Goal: Contribute content: Contribute content

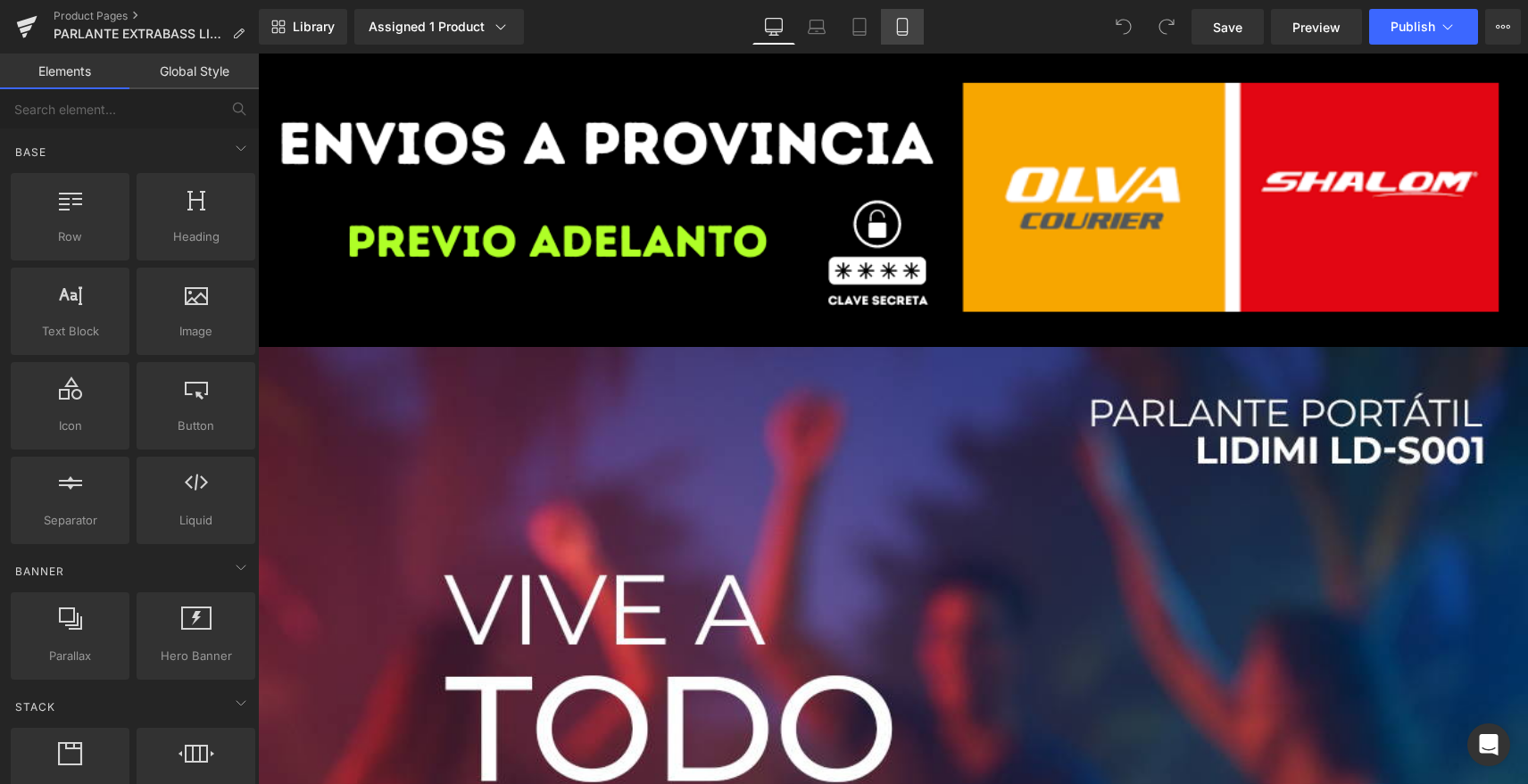
click at [895, 18] on link "Mobile" at bounding box center [903, 26] width 43 height 35
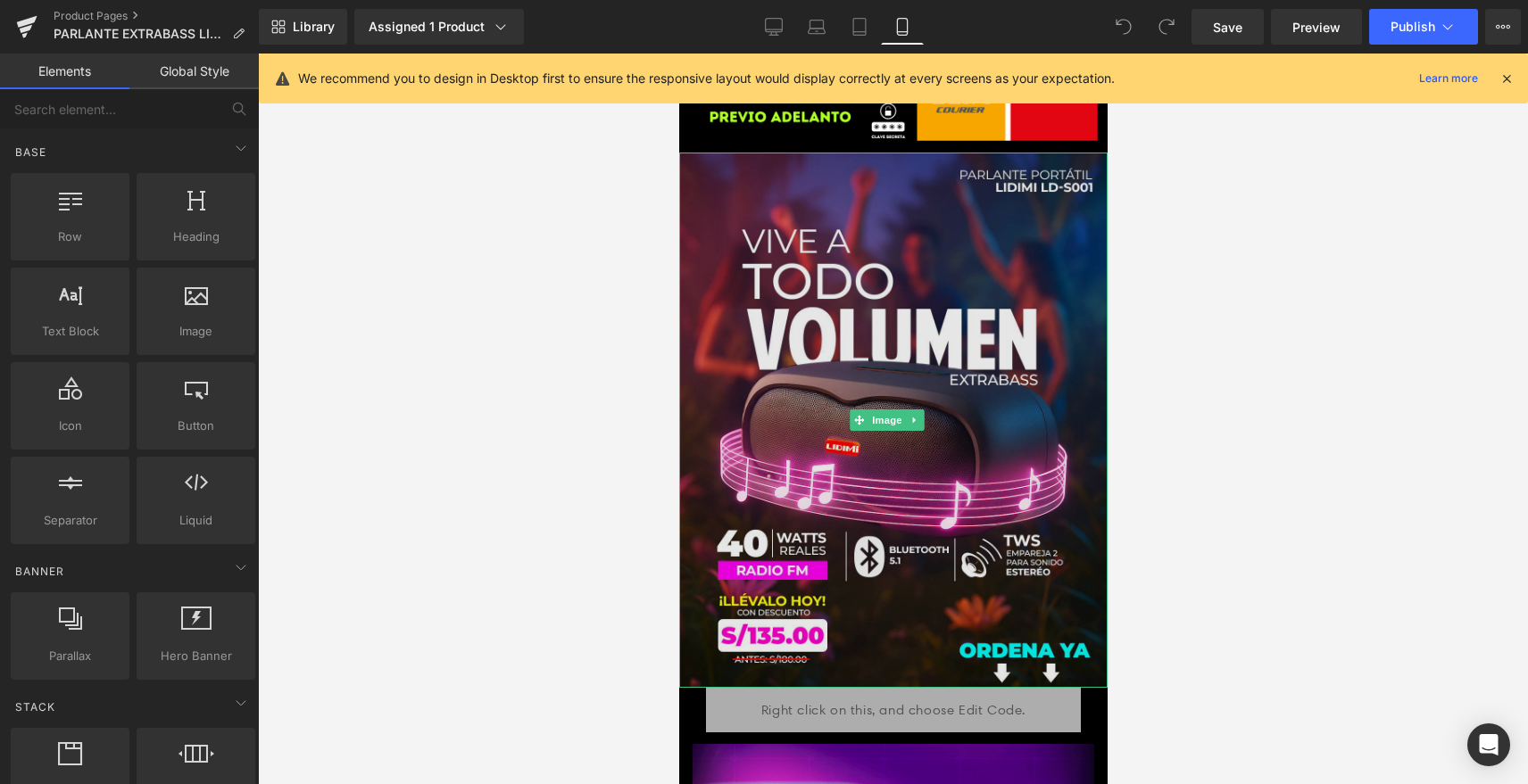
click at [878, 324] on img at bounding box center [892, 420] width 428 height 535
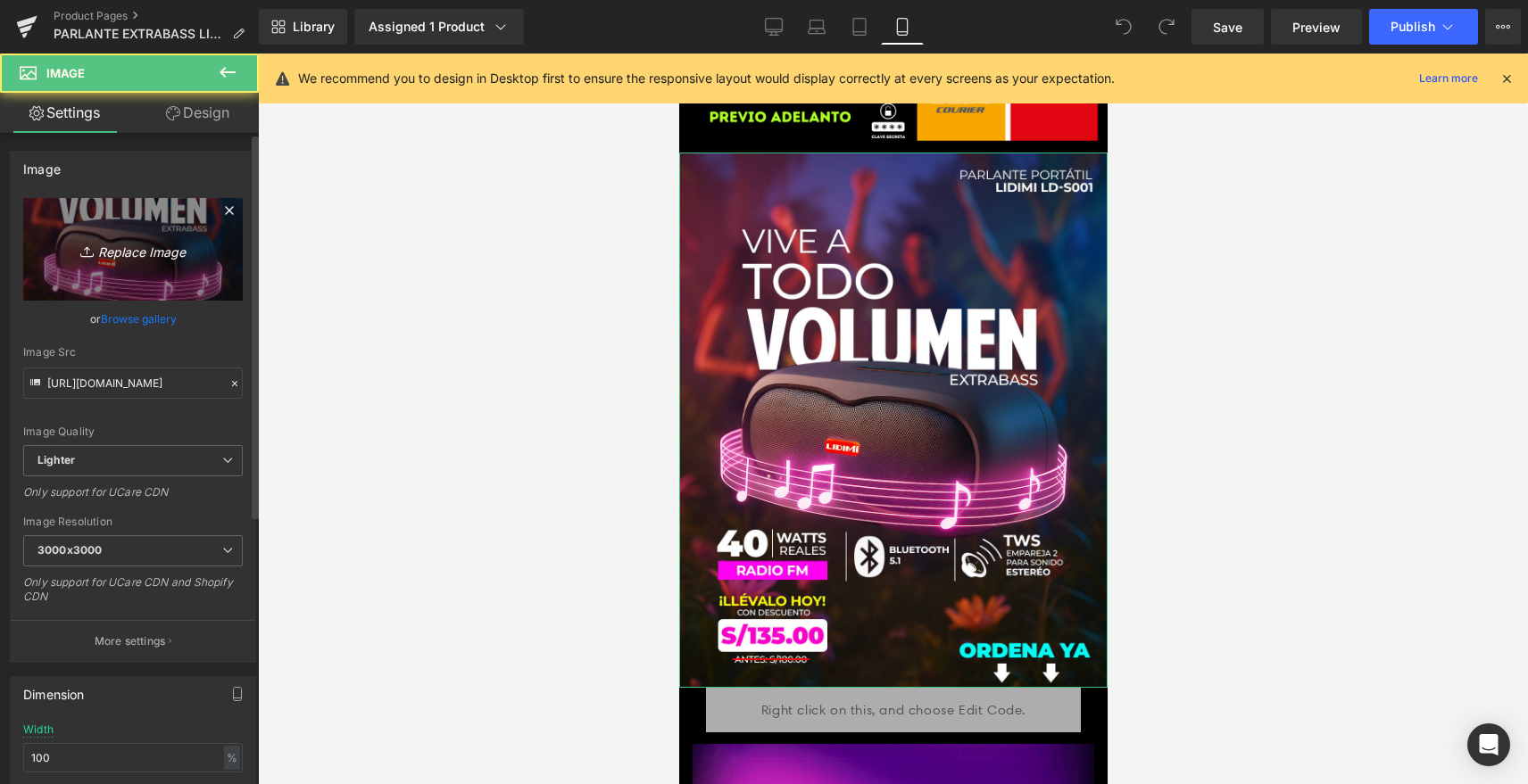
click at [173, 250] on icon "Replace Image" at bounding box center [133, 249] width 143 height 23
type input "C:\fakepath\PORTADA_LIDIMI_129.jpg"
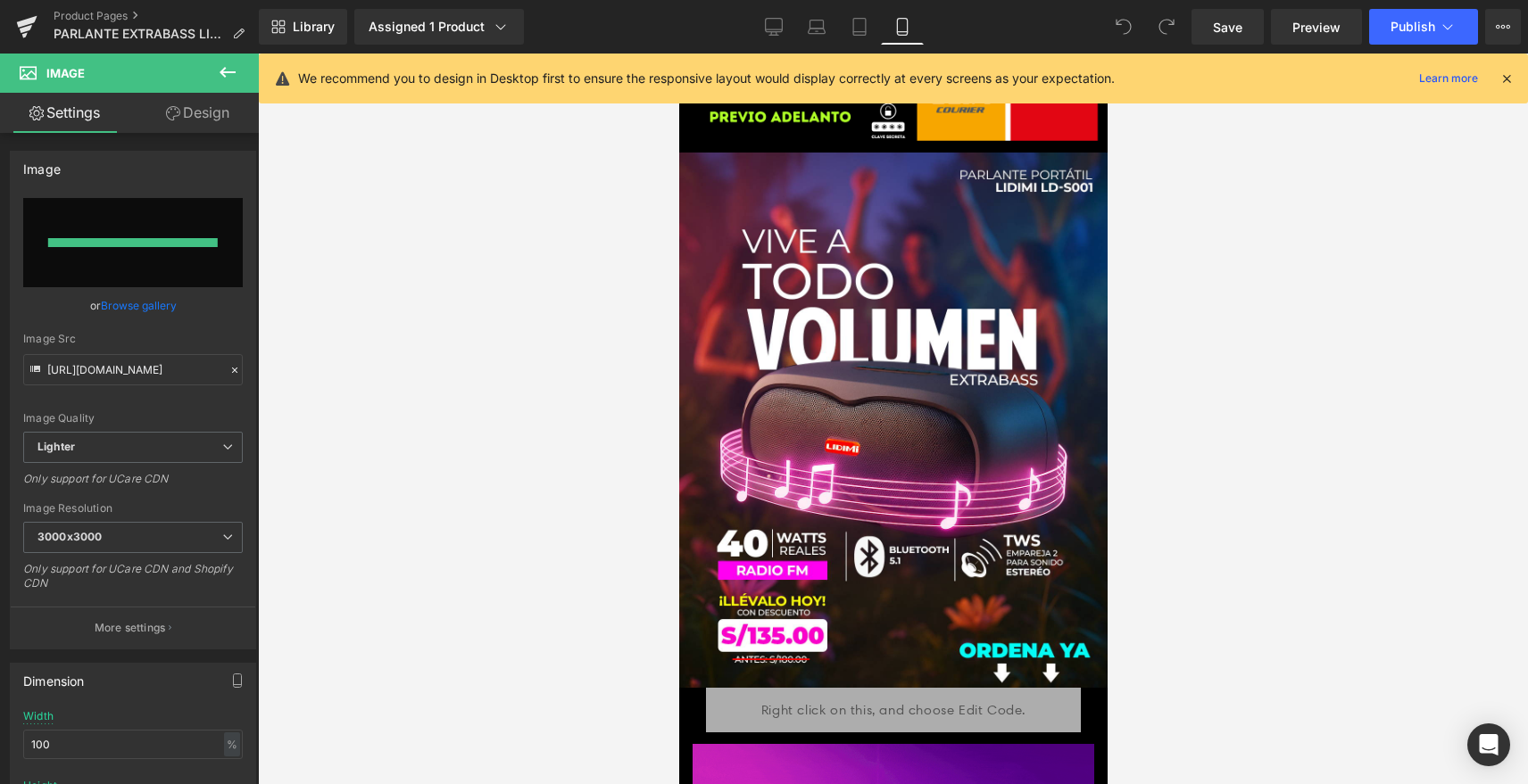
type input "https://ucarecdn.com/ea57036d-01ce-43d3-aeb6-151d66dc74e5/-/format/auto/-/previ…"
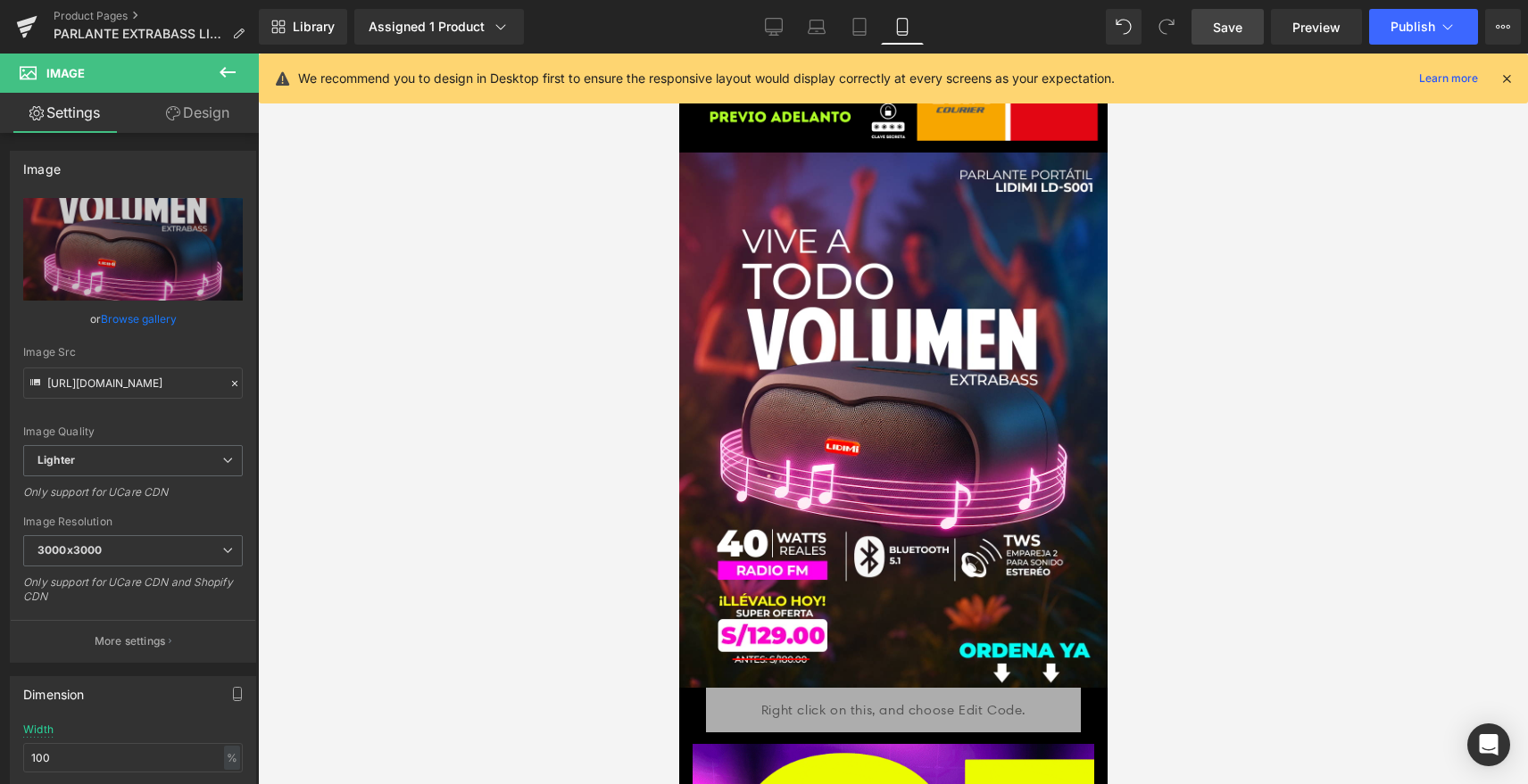
click at [1244, 30] on link "Save" at bounding box center [1228, 26] width 73 height 35
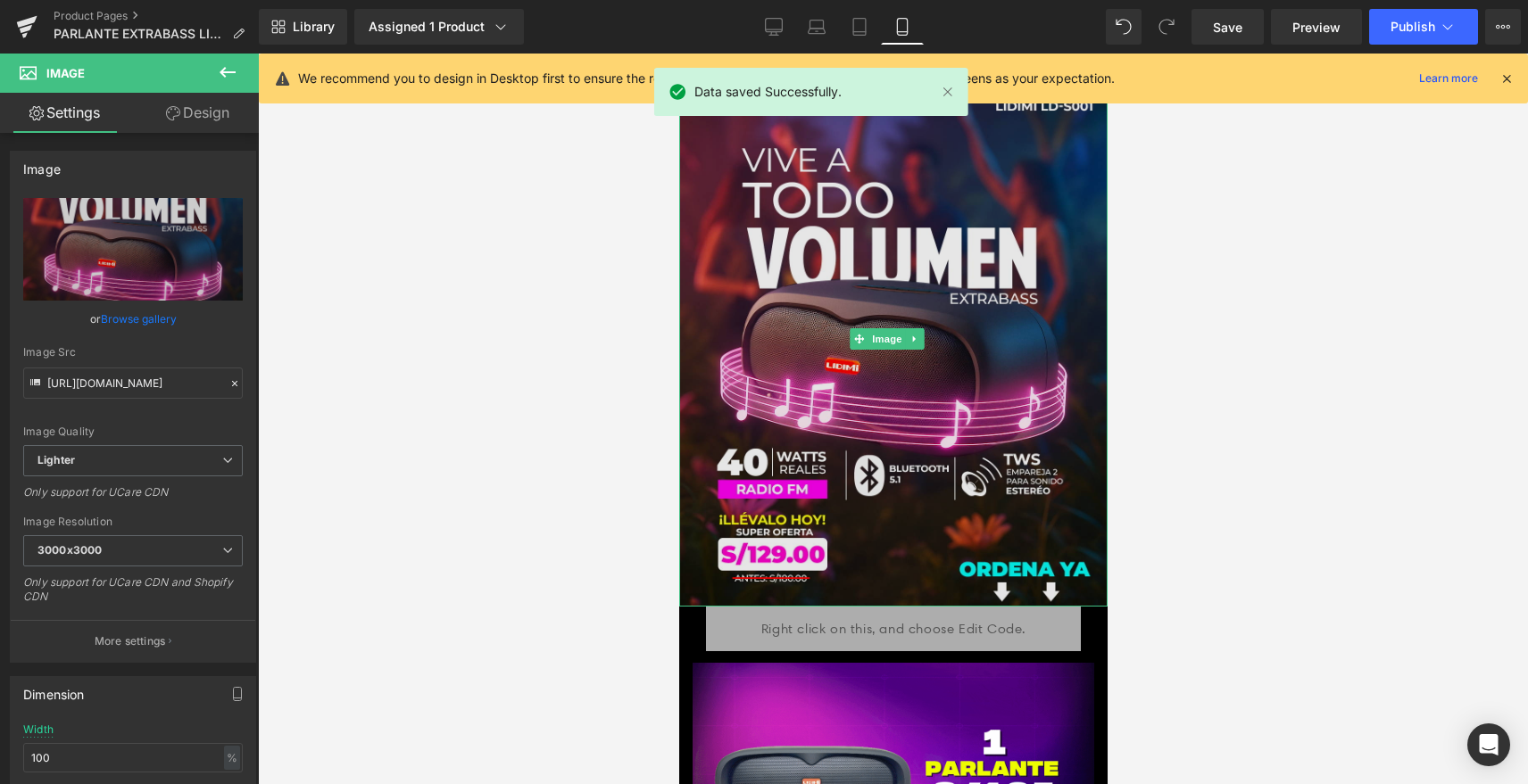
scroll to position [178, 0]
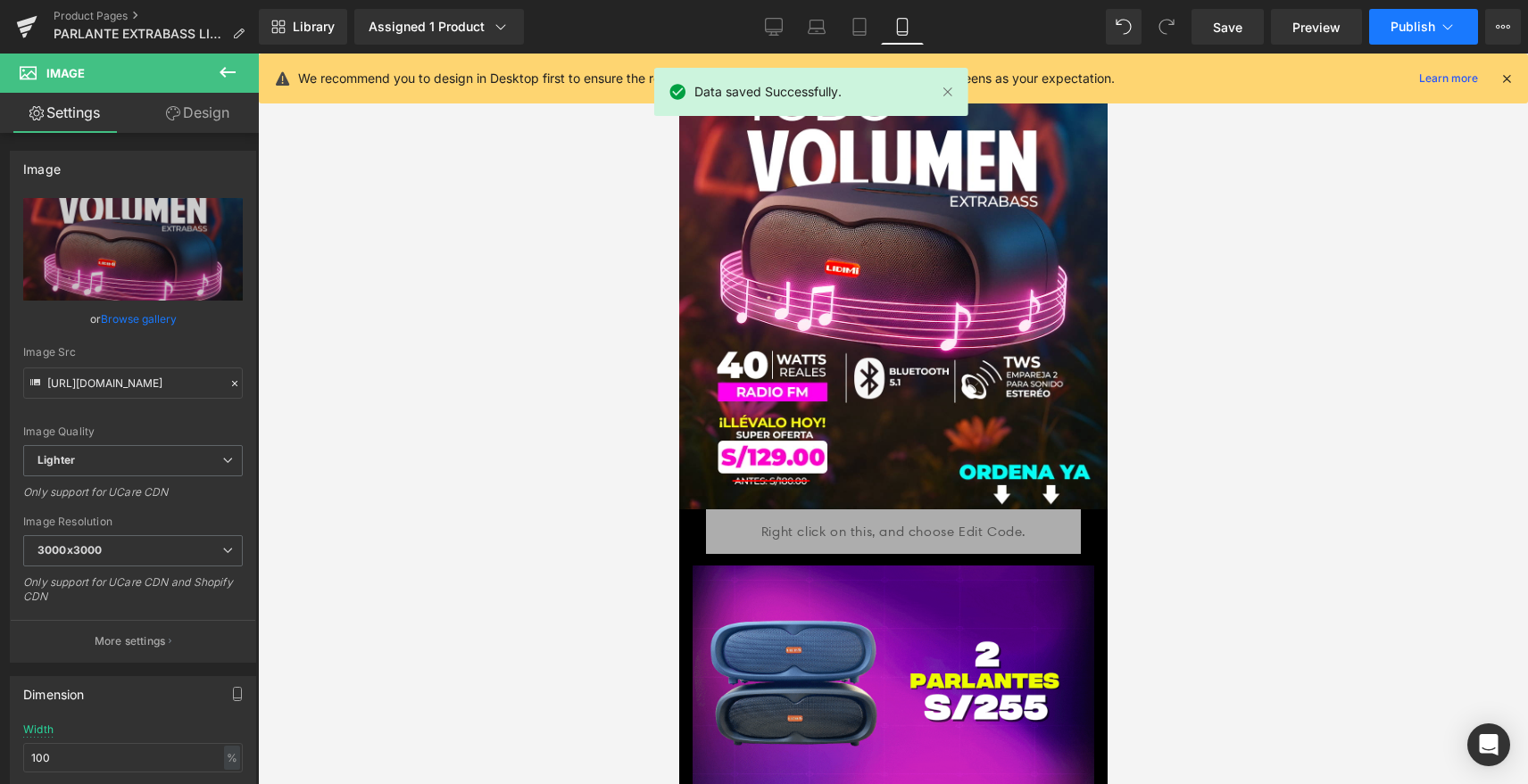
click at [1414, 14] on button "Publish" at bounding box center [1423, 26] width 109 height 35
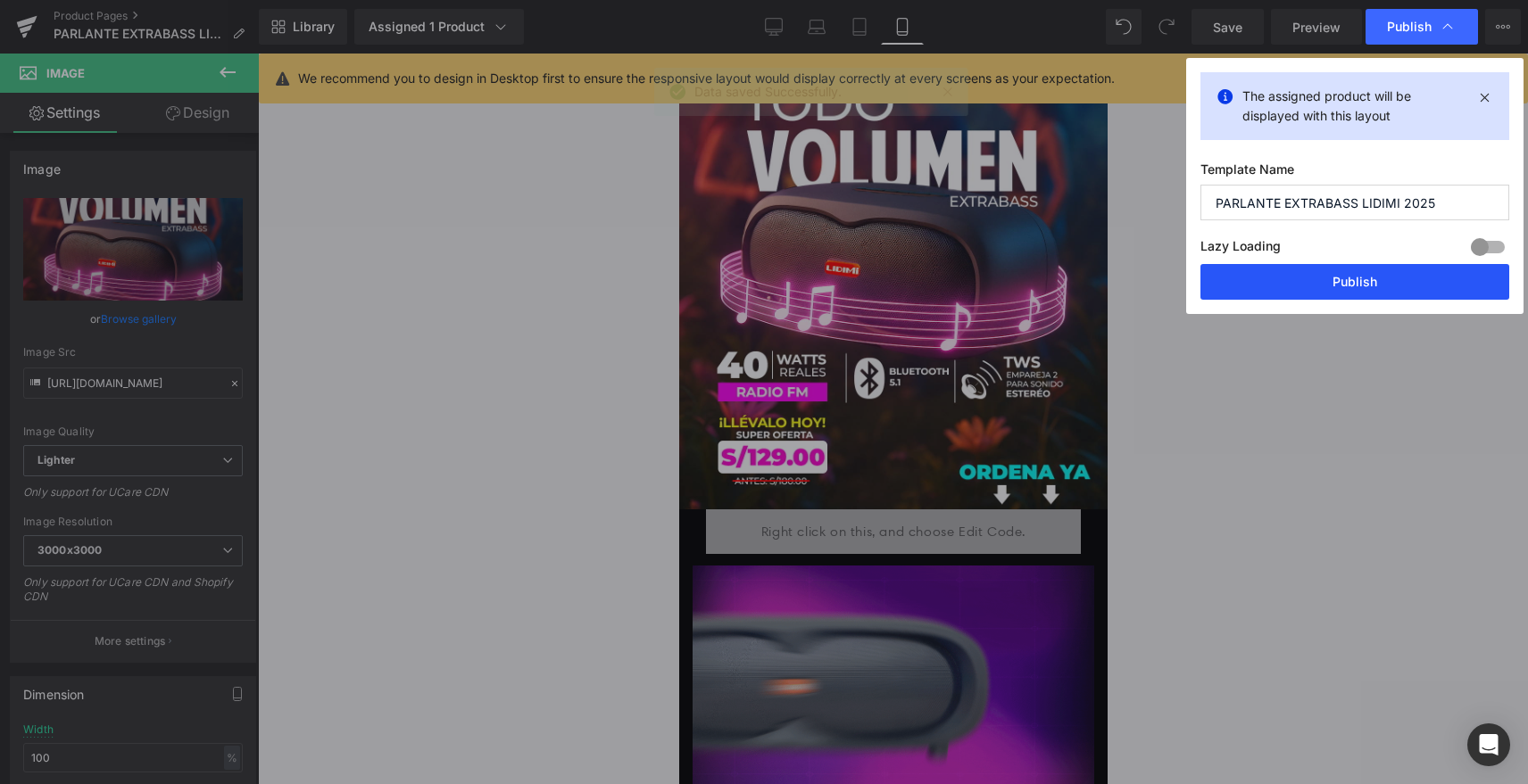
click at [1331, 289] on button "Publish" at bounding box center [1355, 282] width 309 height 35
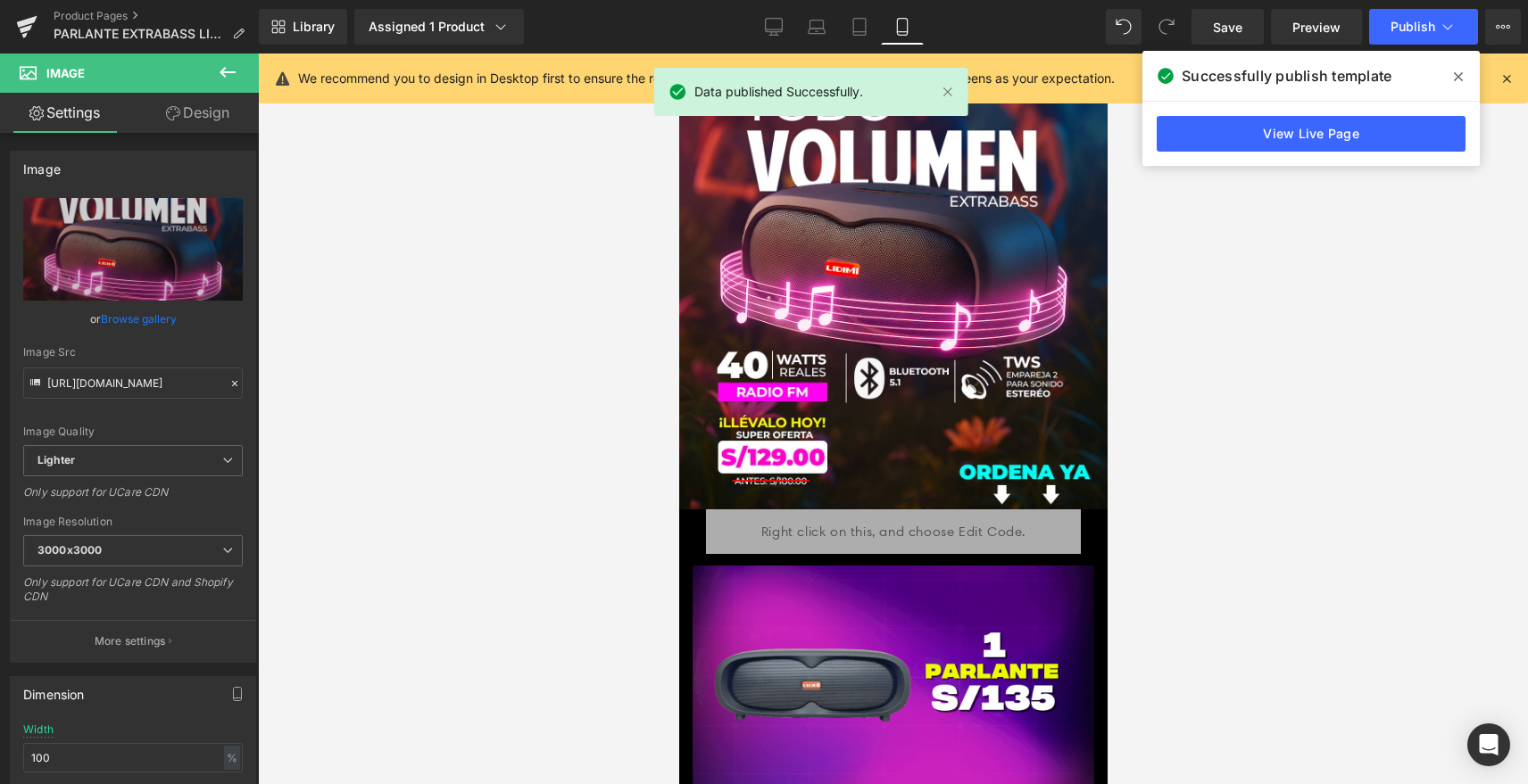
click at [1387, 135] on link "View Live Page" at bounding box center [1310, 133] width 309 height 35
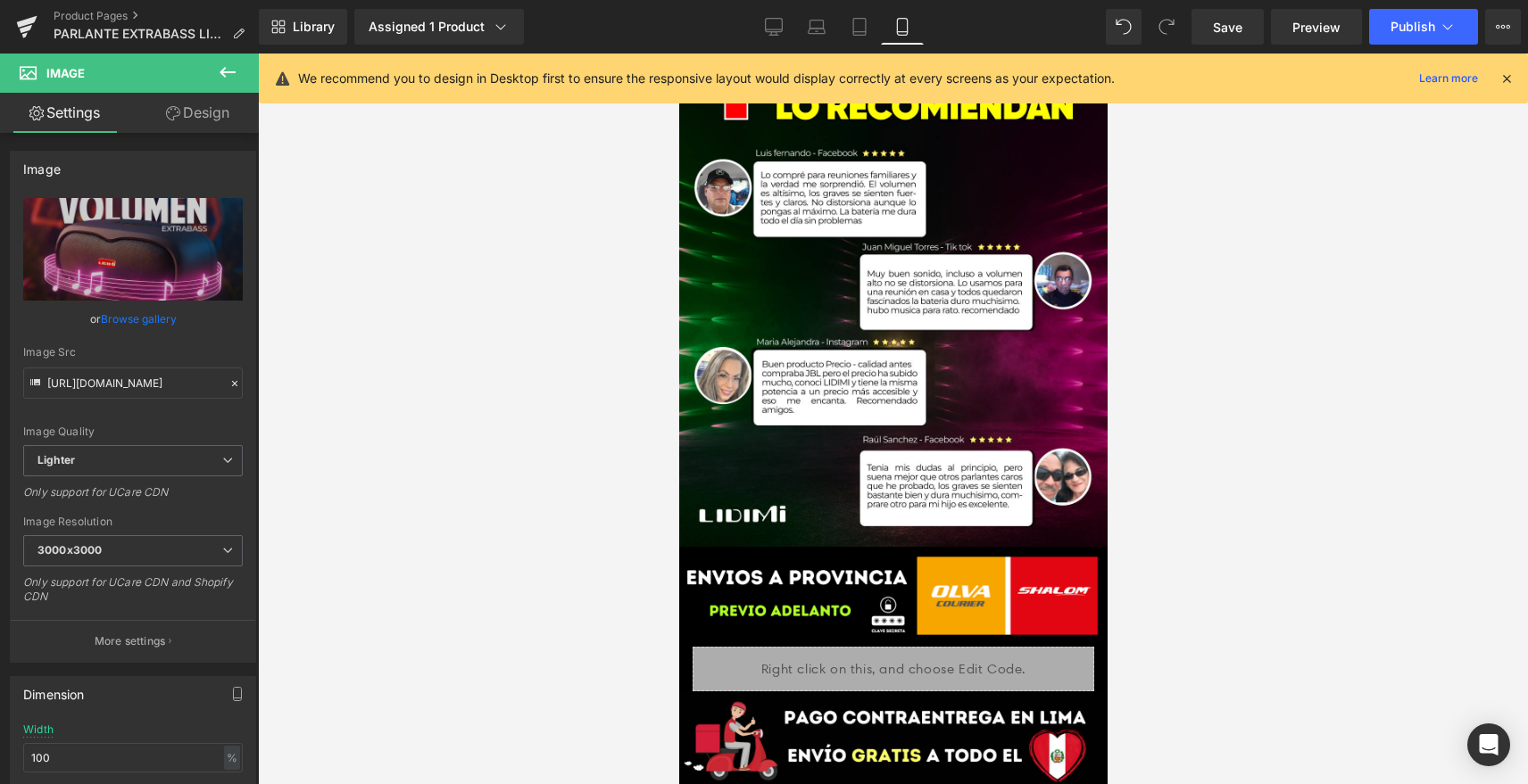
scroll to position [5784, 0]
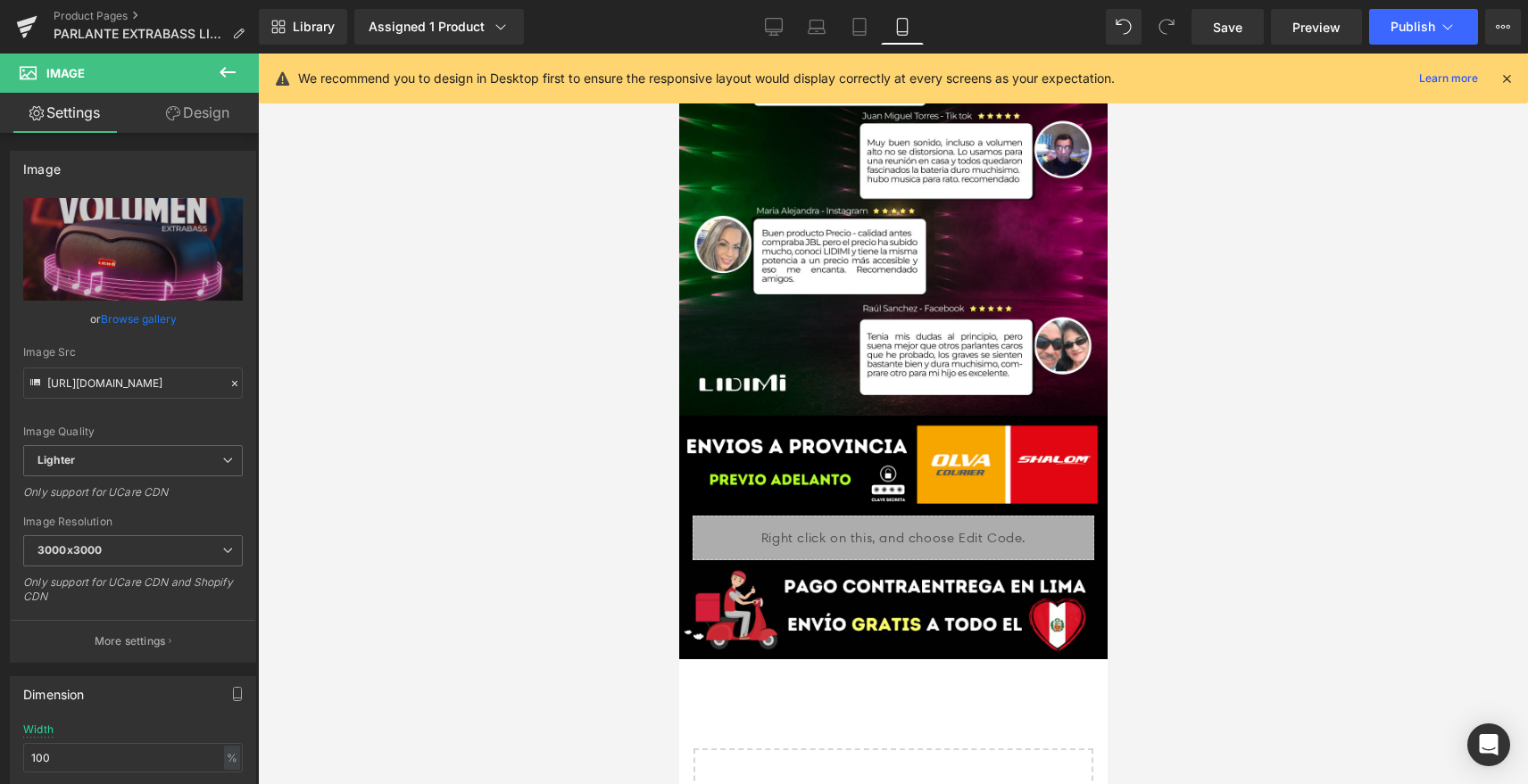
click at [1219, 600] on div at bounding box center [893, 419] width 1270 height 731
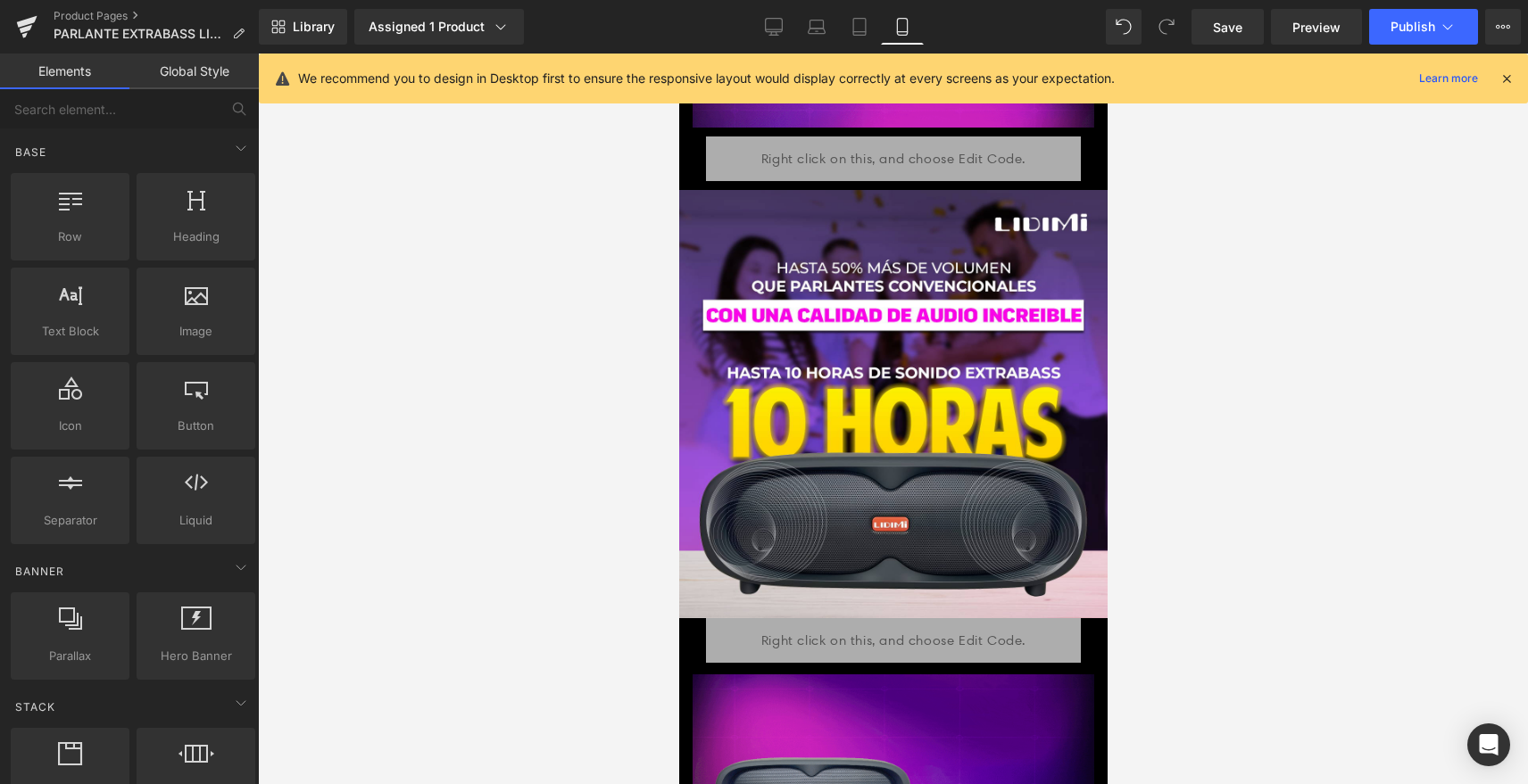
scroll to position [624, 0]
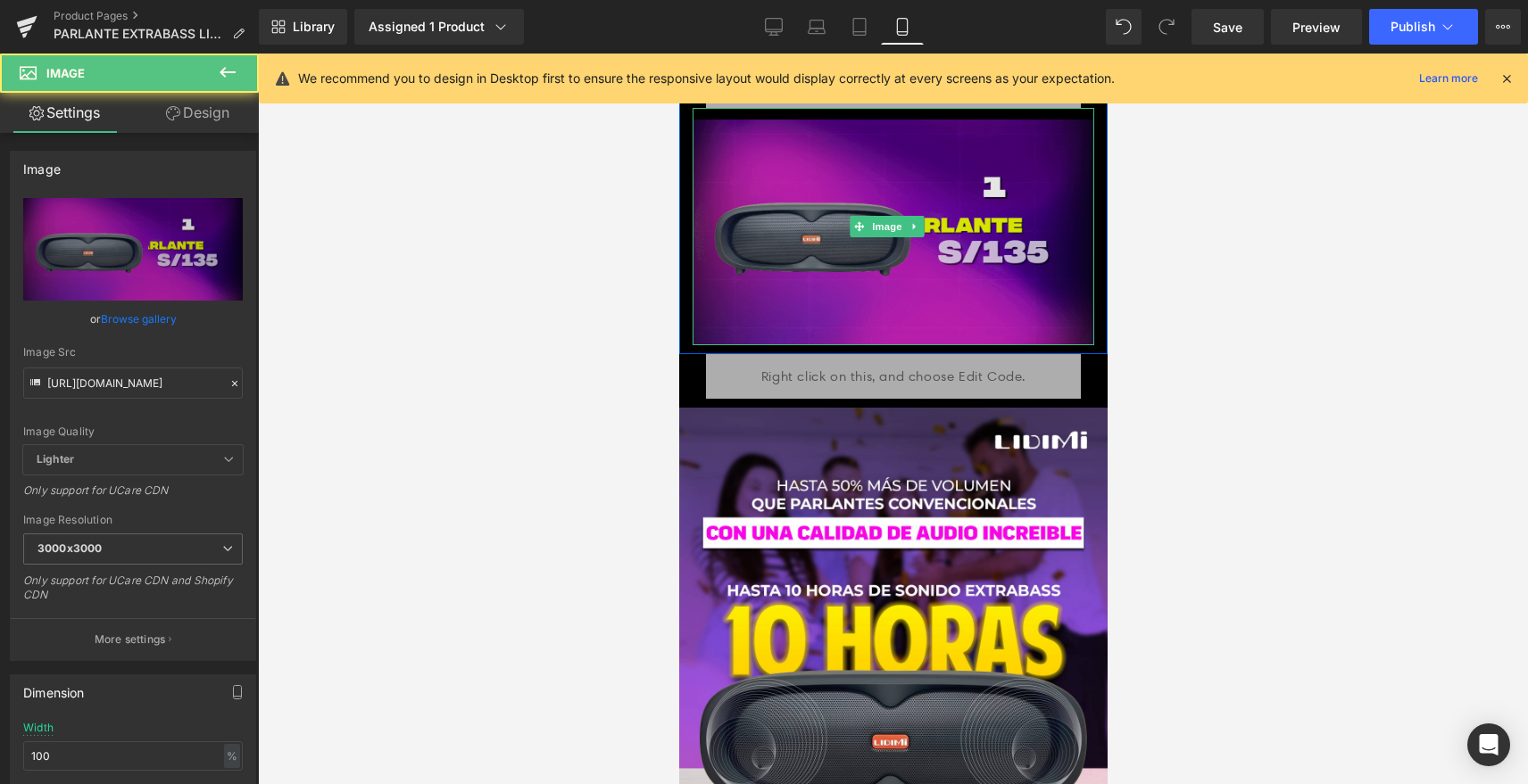
click at [838, 249] on img at bounding box center [893, 226] width 402 height 237
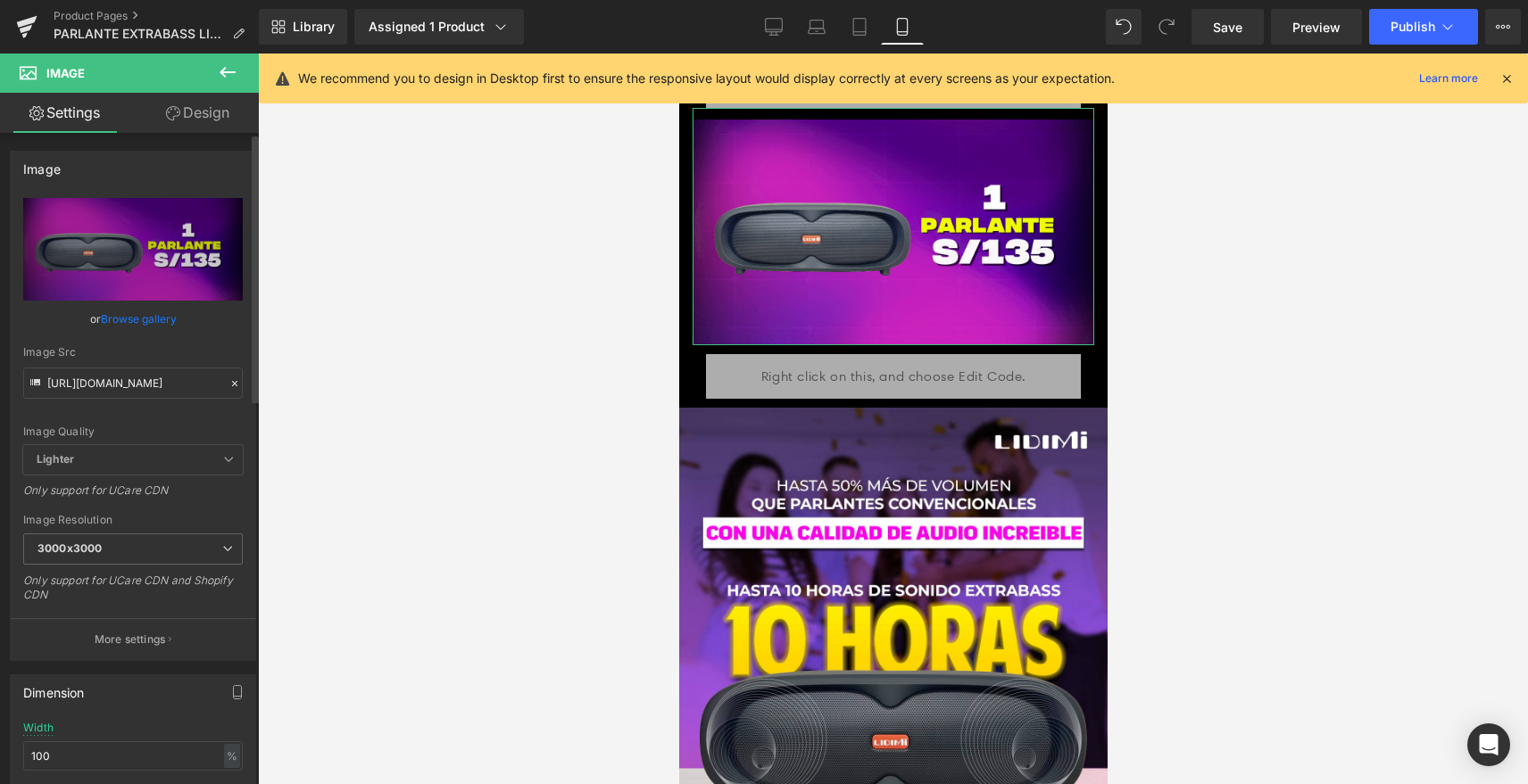
click at [228, 385] on icon at bounding box center [234, 383] width 13 height 13
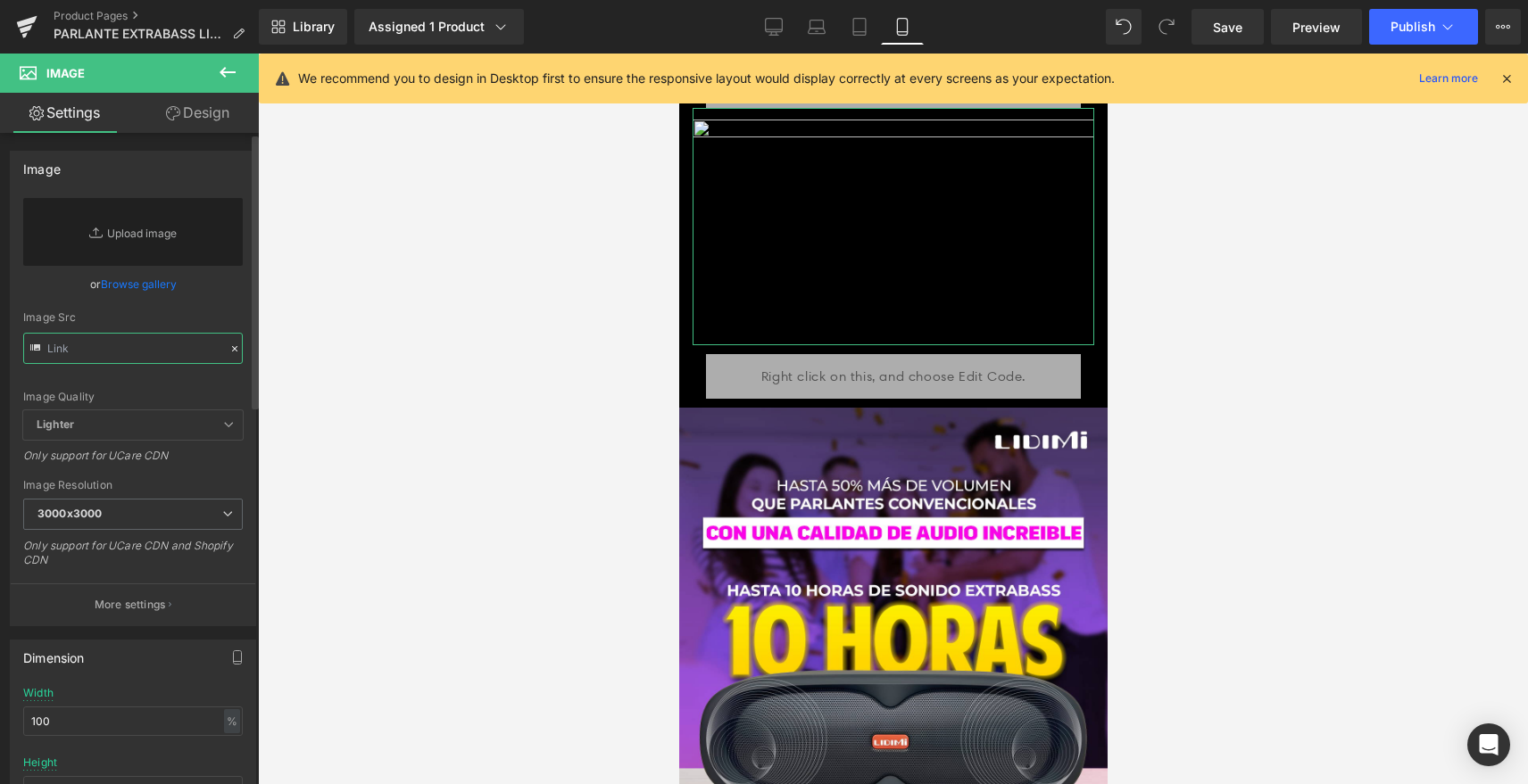
click at [182, 355] on input "text" at bounding box center [133, 349] width 220 height 31
paste input "https://cdn.shopify.com/s/files/1/0606/3502/1560/files/PARLANTES_OFERTA_1.gif?v…"
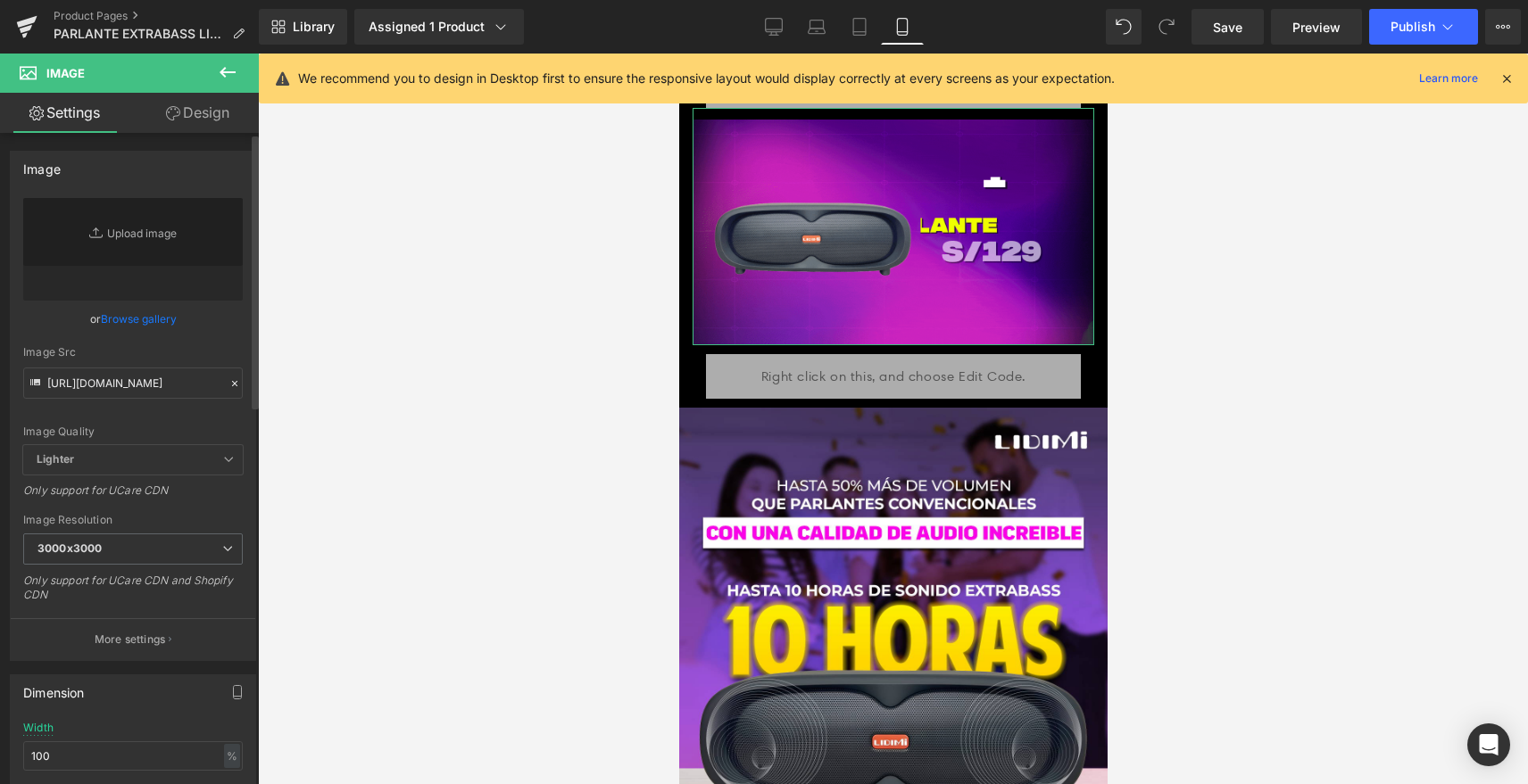
scroll to position [0, 0]
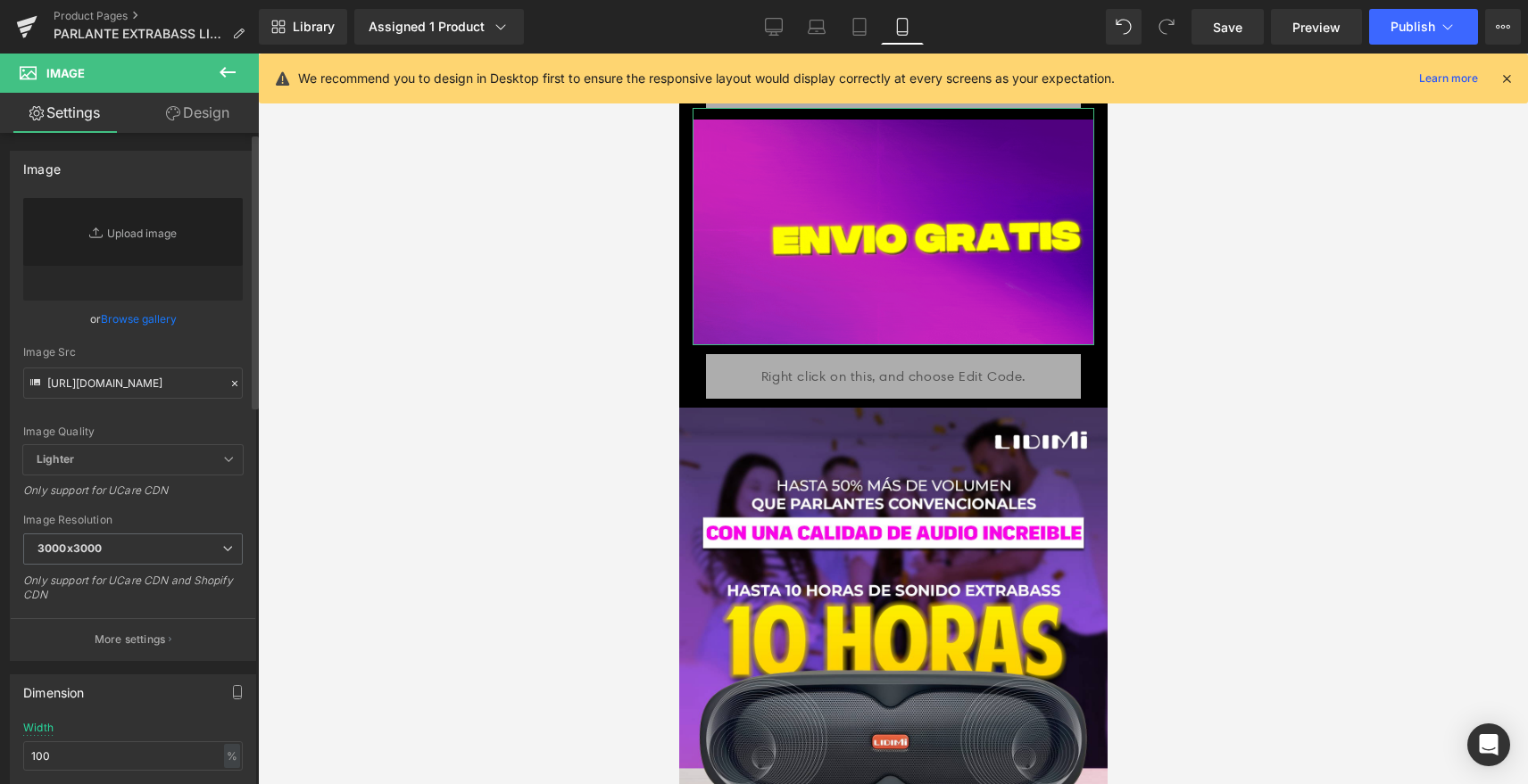
click at [200, 317] on div "or Browse gallery" at bounding box center [133, 318] width 220 height 19
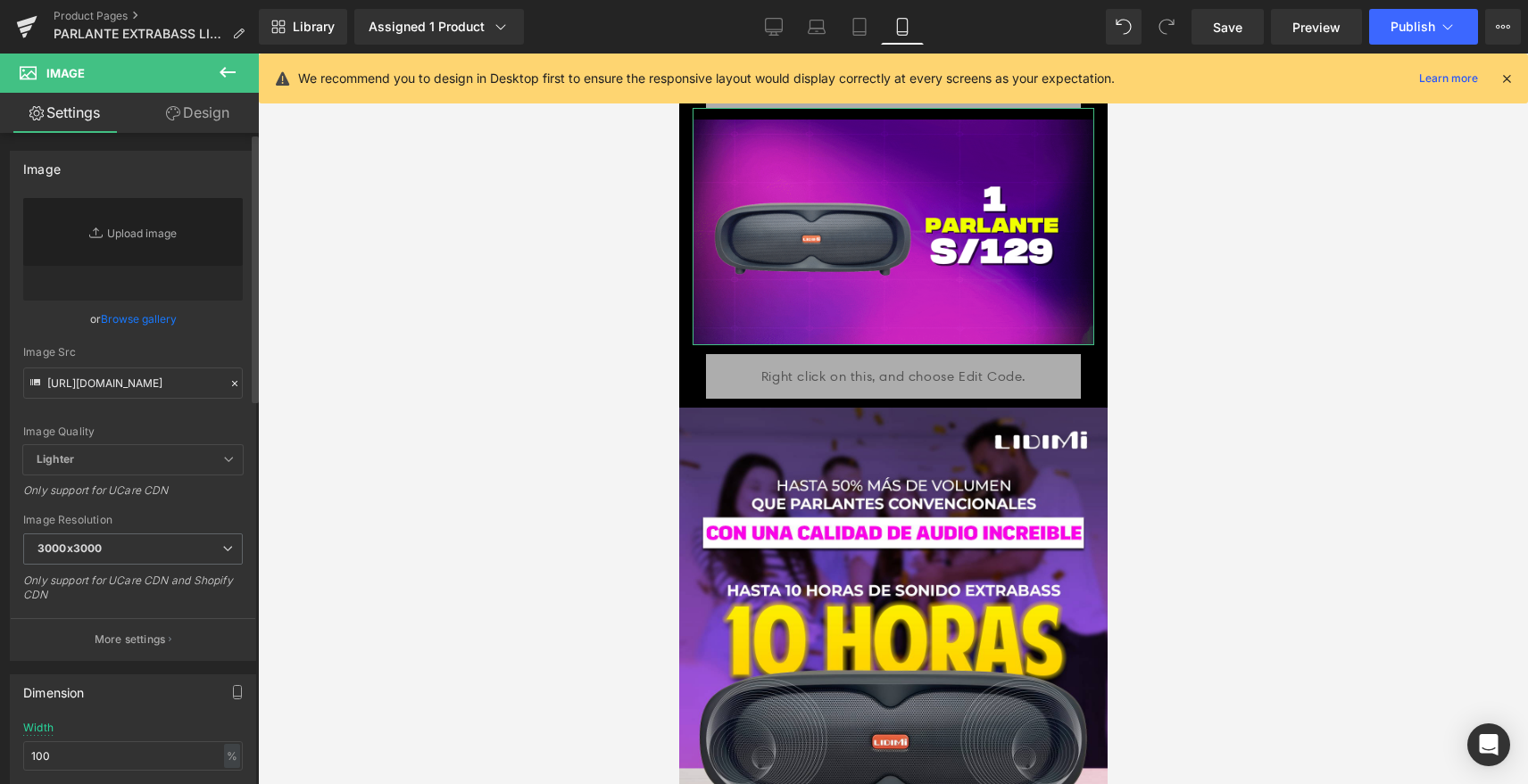
type input "https://cdn.shopify.com/s/files/1/0606/3502/1560/files/PARLANTES_OFERTA_1_3000x…"
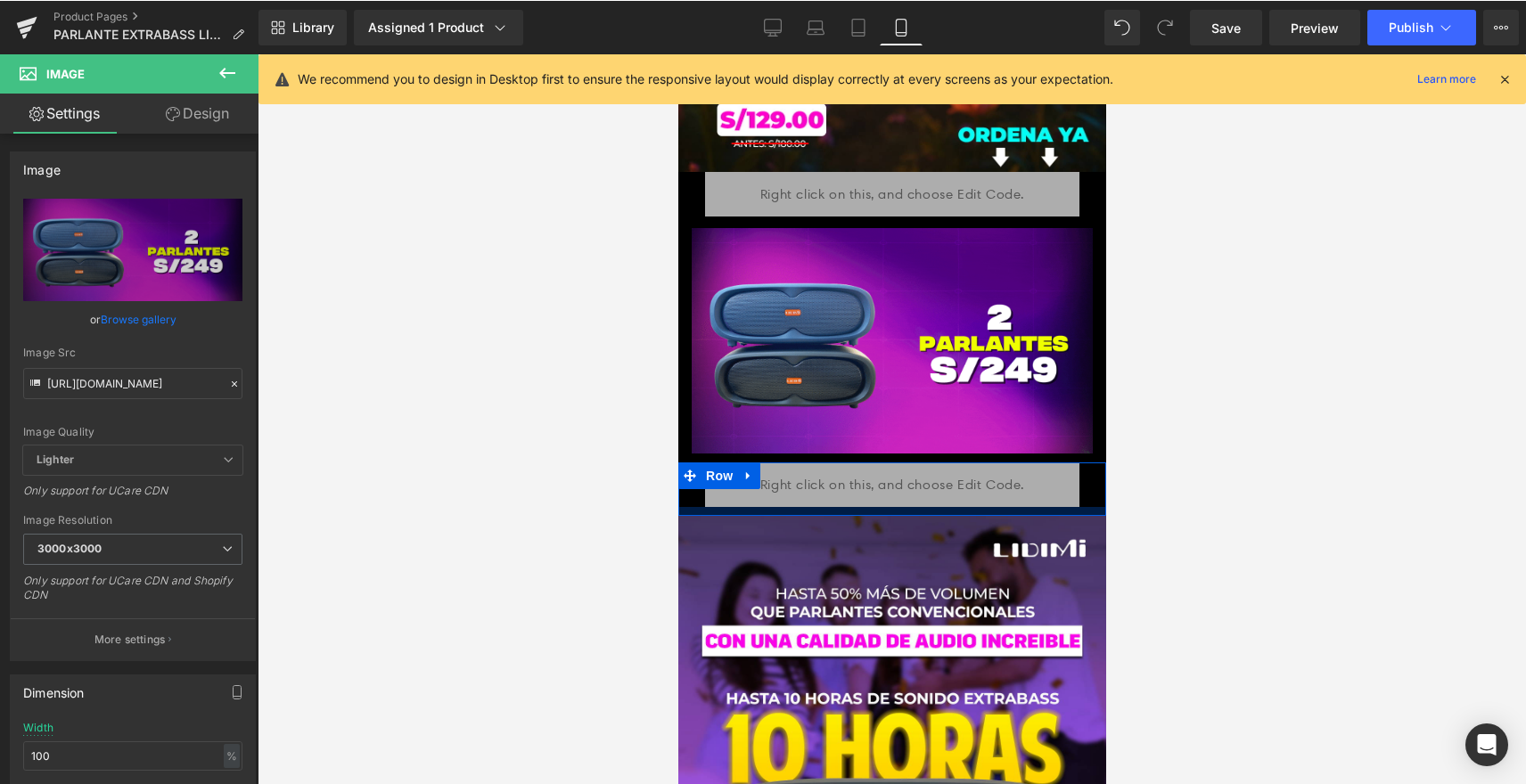
scroll to position [445, 0]
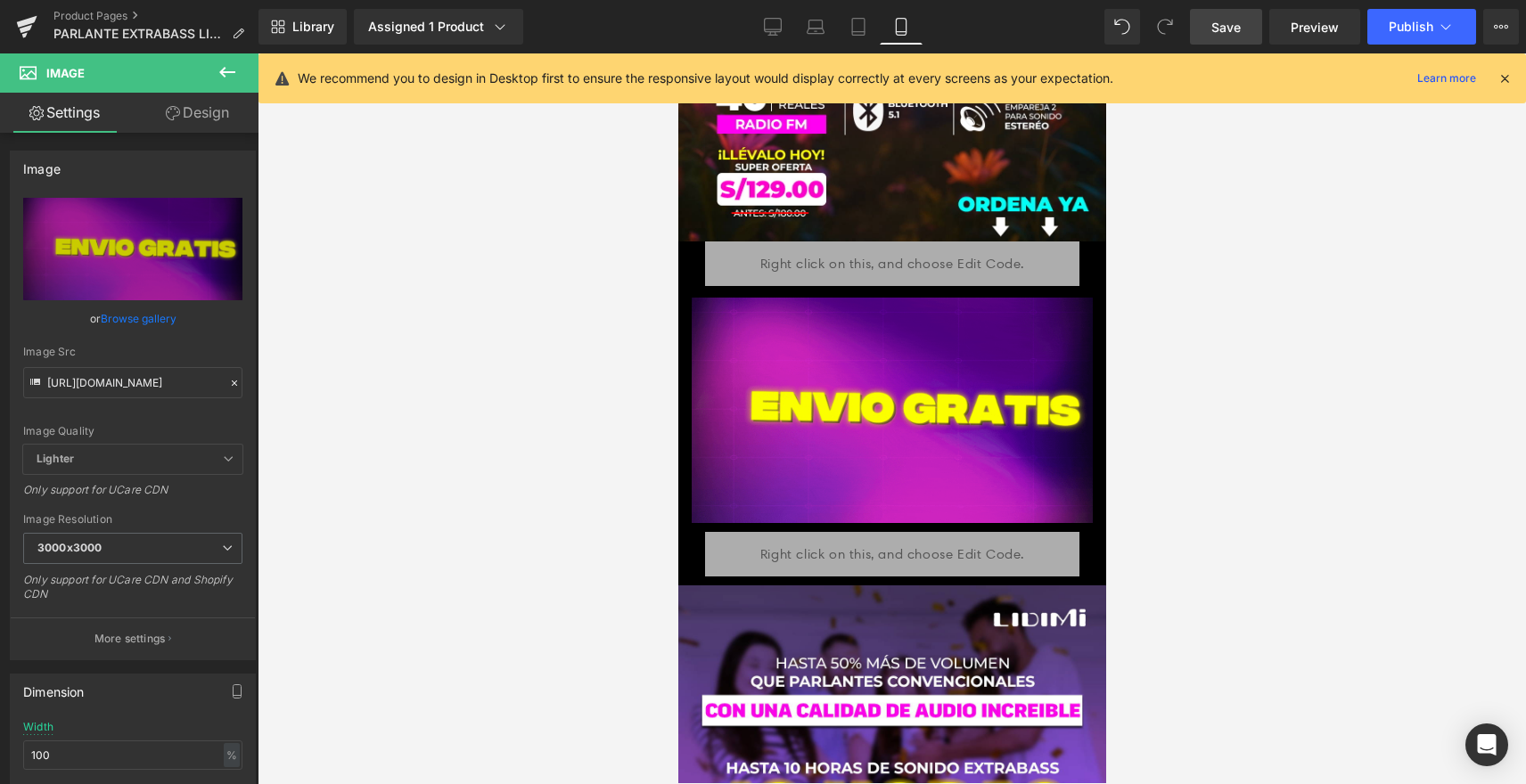
click at [1225, 34] on span "Save" at bounding box center [1226, 26] width 29 height 19
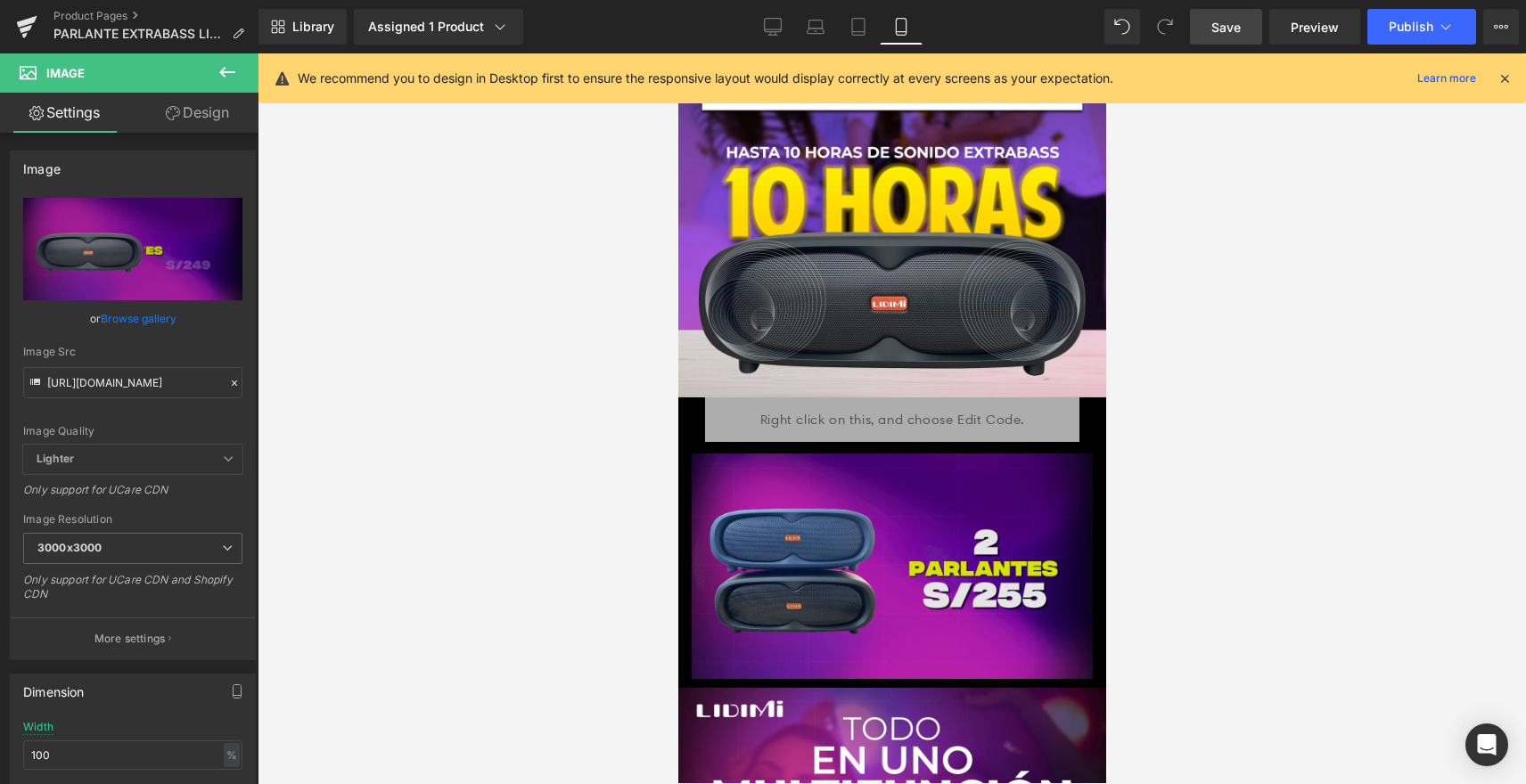
scroll to position [1159, 0]
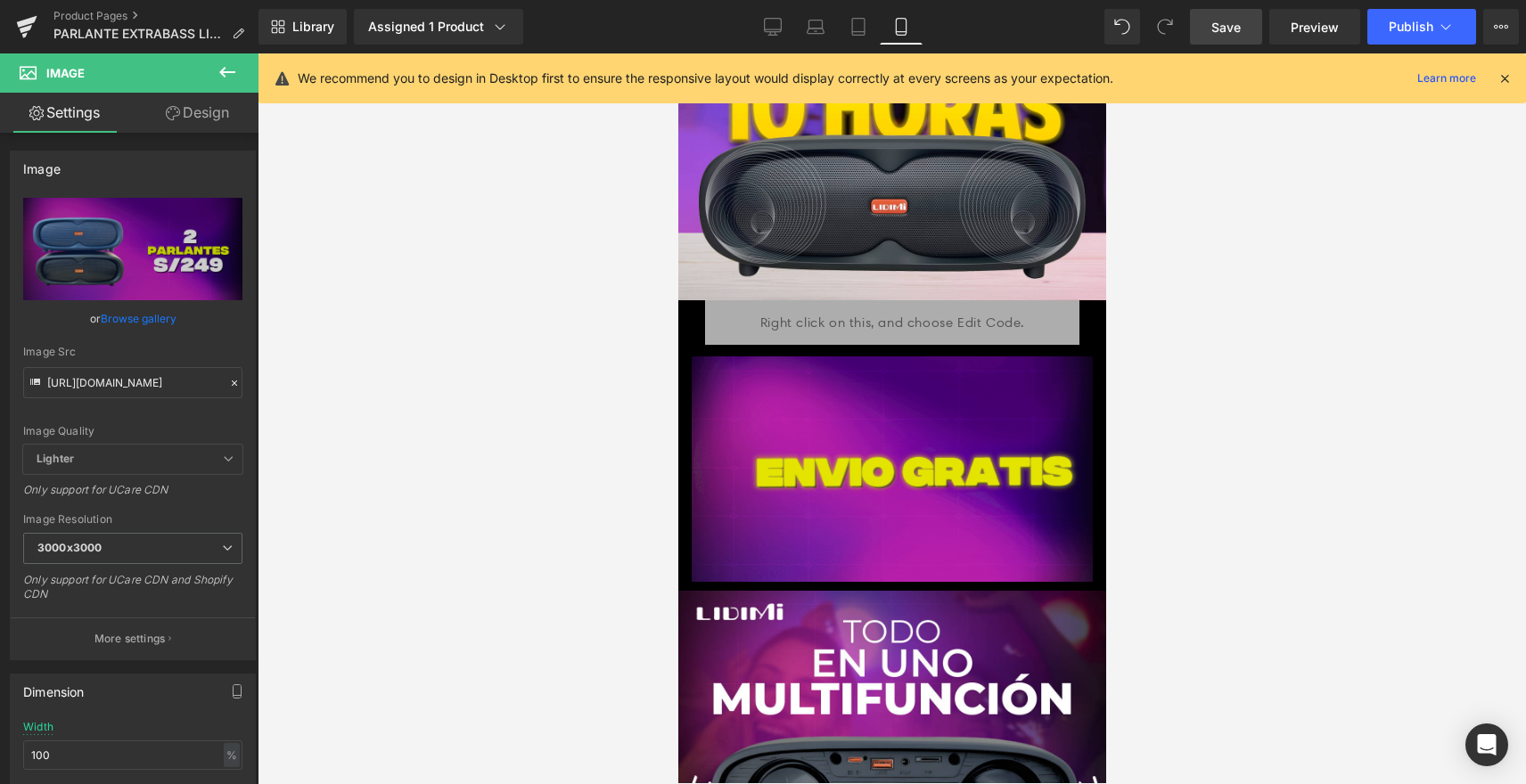
click at [983, 414] on img at bounding box center [892, 463] width 401 height 237
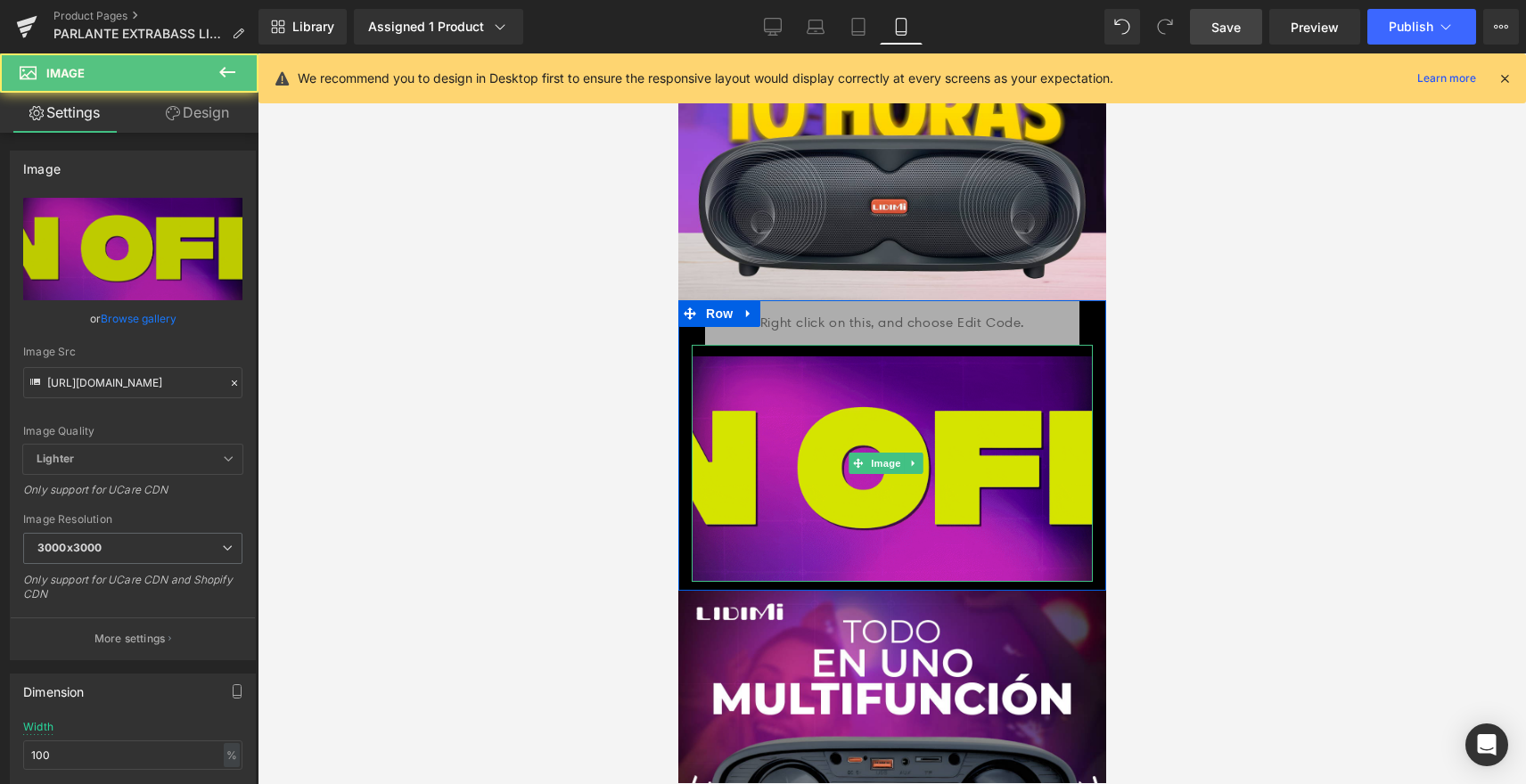
click at [810, 385] on img at bounding box center [892, 463] width 401 height 237
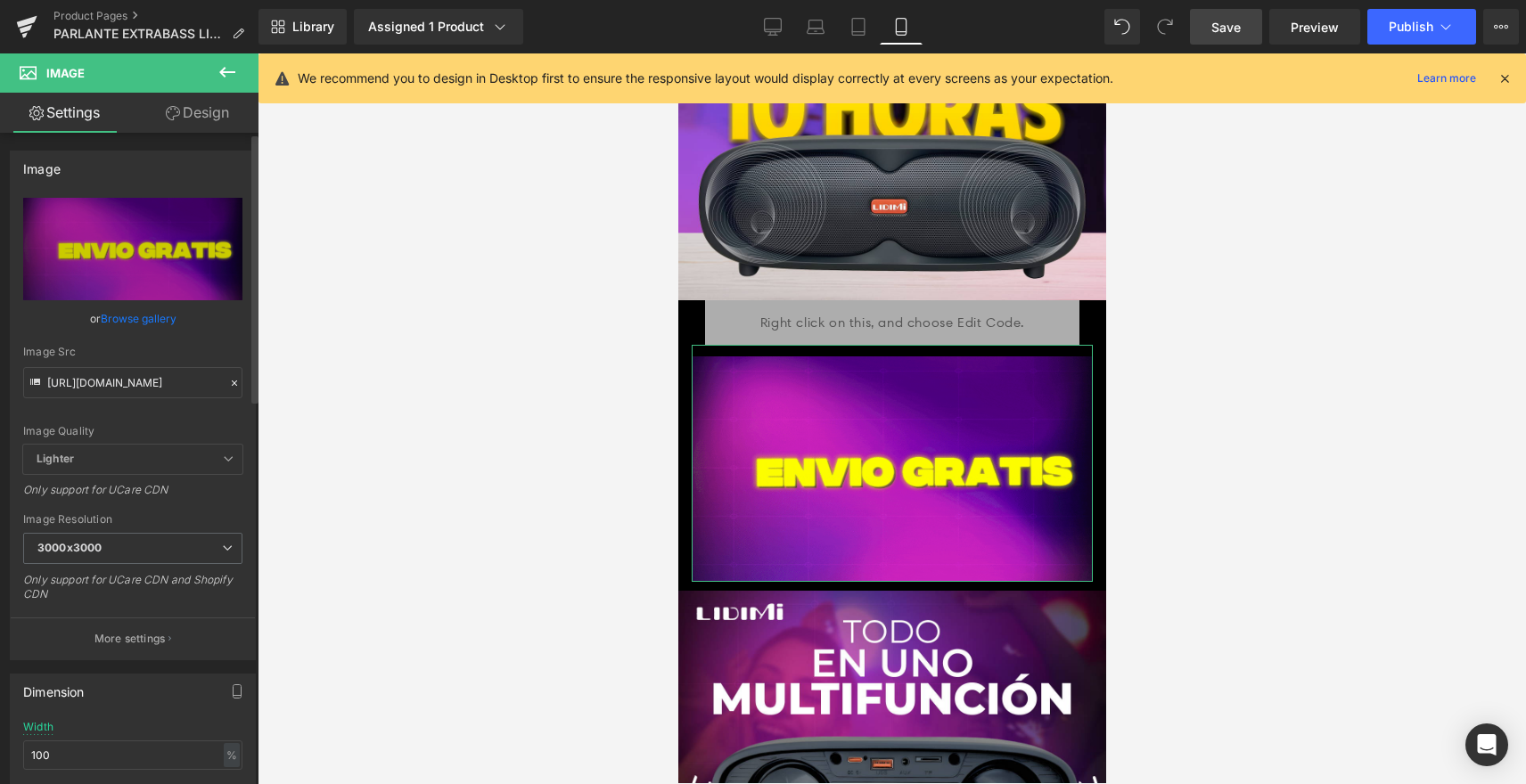
click at [228, 382] on icon at bounding box center [234, 383] width 13 height 13
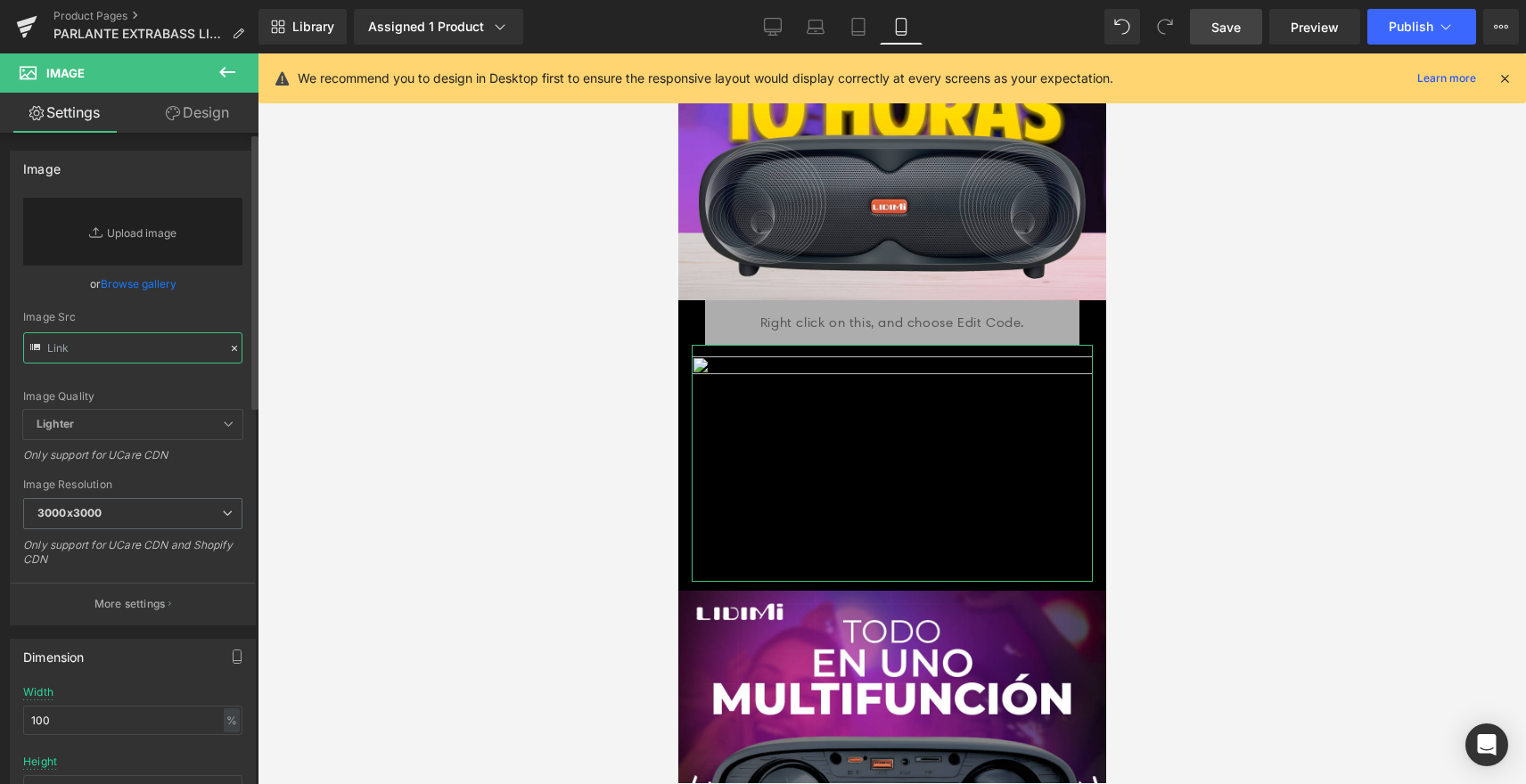
click at [154, 352] on input "text" at bounding box center [133, 348] width 219 height 31
paste input "https://cdn.shopify.com/s/files/1/0606/3502/1560/files/PARLANTES_OFERTA_1.gif?v…"
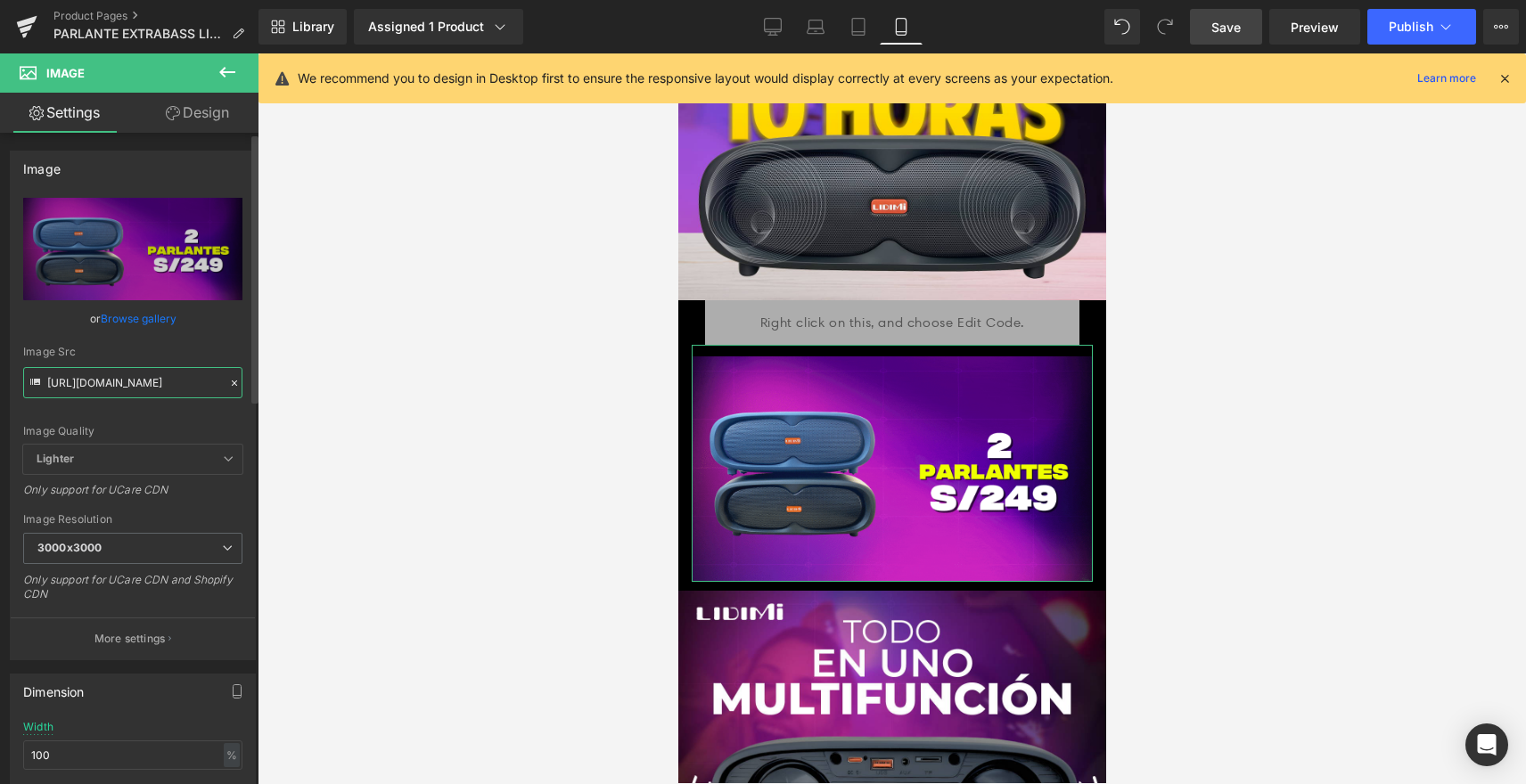
type input "https://cdn.shopify.com/s/files/1/0606/3502/1560/files/PARLANTES_OFERTA_1_3000x…"
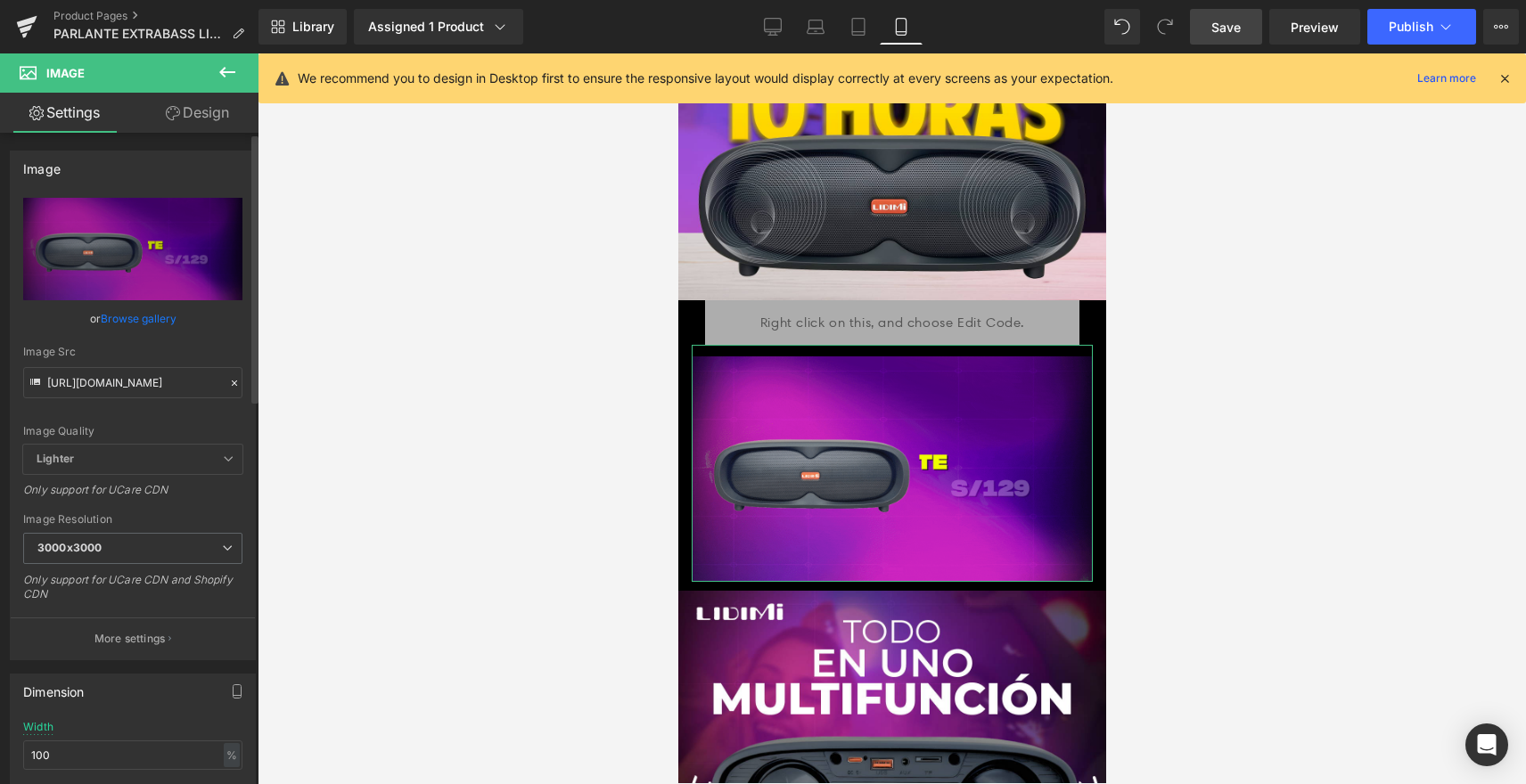
scroll to position [0, 0]
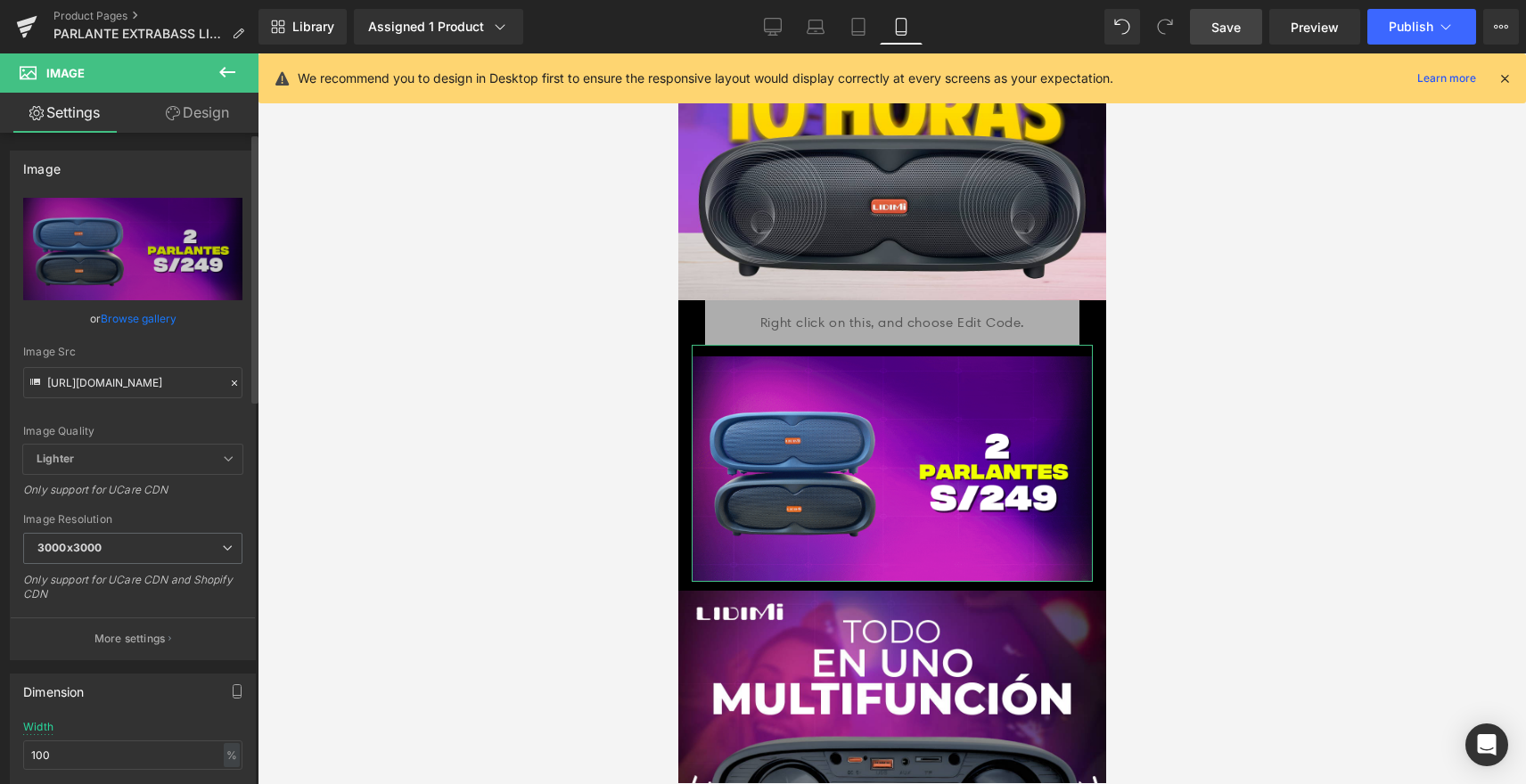
click at [235, 343] on div "https://cdn.shopify.com/s/files/1/0606/3502/1560/files/PARLANTES_OFERTA_1_3000x…" at bounding box center [133, 429] width 245 height 462
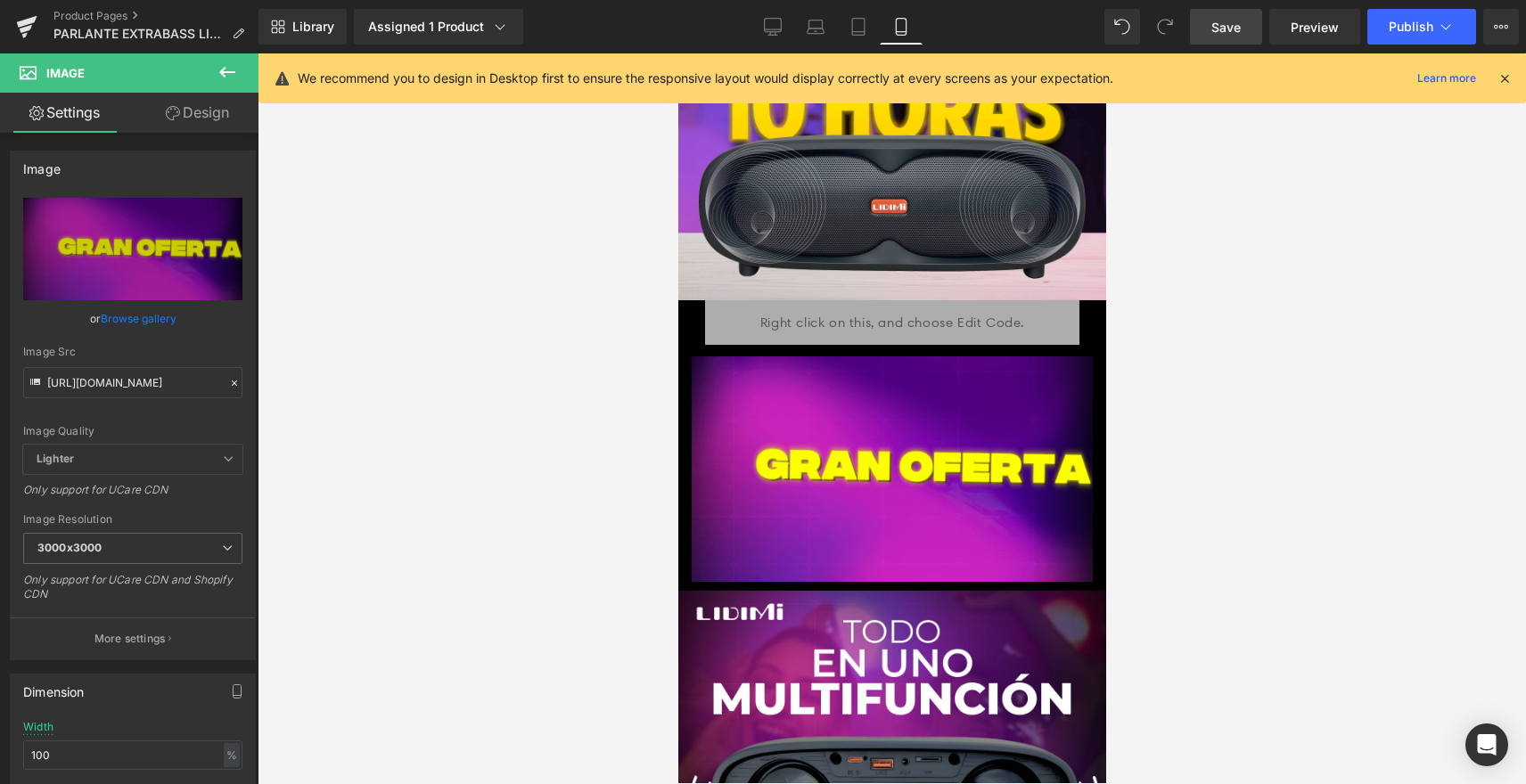
click at [1221, 28] on span "Save" at bounding box center [1226, 26] width 29 height 19
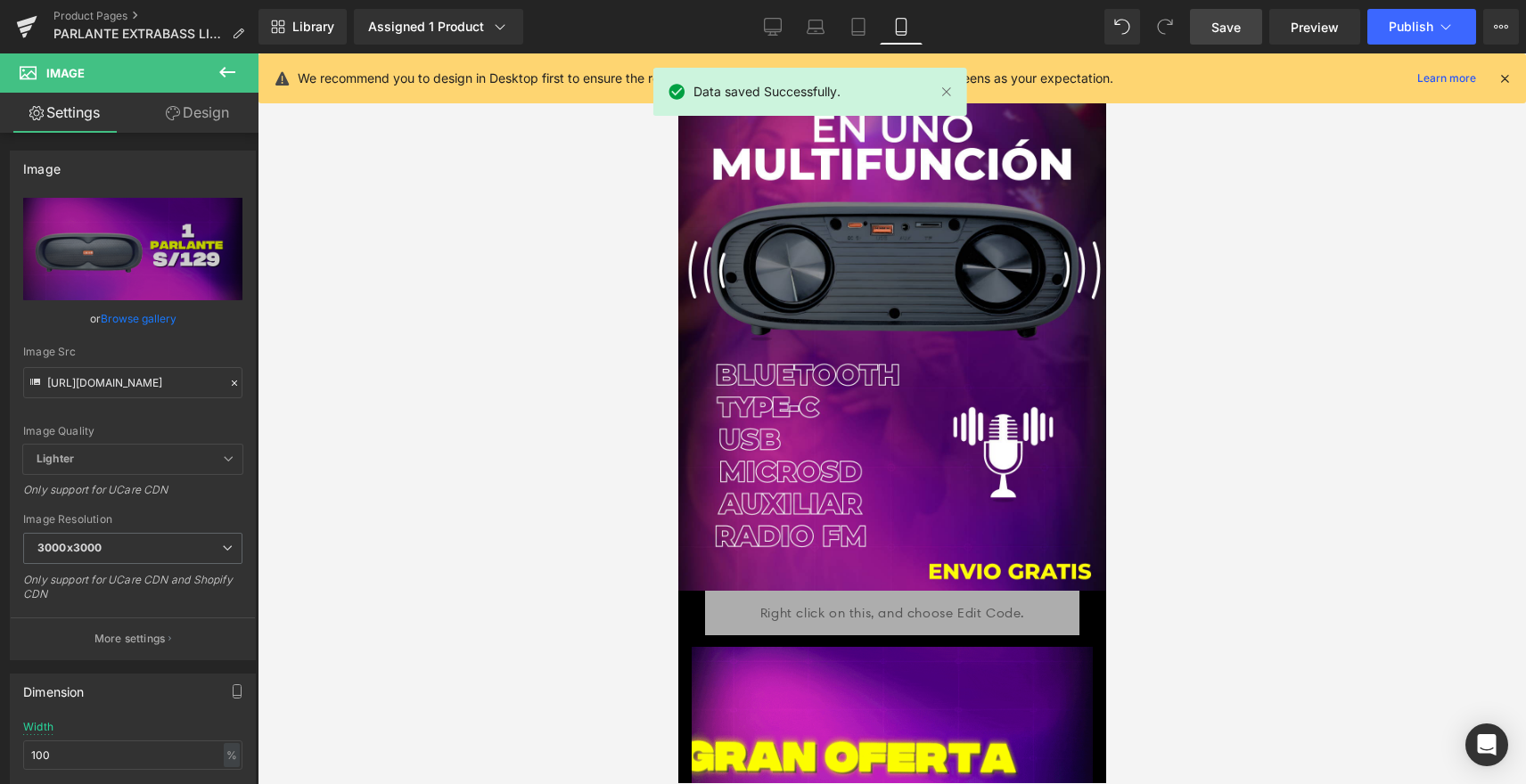
scroll to position [2051, 0]
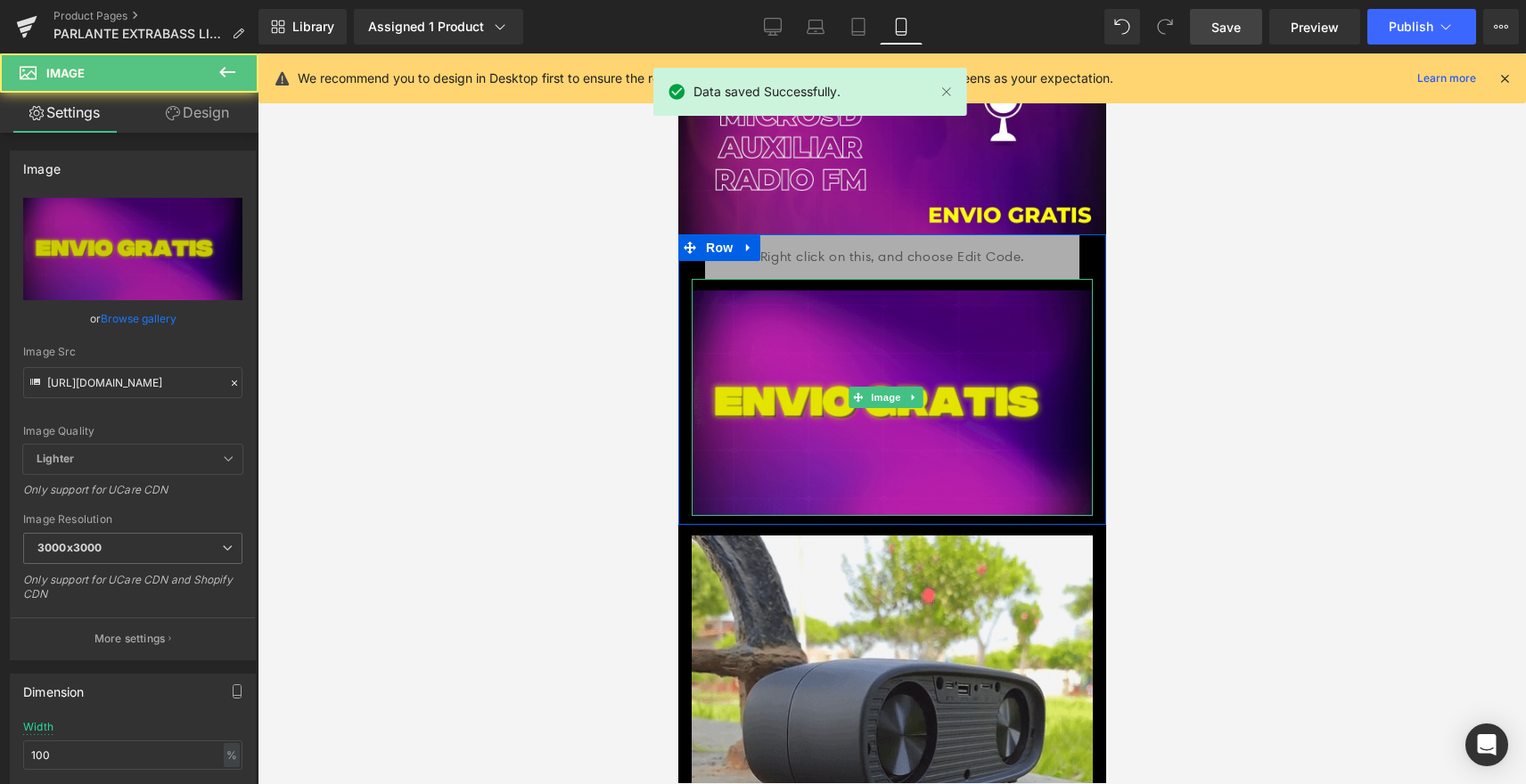
click at [983, 341] on img at bounding box center [892, 397] width 401 height 237
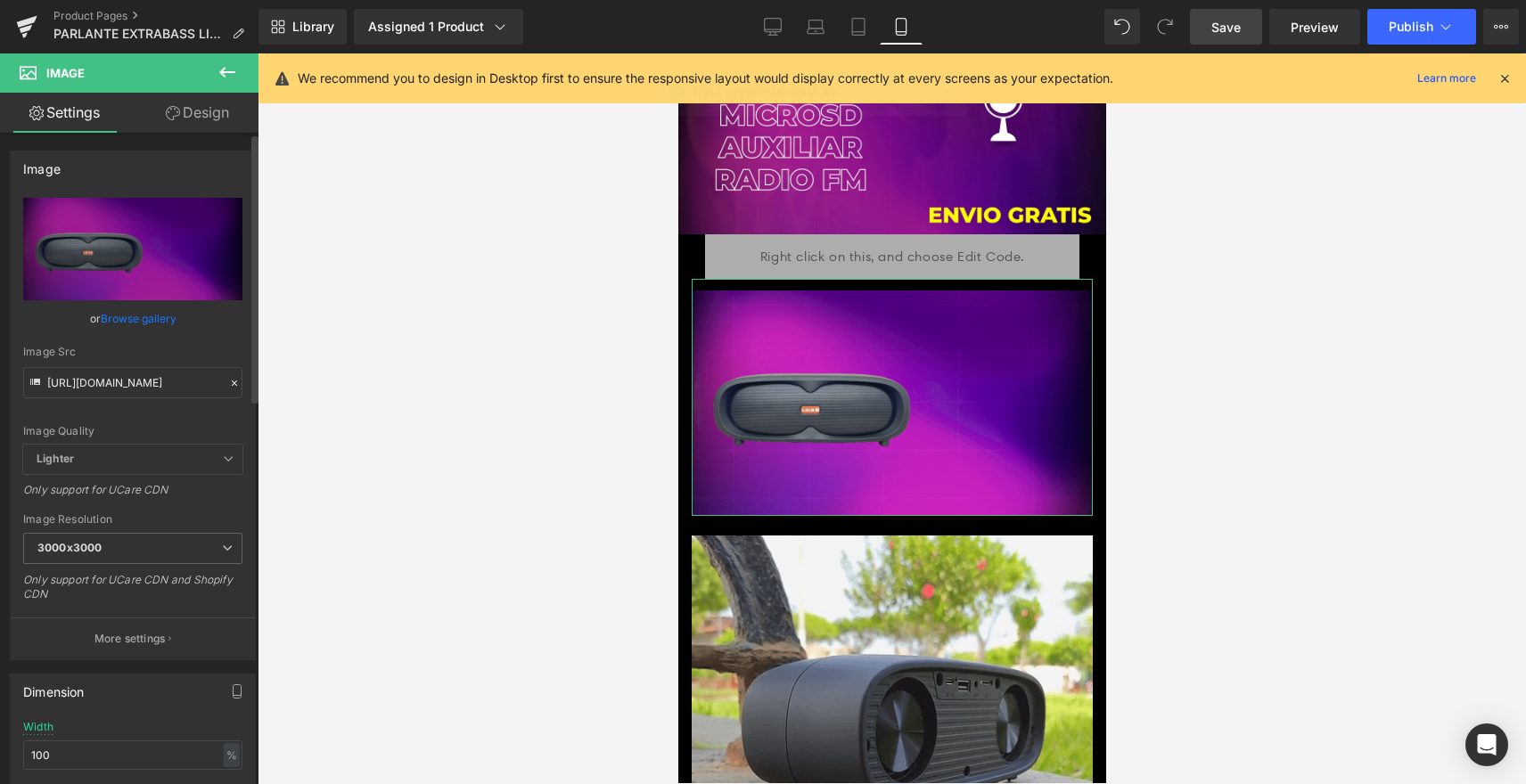
click at [232, 383] on icon at bounding box center [234, 383] width 5 height 5
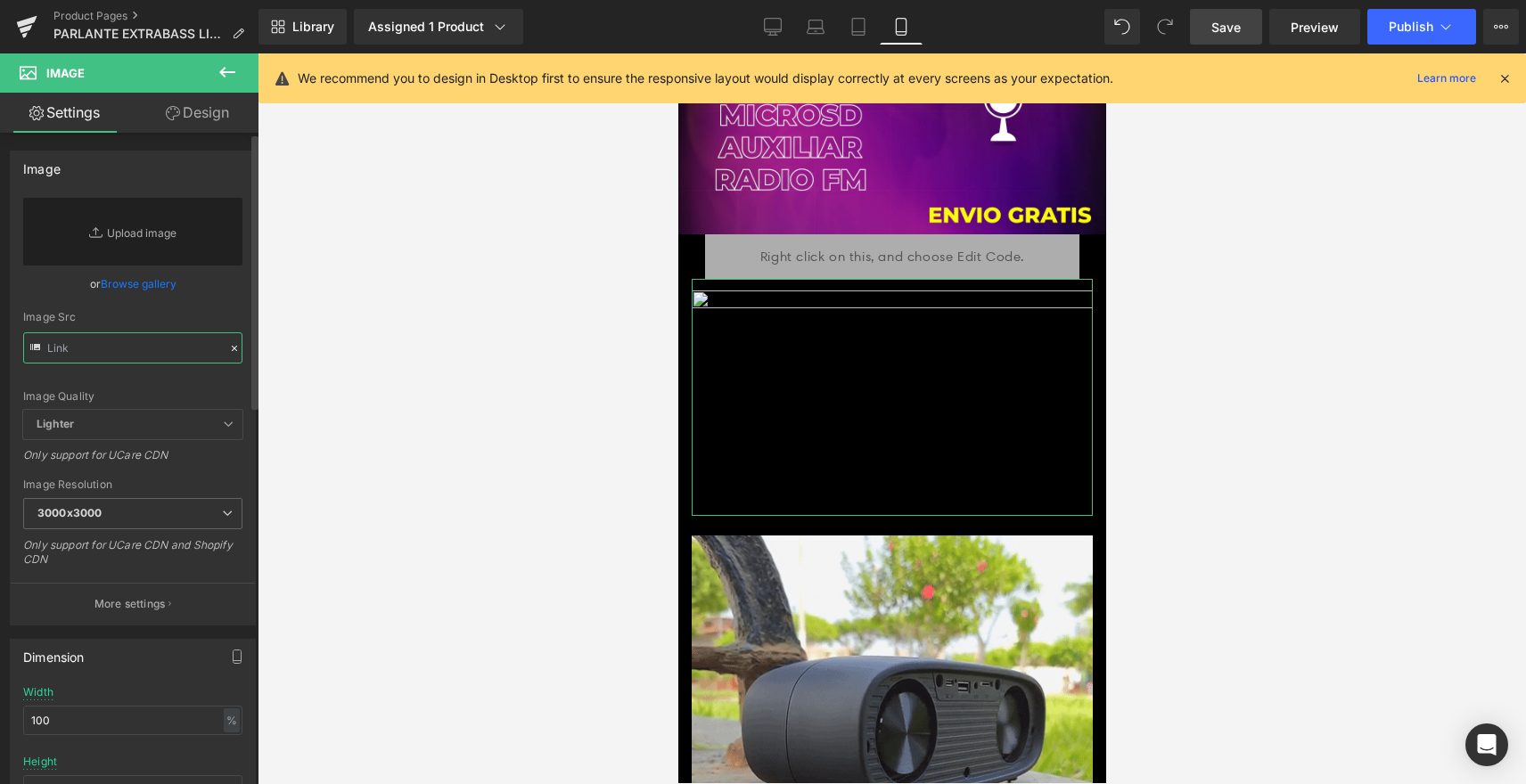
click at [180, 354] on input "text" at bounding box center [133, 348] width 219 height 31
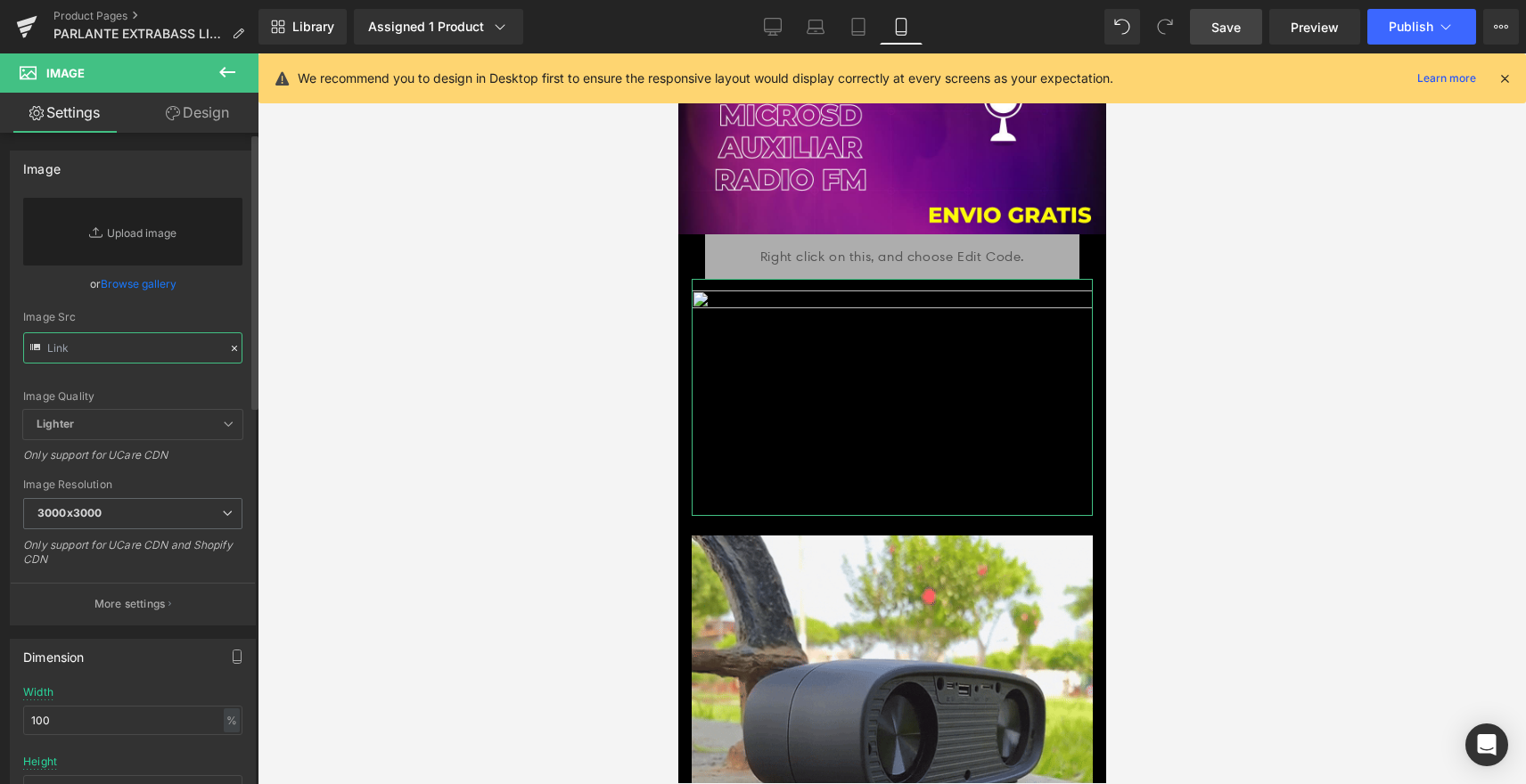
paste input "https://cdn.shopify.com/s/files/1/0606/3502/1560/files/PARLANTES_OFERTA_1.gif?v…"
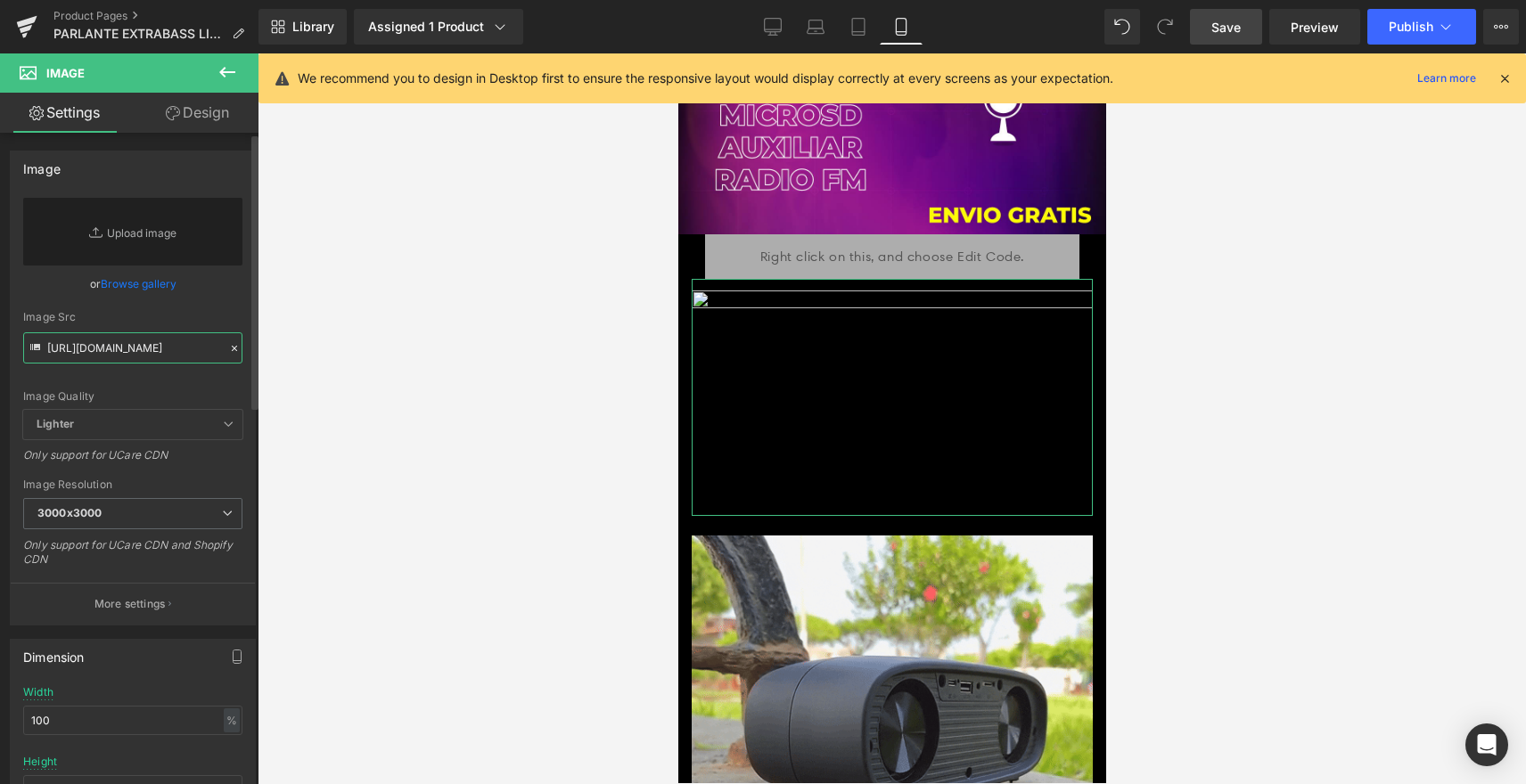
scroll to position [0, 329]
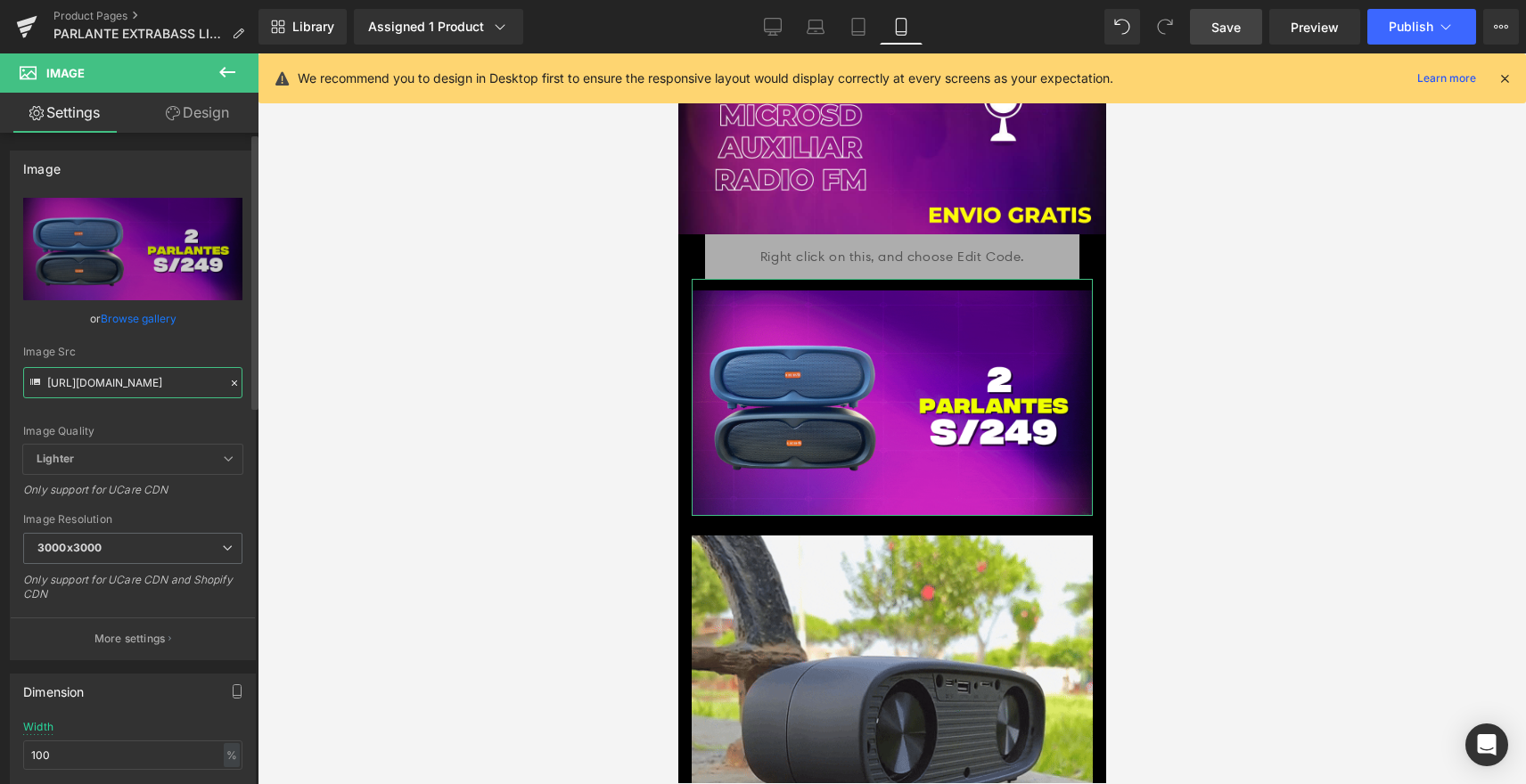
type input "https://cdn.shopify.com/s/files/1/0606/3502/1560/files/PARLANTES_OFERTA_1_3000x…"
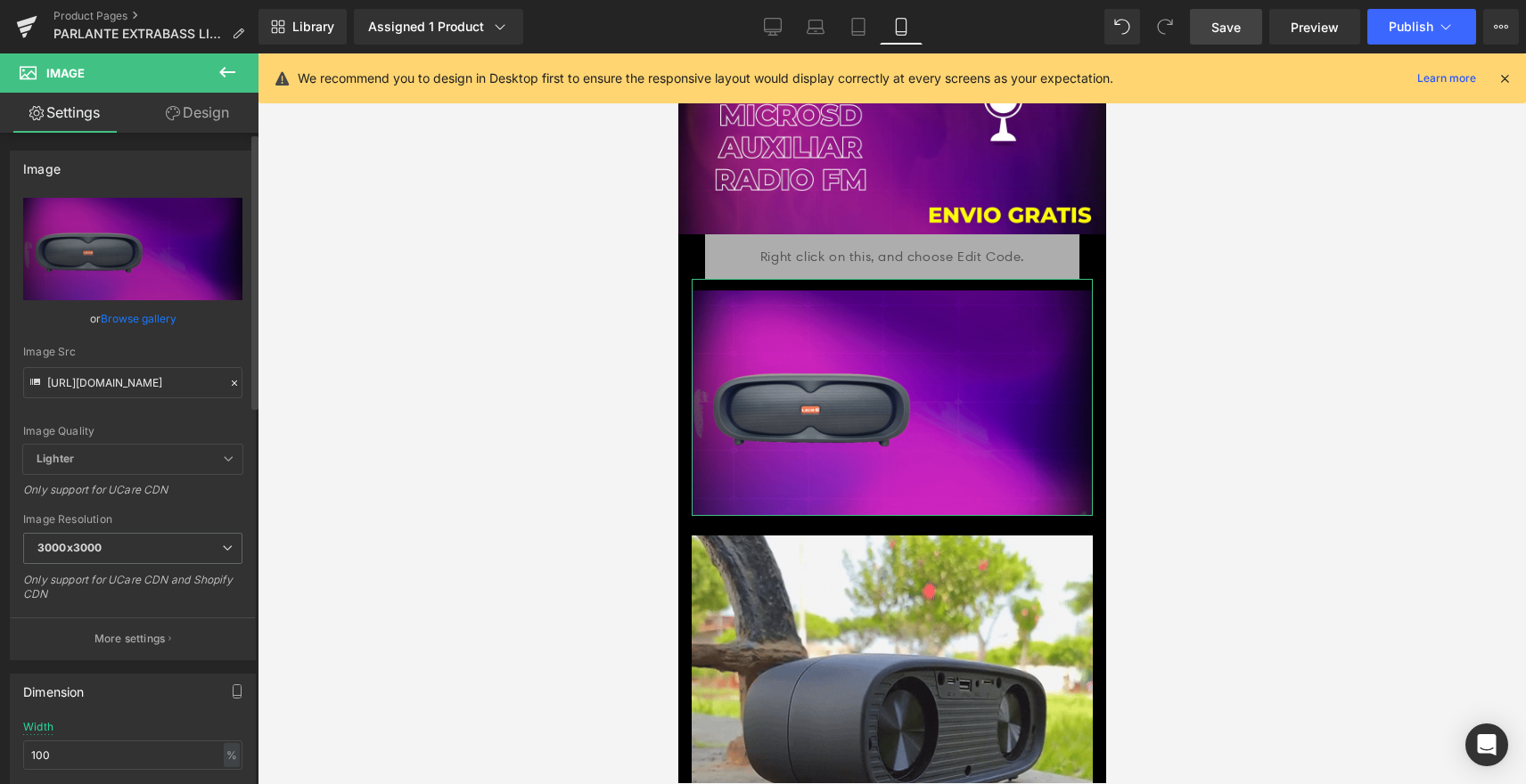
scroll to position [0, 0]
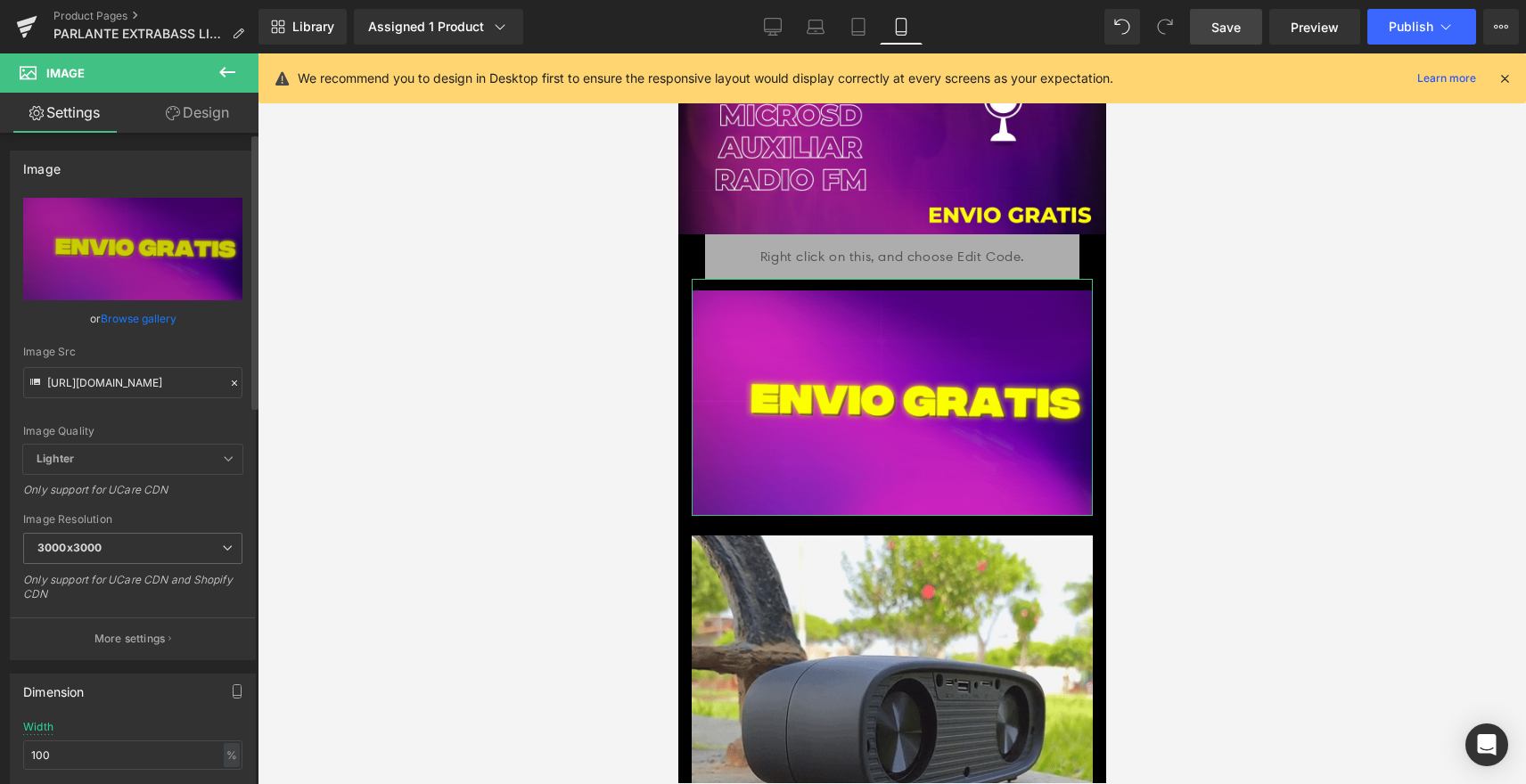
click at [208, 343] on div "Image Quality Lighter Lightest Lighter Lighter Lightest Only support for UCare …" at bounding box center [133, 321] width 219 height 247
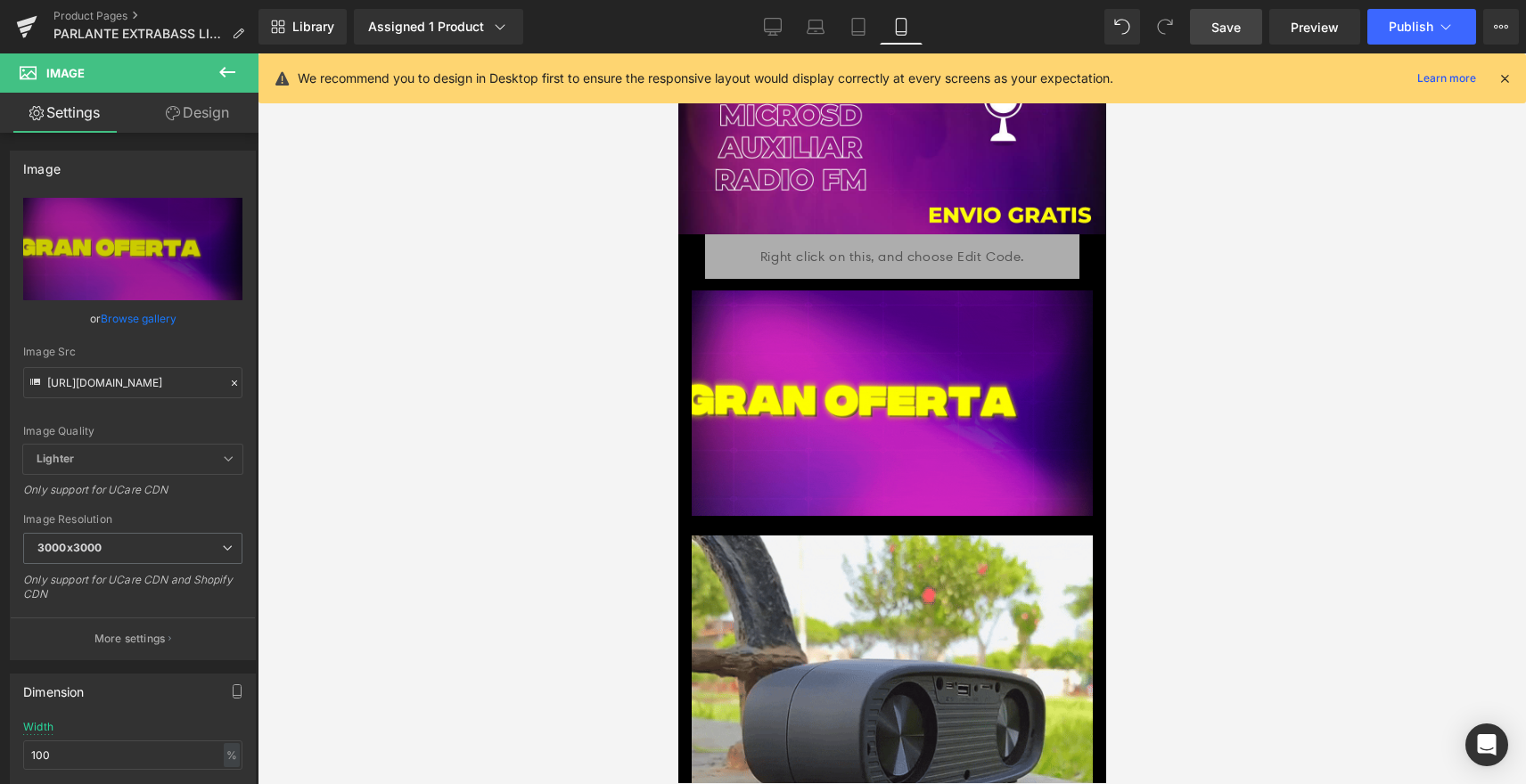
click at [1224, 30] on span "Save" at bounding box center [1226, 26] width 29 height 19
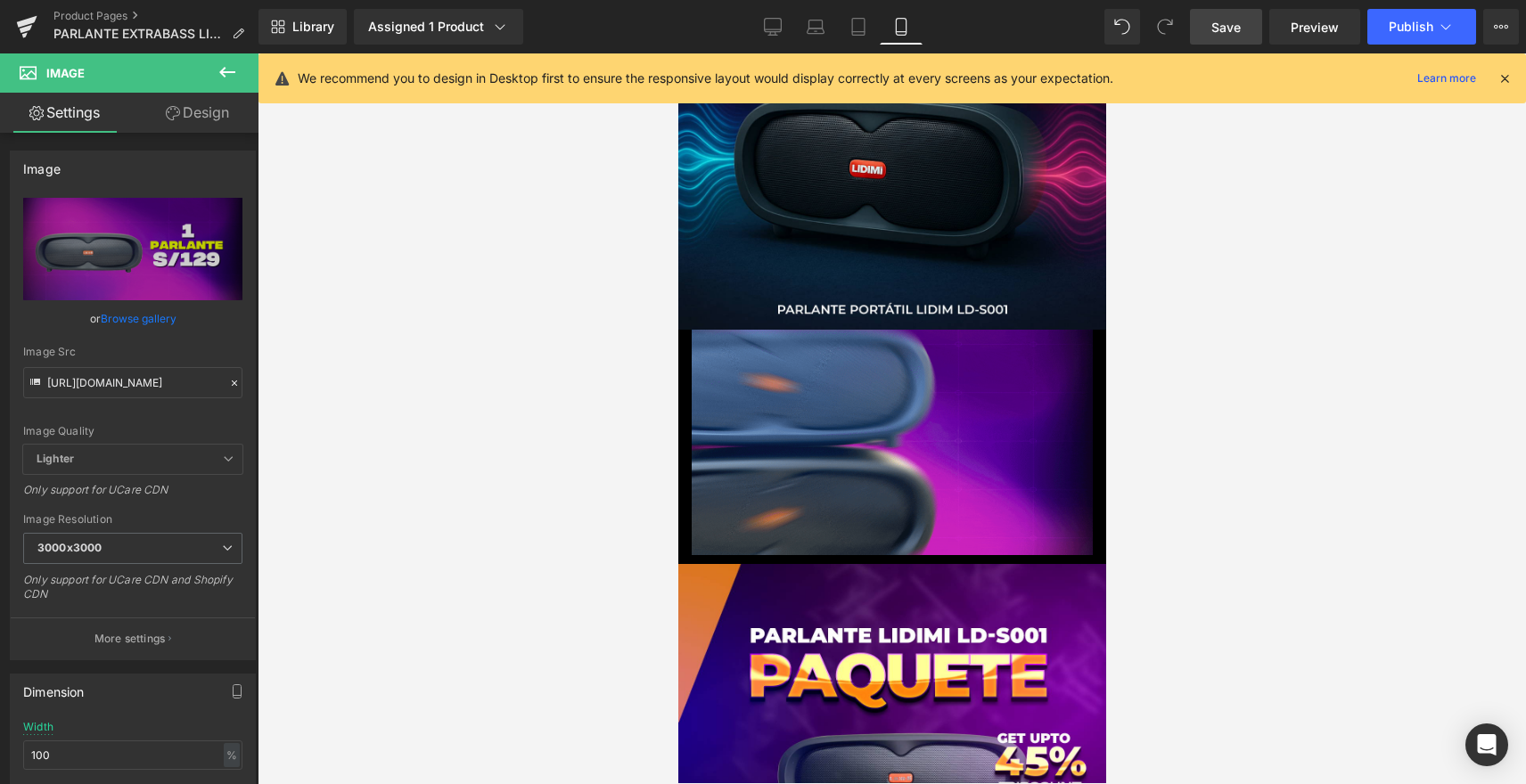
scroll to position [4367, 0]
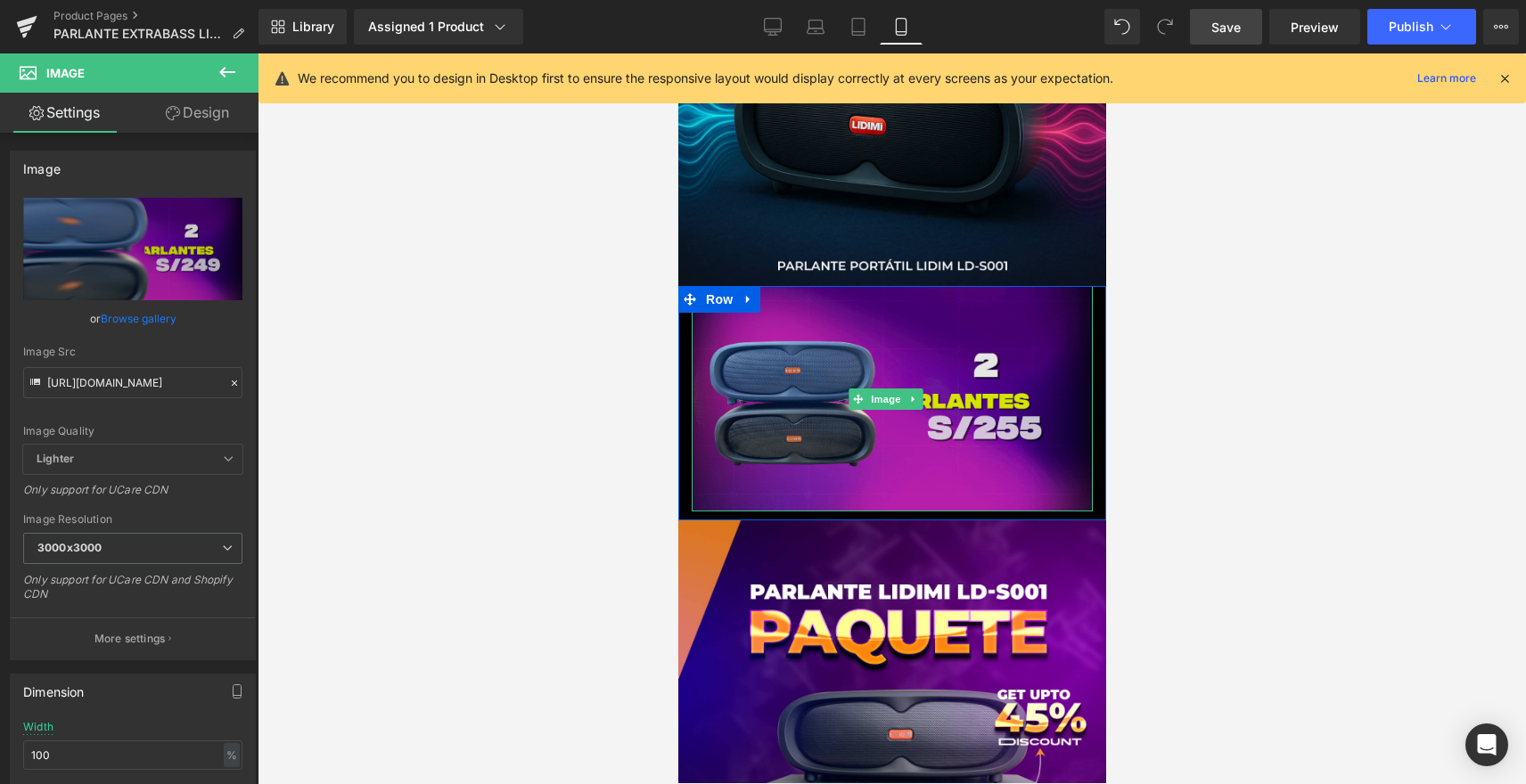
click at [949, 292] on img at bounding box center [892, 398] width 401 height 225
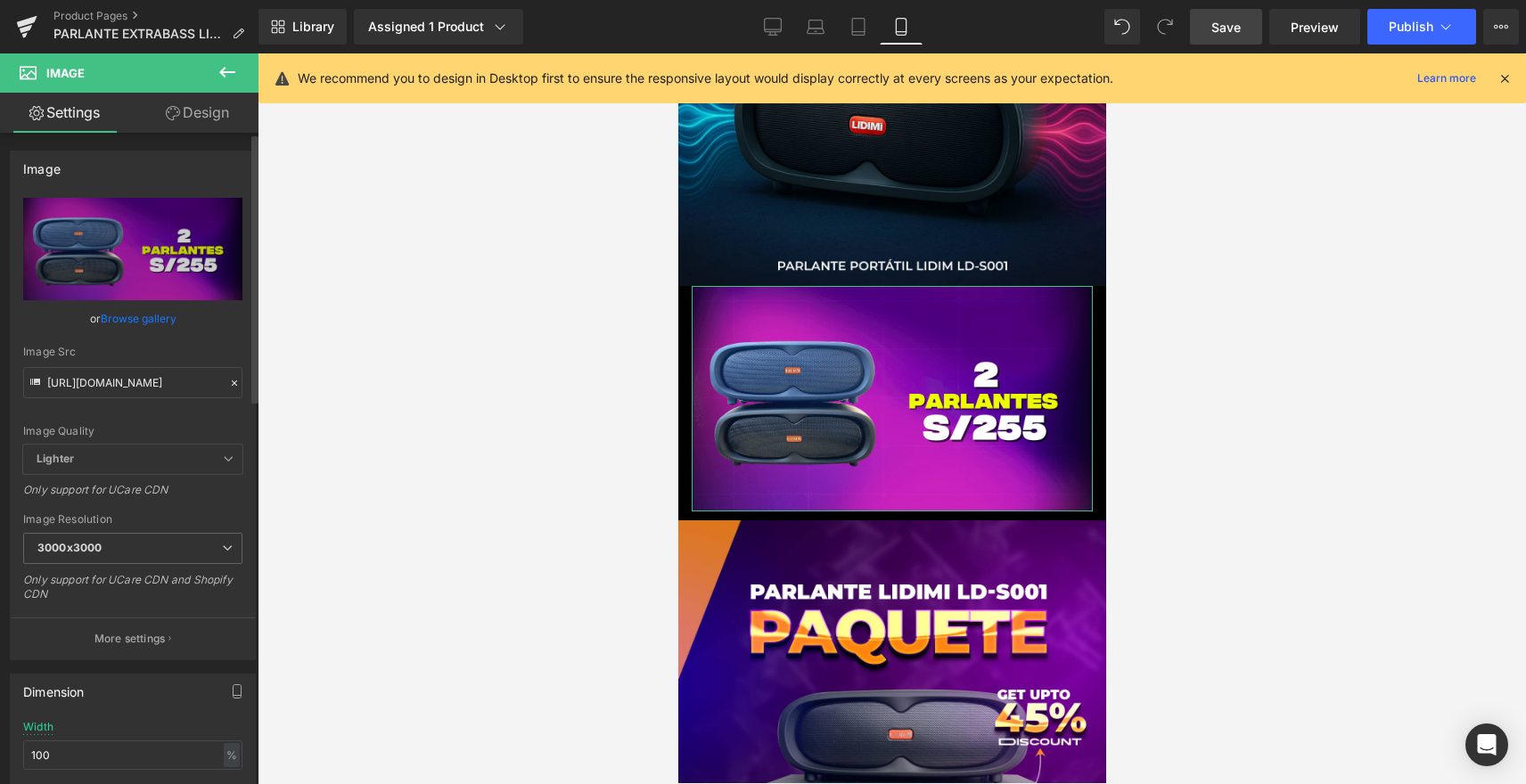
click at [228, 386] on icon at bounding box center [234, 383] width 13 height 13
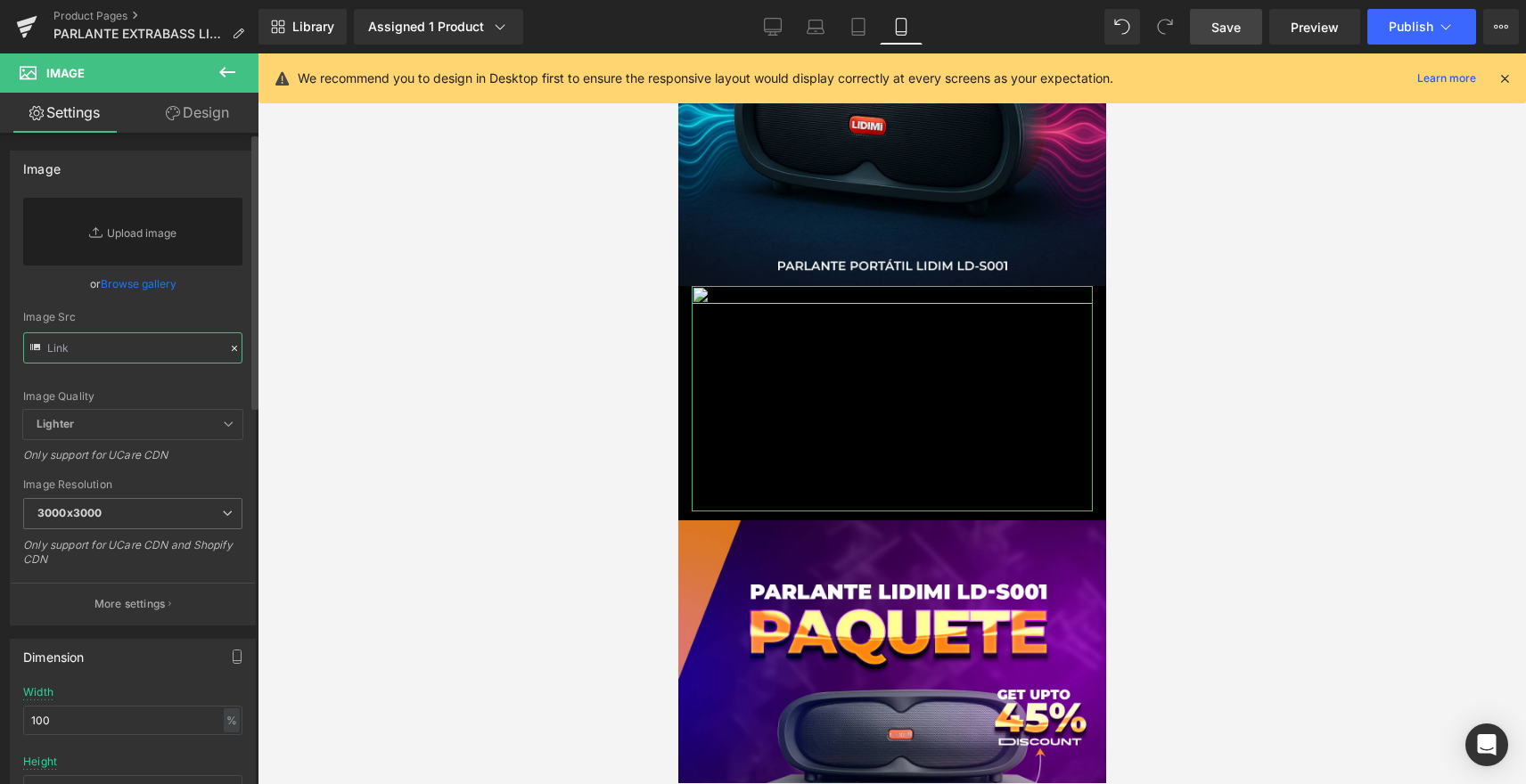
click at [185, 348] on input "text" at bounding box center [133, 348] width 219 height 31
paste input "https://cdn.shopify.com/s/files/1/0606/3502/1560/files/PARLANTES_OFERTA_1.gif?v…"
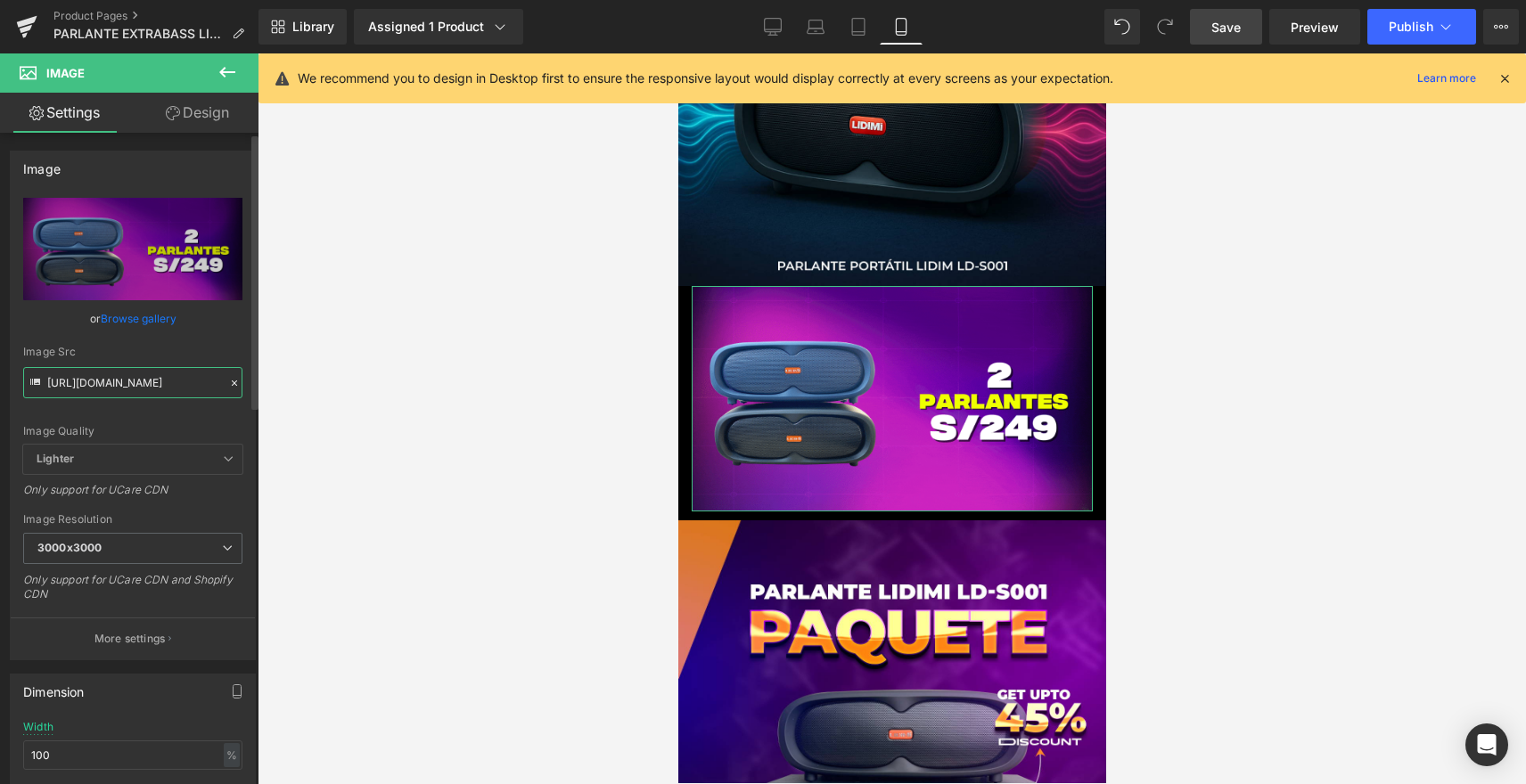
type input "https://cdn.shopify.com/s/files/1/0606/3502/1560/files/PARLANTES_OFERTA_1_3000x…"
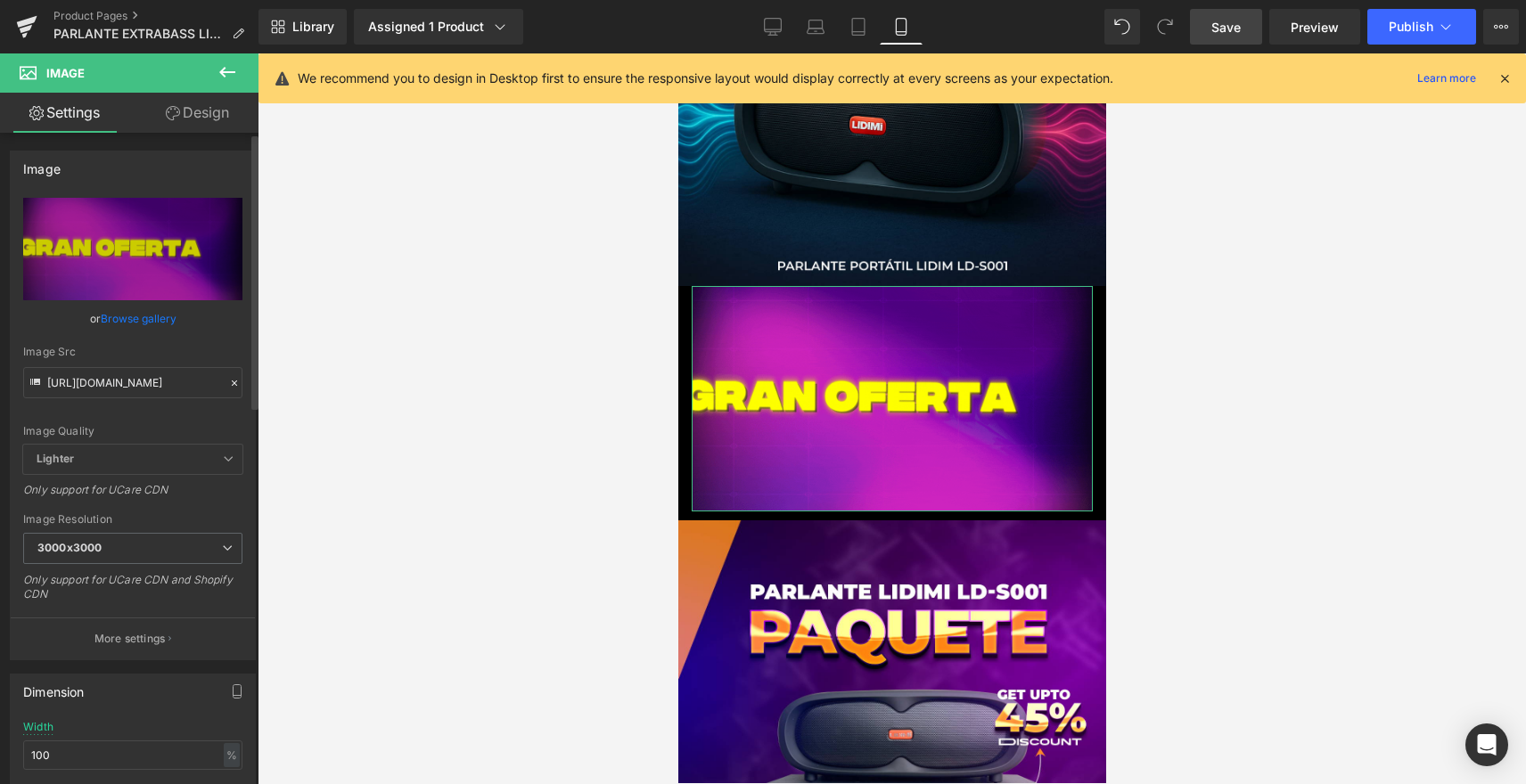
scroll to position [0, 0]
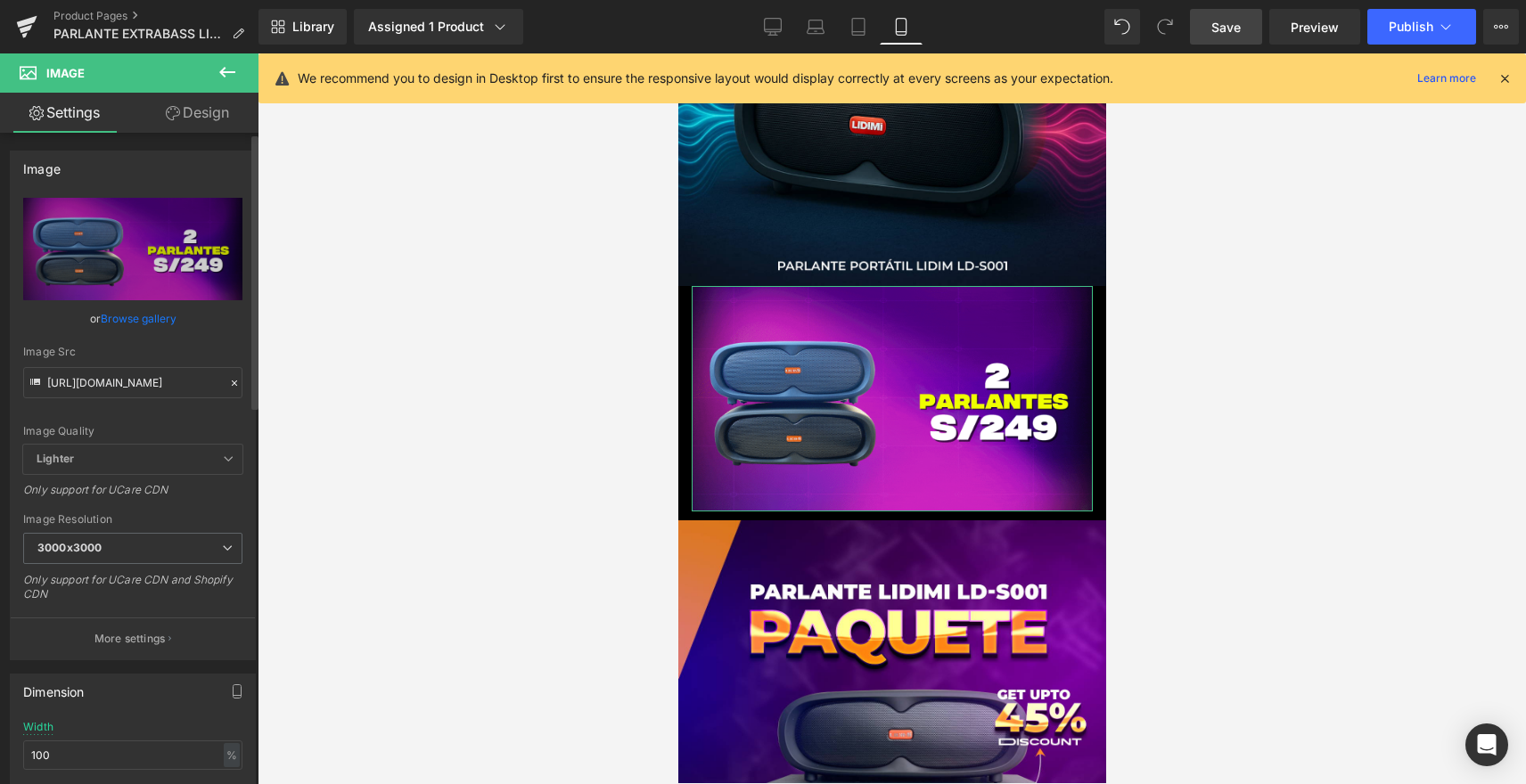
click at [220, 332] on div "Image Quality Lighter Lightest Lighter Lighter Lightest Only support for UCare …" at bounding box center [133, 321] width 219 height 247
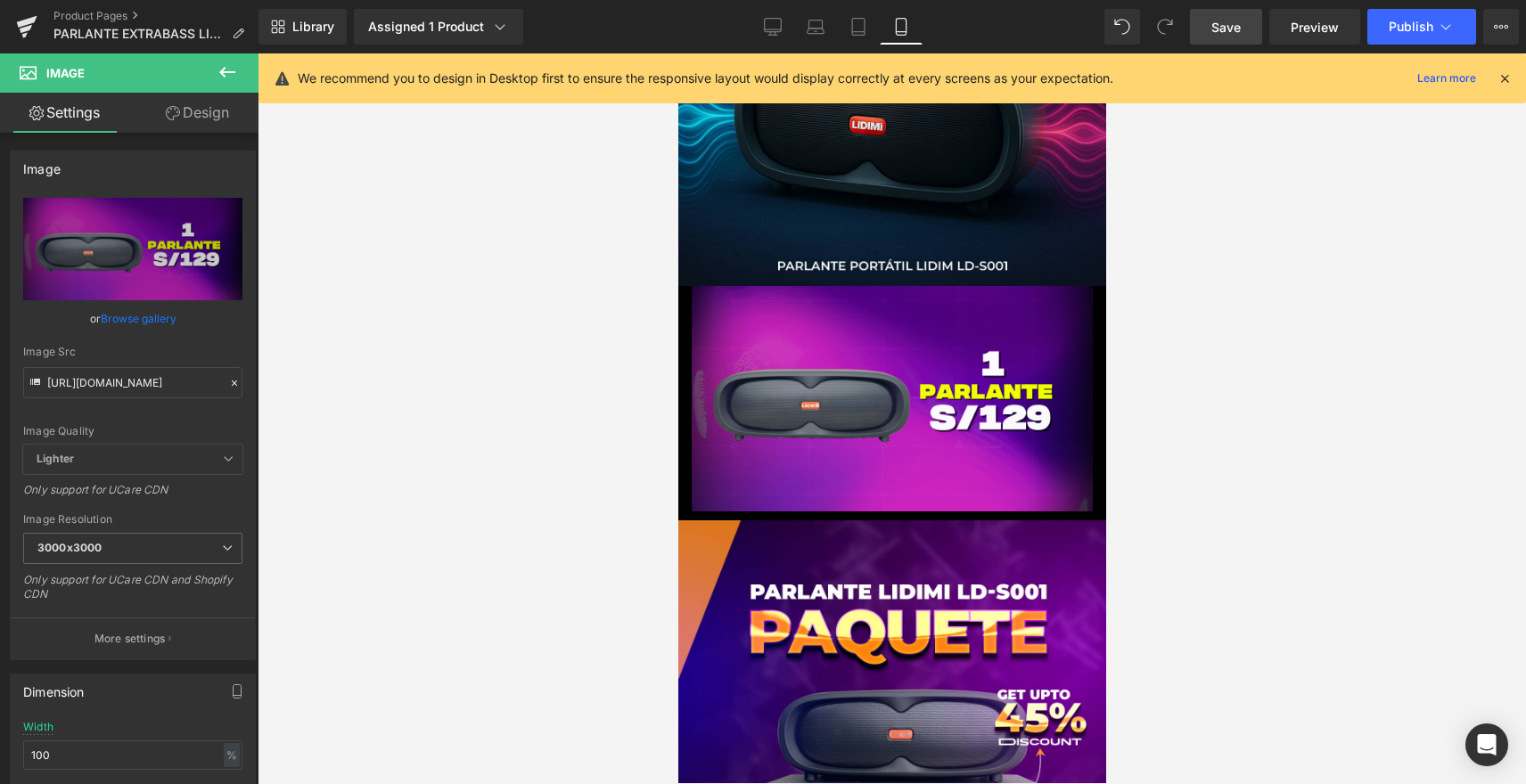
click at [1228, 28] on span "Save" at bounding box center [1226, 26] width 29 height 19
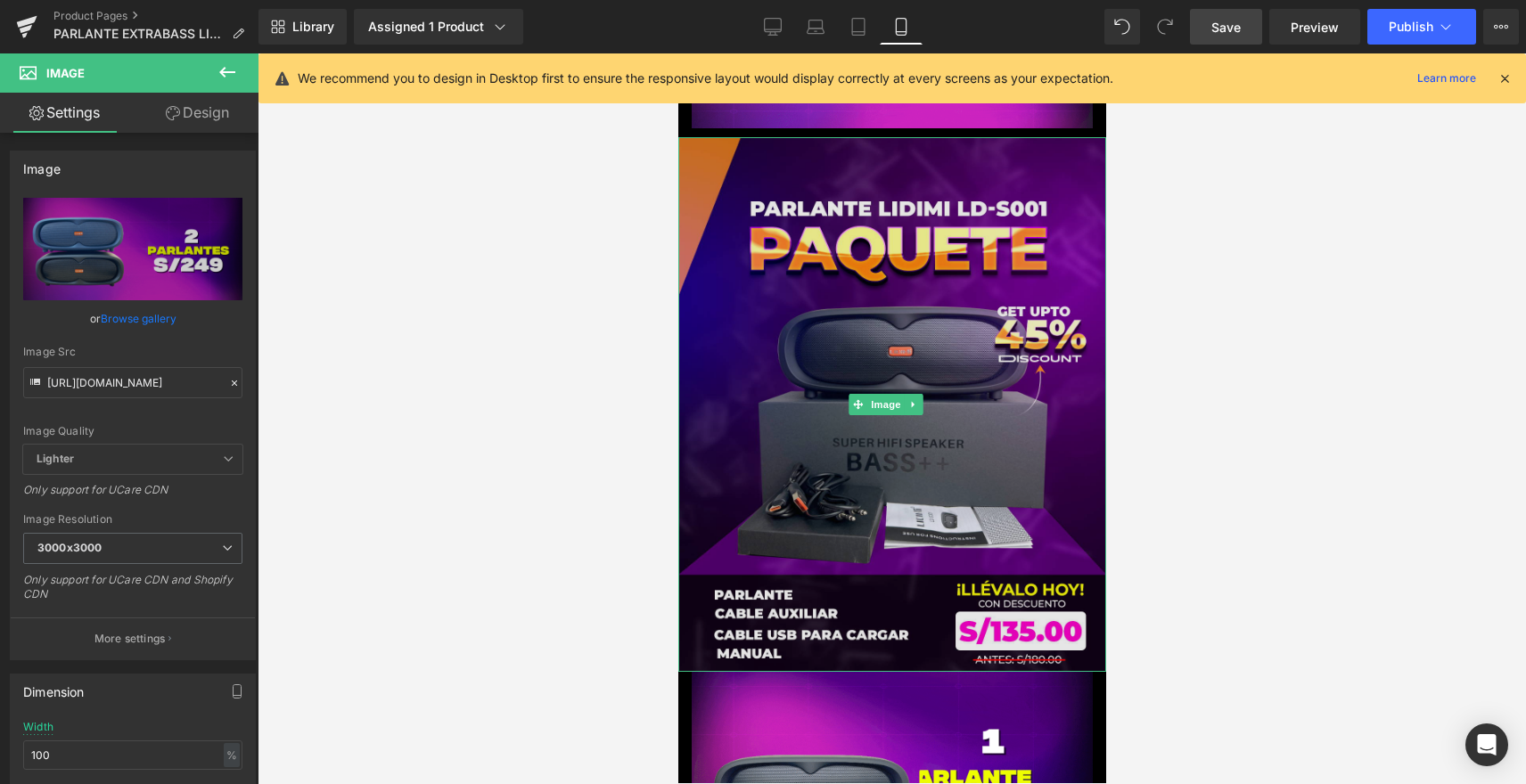
scroll to position [4992, 0]
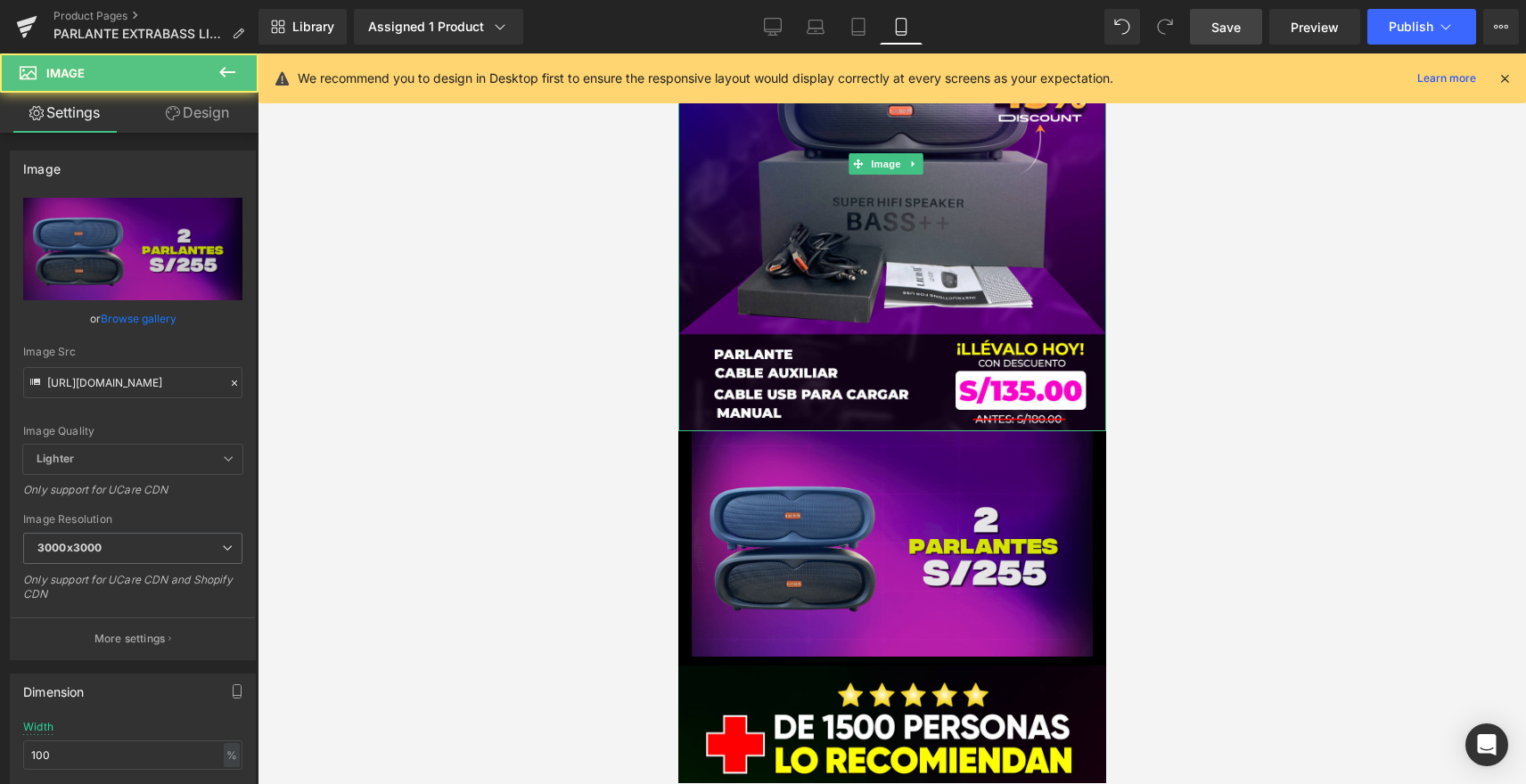
click at [1069, 437] on img at bounding box center [892, 544] width 401 height 225
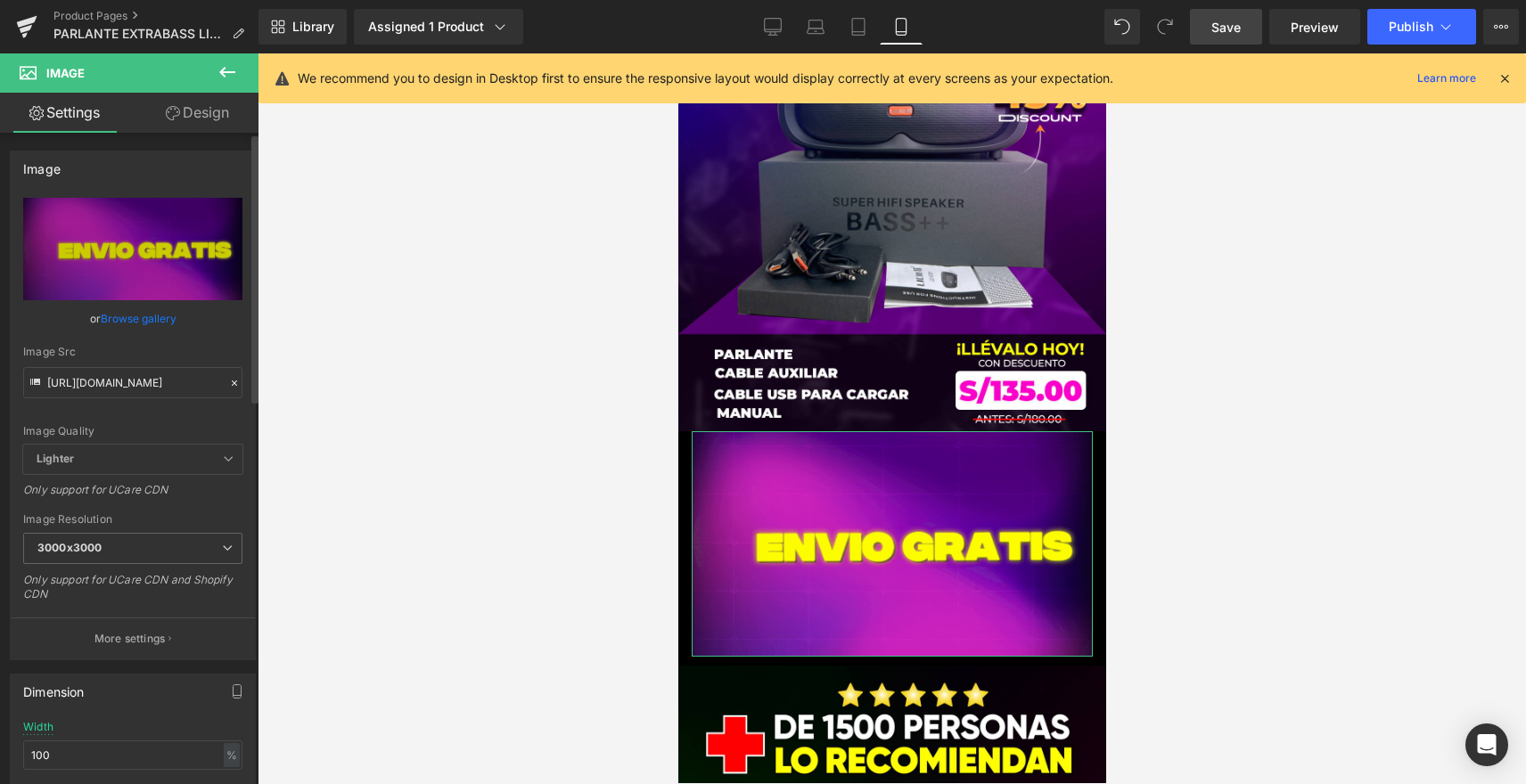
click at [228, 387] on icon at bounding box center [234, 383] width 13 height 13
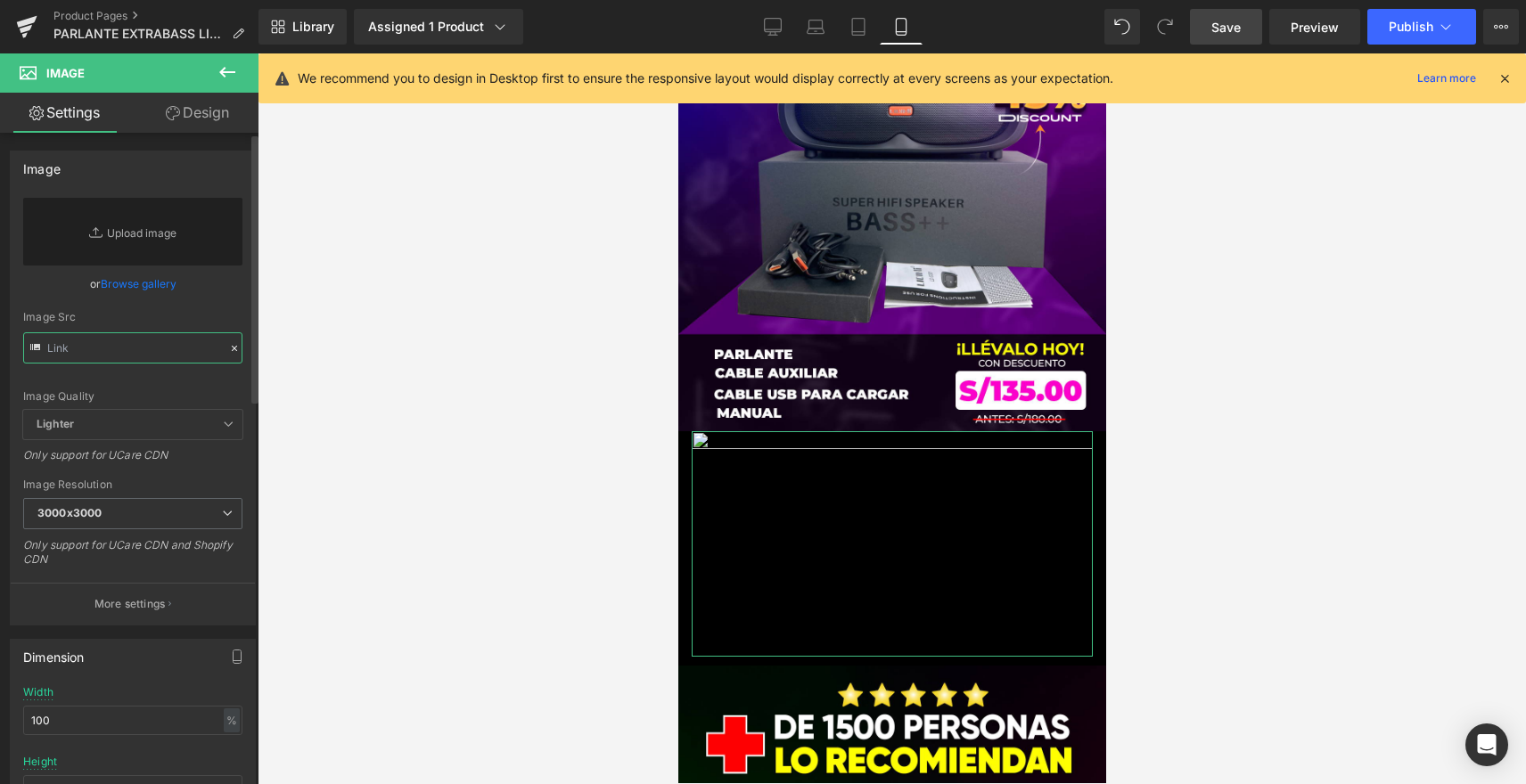
click at [163, 352] on input "text" at bounding box center [133, 348] width 219 height 31
paste input "https://cdn.shopify.com/s/files/1/0606/3502/1560/files/PARLANTES_OFERTA_1.gif?v…"
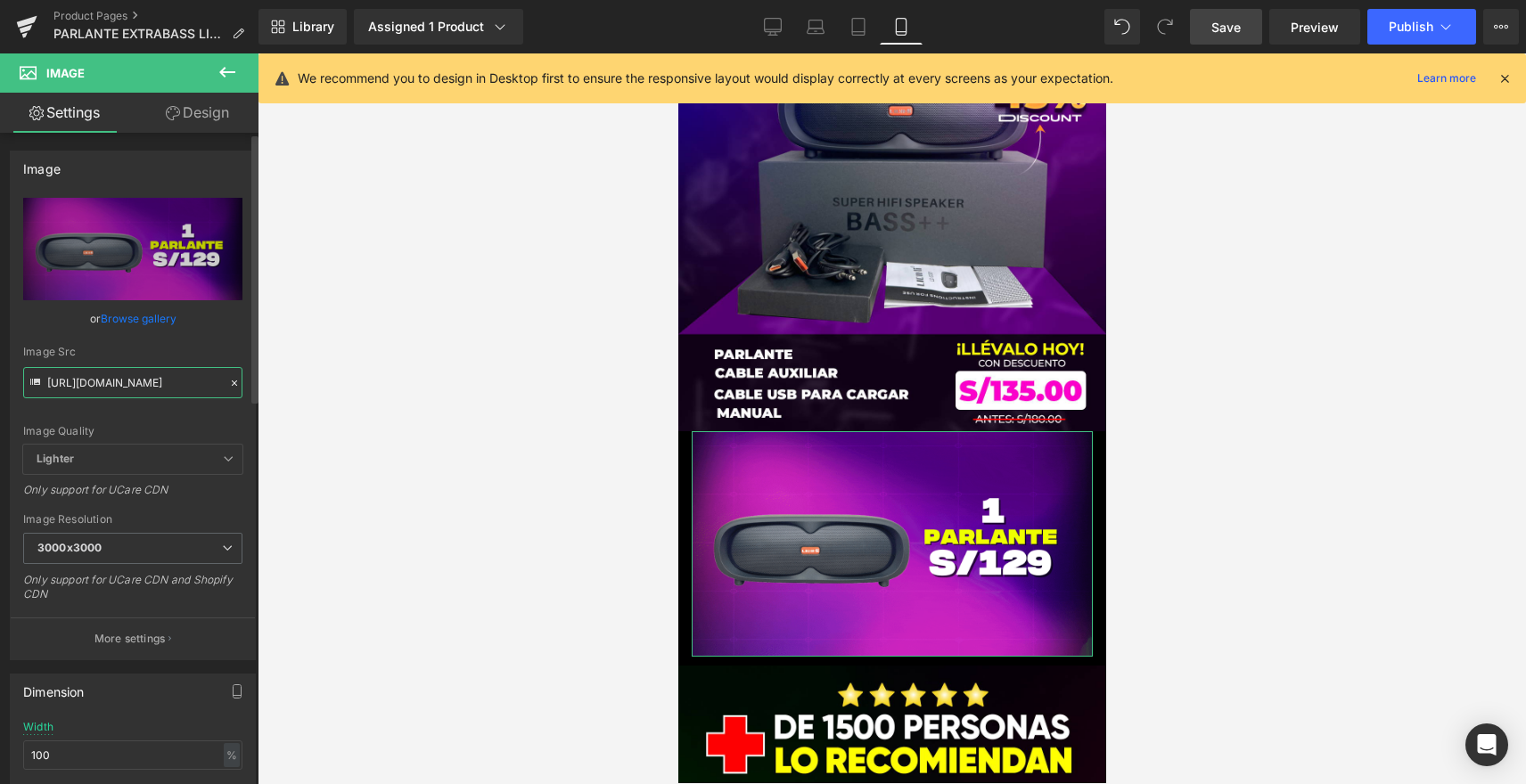
type input "https://cdn.shopify.com/s/files/1/0606/3502/1560/files/PARLANTES_OFERTA_1_3000x…"
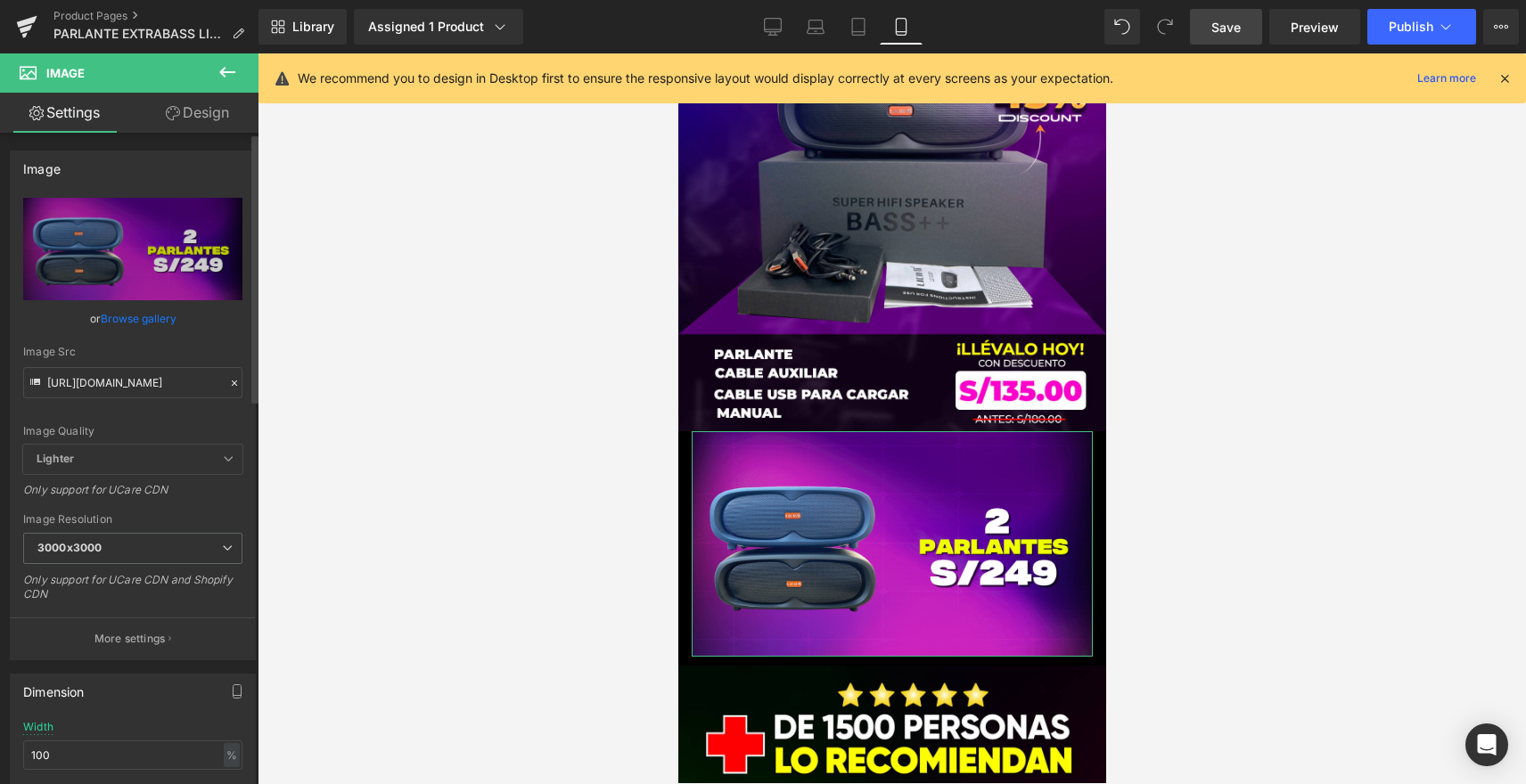
click at [196, 324] on div "or Browse gallery" at bounding box center [133, 318] width 219 height 19
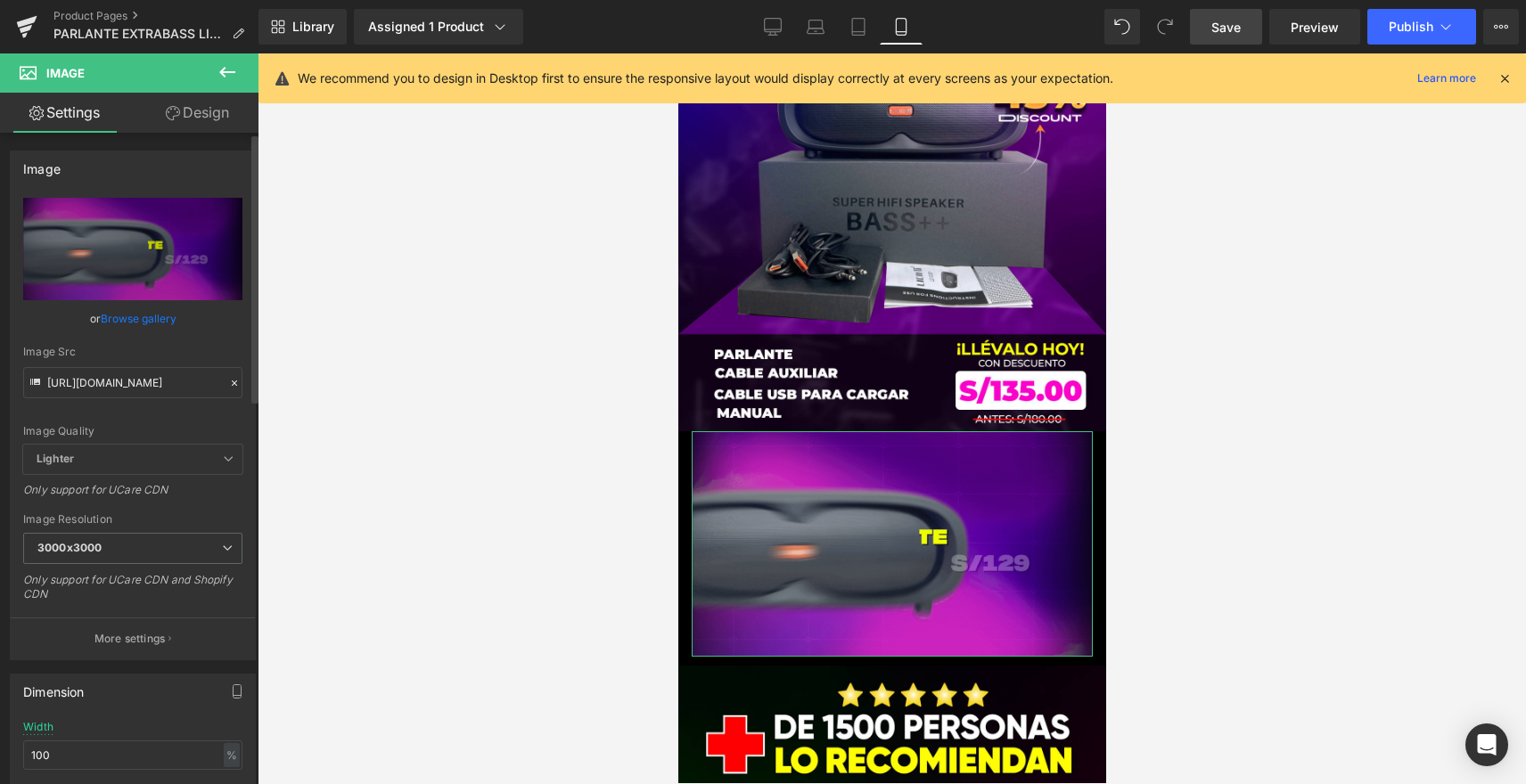
scroll to position [0, 0]
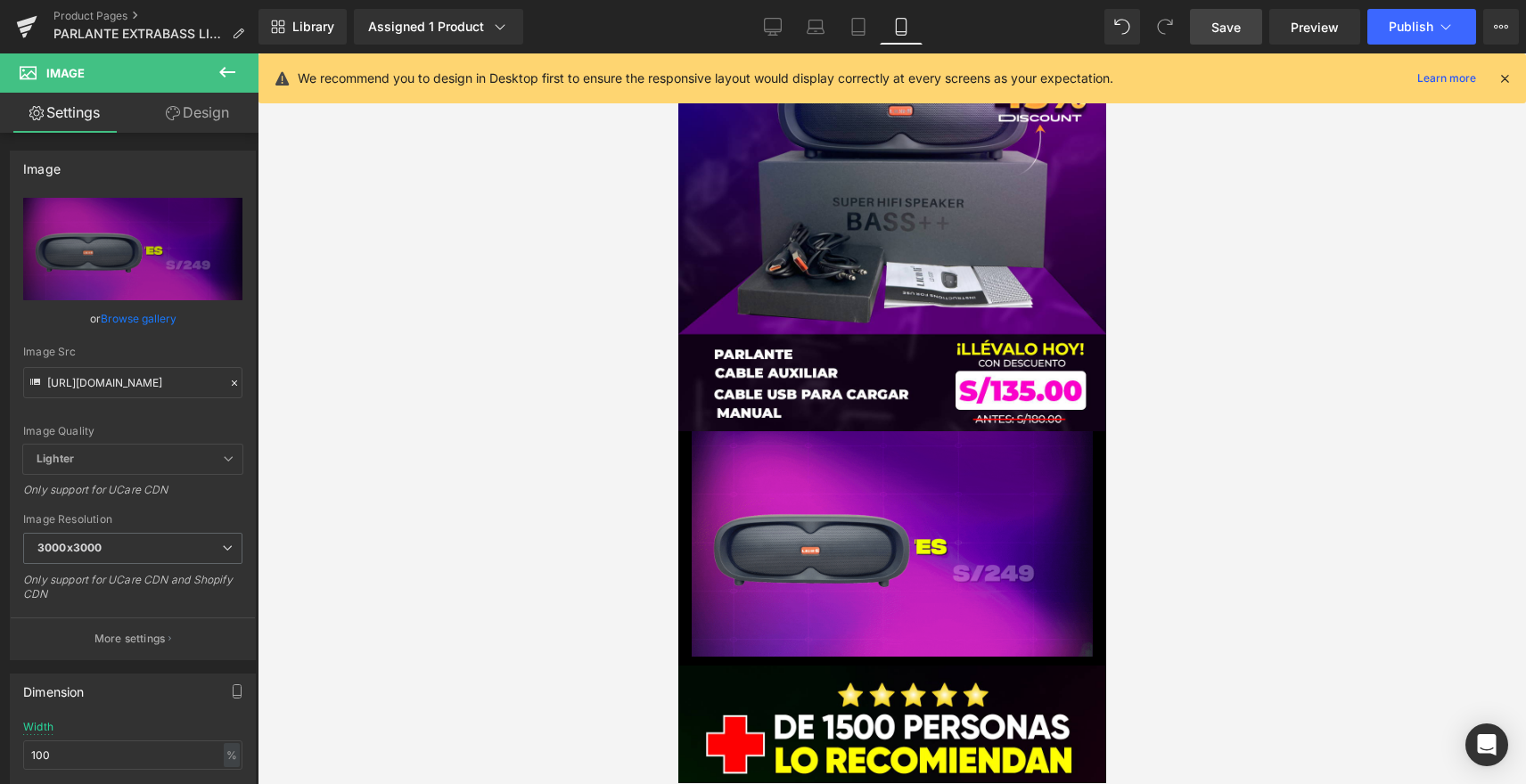
click at [1255, 15] on link "Save" at bounding box center [1226, 26] width 72 height 35
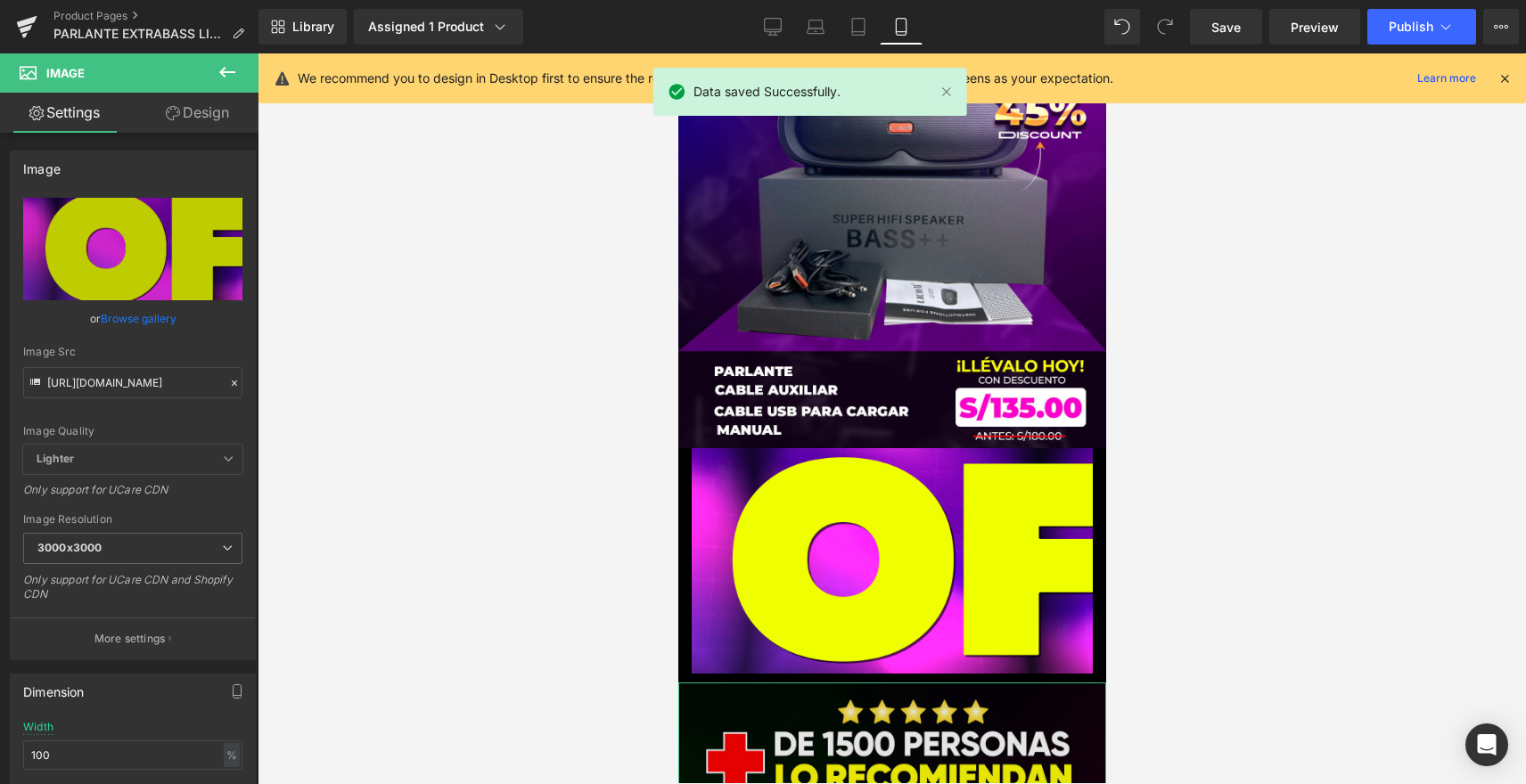
scroll to position [4529, 0]
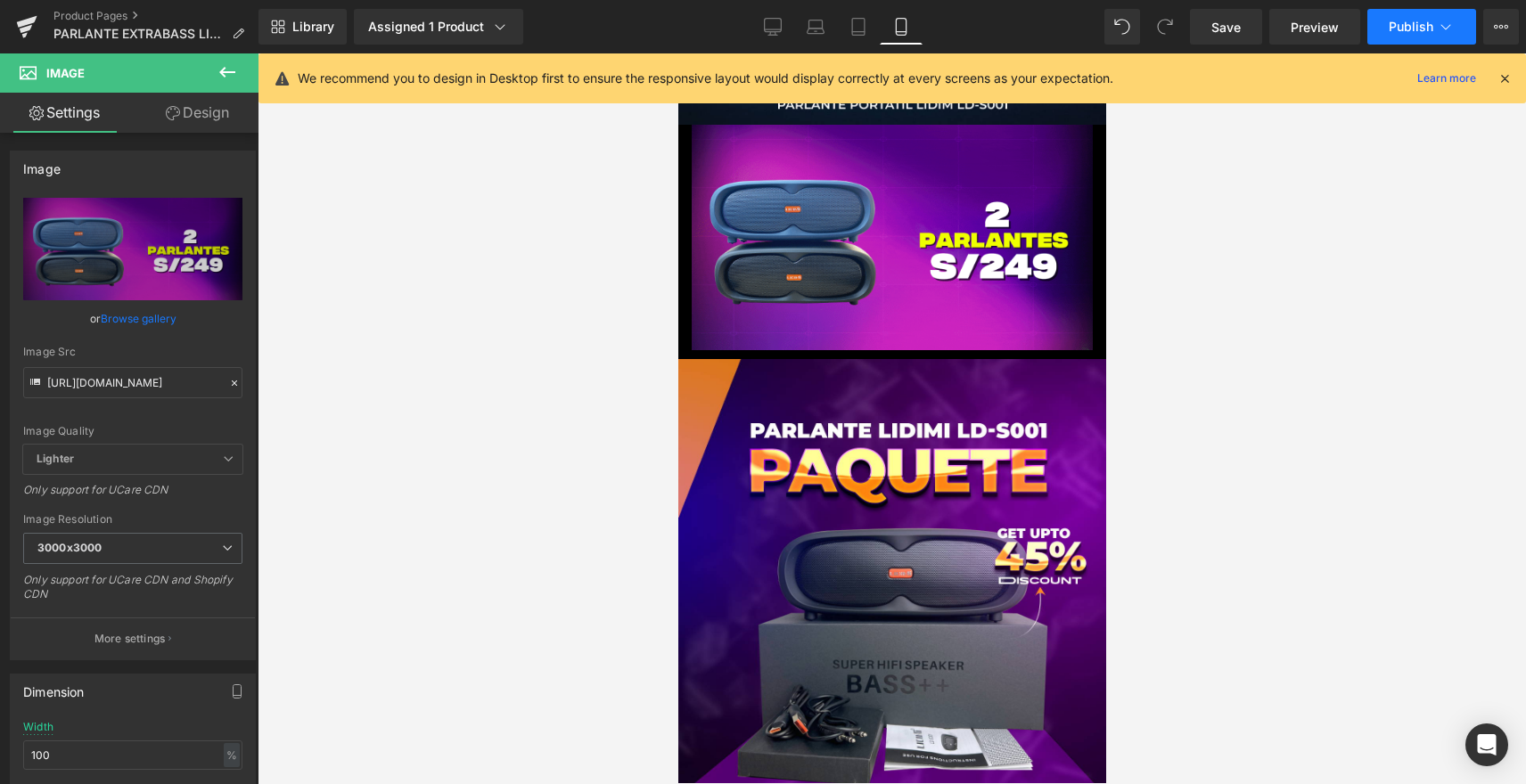
click at [1392, 33] on span "Publish" at bounding box center [1411, 26] width 45 height 15
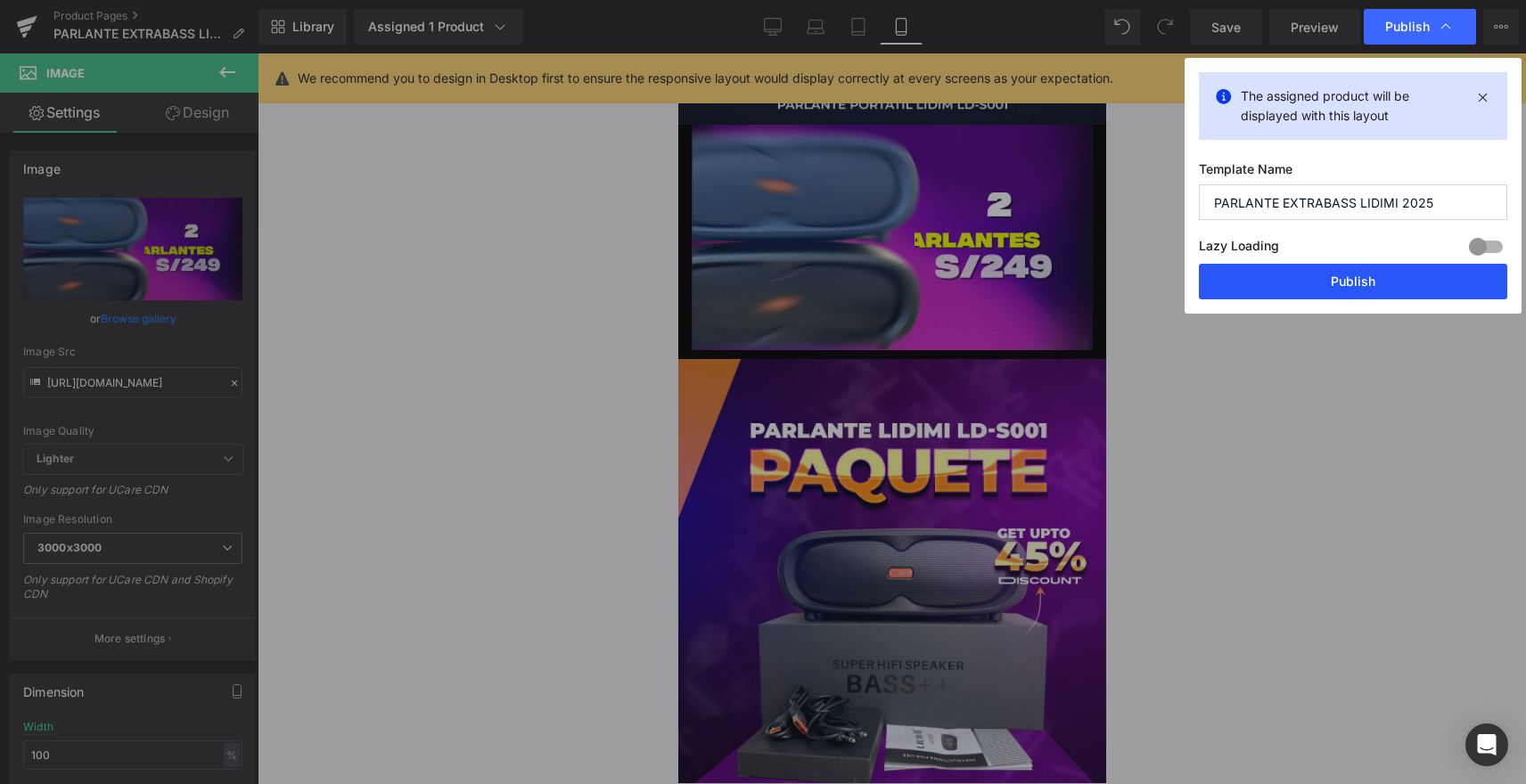
click at [1386, 280] on button "Publish" at bounding box center [1353, 282] width 308 height 35
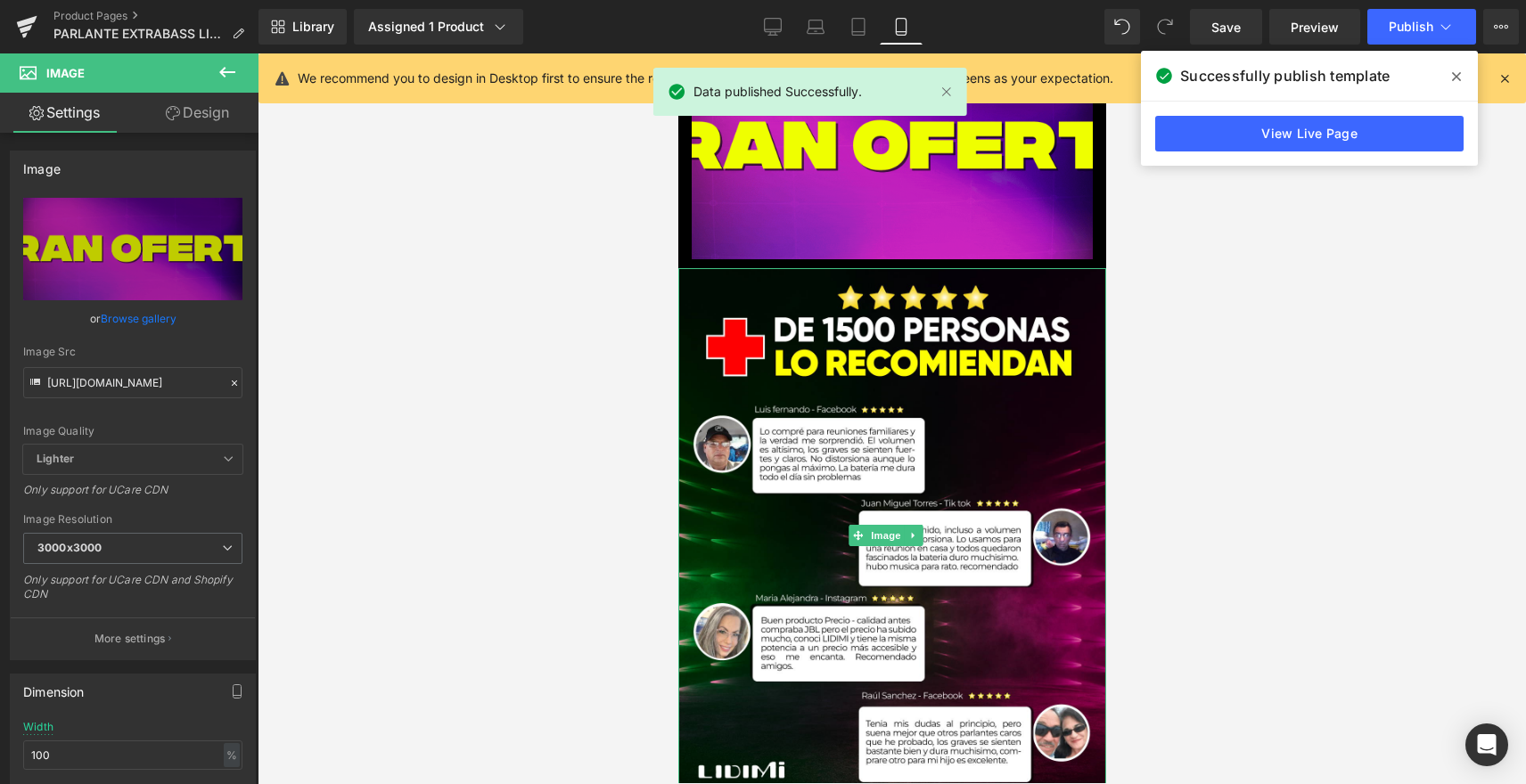
scroll to position [5153, 0]
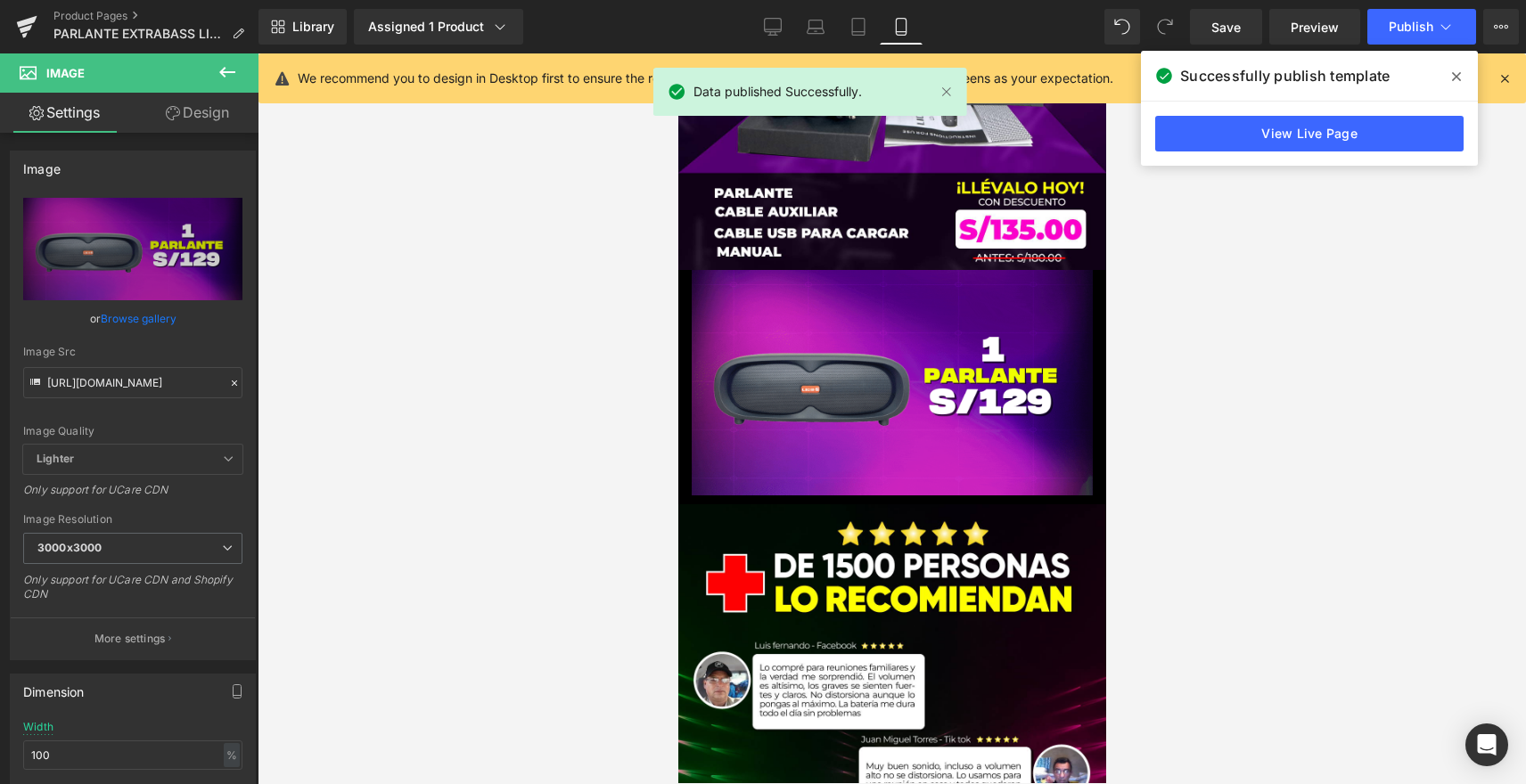
click at [1457, 68] on span at bounding box center [1456, 76] width 28 height 28
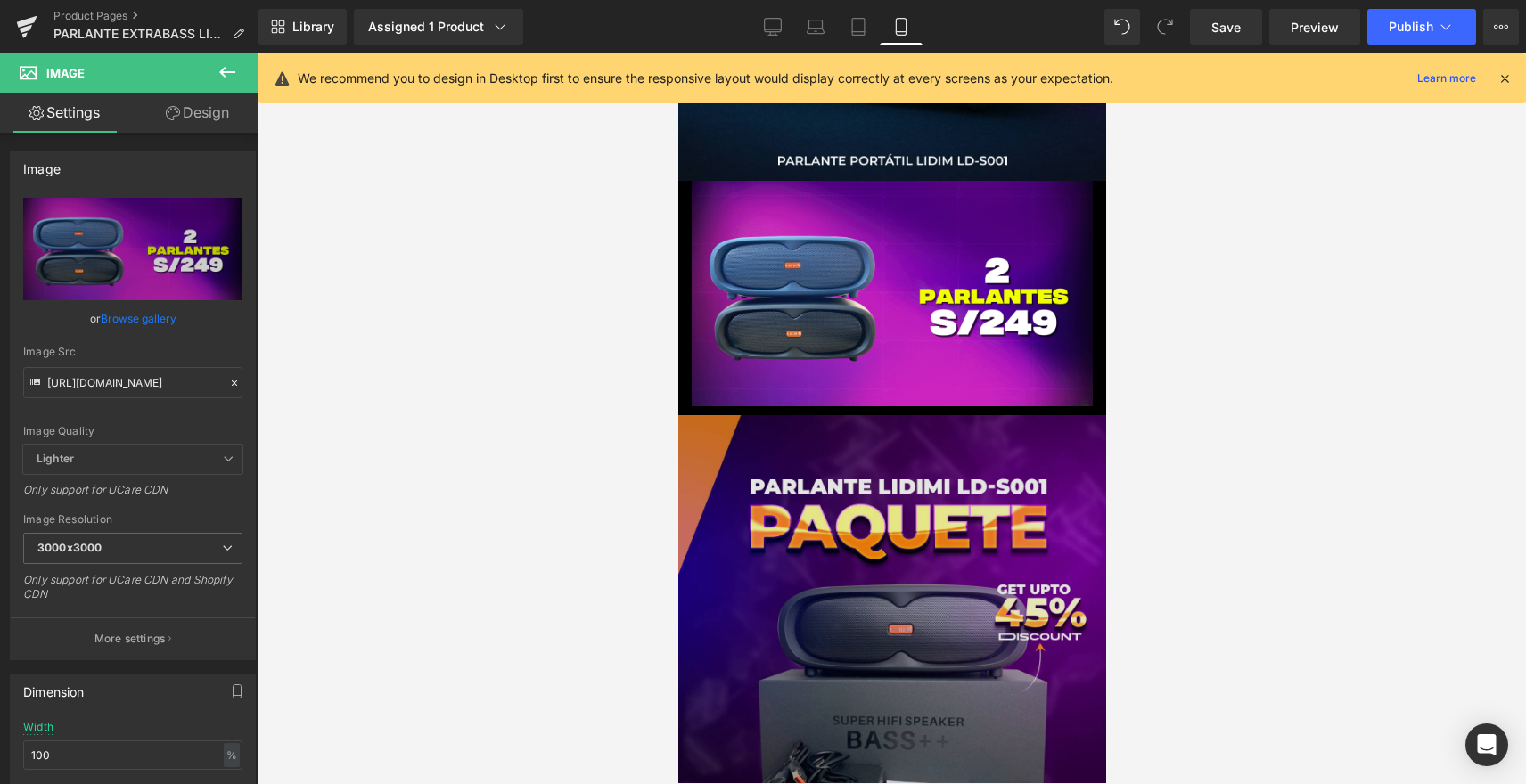
scroll to position [4440, 0]
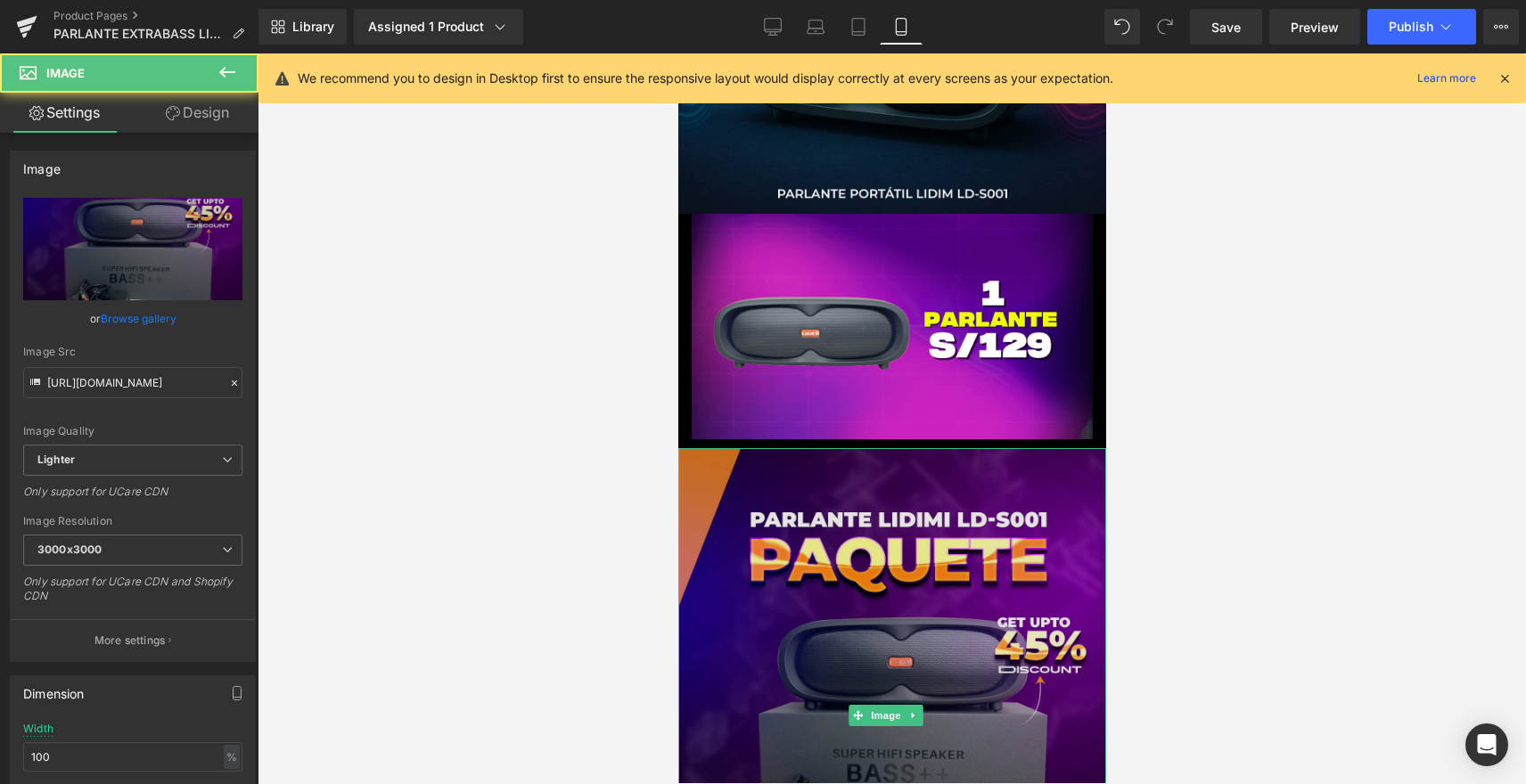
click at [891, 466] on img at bounding box center [891, 715] width 428 height 534
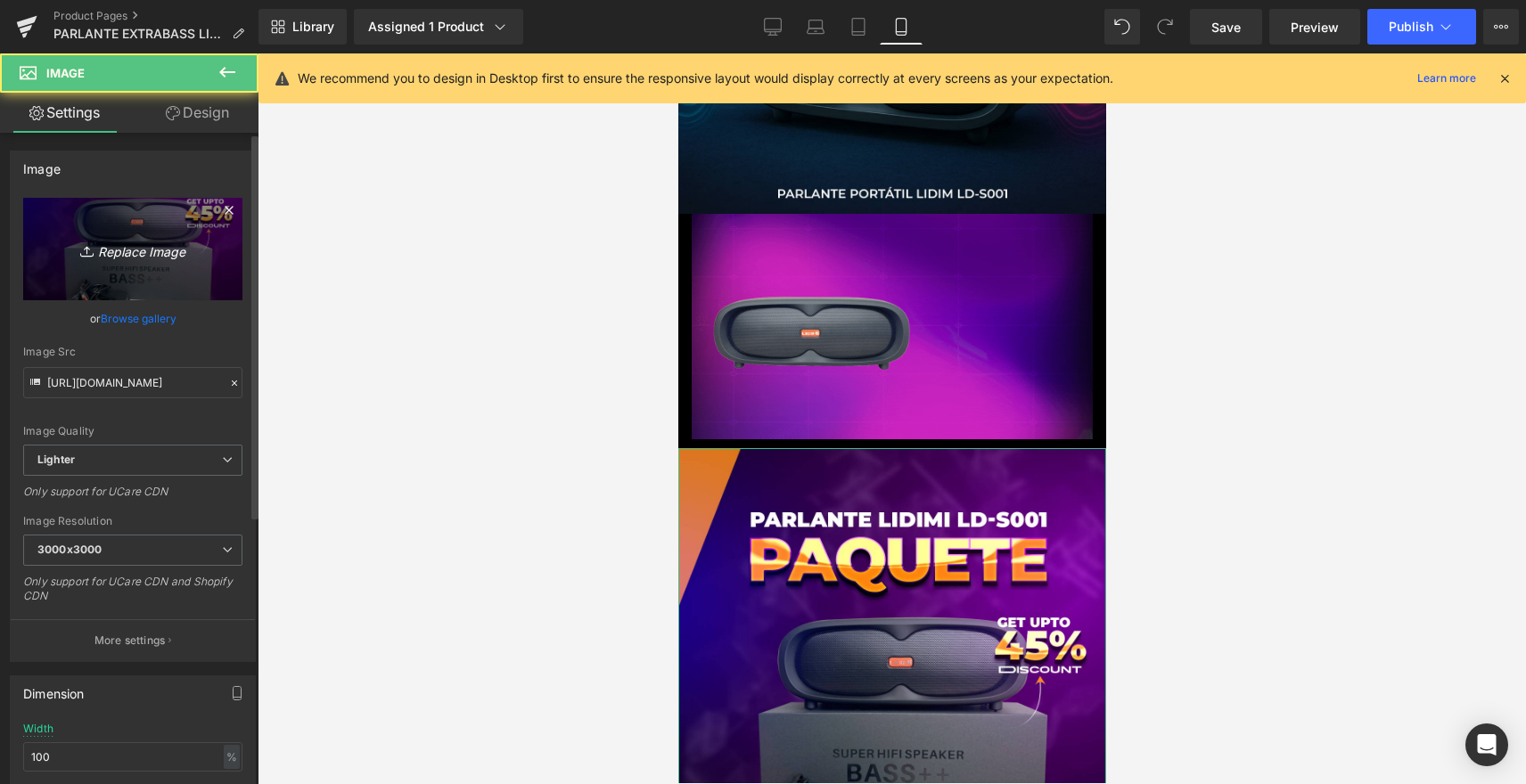
click at [152, 240] on link "Replace Image" at bounding box center [133, 249] width 219 height 103
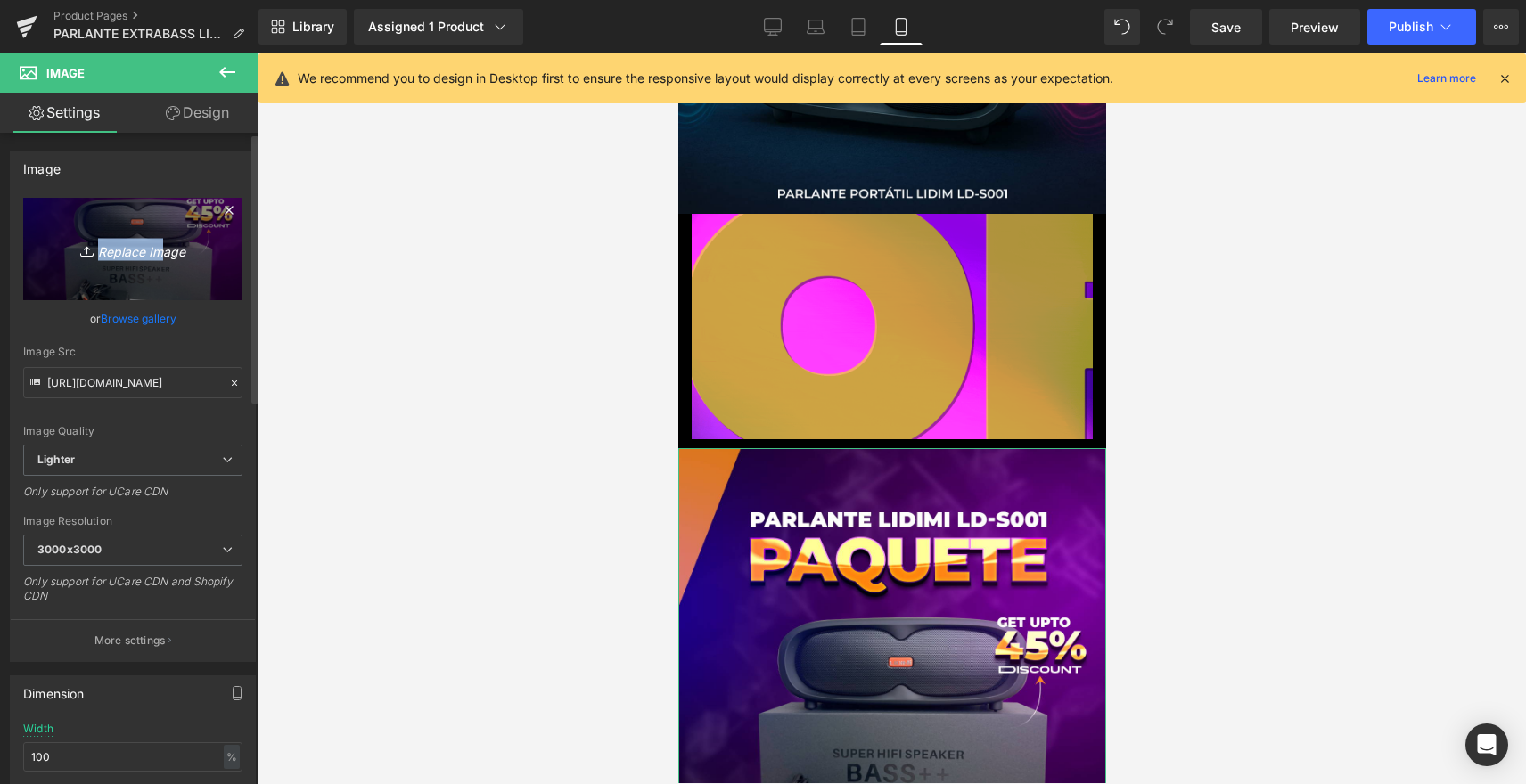
type input "C:\fakepath\loquetraeenlacaja.jpg"
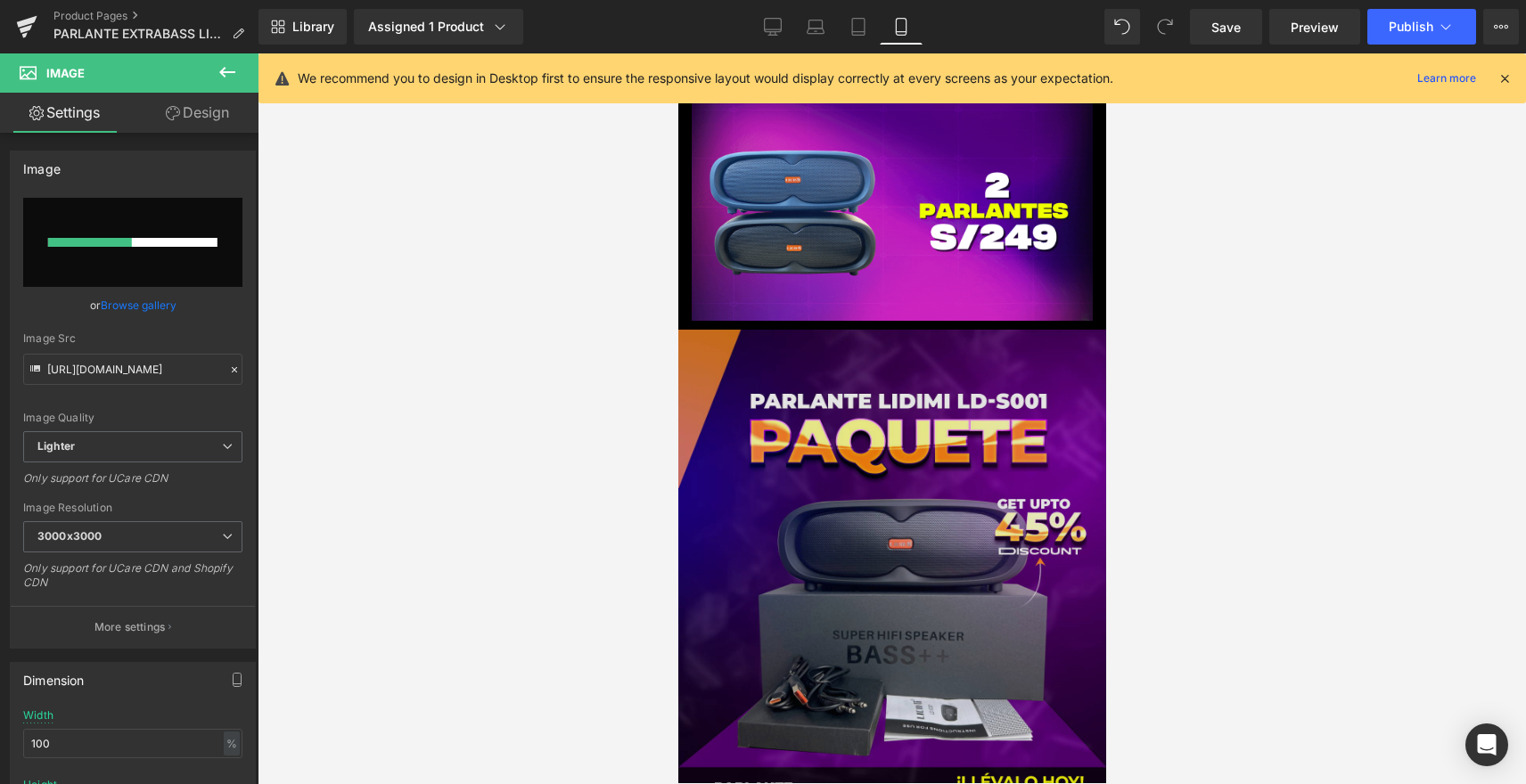
scroll to position [4796, 0]
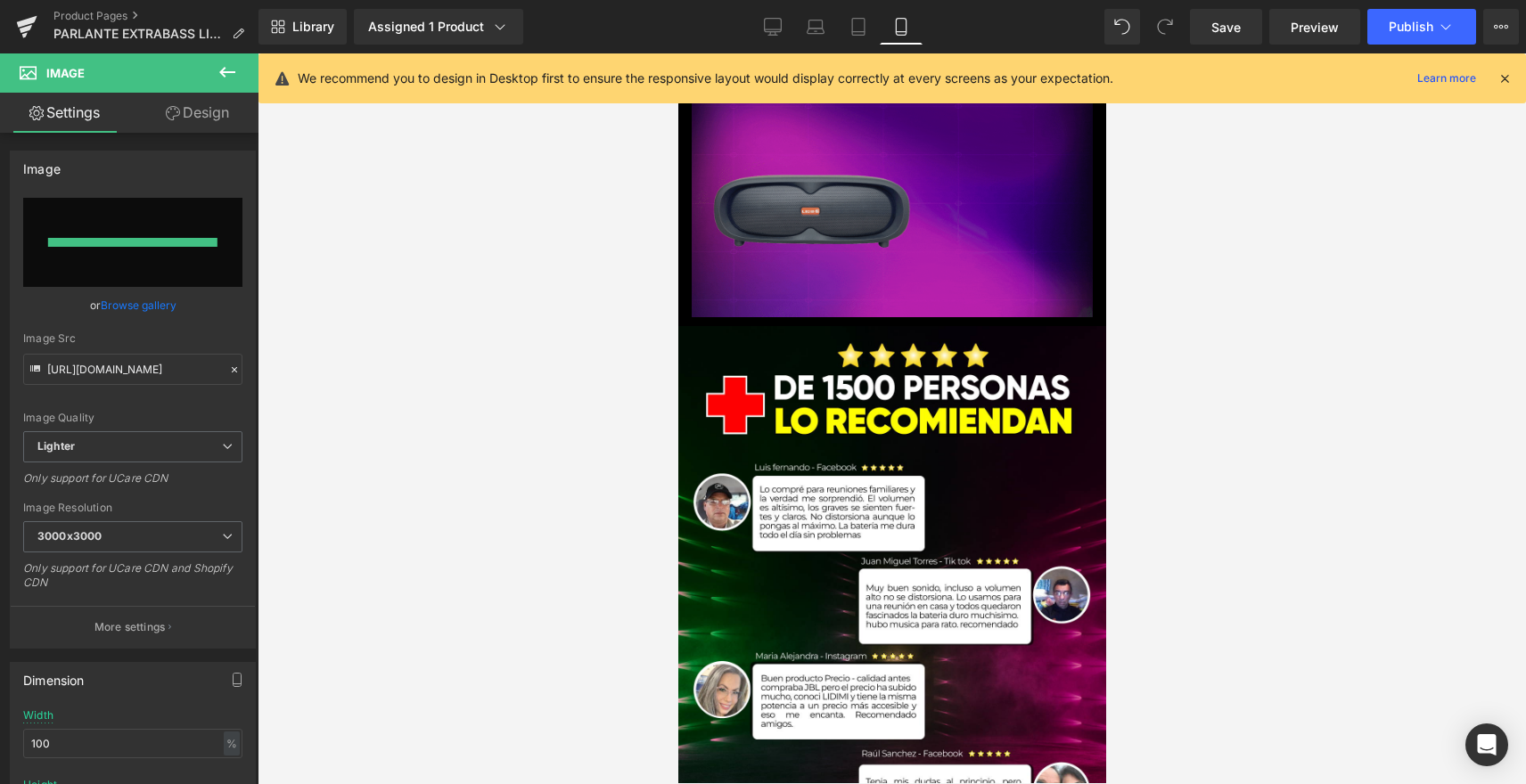
type input "https://ucarecdn.com/887bf027-7ad9-4ed2-93b3-e32a7e3c5ed4/-/format/auto/-/previ…"
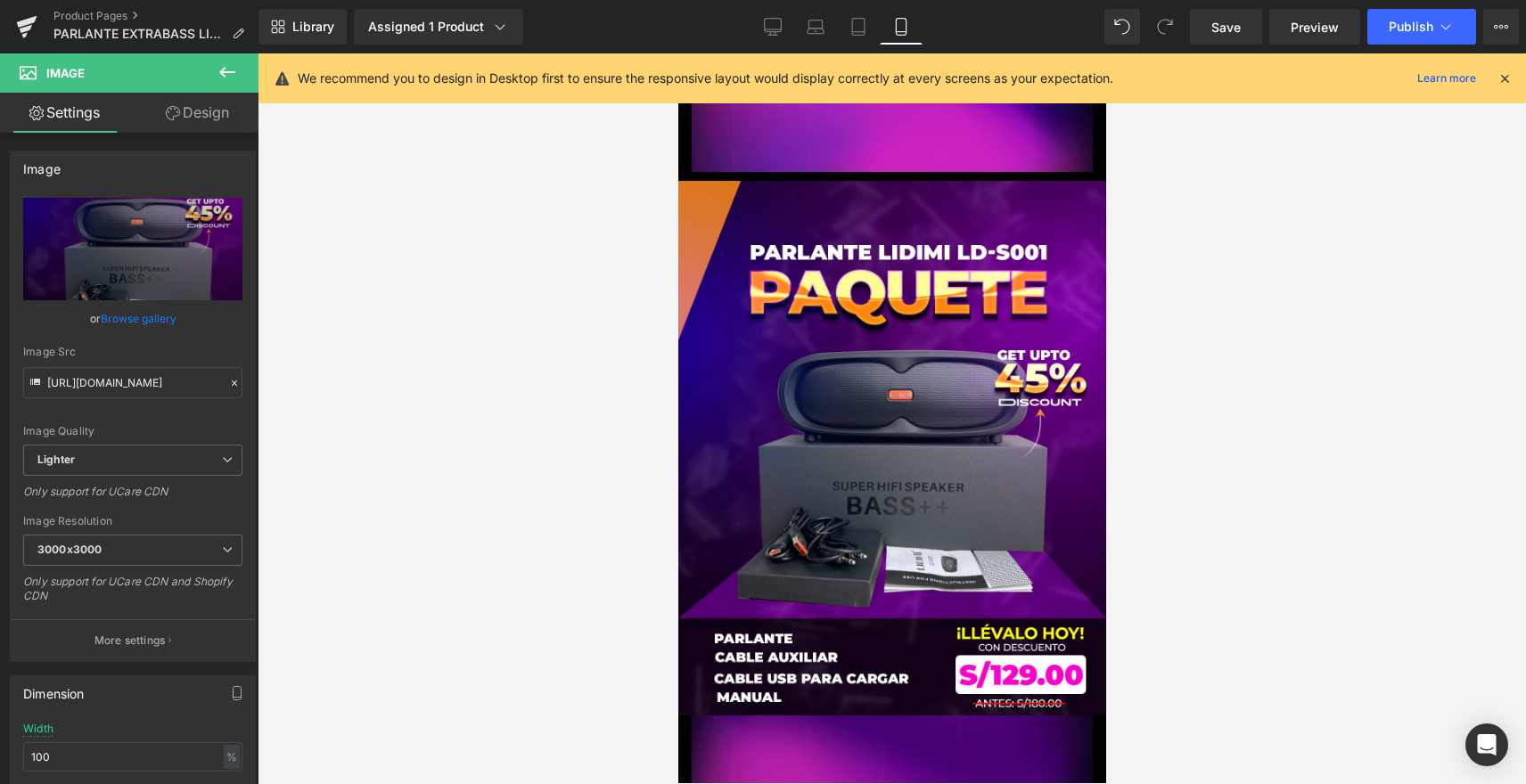
scroll to position [4618, 0]
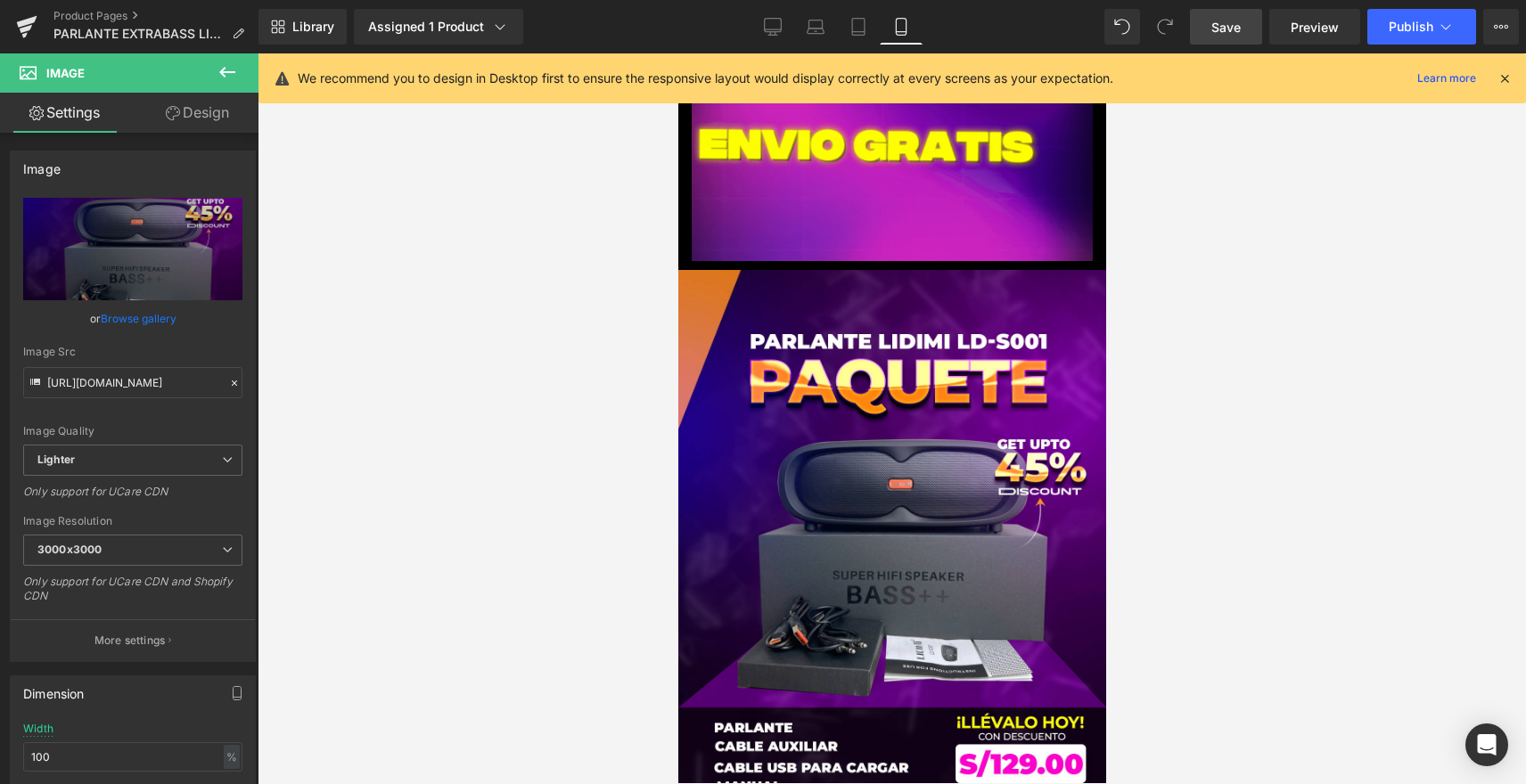
click at [1249, 36] on link "Save" at bounding box center [1226, 26] width 72 height 35
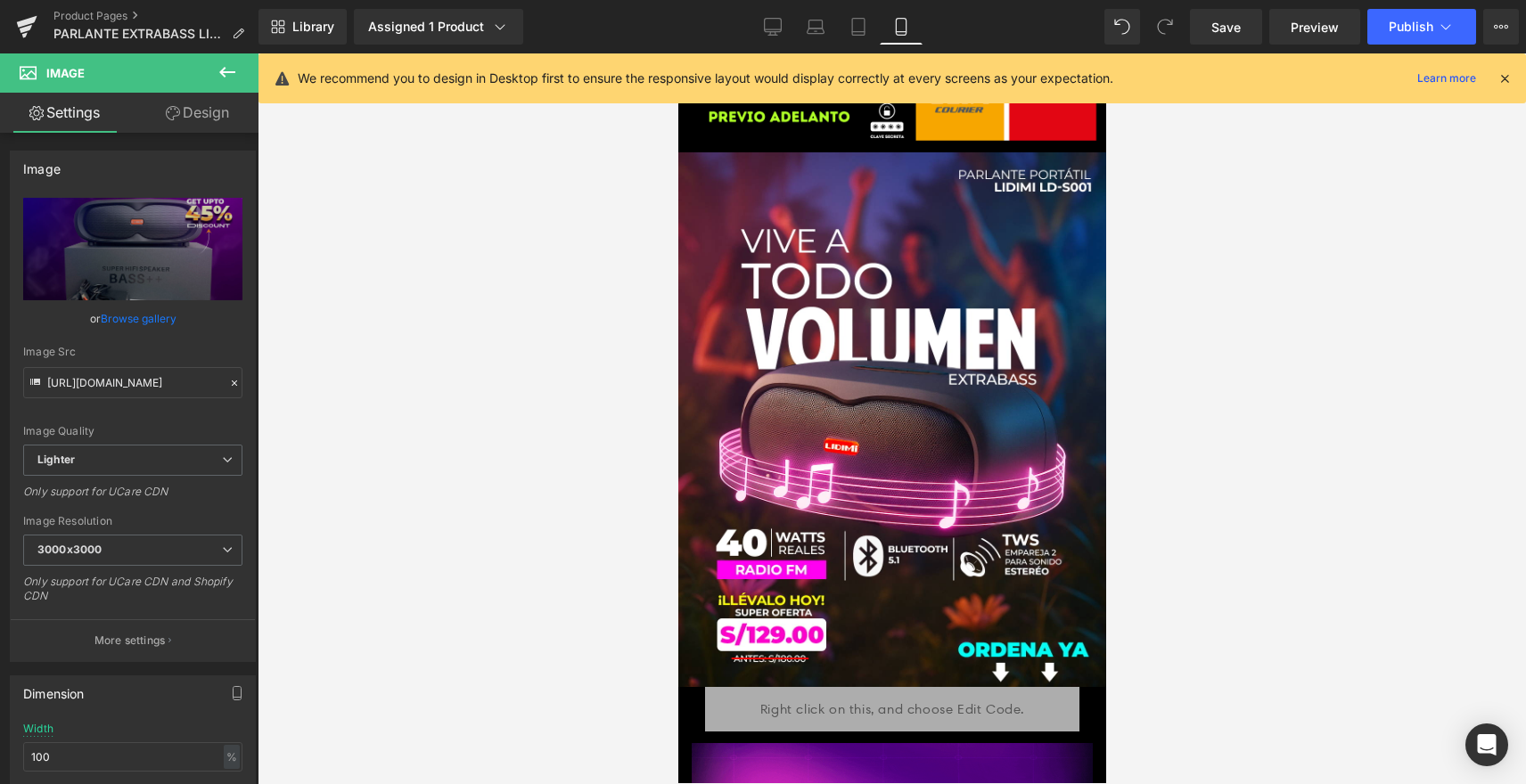
scroll to position [445, 0]
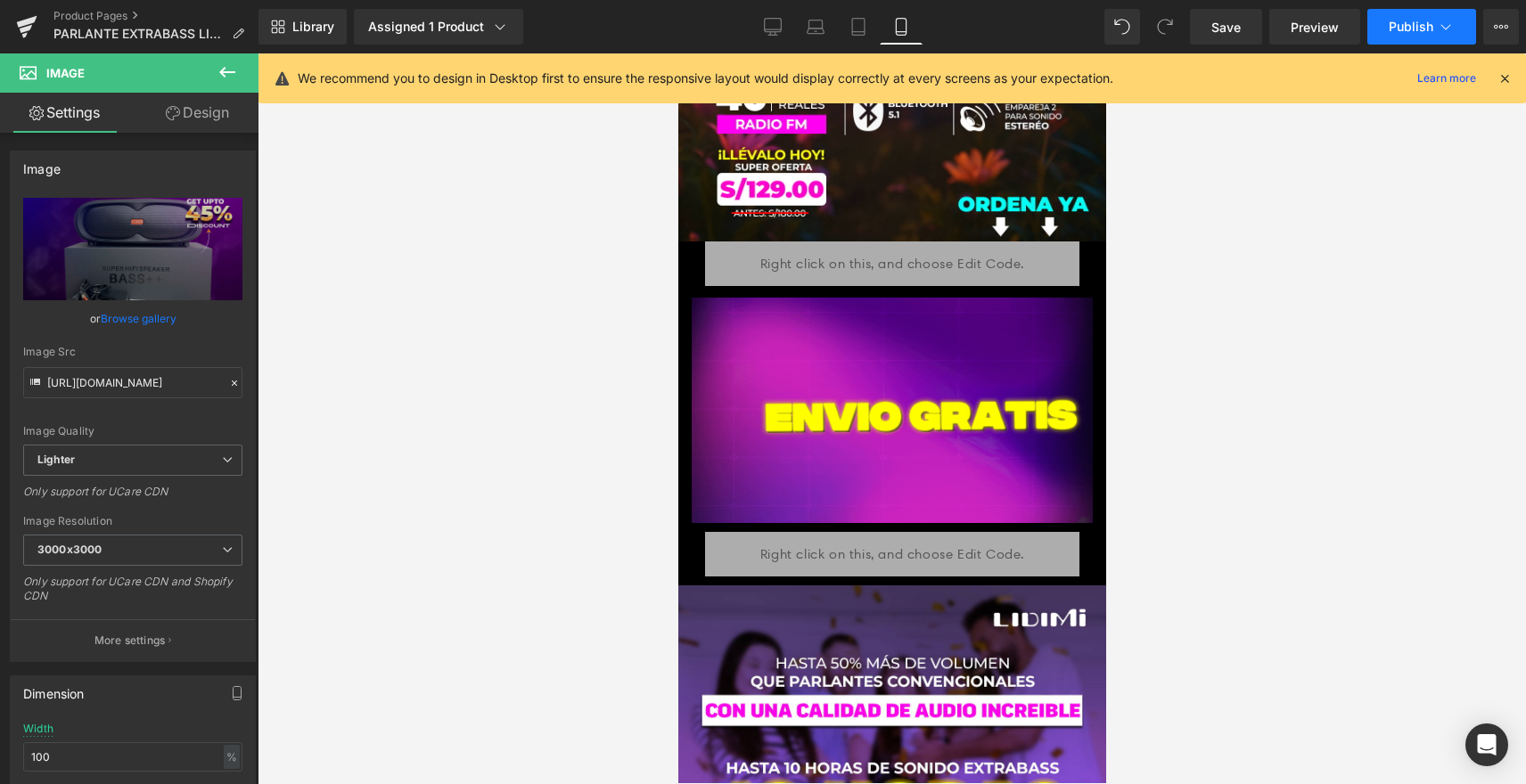
click at [1404, 25] on span "Publish" at bounding box center [1411, 26] width 45 height 15
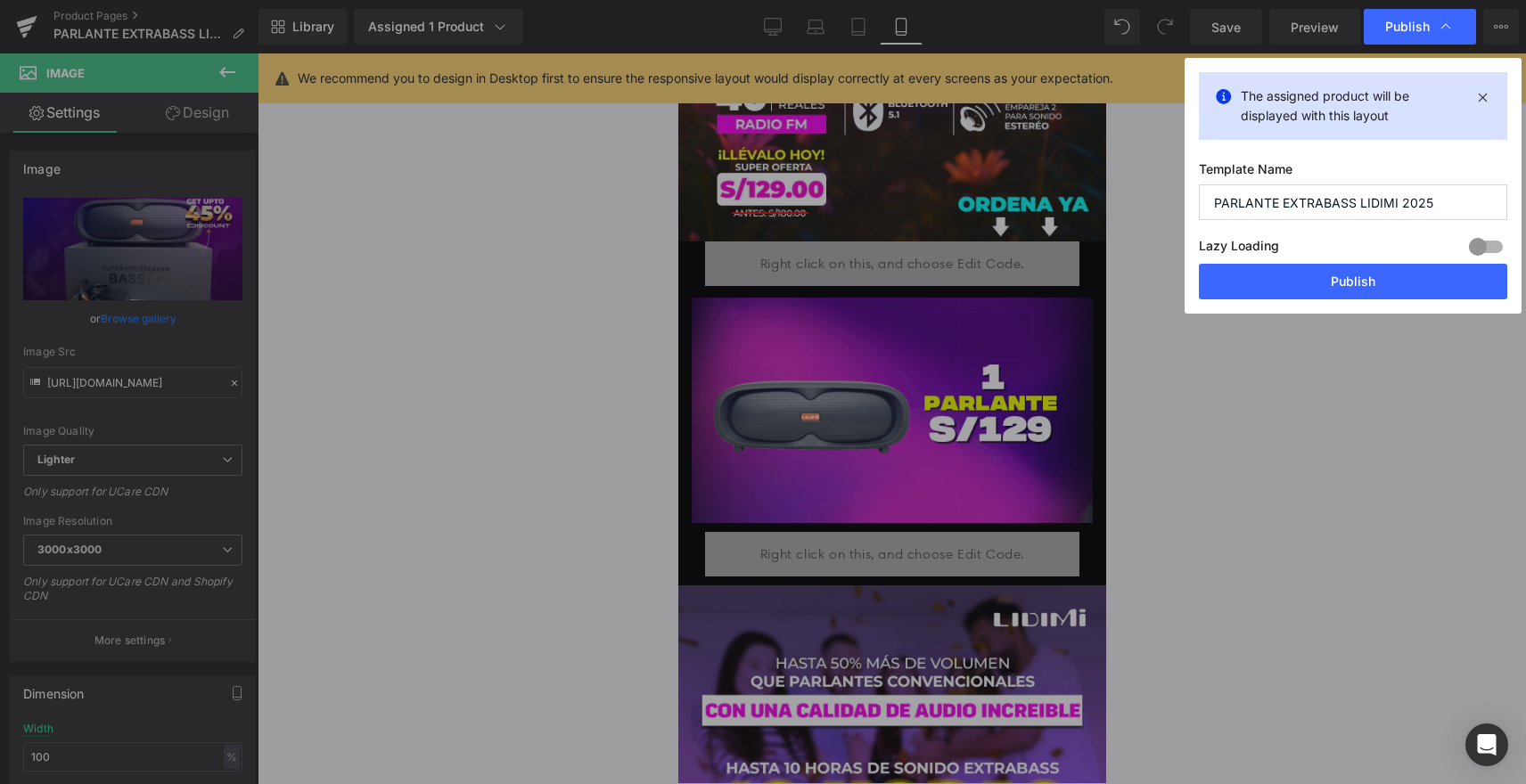
click at [1373, 272] on button "Publish" at bounding box center [1353, 282] width 308 height 35
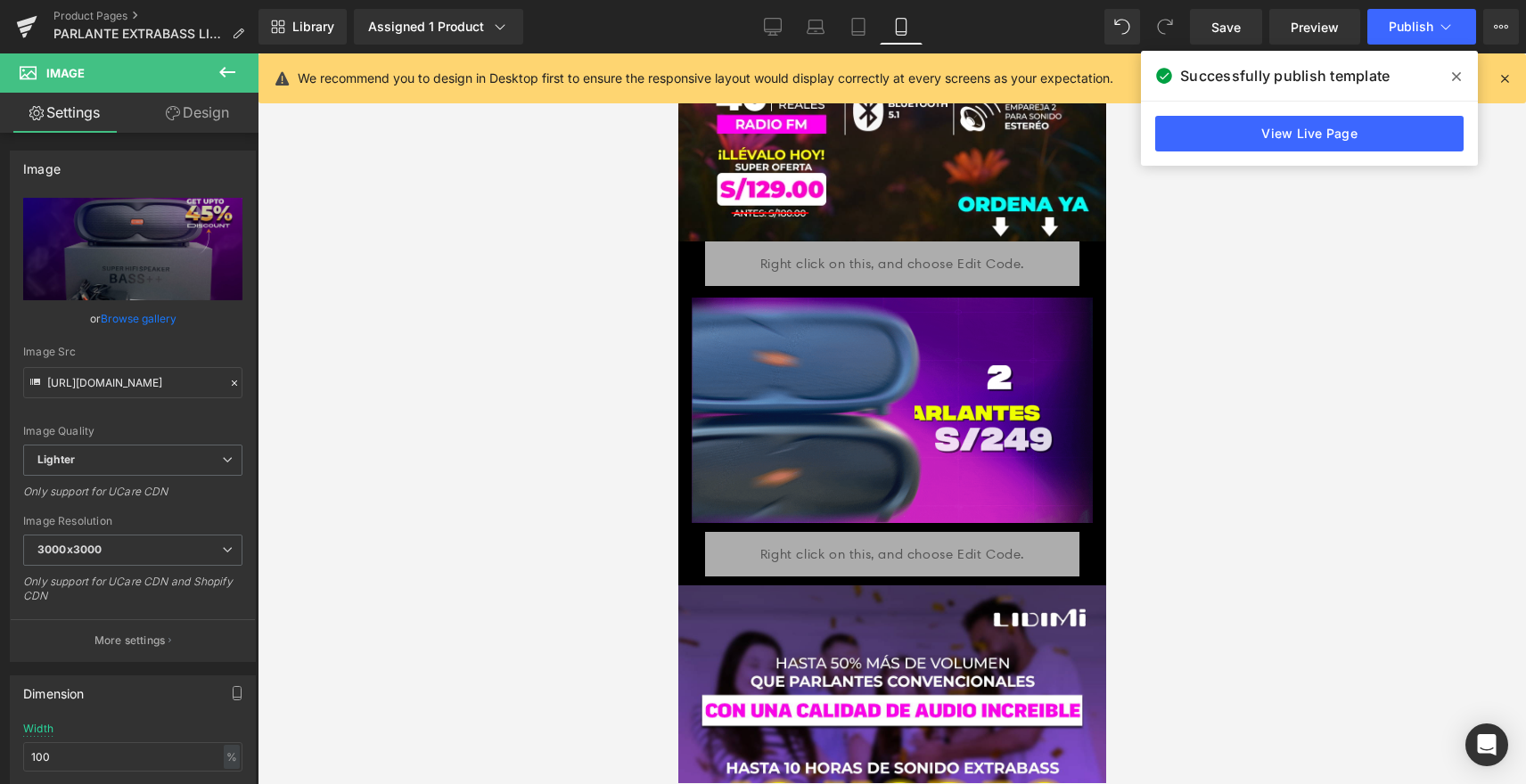
click at [1450, 74] on span at bounding box center [1456, 76] width 28 height 28
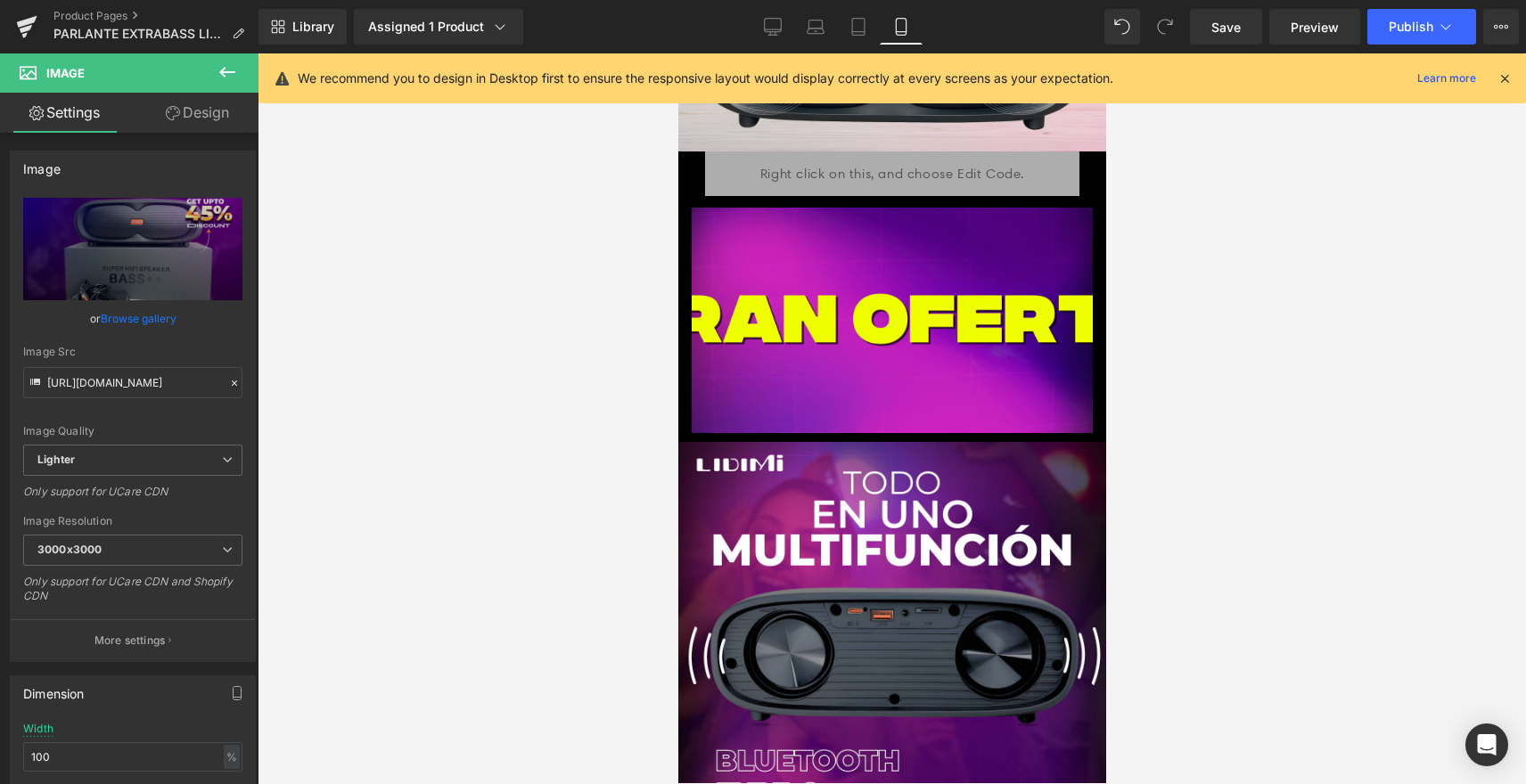
scroll to position [1693, 0]
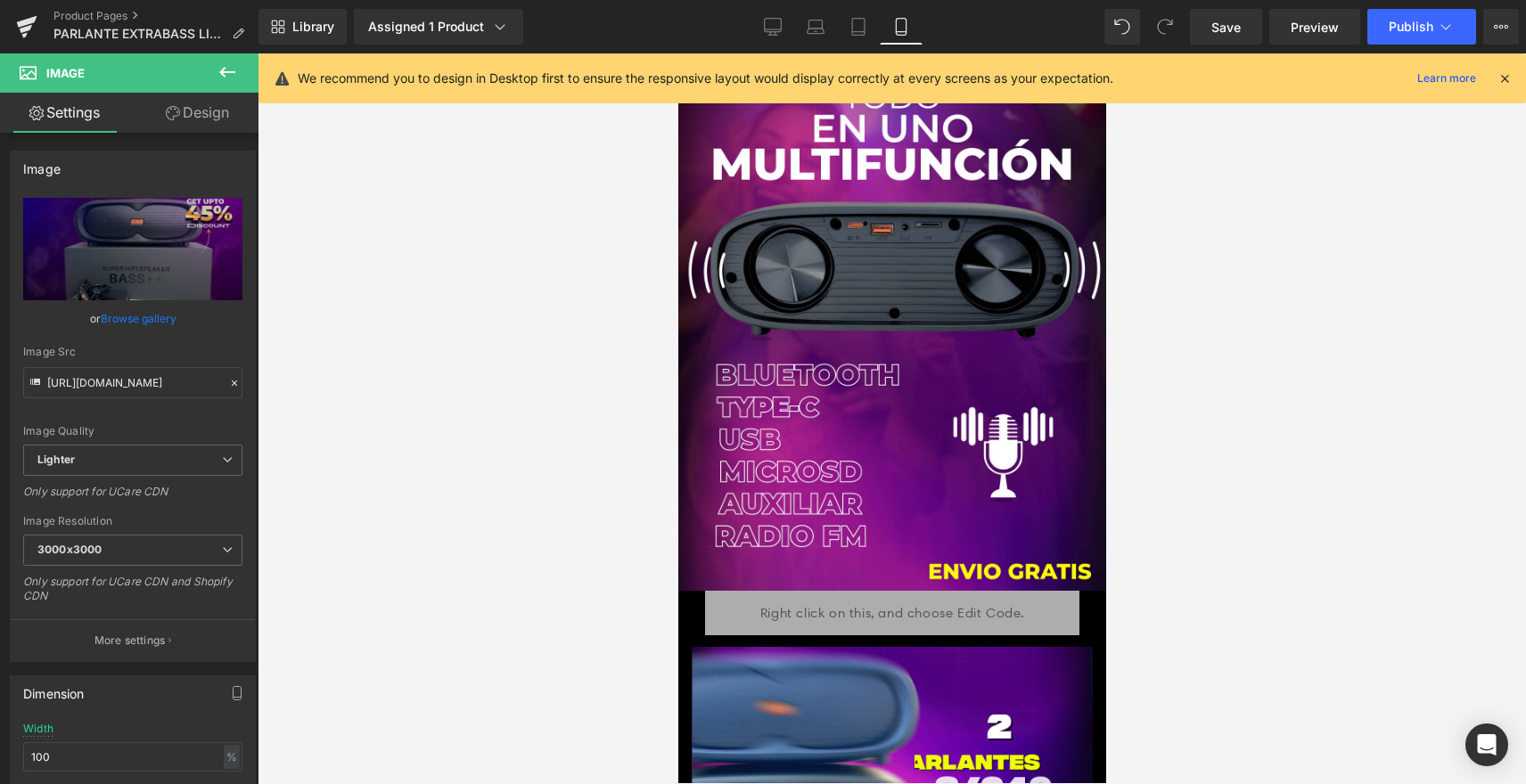
click at [226, 80] on icon at bounding box center [227, 72] width 22 height 22
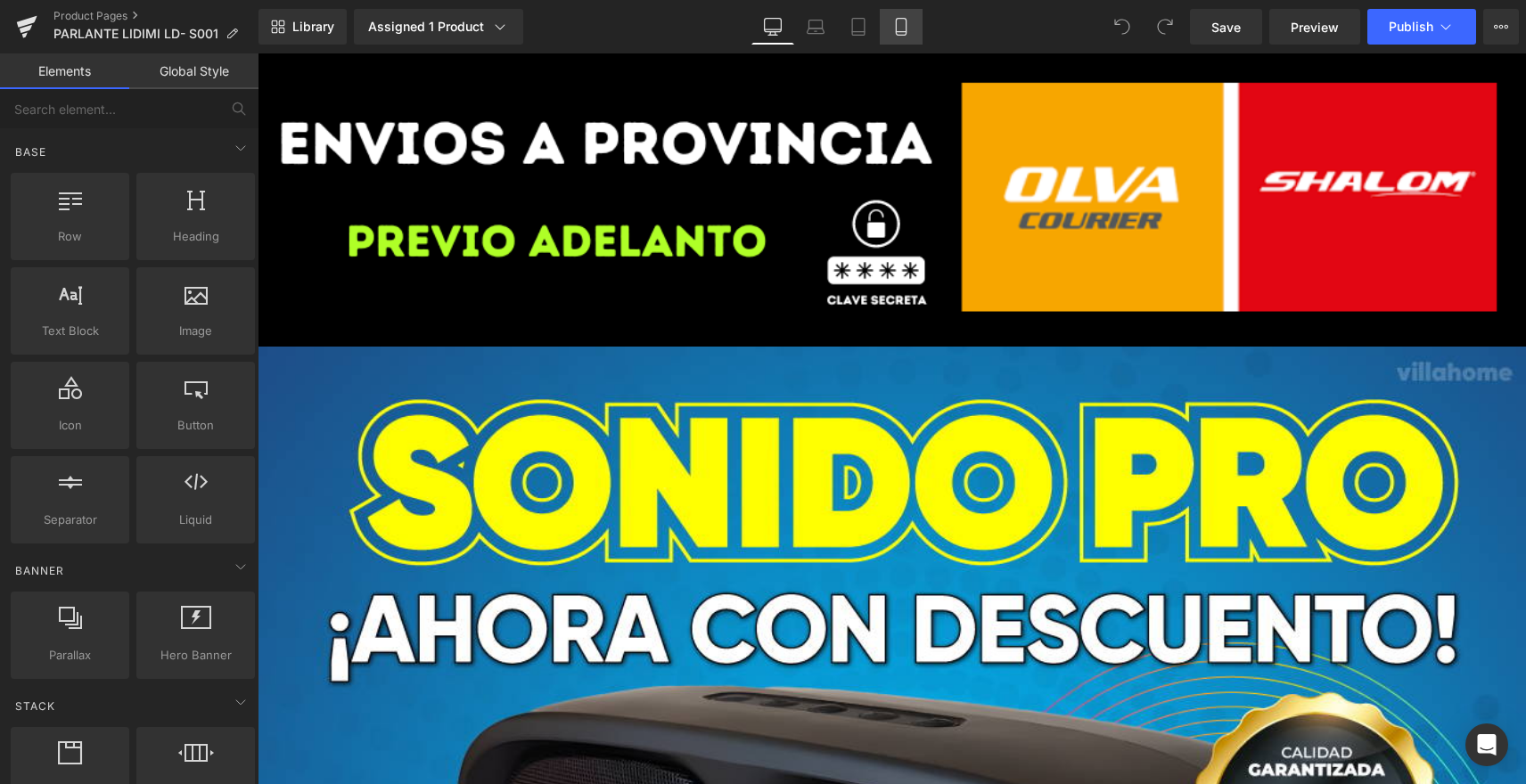
click at [912, 23] on link "Mobile" at bounding box center [902, 26] width 43 height 35
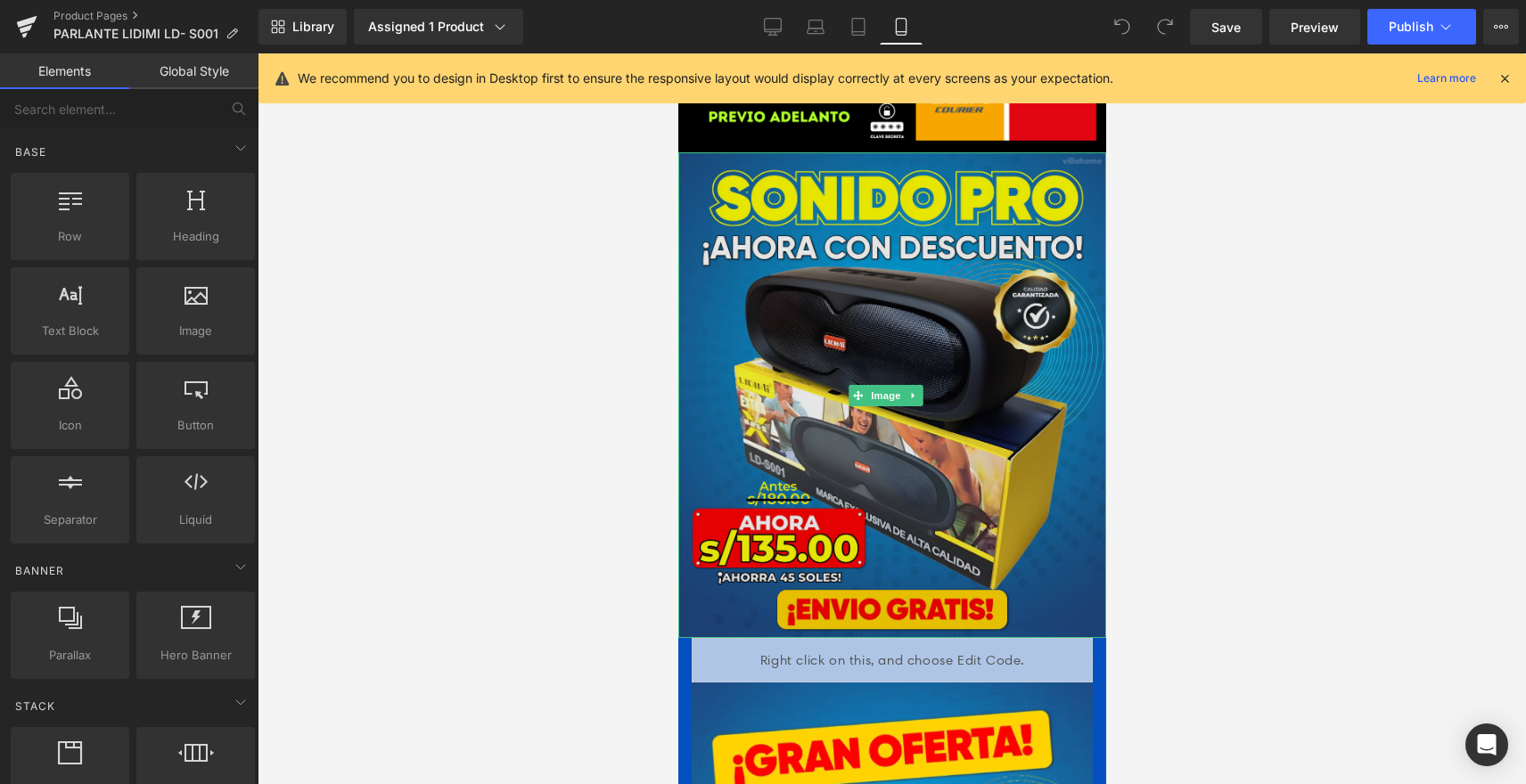
click at [926, 255] on img at bounding box center [891, 395] width 428 height 485
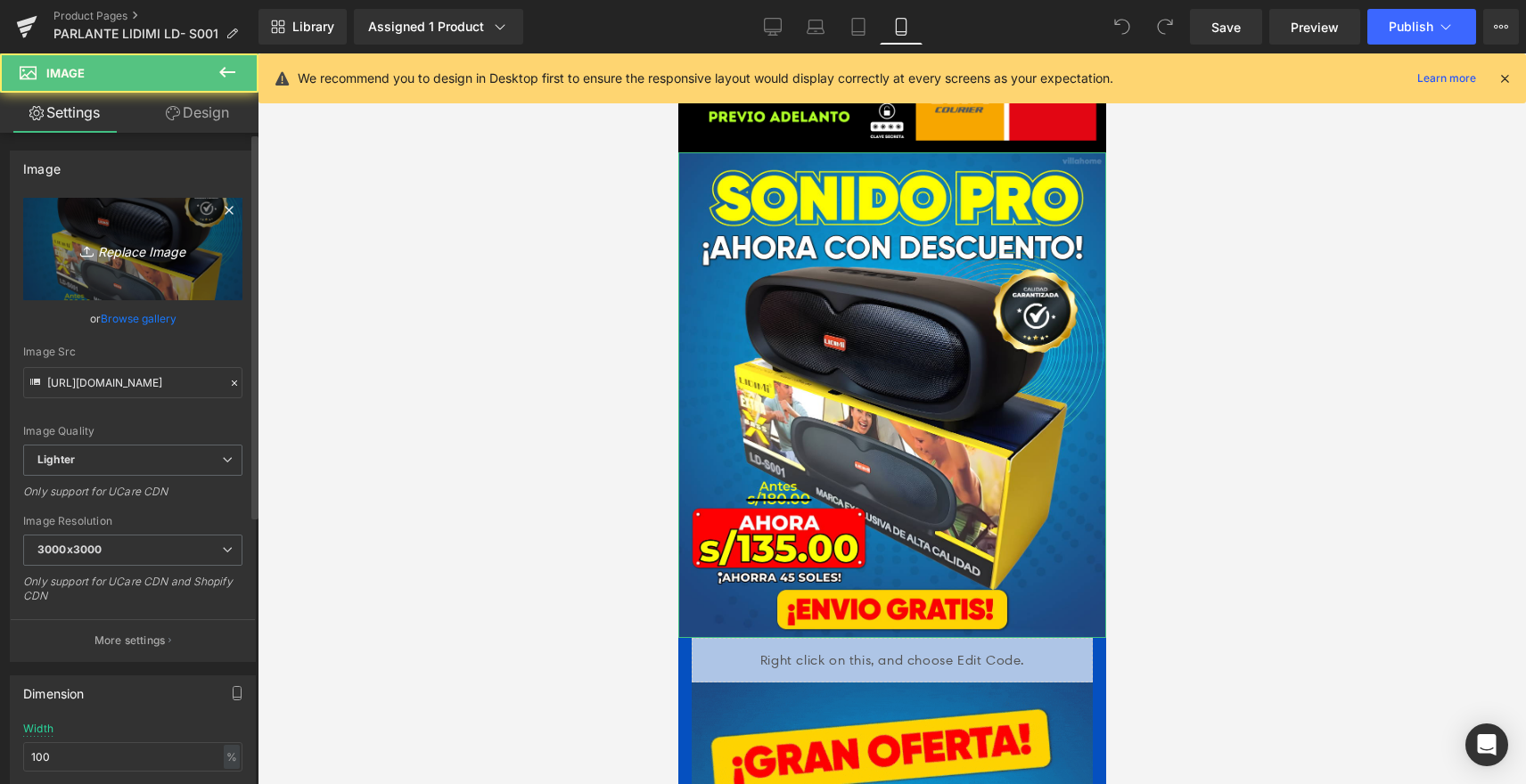
click at [116, 251] on icon "Replace Image" at bounding box center [133, 249] width 143 height 23
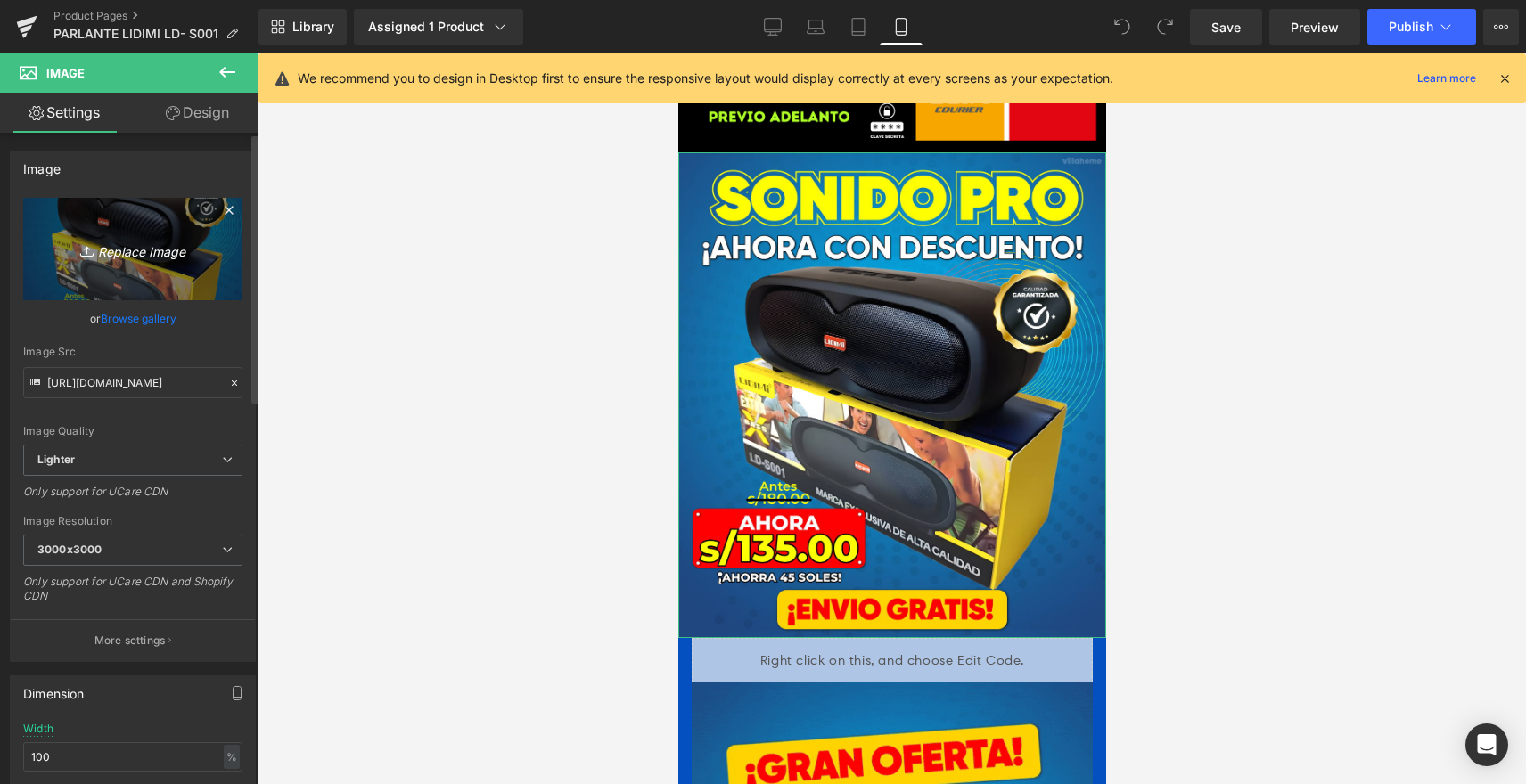
type input "C:\fakepath\PORTADA_LIDIMI_1.png"
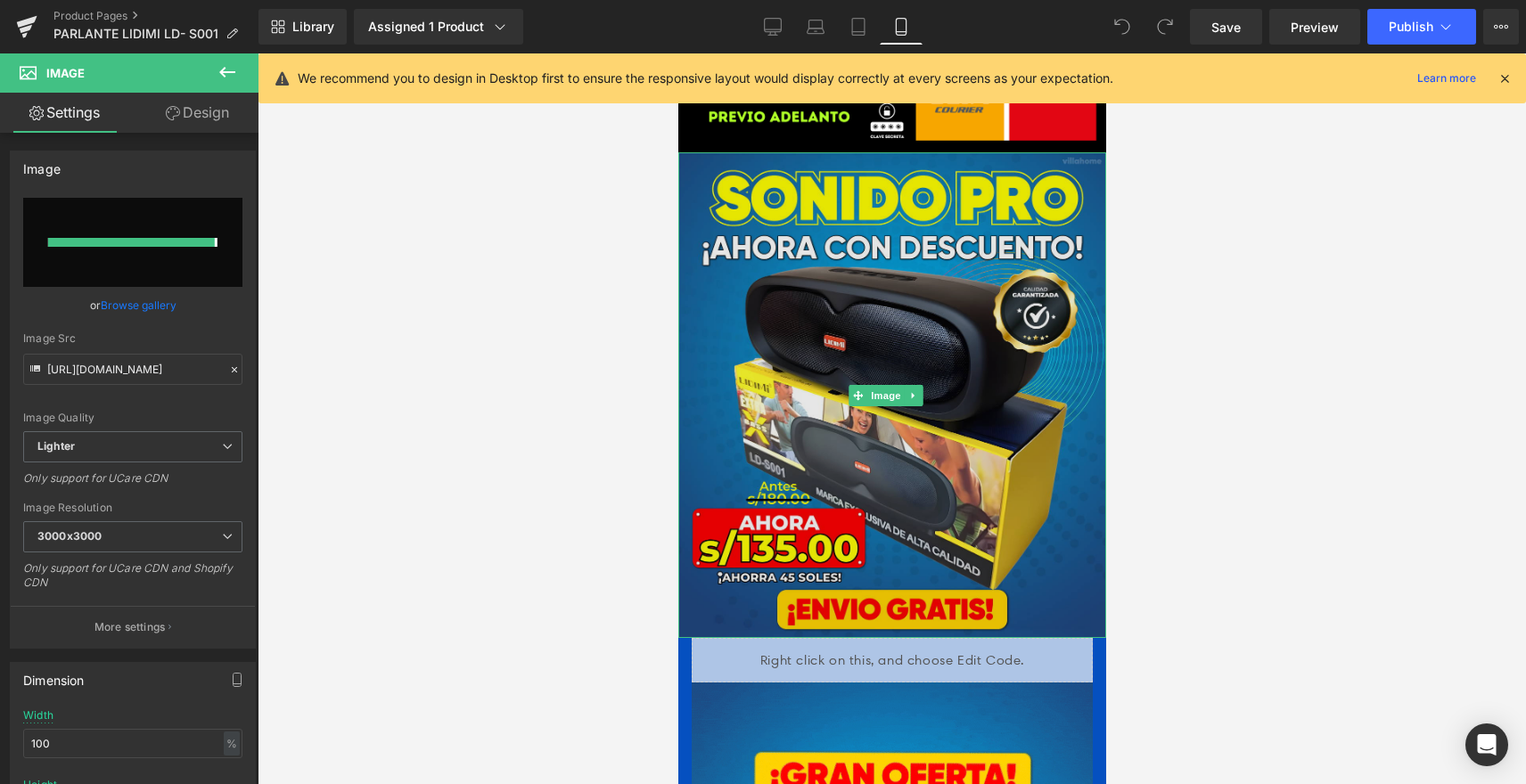
type input "https://ucarecdn.com/4616db3f-fe6f-4d40-9ff7-13634d760b2f/-/format/auto/-/previ…"
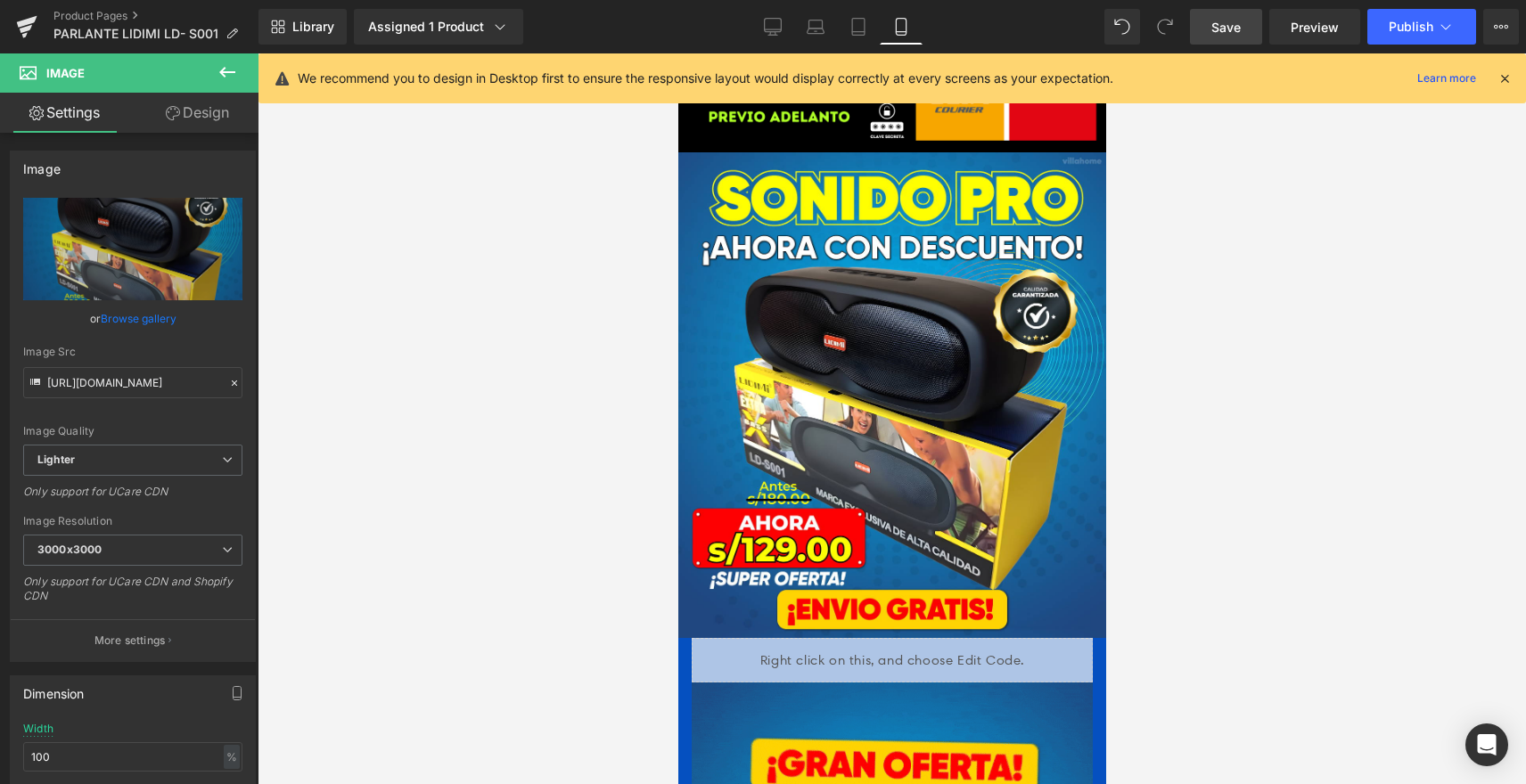
click at [1218, 40] on link "Save" at bounding box center [1226, 26] width 72 height 35
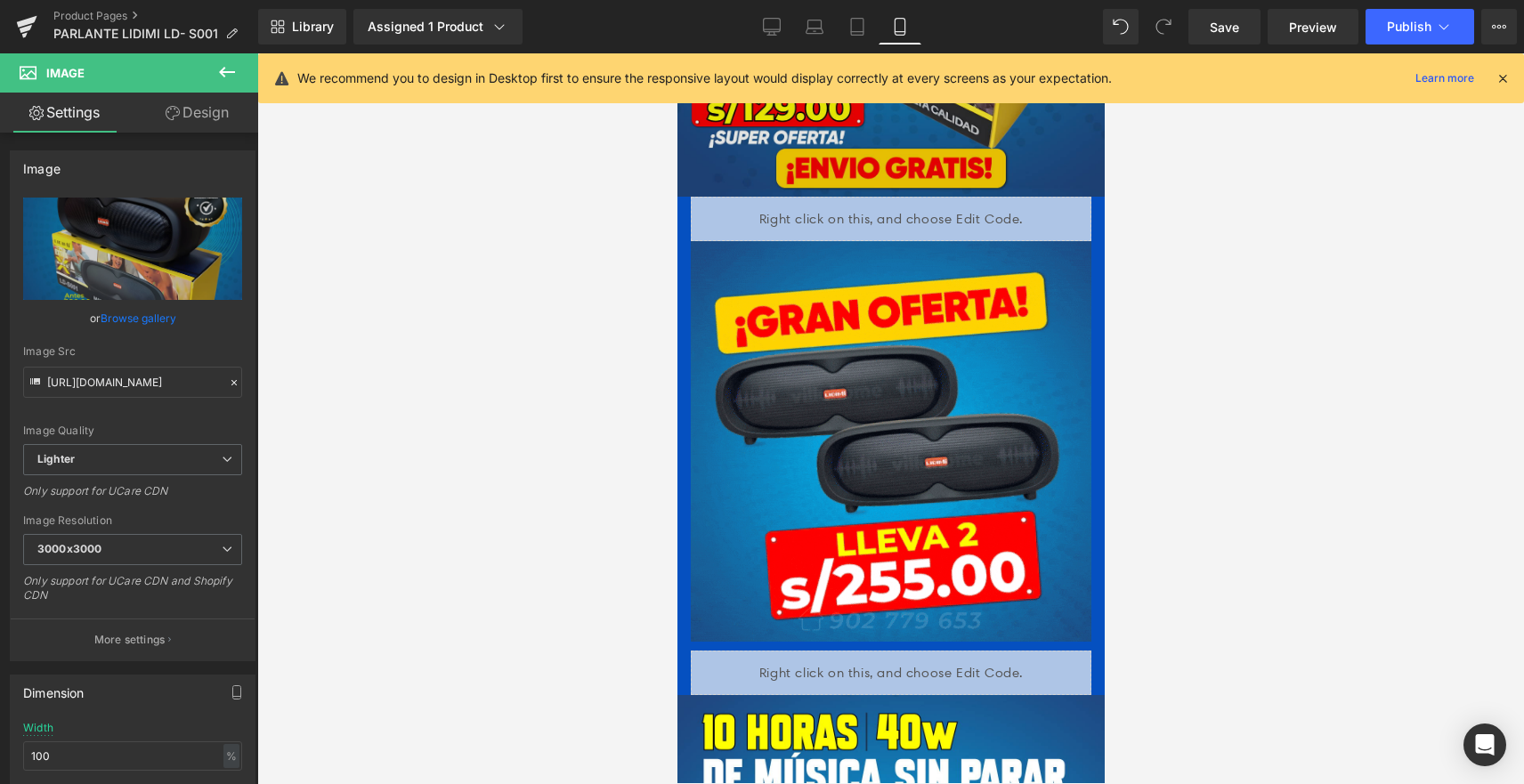
scroll to position [445, 0]
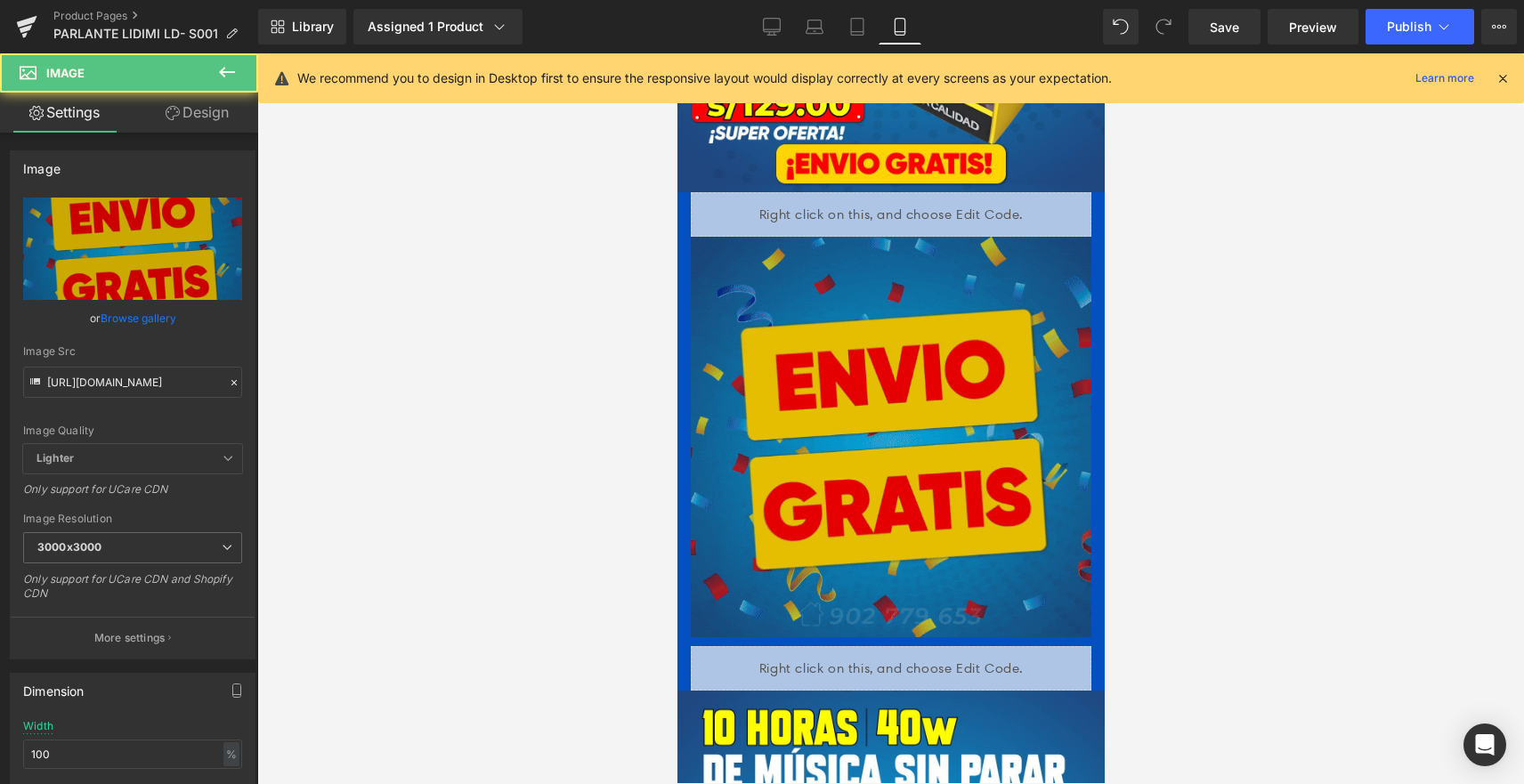
click at [960, 396] on img at bounding box center [891, 437] width 401 height 401
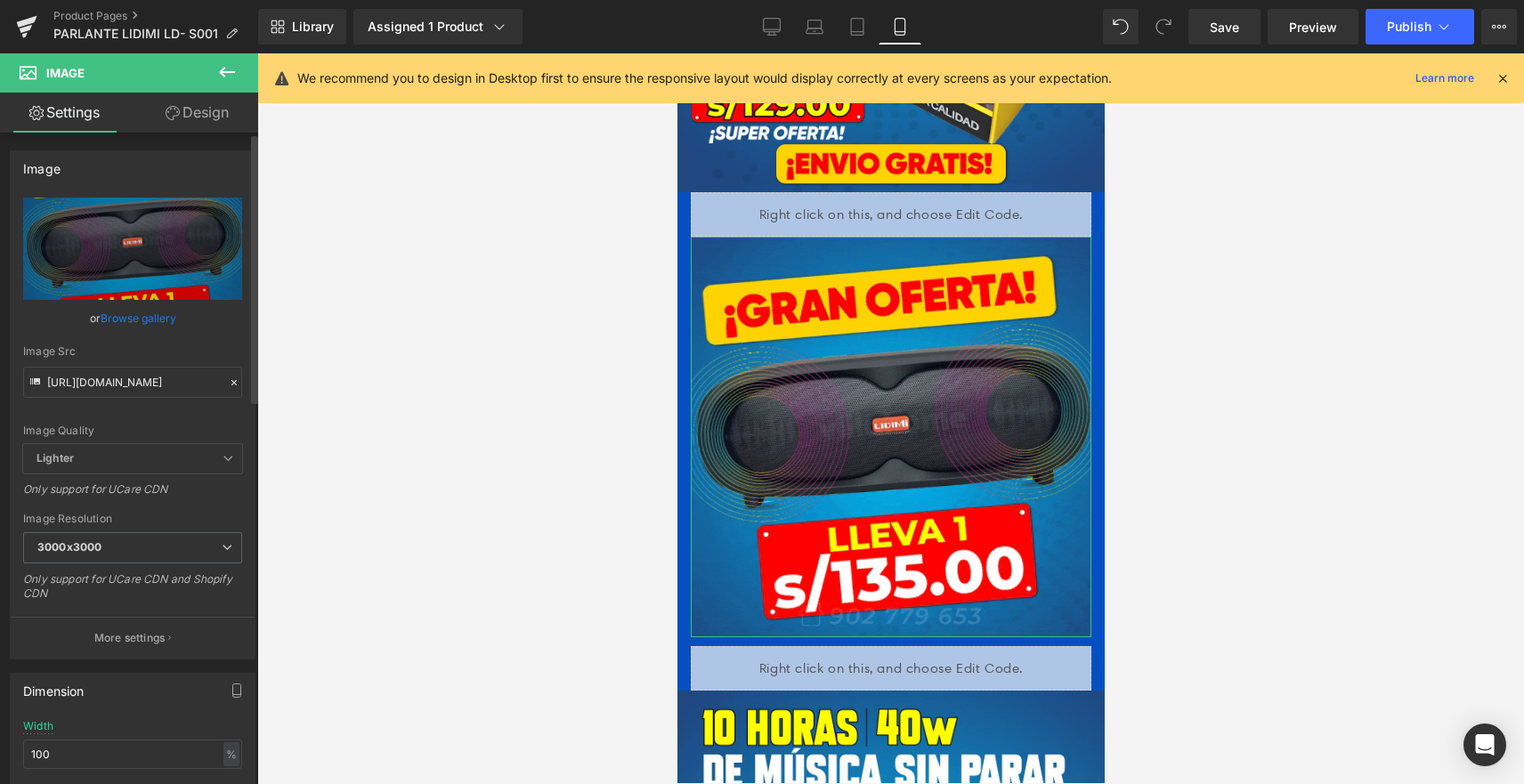
click at [228, 383] on icon at bounding box center [234, 382] width 13 height 13
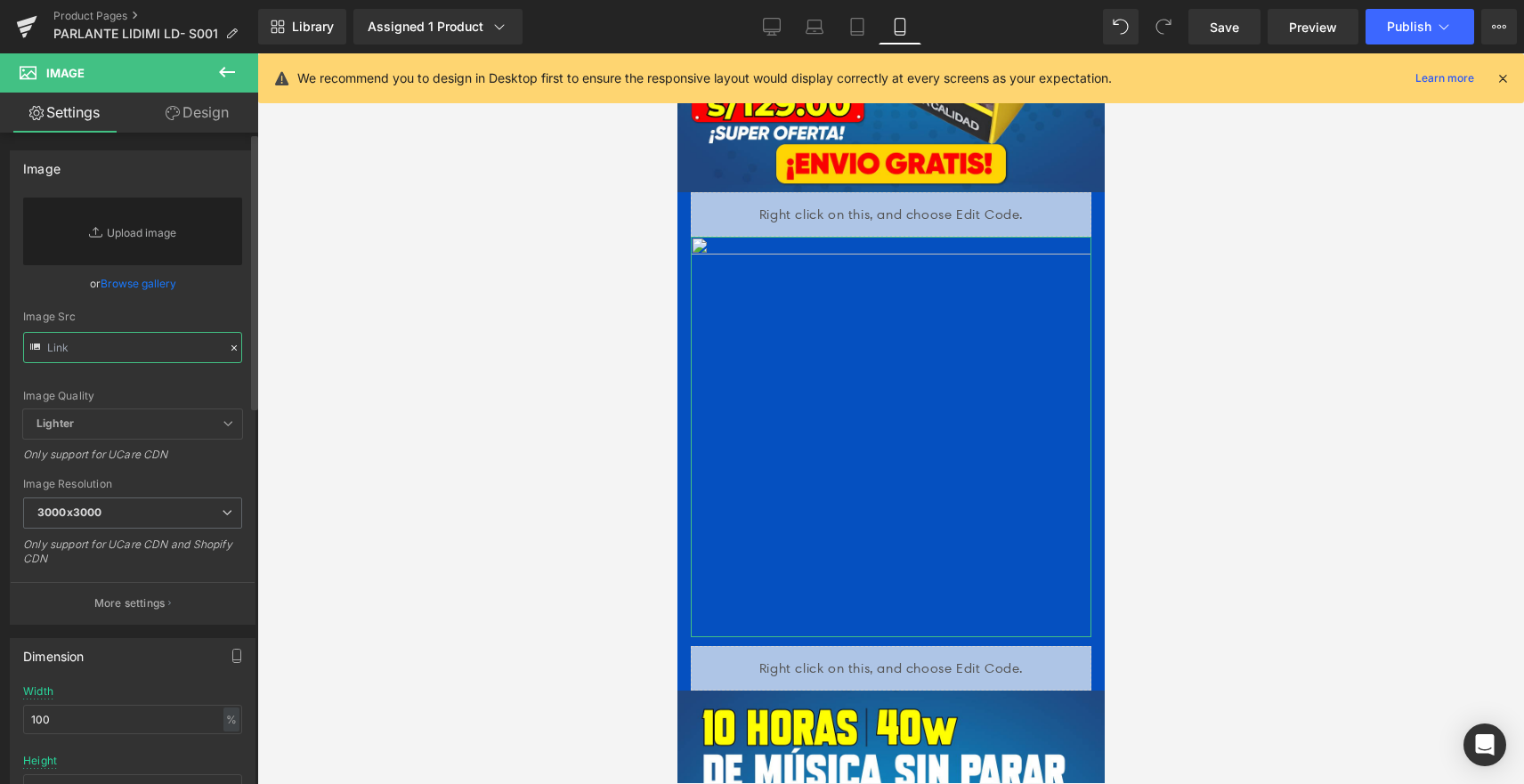
click at [182, 358] on input "text" at bounding box center [133, 348] width 219 height 31
paste input "https://cdn.shopify.com/s/files/1/0606/3502/1560/files/LIDIMI_OFERTAS_1.gif?v=1…"
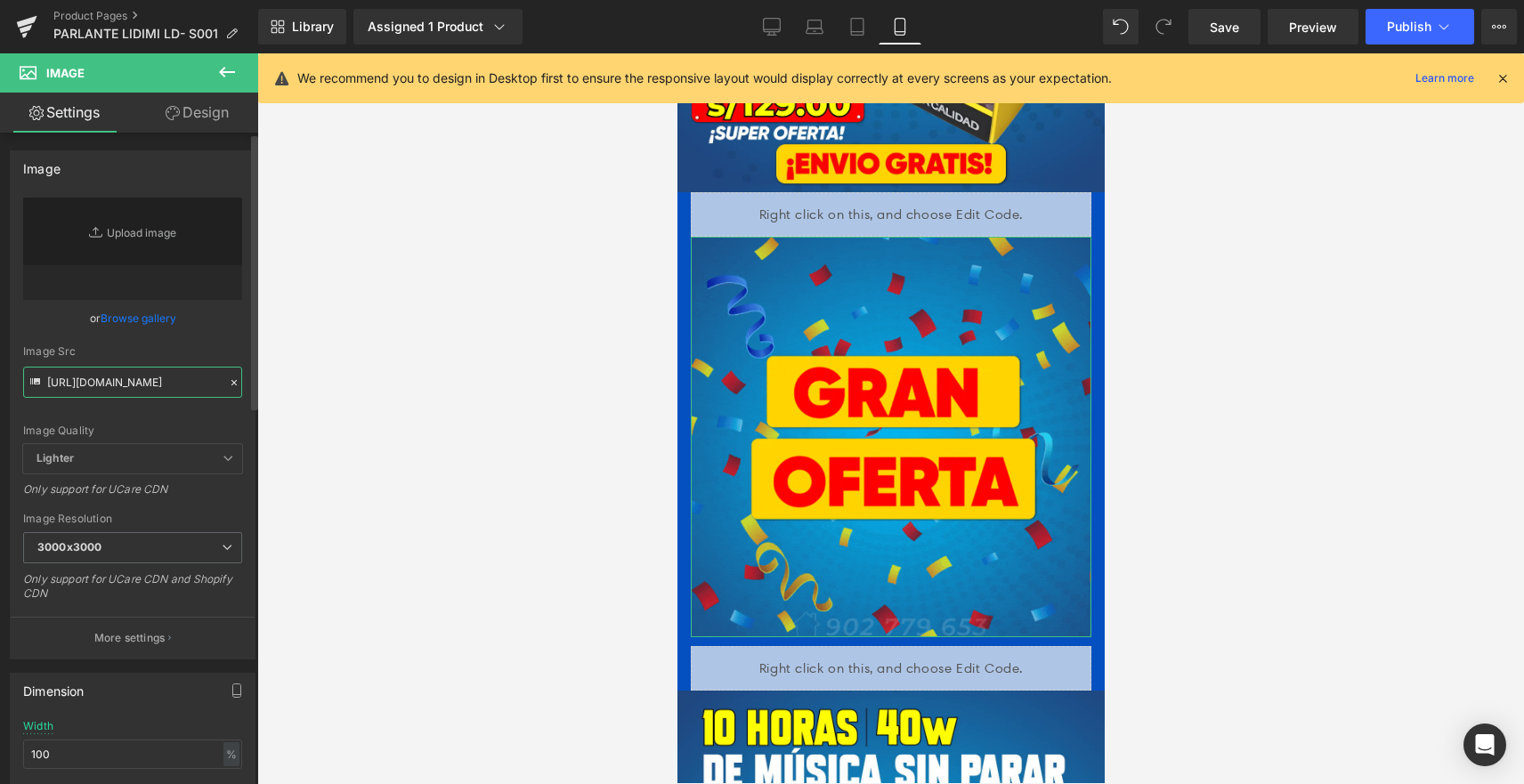
type input "https://cdn.shopify.com/s/files/1/0606/3502/1560/files/LIDIMI_OFERTAS_1.gif?v=1…"
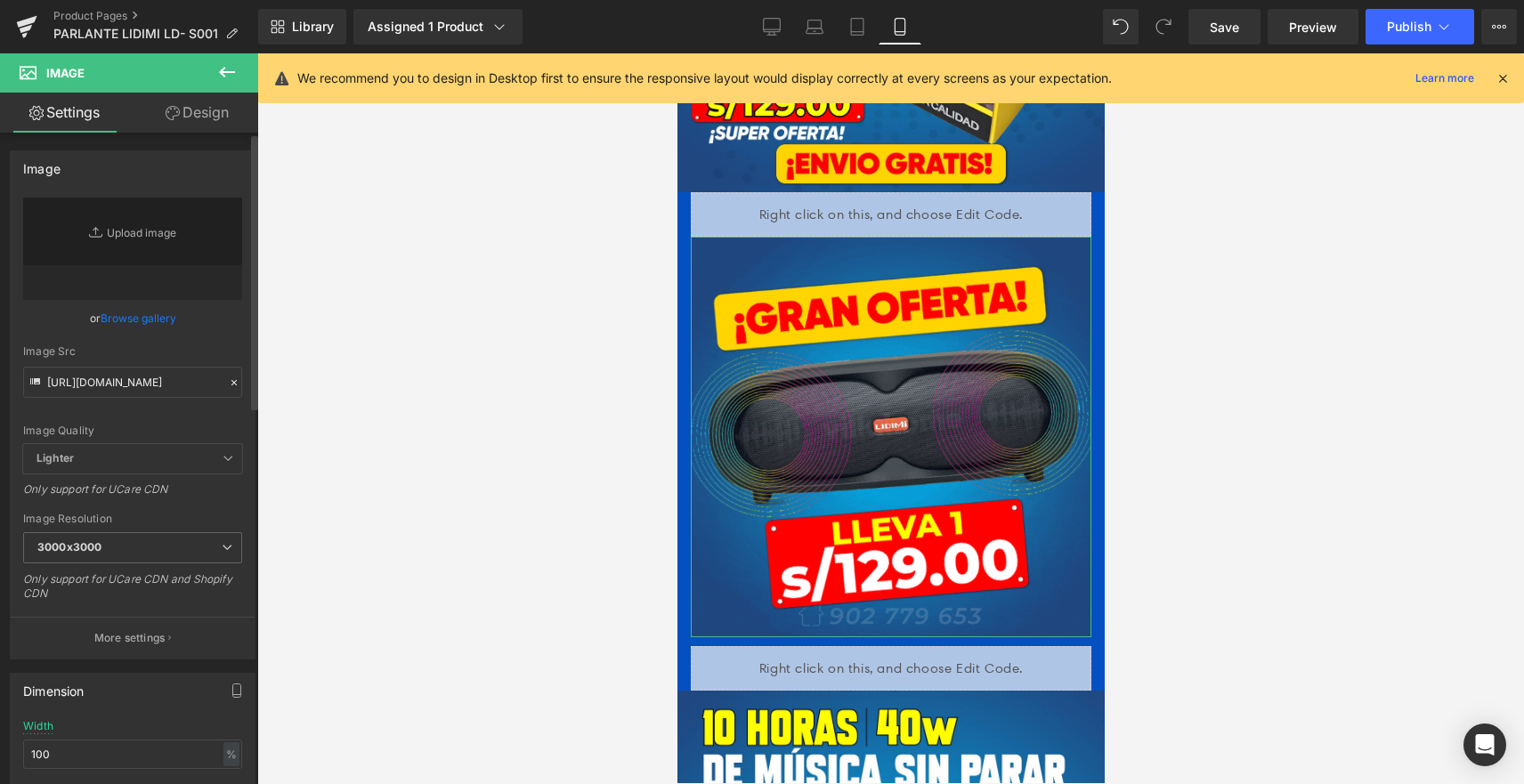
scroll to position [0, 0]
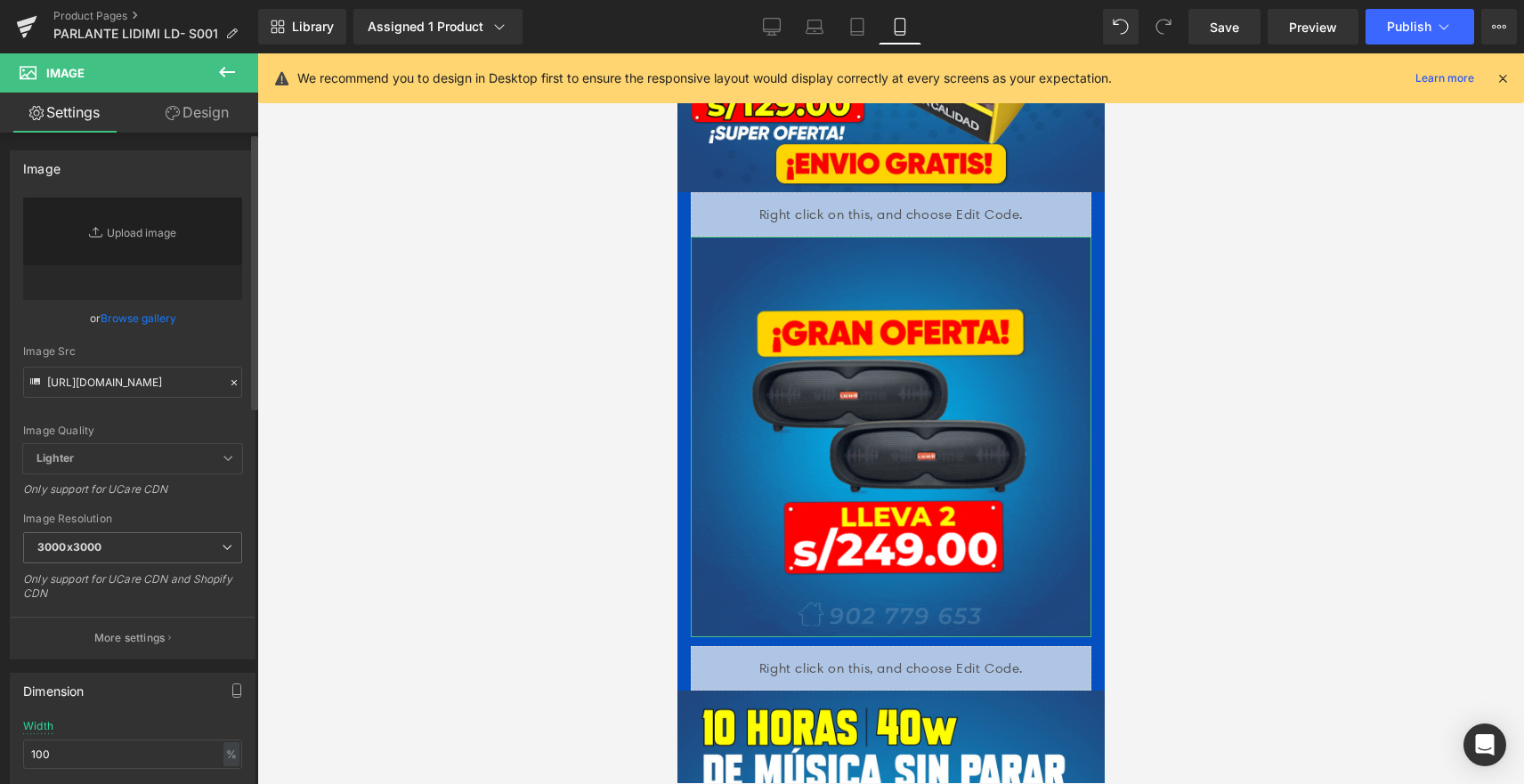
click at [183, 355] on div "Image Src" at bounding box center [133, 351] width 219 height 13
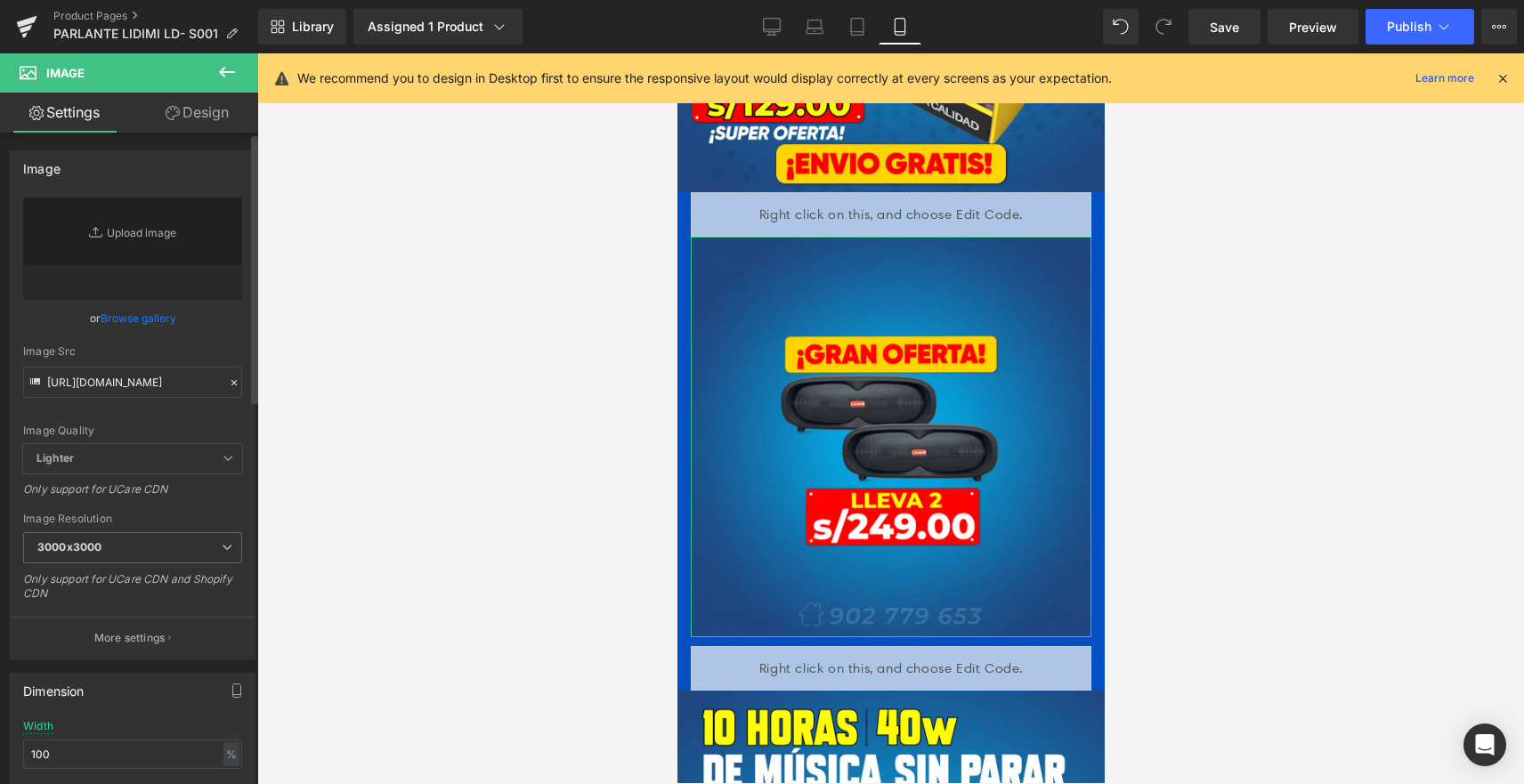
click at [183, 356] on div "Image Src" at bounding box center [133, 351] width 219 height 13
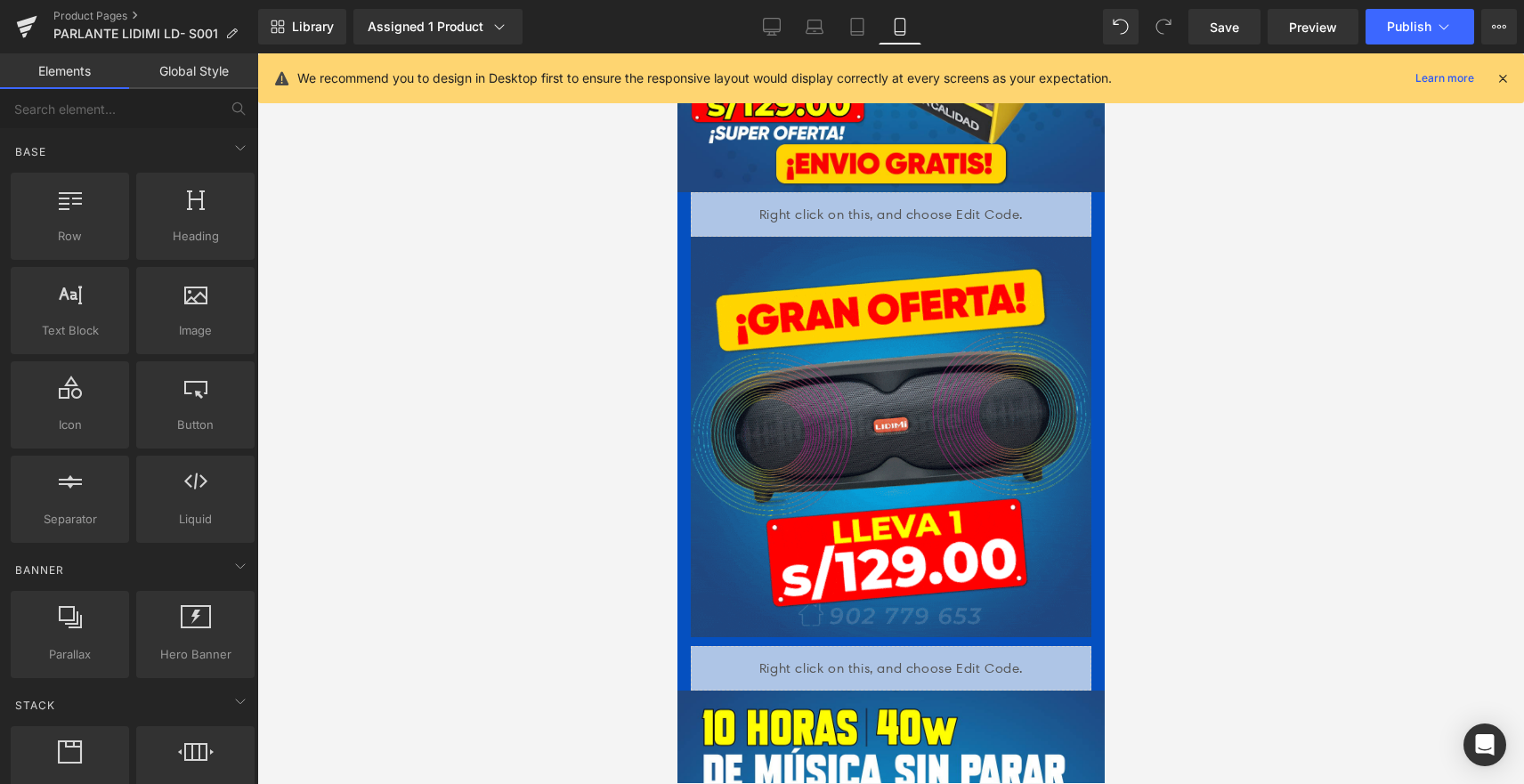
click at [577, 277] on div at bounding box center [891, 419] width 1267 height 731
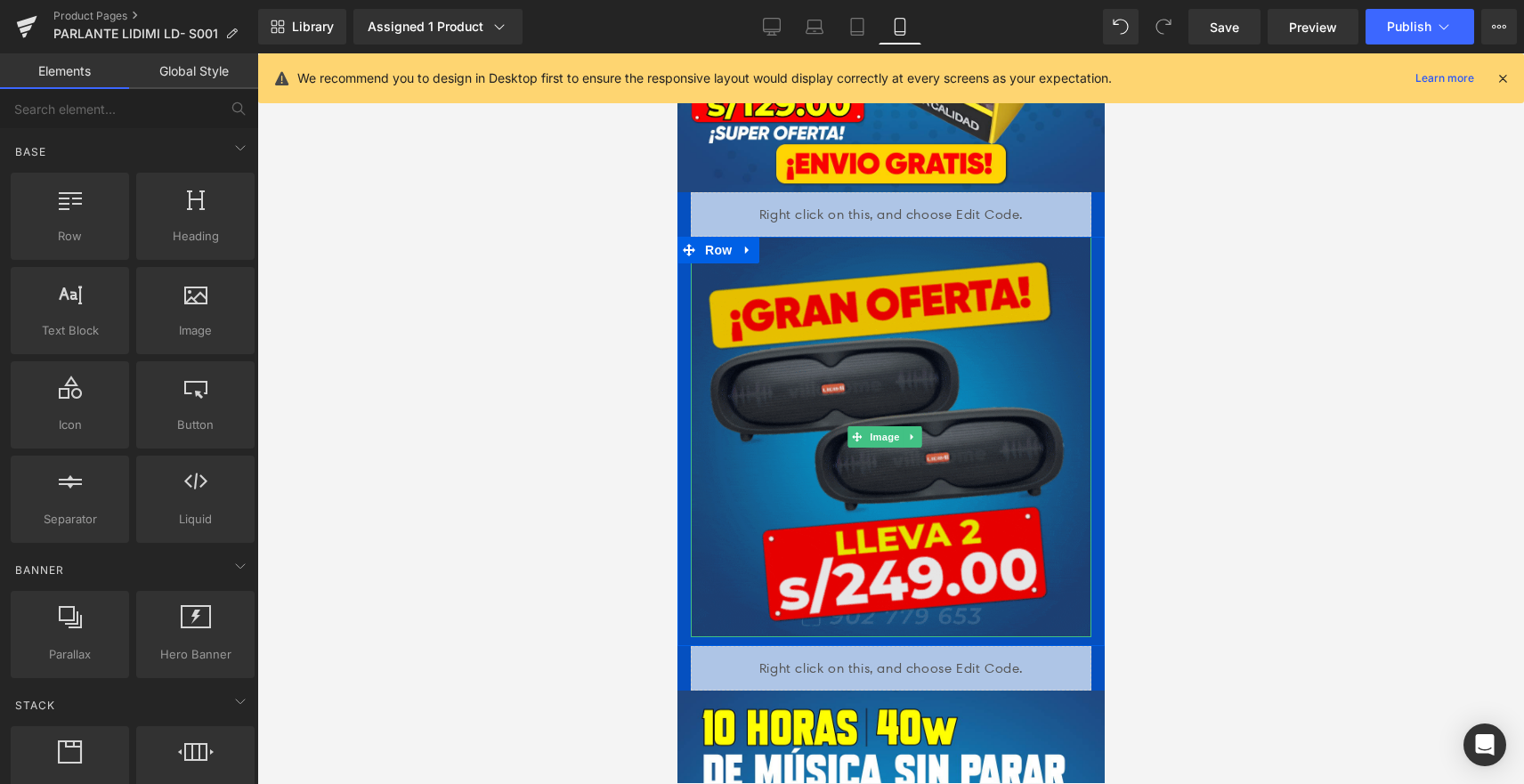
click at [812, 357] on img at bounding box center [891, 437] width 401 height 401
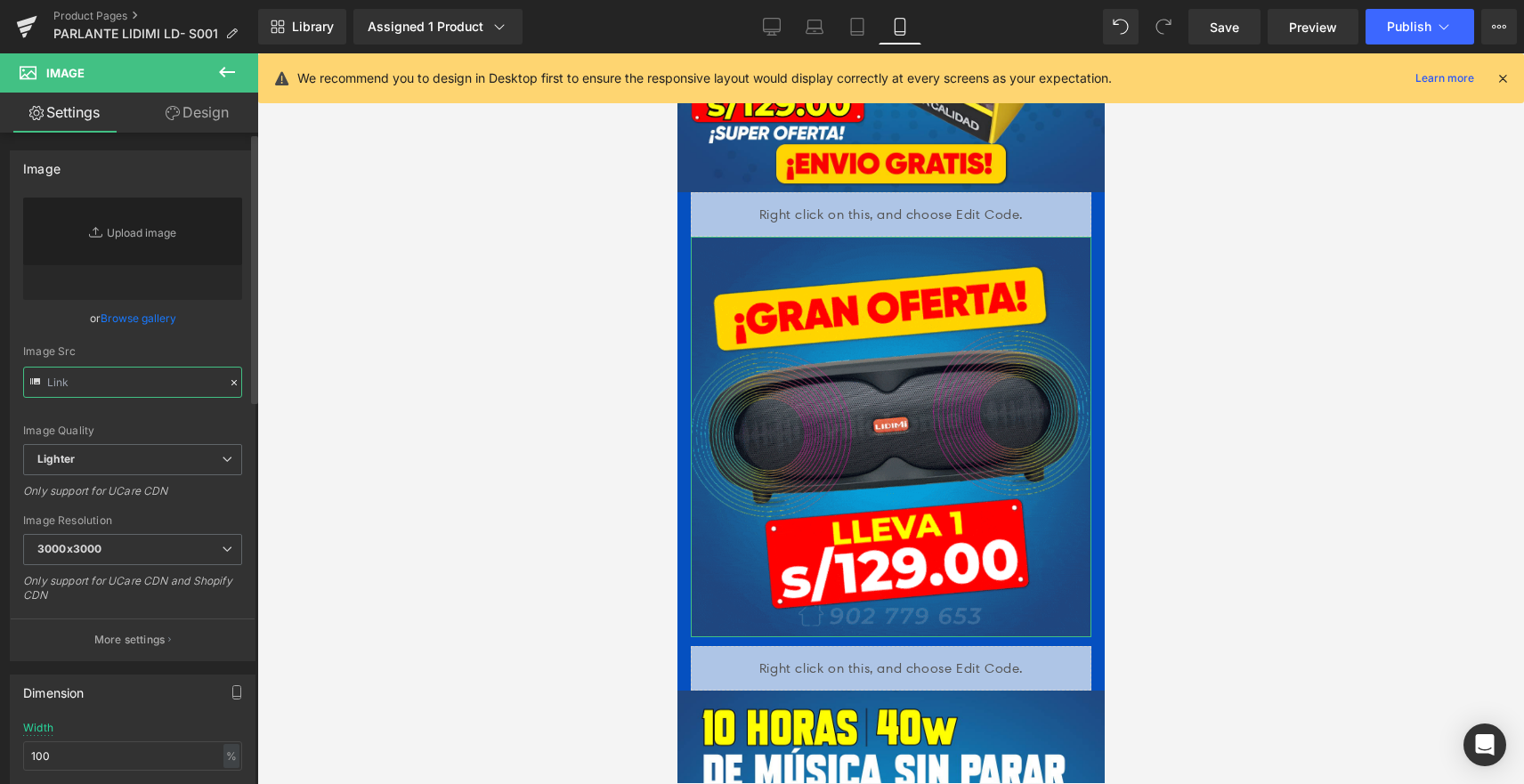
click at [155, 375] on input "text" at bounding box center [133, 382] width 219 height 31
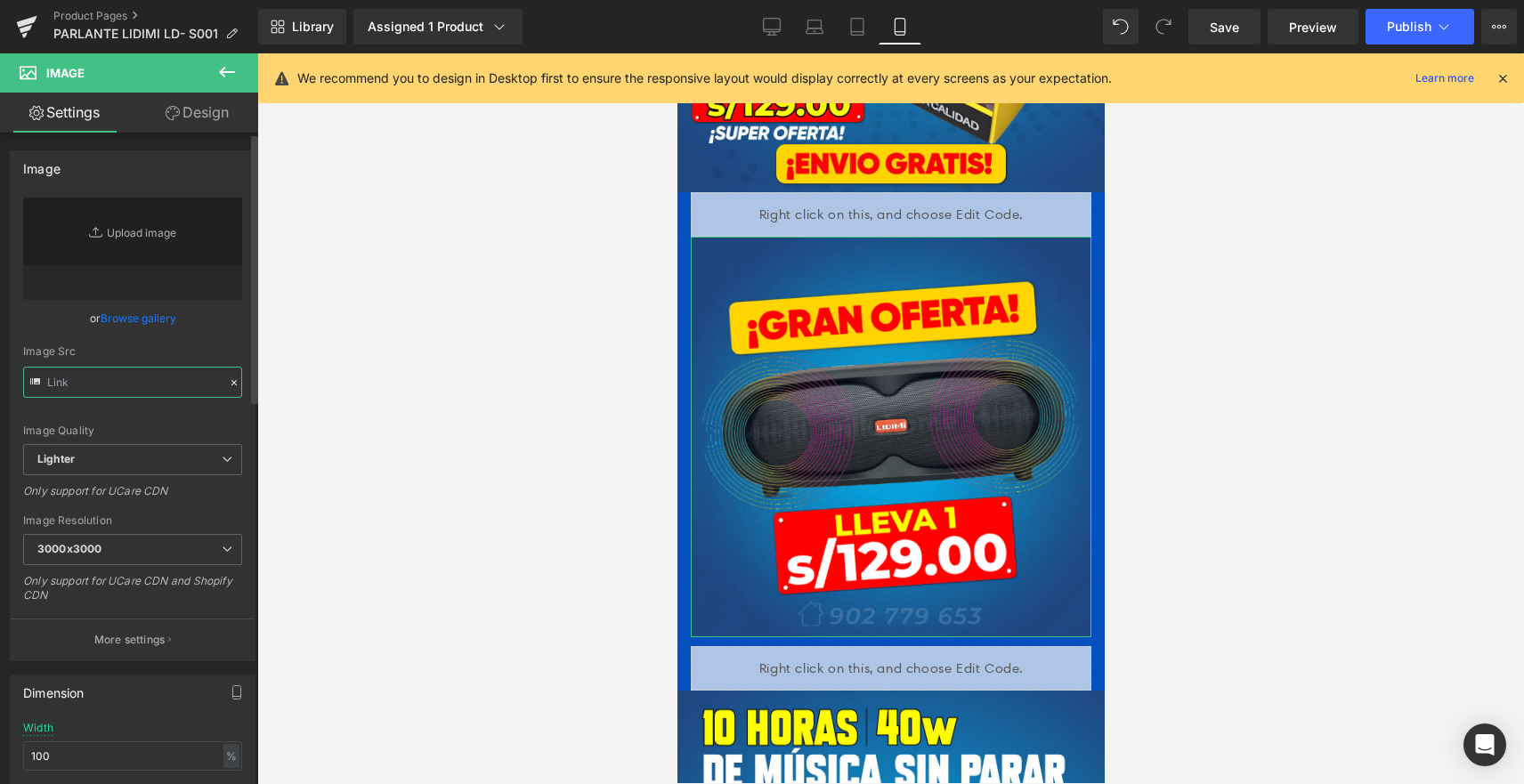
paste input "https://cdn.shopify.com/s/files/1/0606/3502/1560/files/LIDIMI_OFERTAS_1.gif?v=1…"
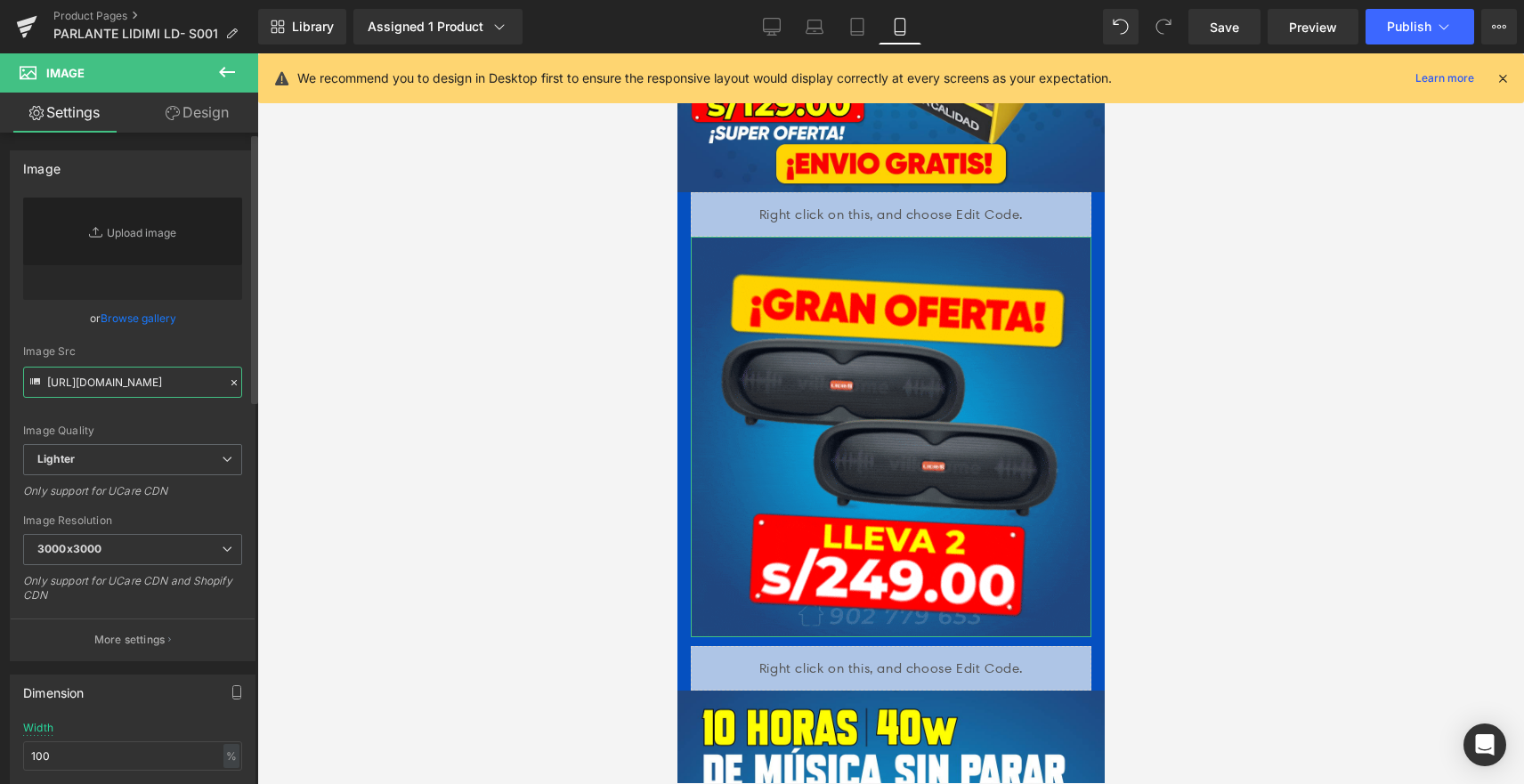
scroll to position [0, 304]
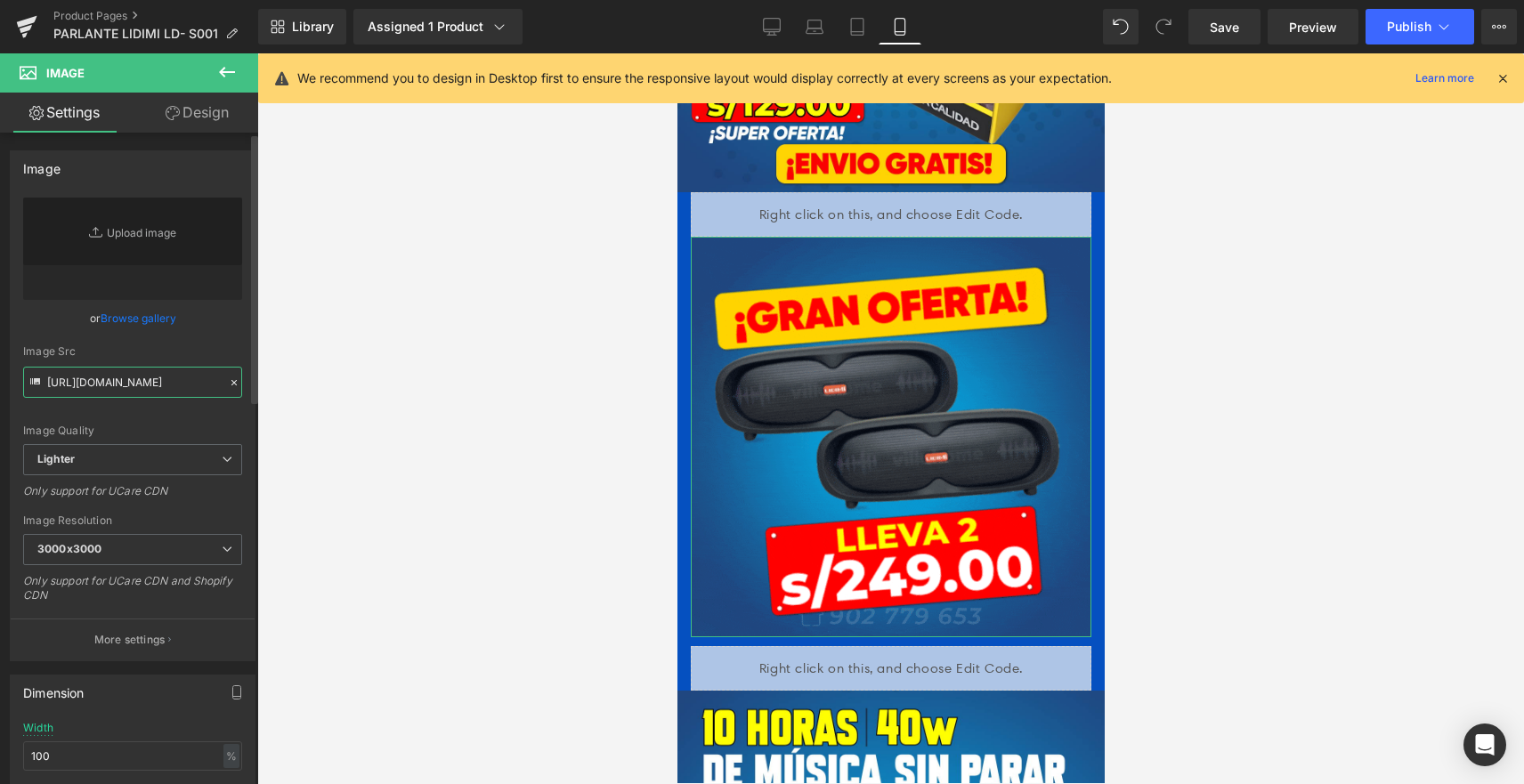
type input "https://cdn.shopify.com/s/files/1/0606/3502/1560/files/LIDIMI_OFERTAS_1.gif?v=1…"
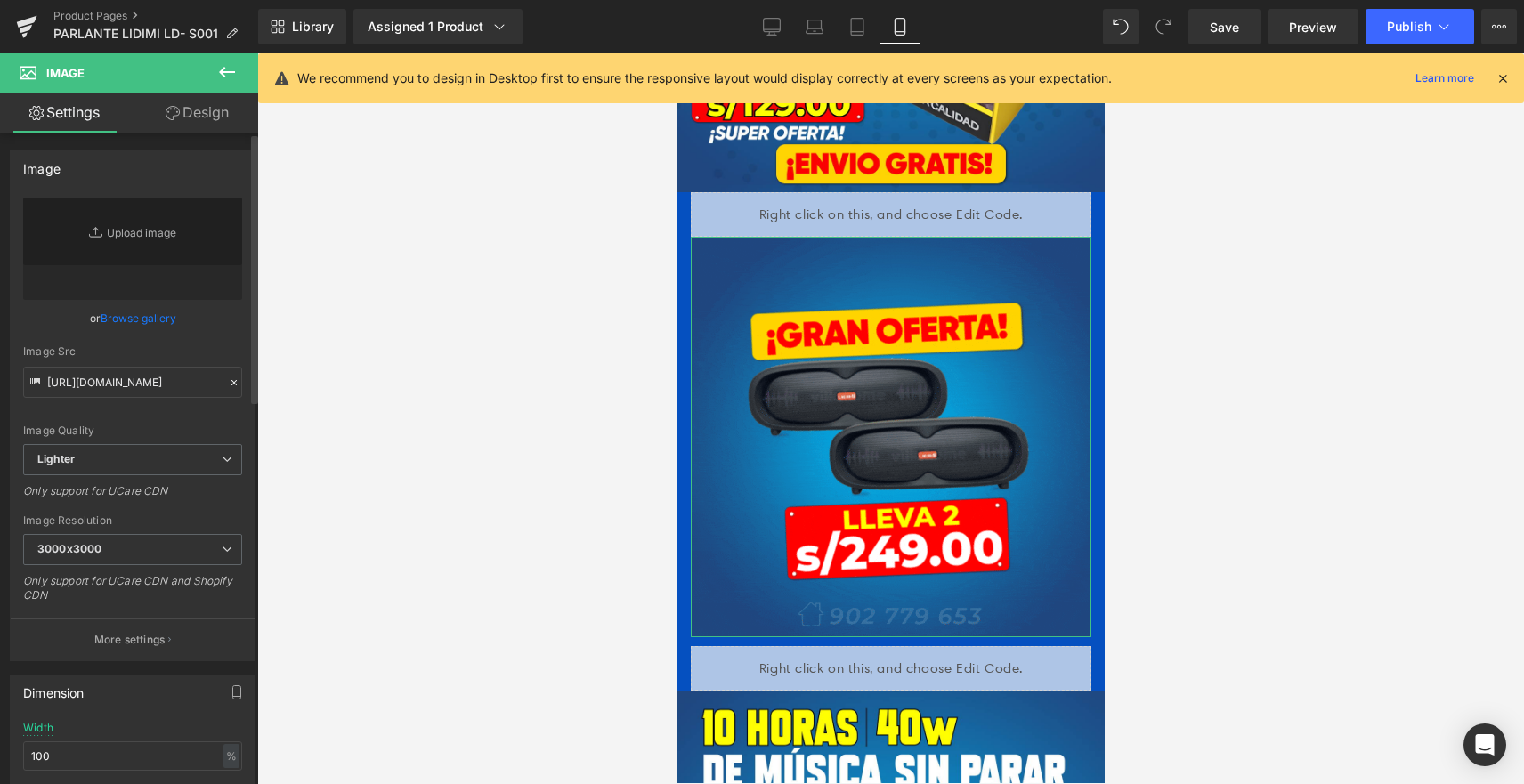
scroll to position [0, 0]
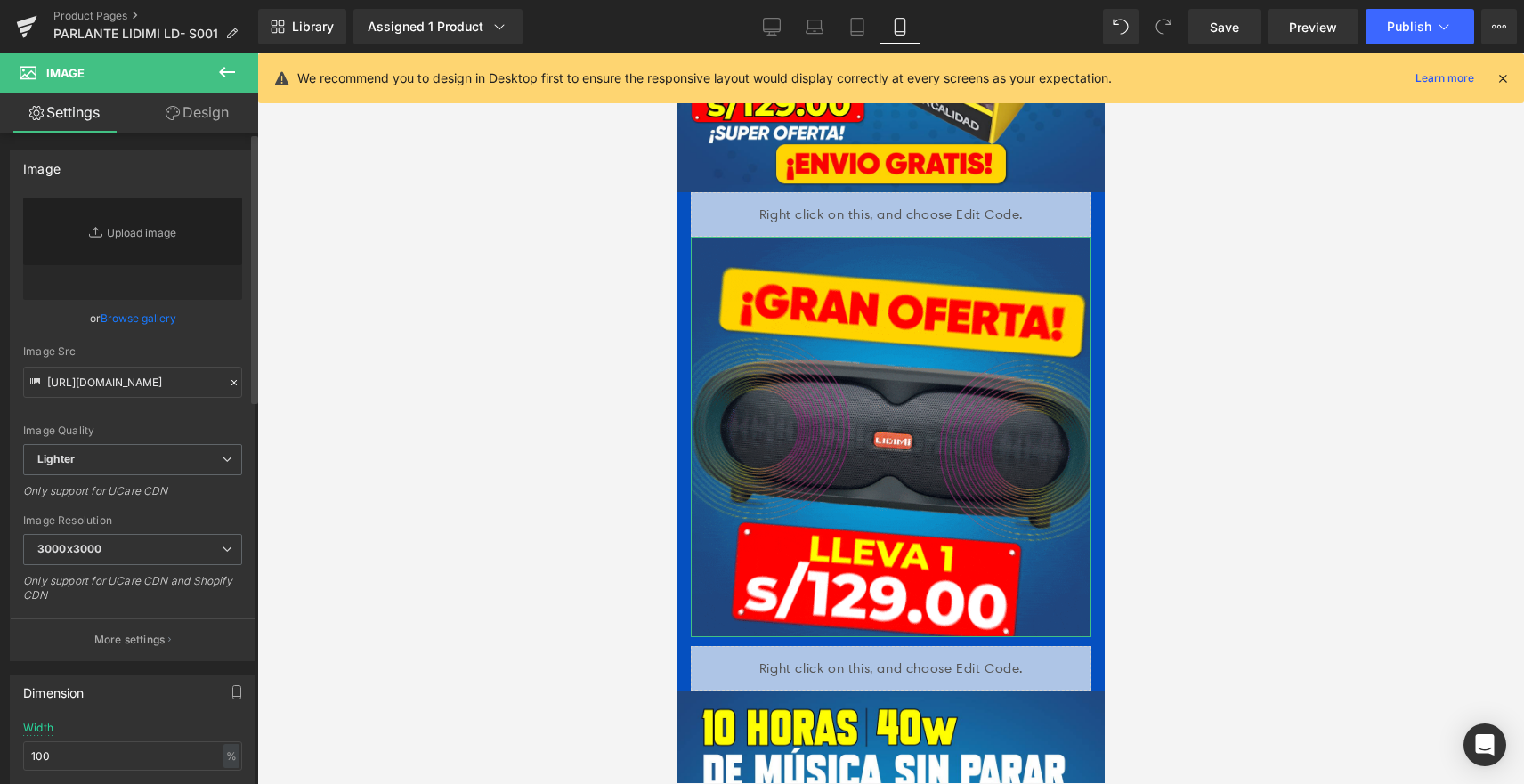
click at [224, 320] on div "or Browse gallery" at bounding box center [133, 318] width 219 height 19
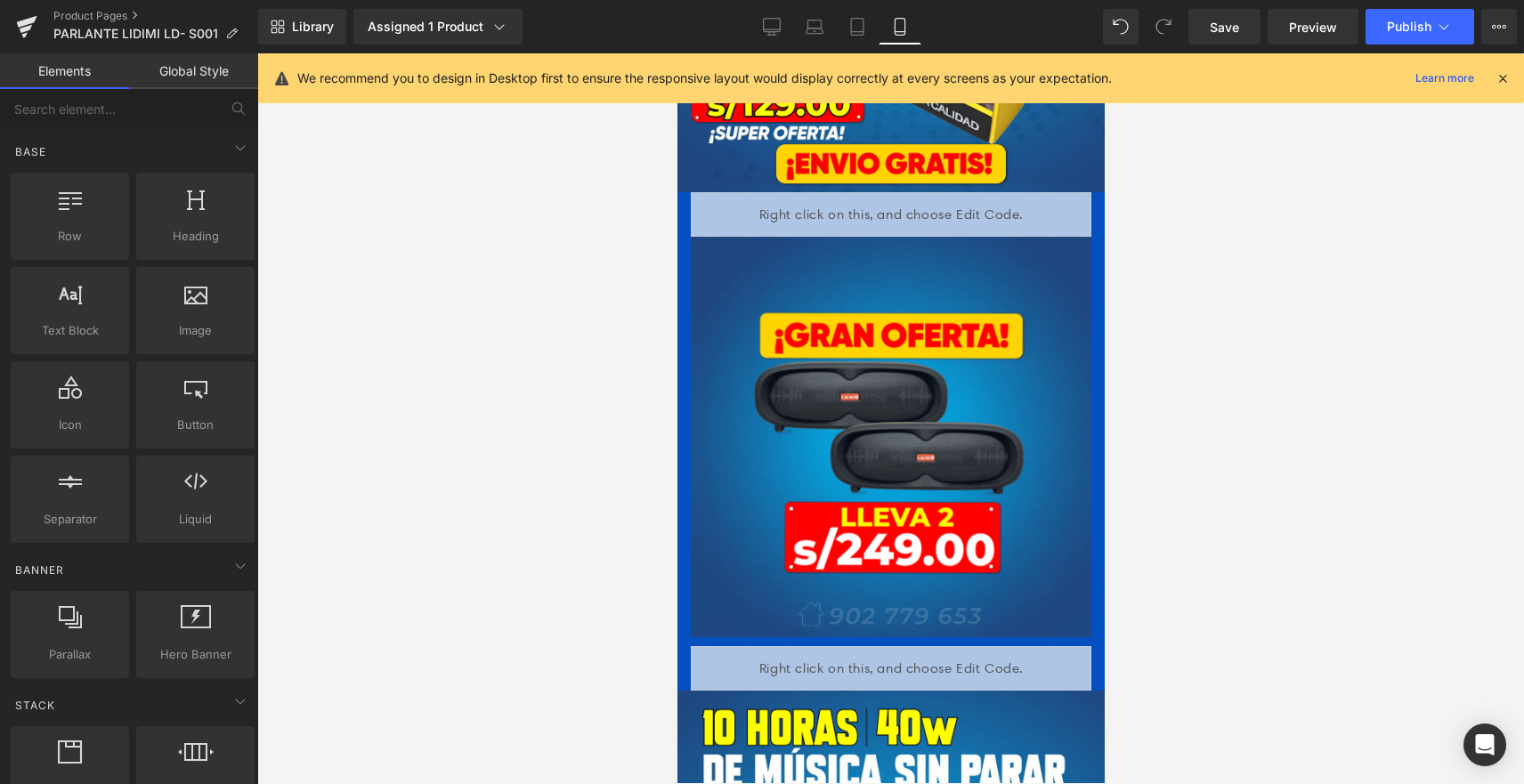
click at [1356, 431] on div at bounding box center [891, 419] width 1267 height 731
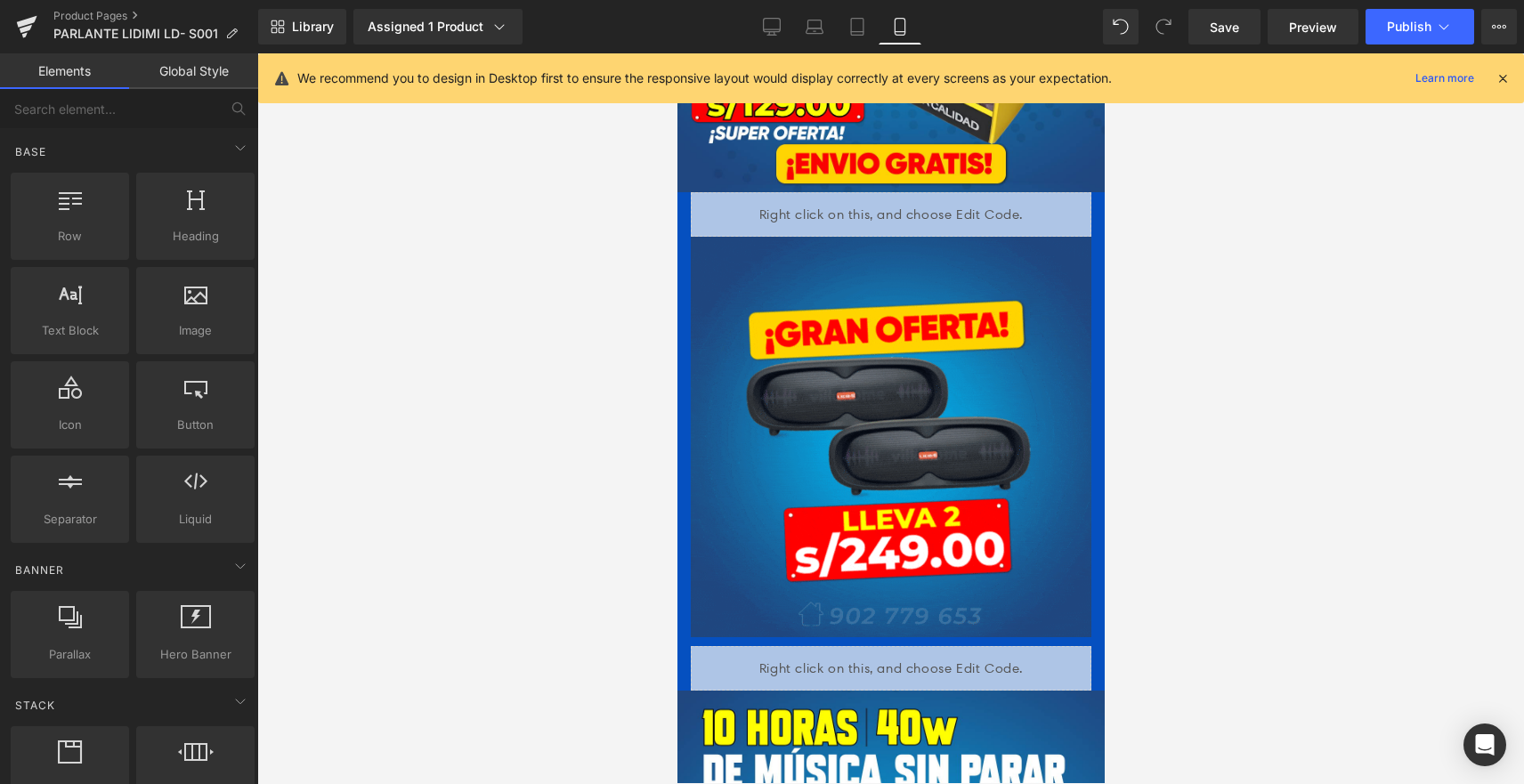
click at [1244, 445] on div at bounding box center [891, 419] width 1267 height 731
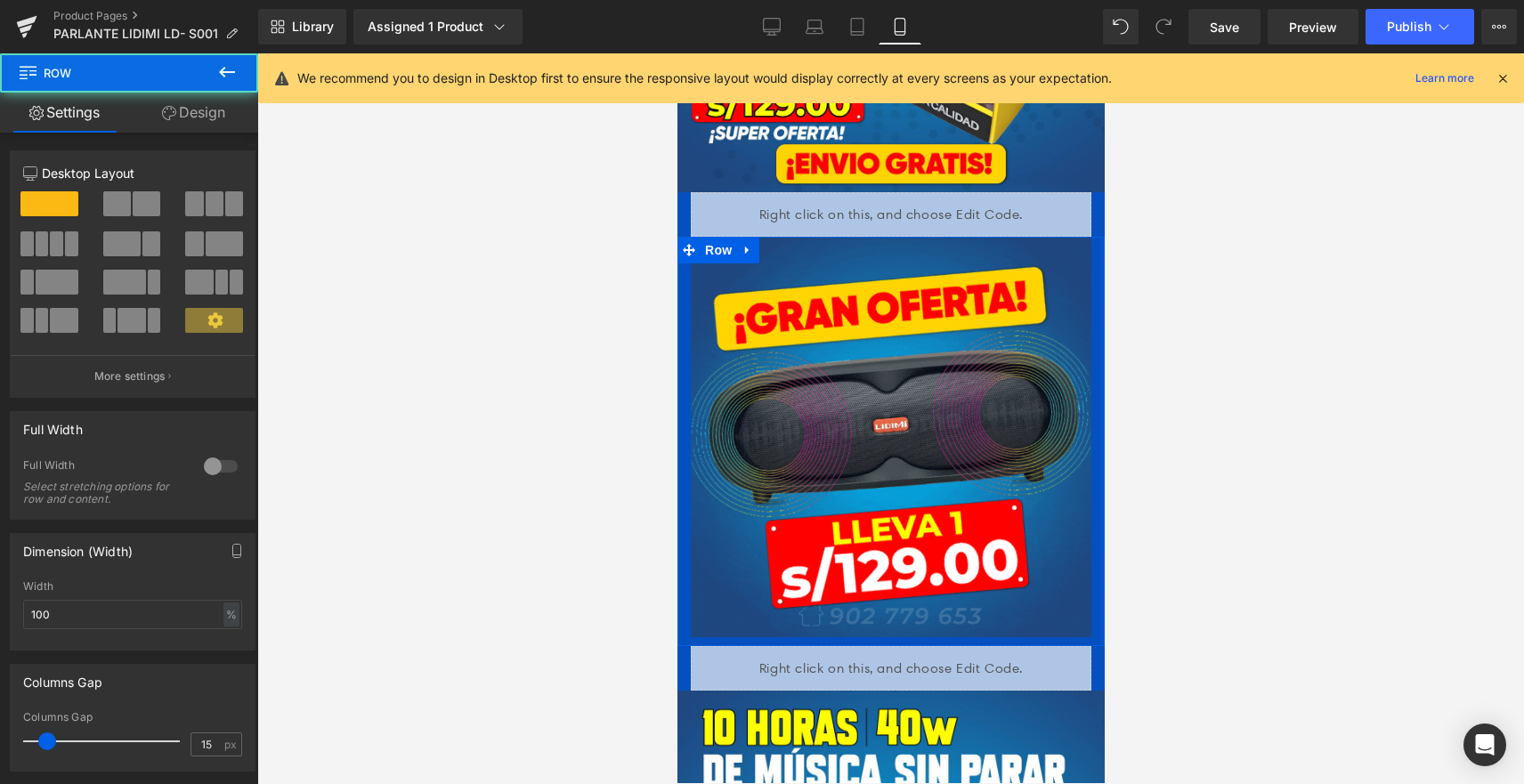
click at [1100, 498] on div at bounding box center [1102, 441] width 5 height 410
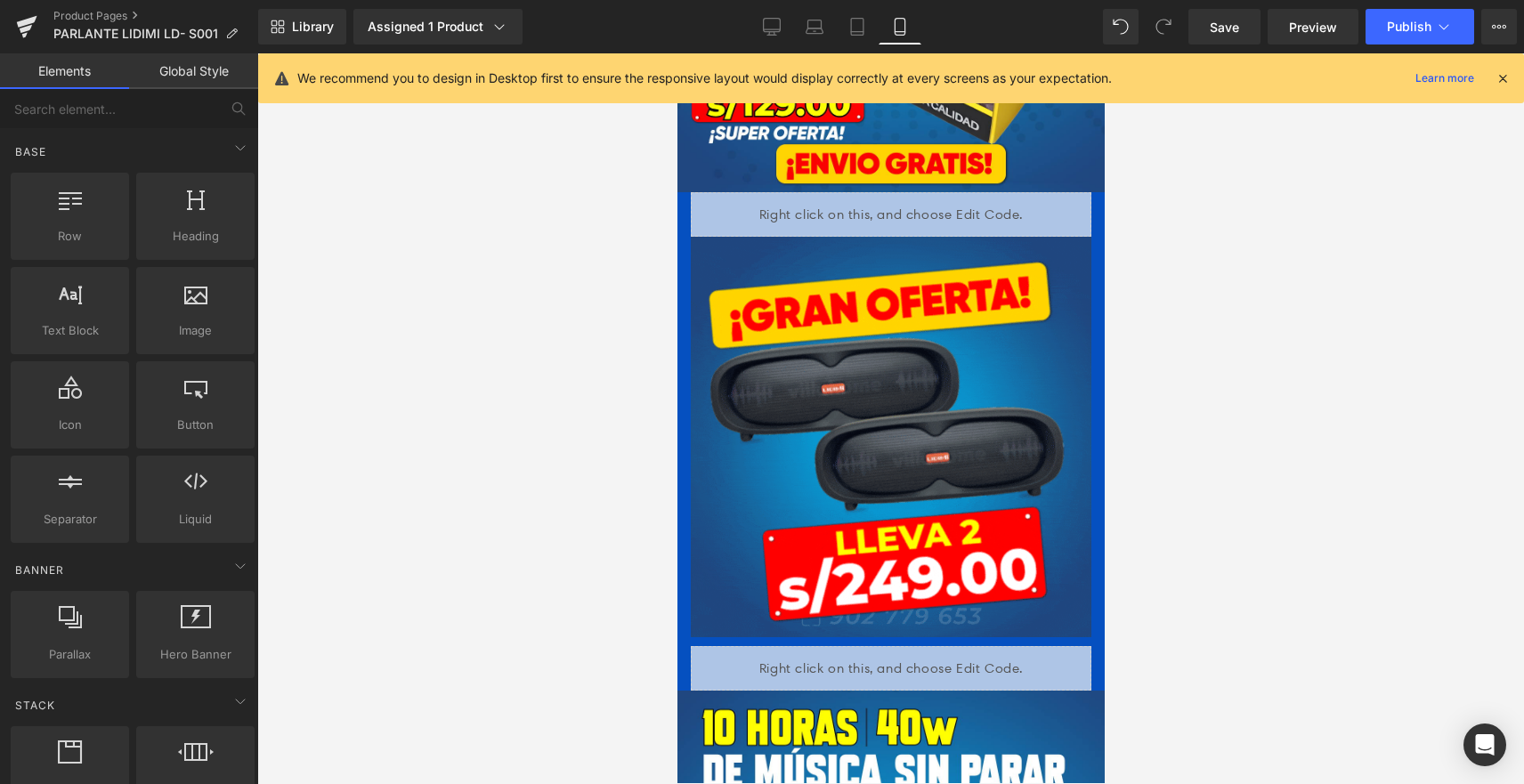
click at [1232, 466] on div at bounding box center [891, 419] width 1267 height 731
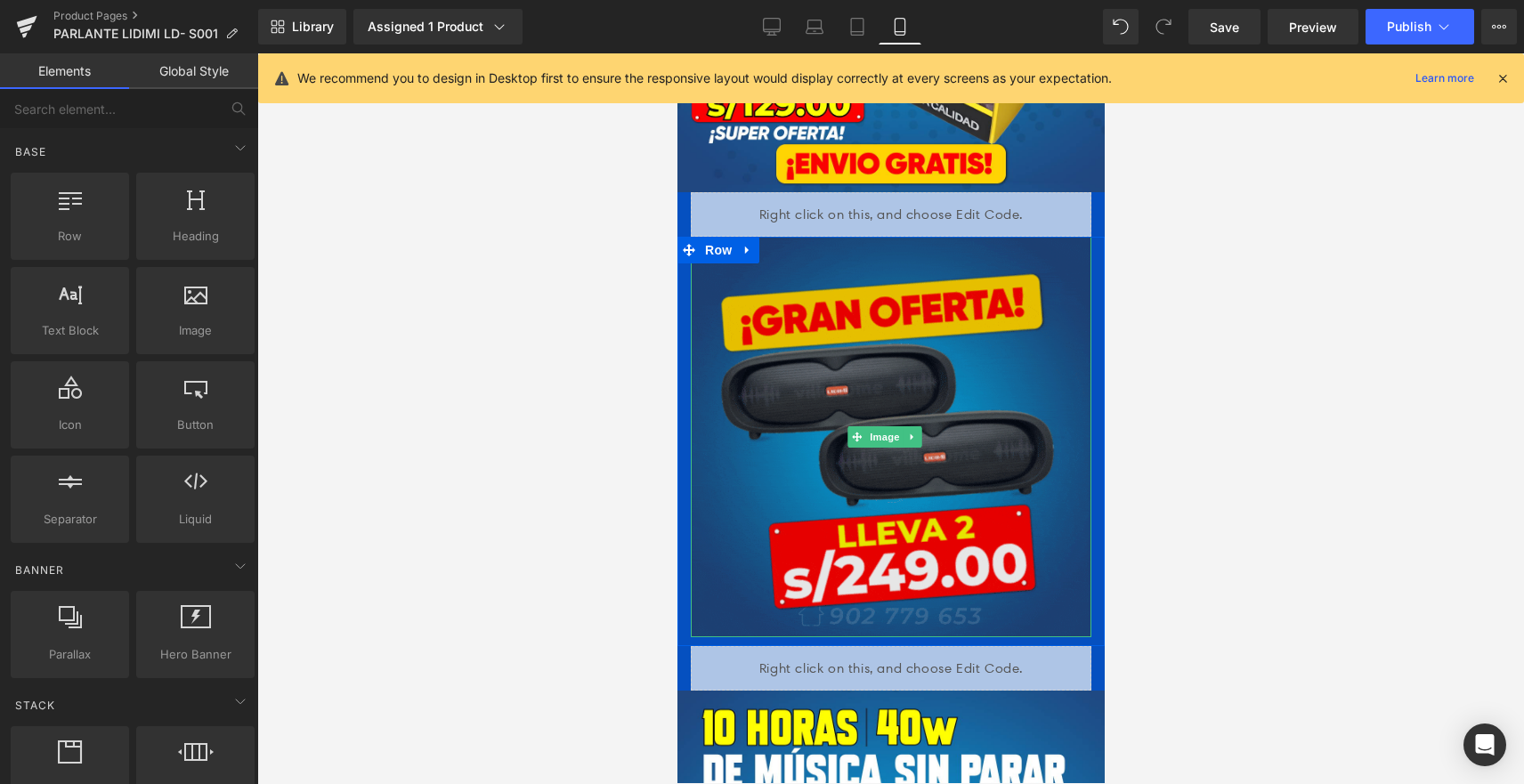
scroll to position [623, 0]
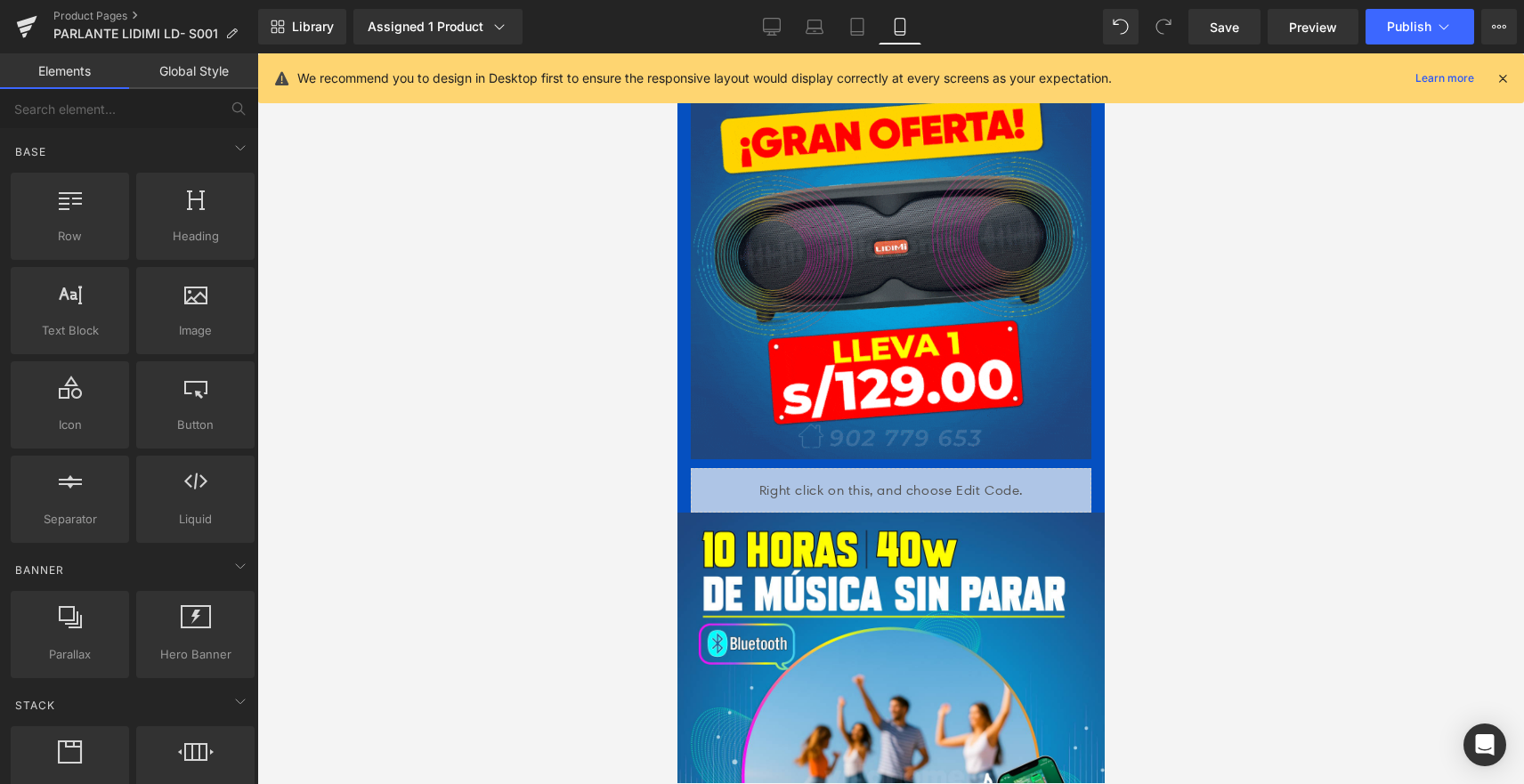
click at [1249, 588] on div at bounding box center [891, 419] width 1267 height 731
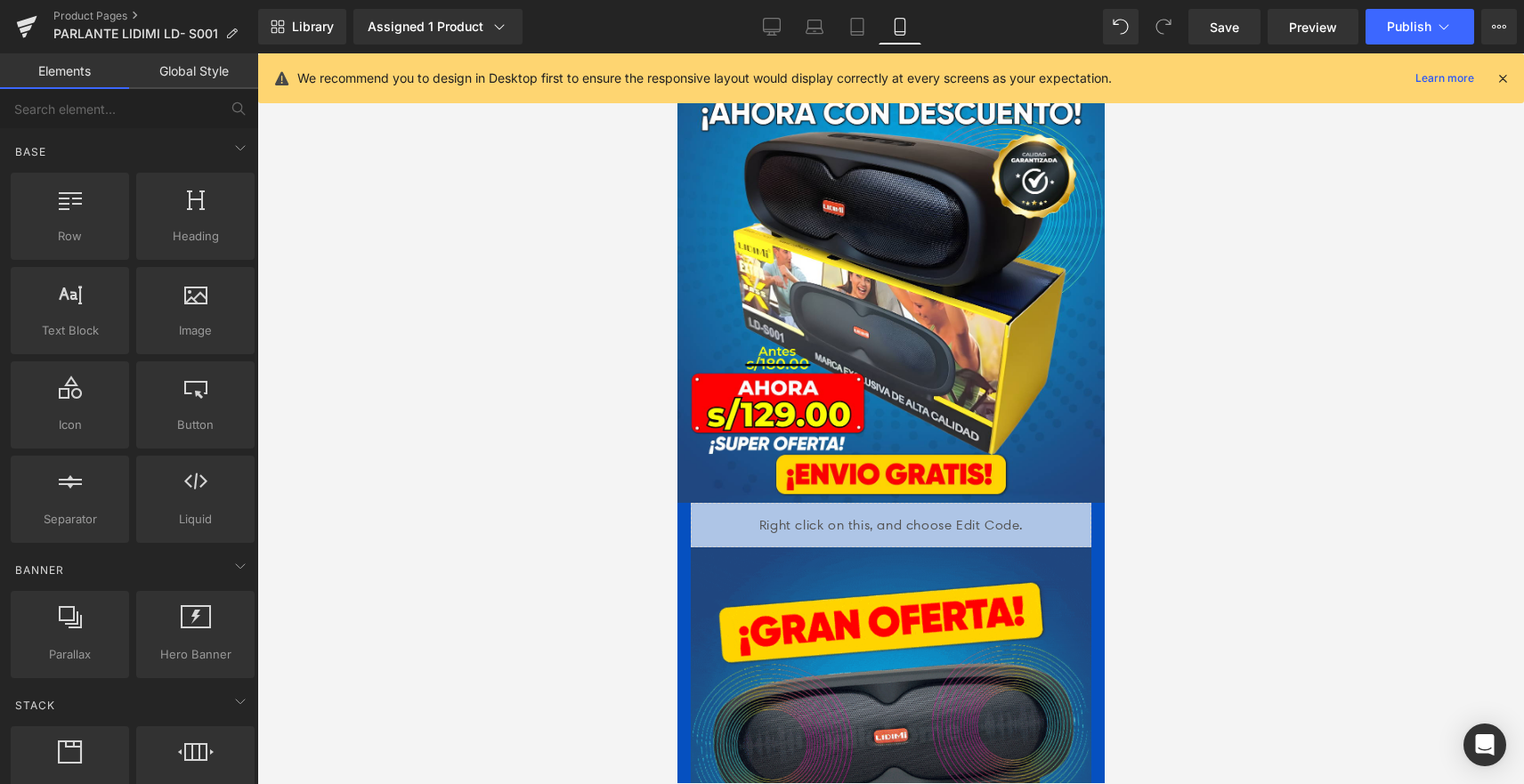
scroll to position [0, 0]
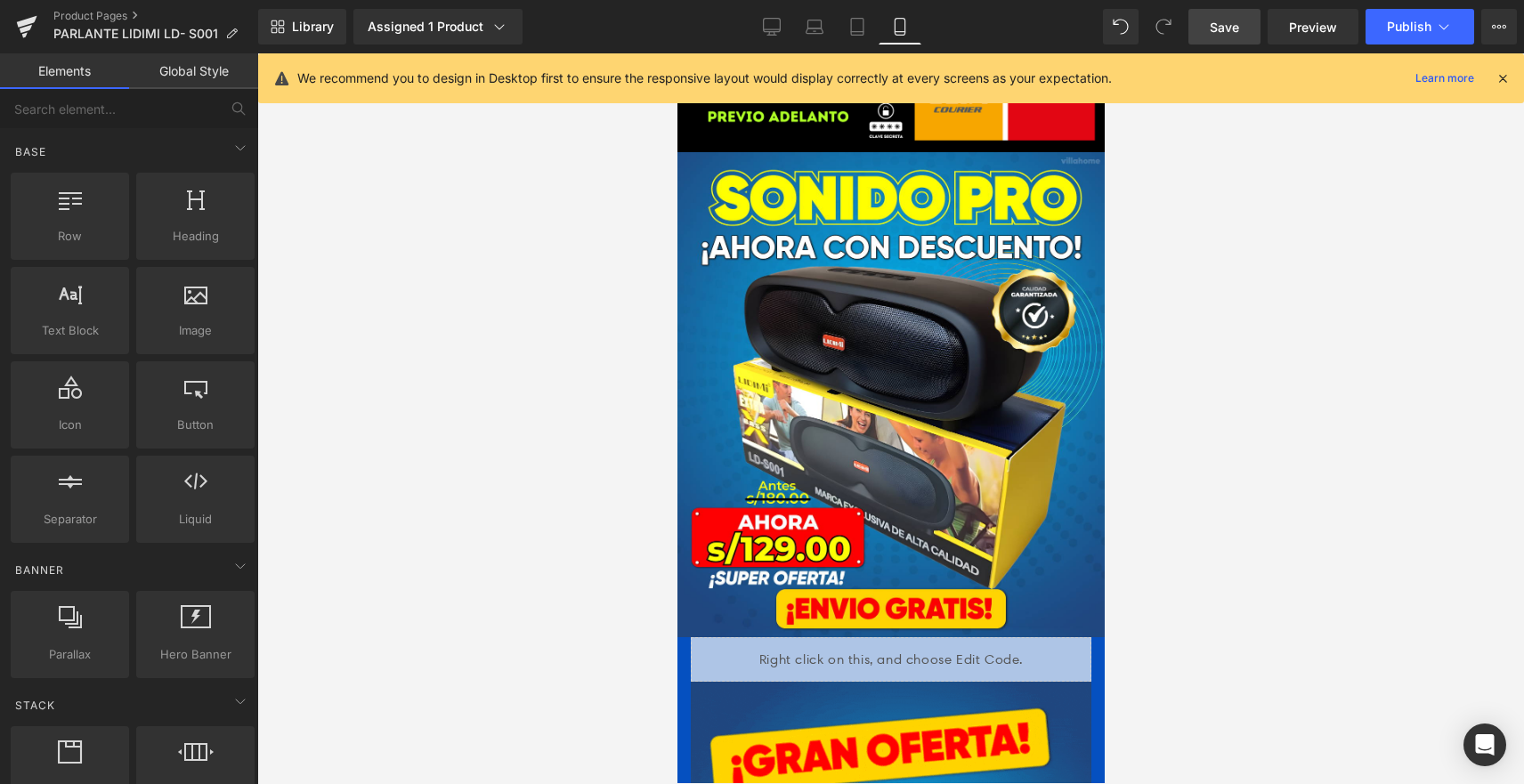
click at [1240, 24] on span "Save" at bounding box center [1225, 26] width 29 height 19
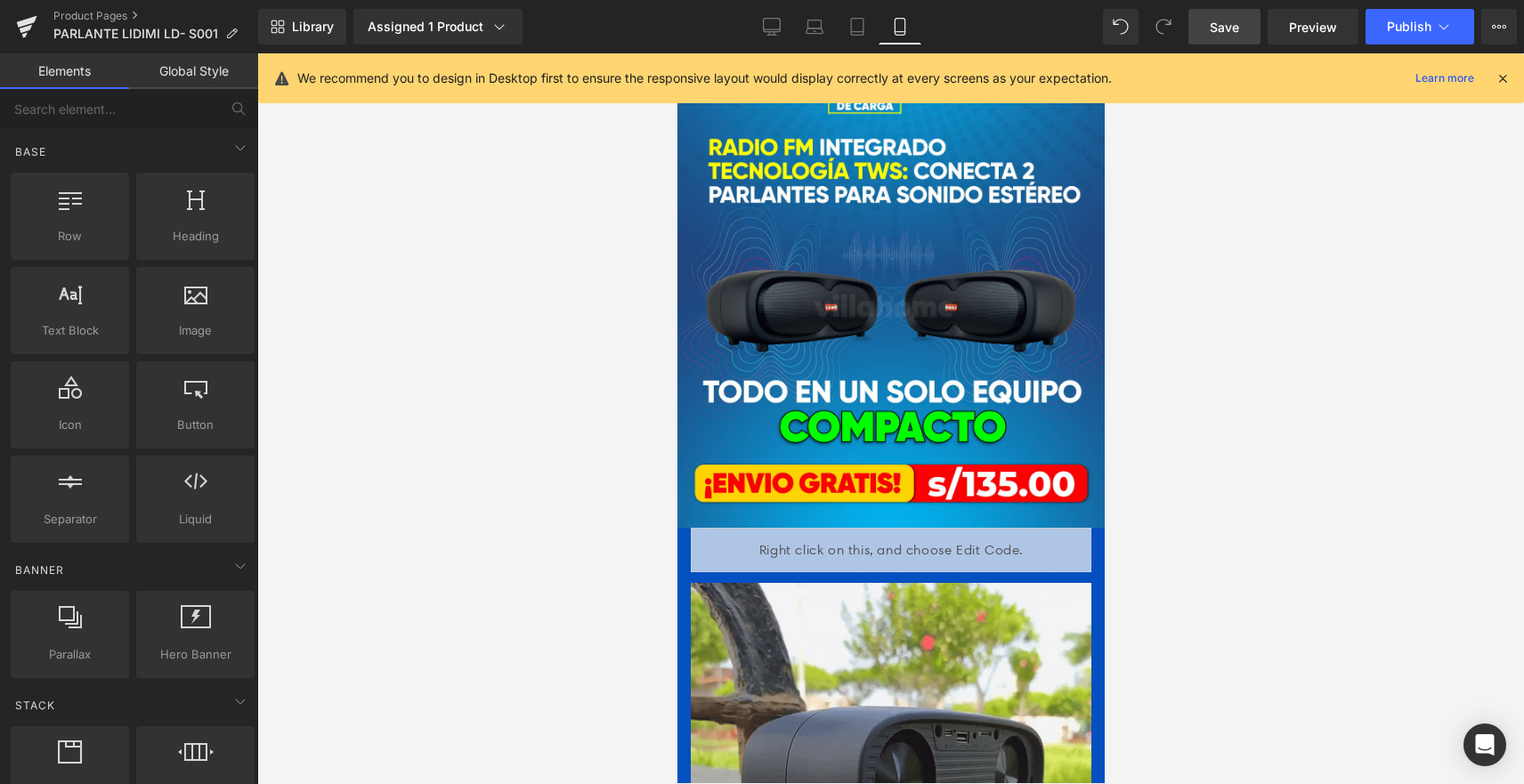
scroll to position [1959, 0]
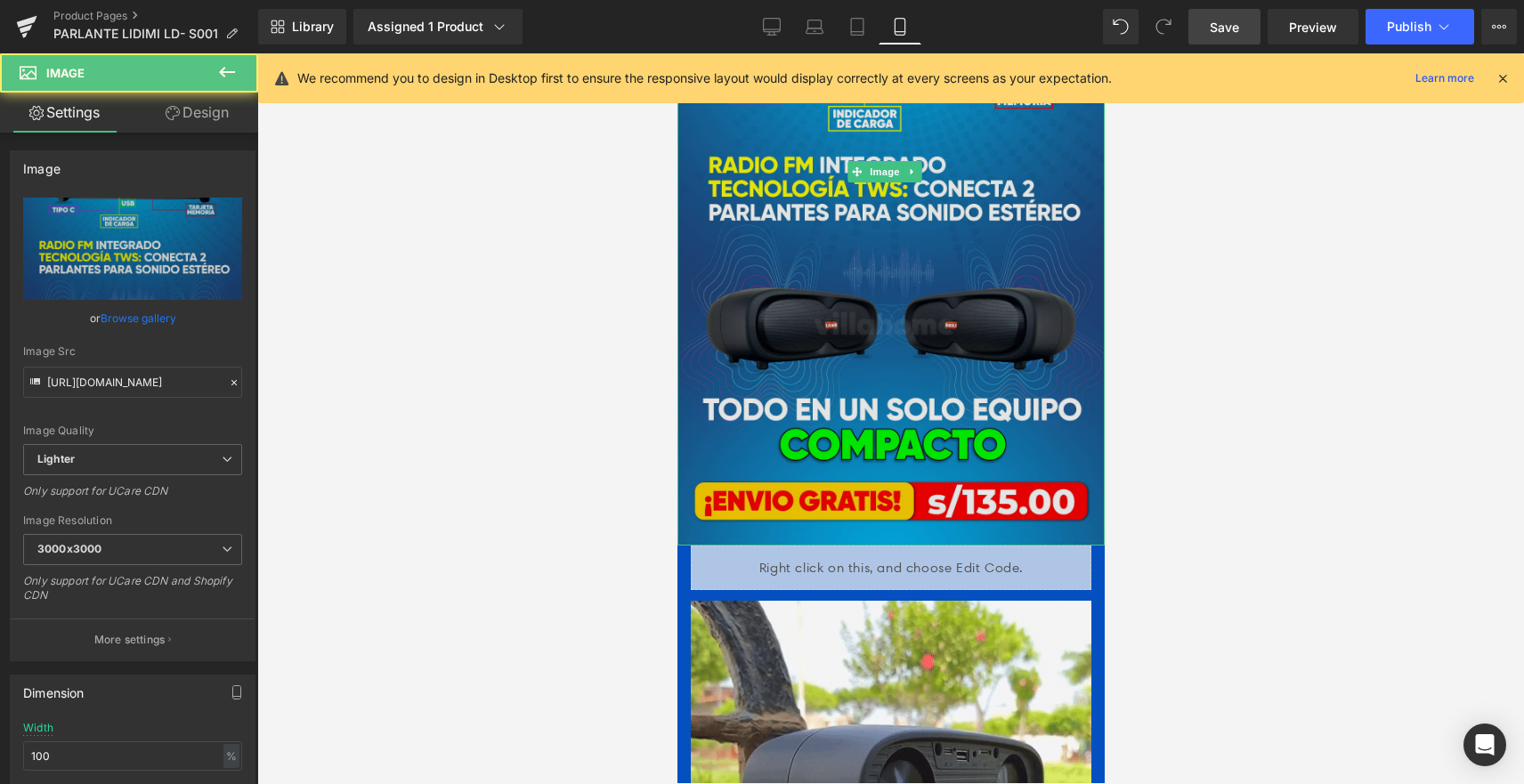
click at [953, 438] on img at bounding box center [890, 172] width 427 height 747
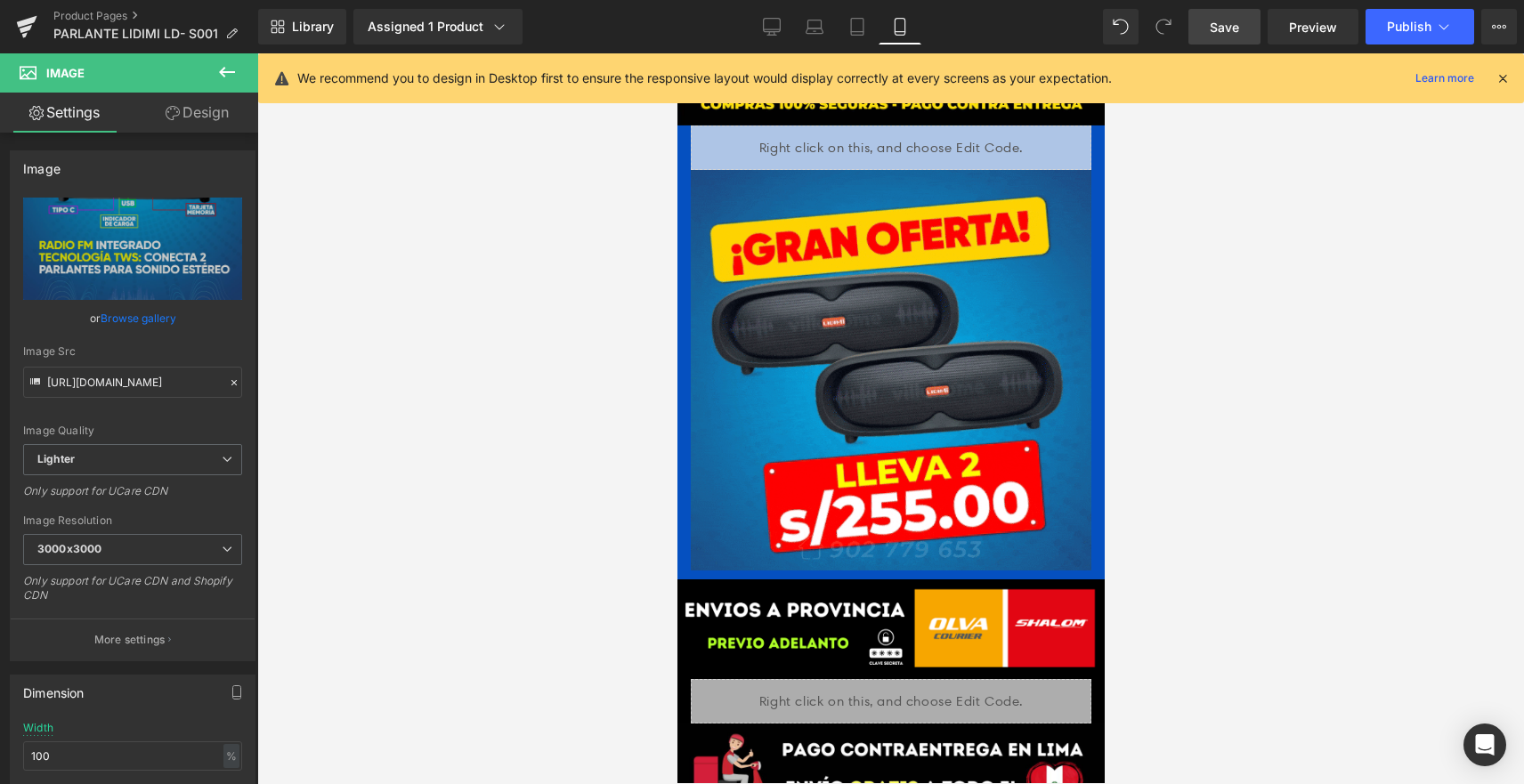
scroll to position [4630, 0]
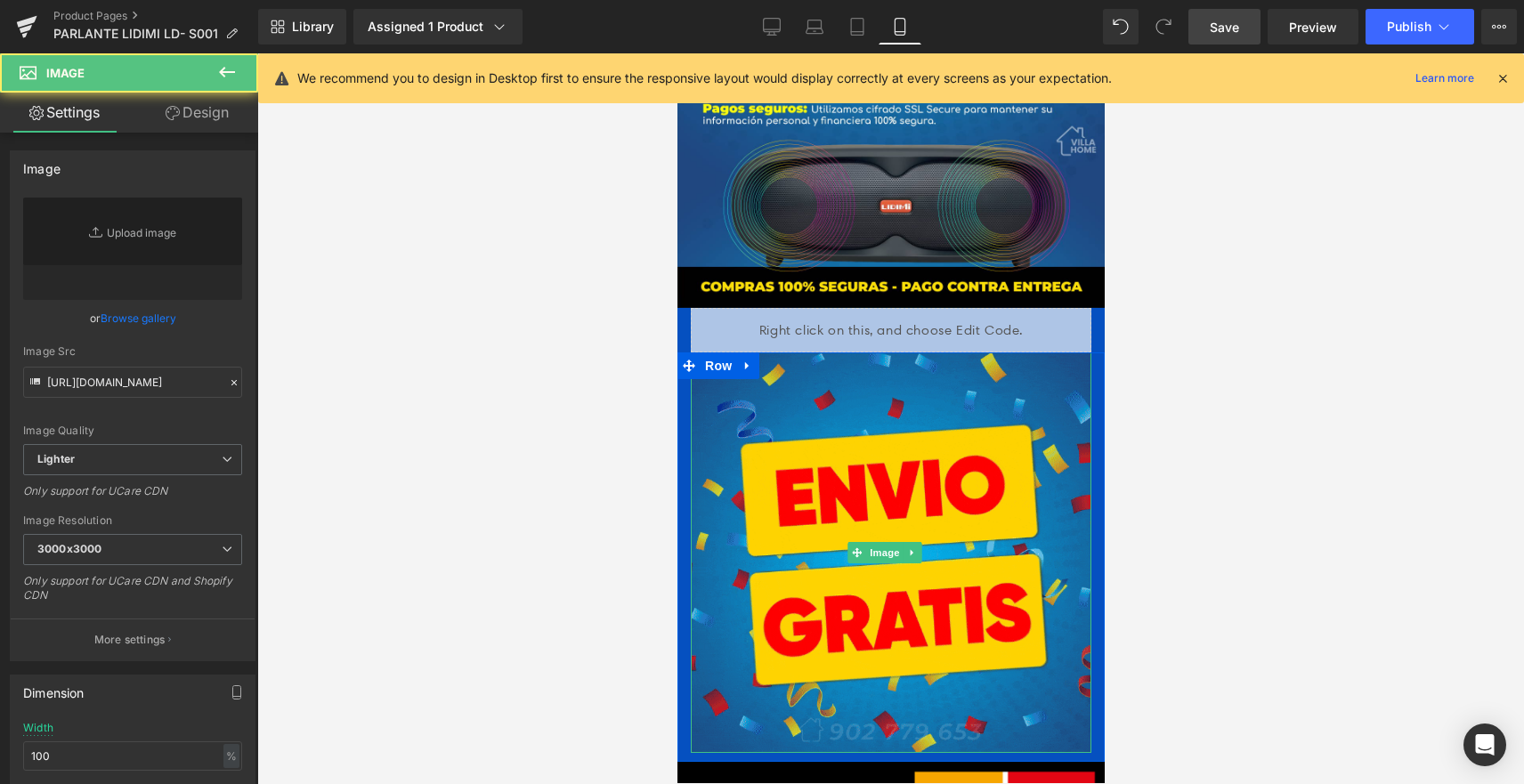
click at [952, 438] on img at bounding box center [891, 553] width 401 height 401
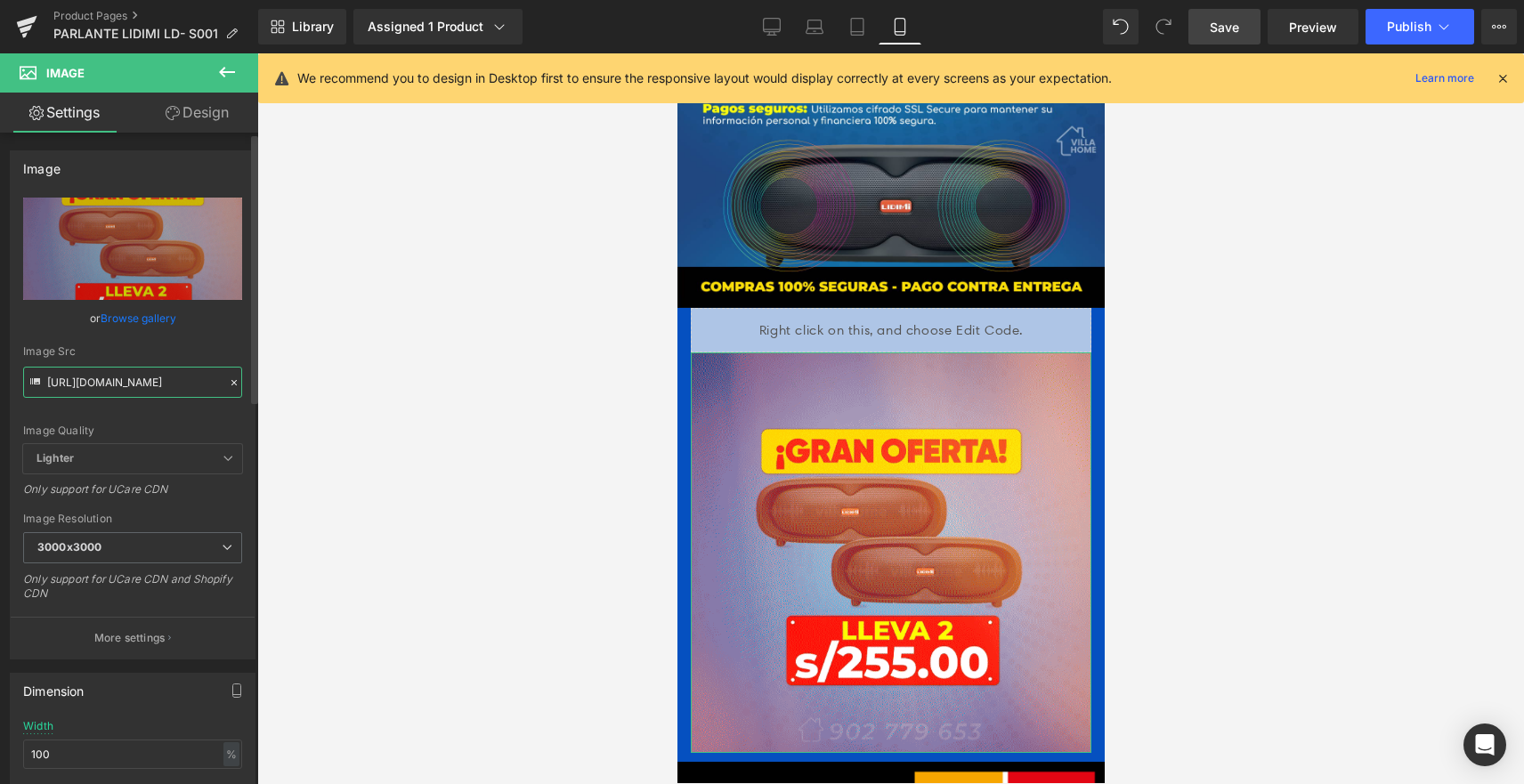
click at [216, 384] on input "https://cdn.shopify.com/s/files/1/0606/3502/1560/files/ofetas_lidimi_1_3000x300…" at bounding box center [133, 382] width 219 height 31
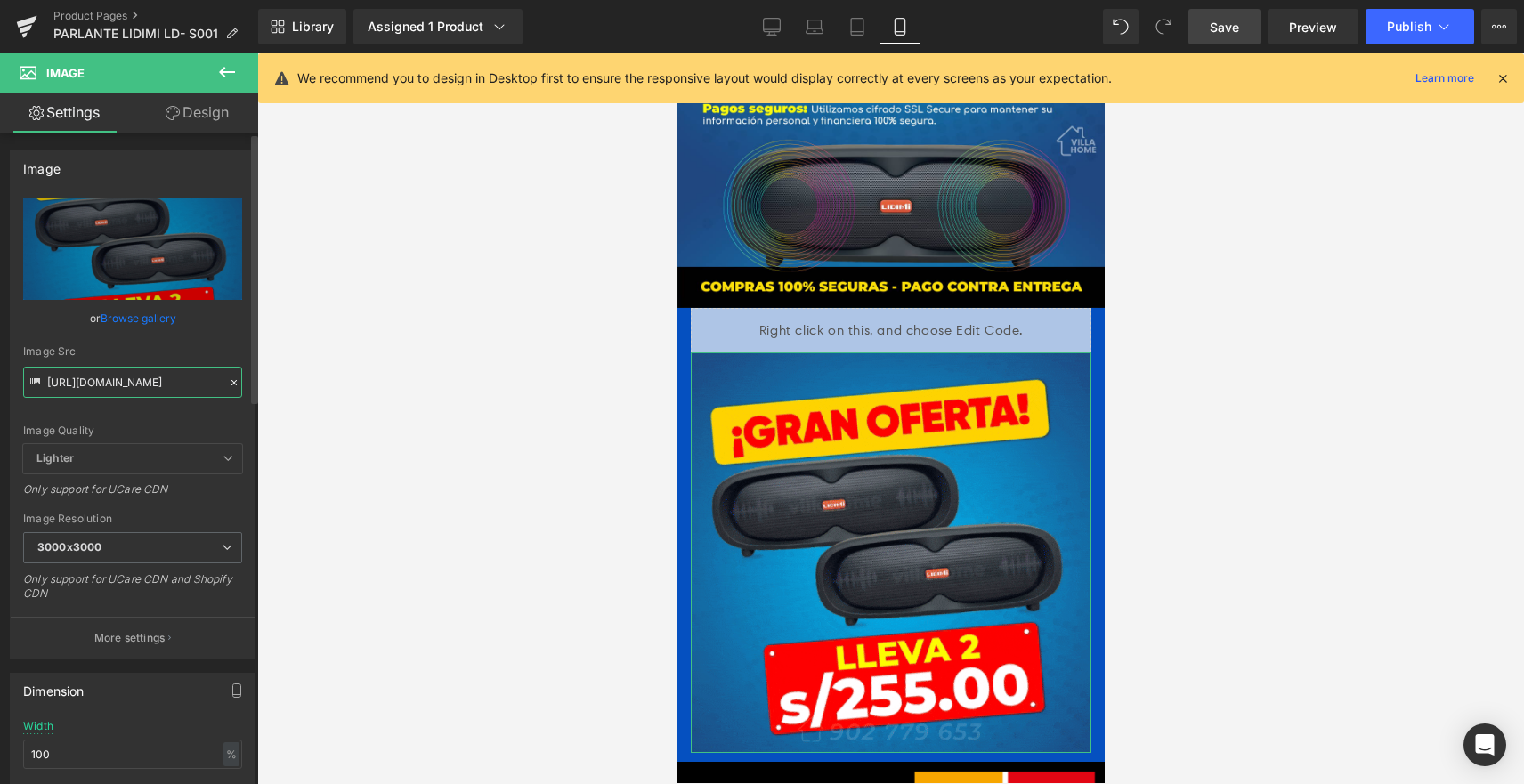
scroll to position [0, 168]
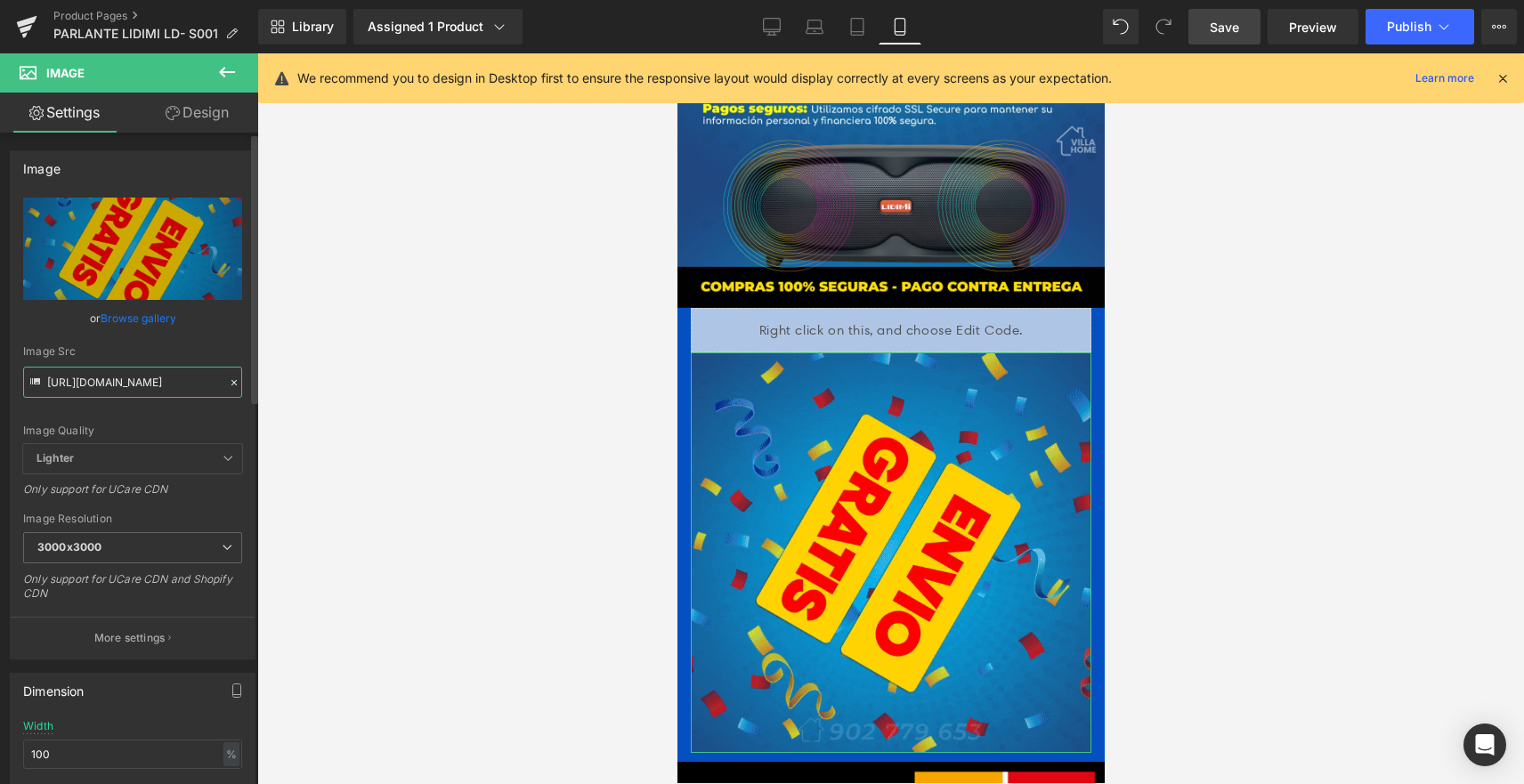
click at [216, 383] on input "https://cdn.shopify.com/s/files/1/0606/3502/1560/files/ofetas_lidimi_1_3000x300…" at bounding box center [133, 382] width 219 height 31
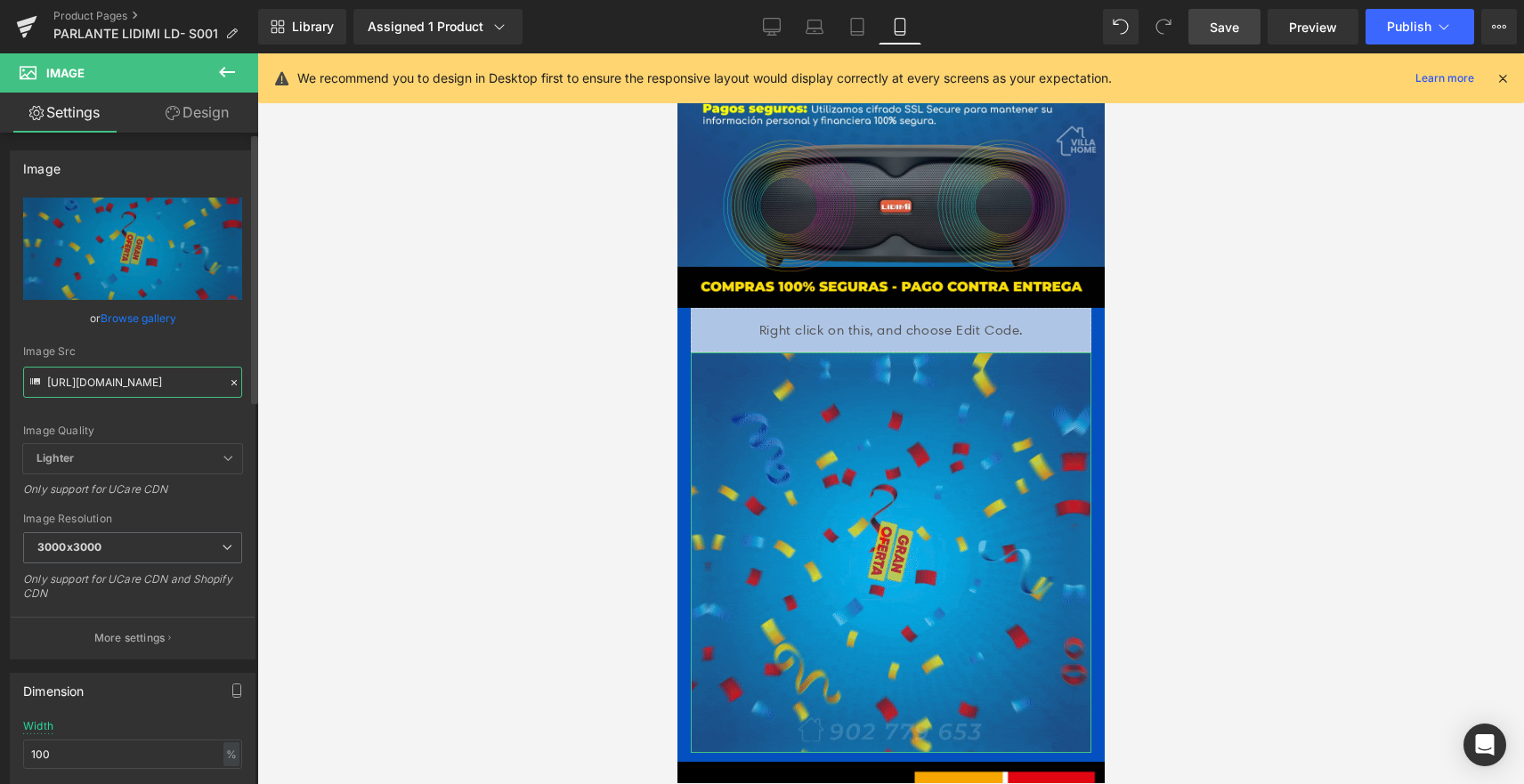
paste input "https://cdn.shopify.com/s/files/1/0606/3502/1560/files/LIDIMI_OFERTAS_1.gif?v=1…"
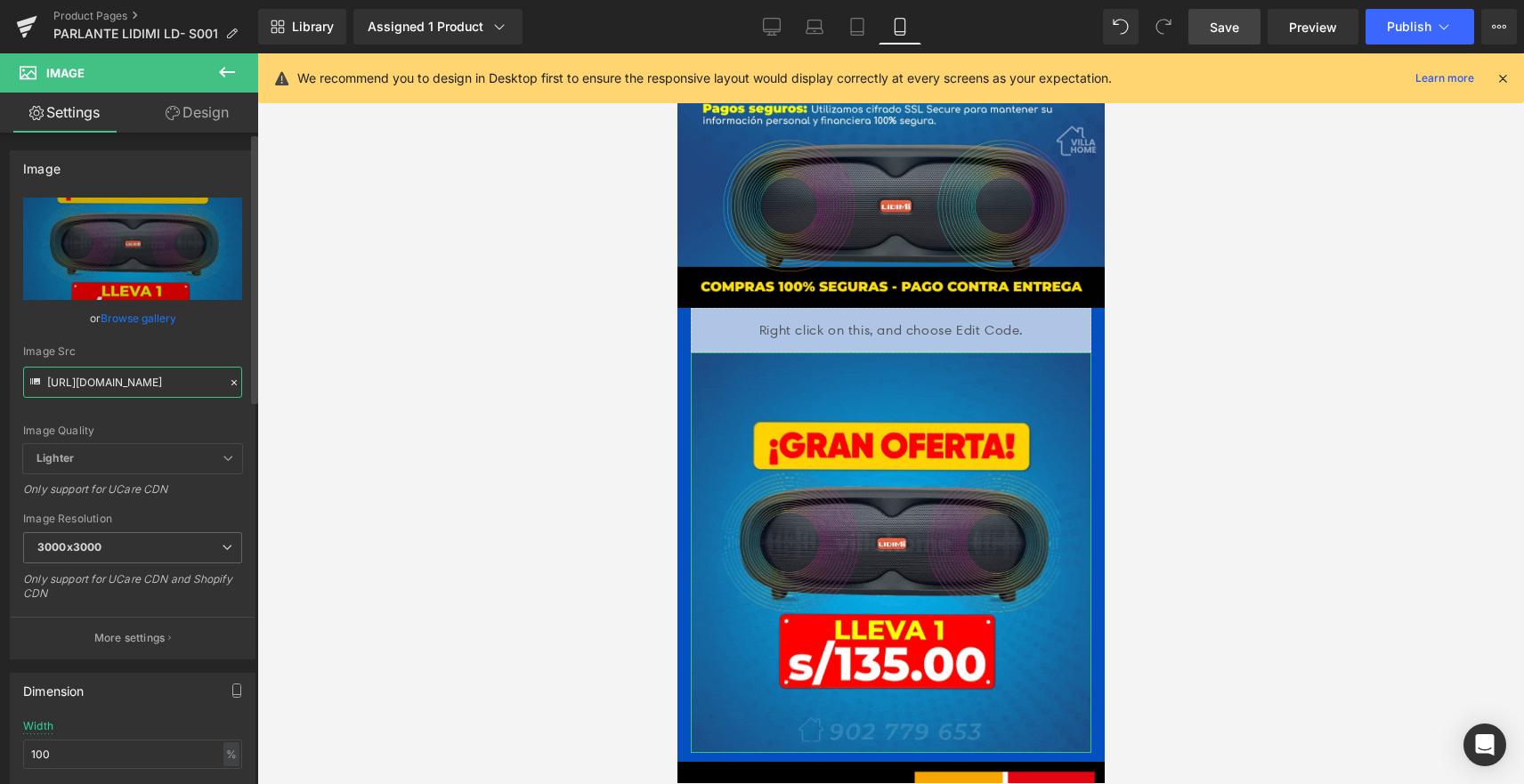
type input "https://cdn.shopify.com/s/files/1/0606/3502/1560/files/LIDIMI_OFERTAS_1_3000x30…"
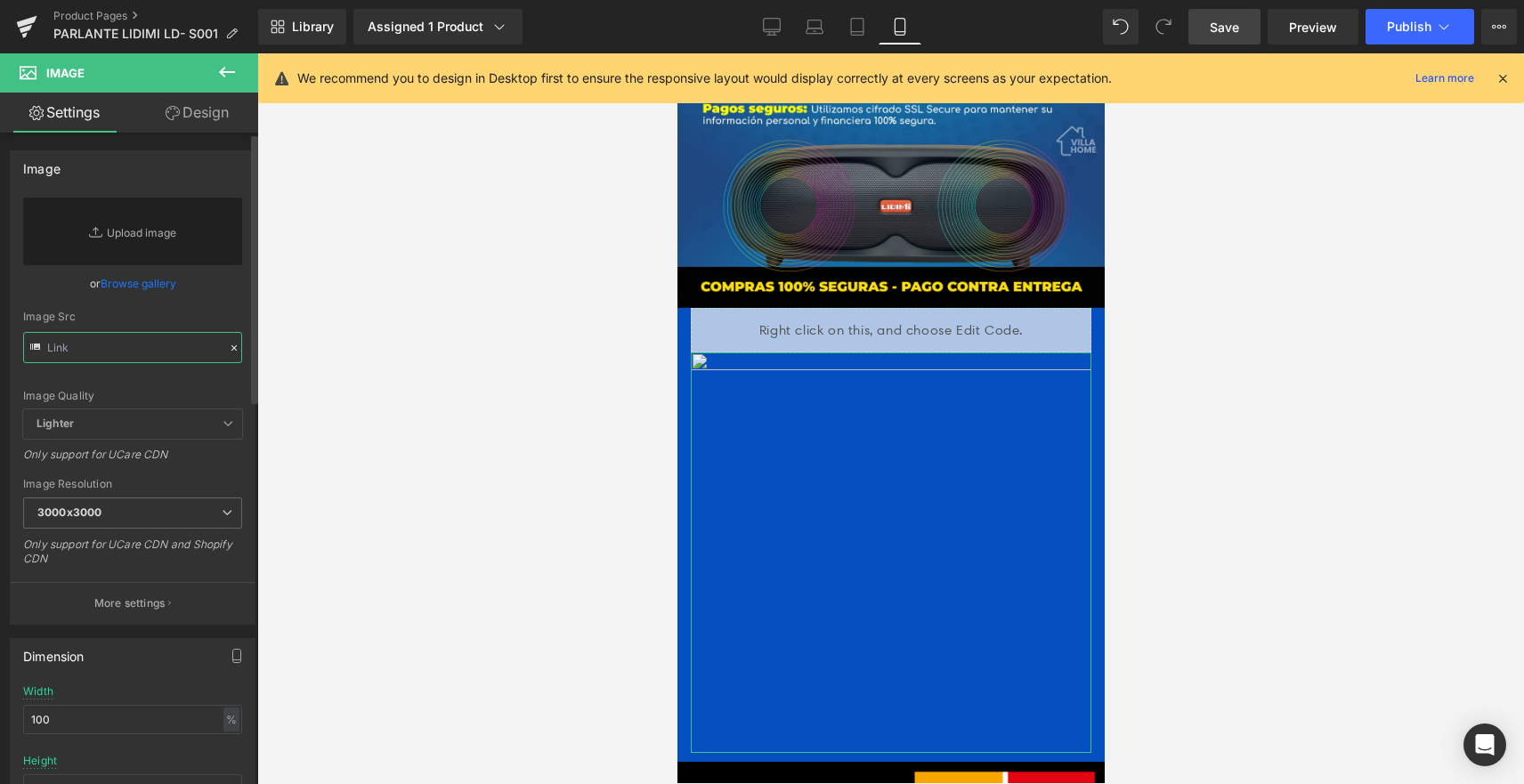
scroll to position [0, 0]
click at [205, 315] on div "Image Src" at bounding box center [133, 317] width 219 height 13
click at [187, 339] on input "text" at bounding box center [133, 348] width 219 height 31
paste input "https://cdn.shopify.com/s/files/1/0606/3502/1560/files/LIDIMI_OFERTAS_1.gif?v=1…"
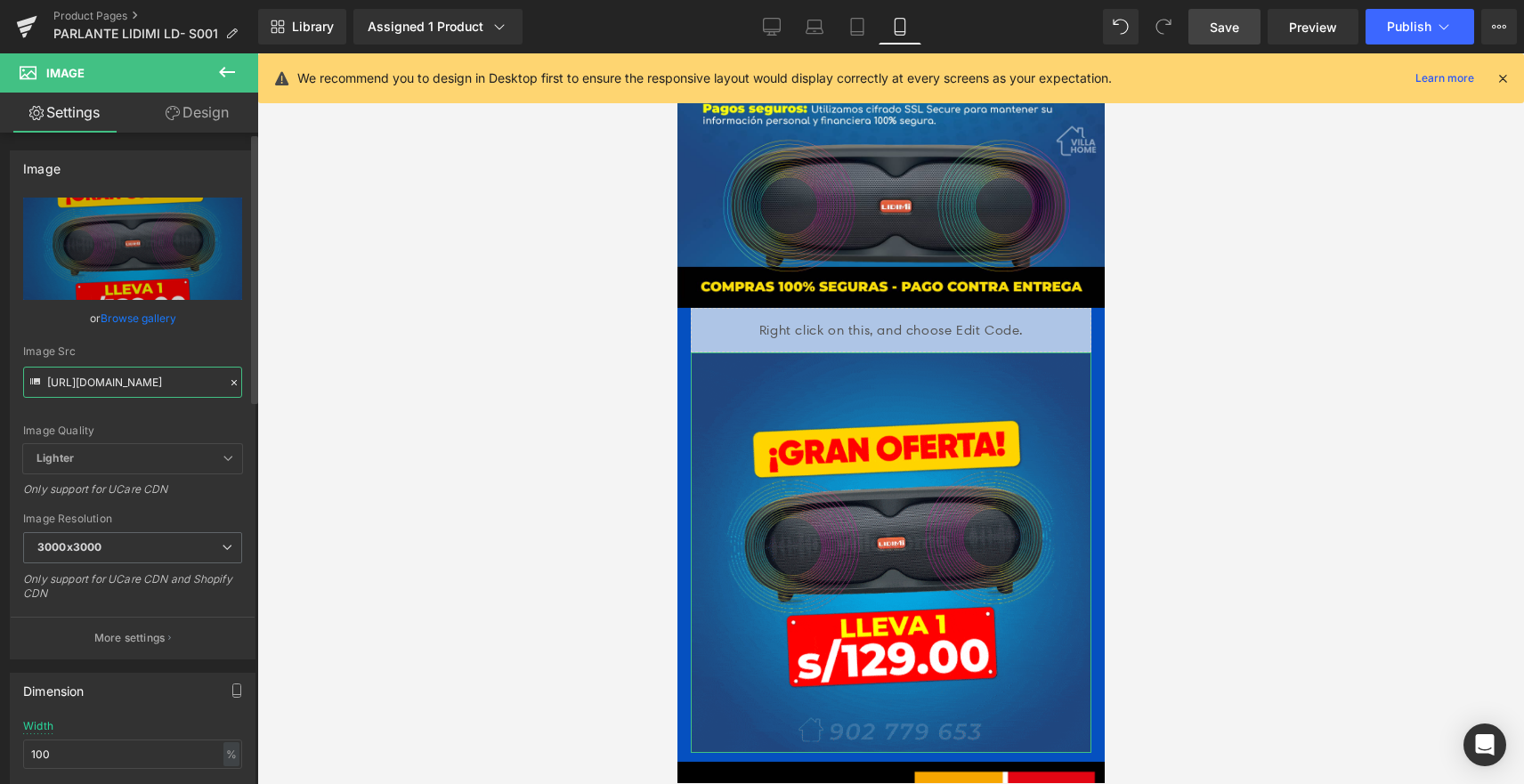
type input "https://cdn.shopify.com/s/files/1/0606/3502/1560/files/LIDIMI_OFERTAS_1_3000x30…"
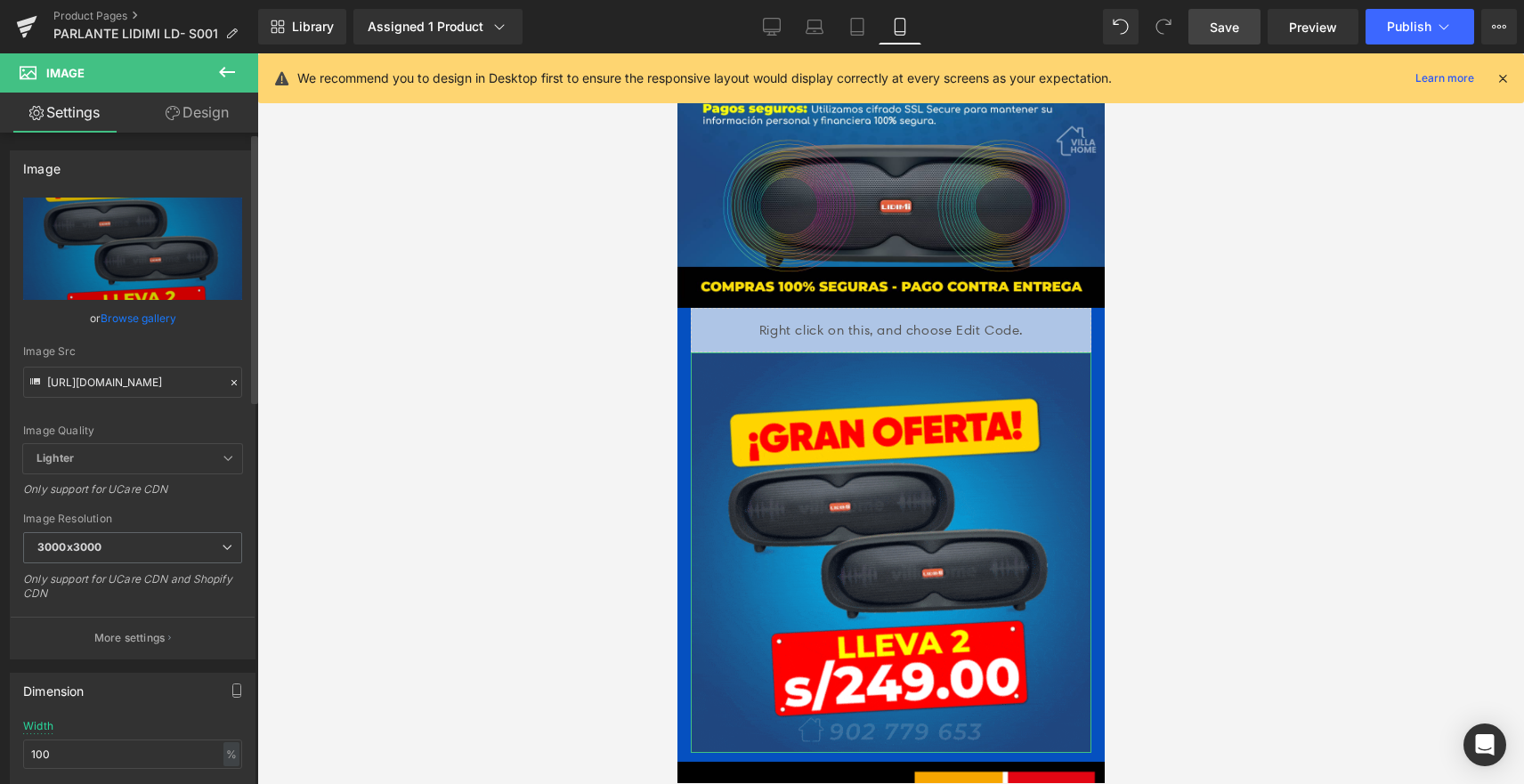
scroll to position [0, 0]
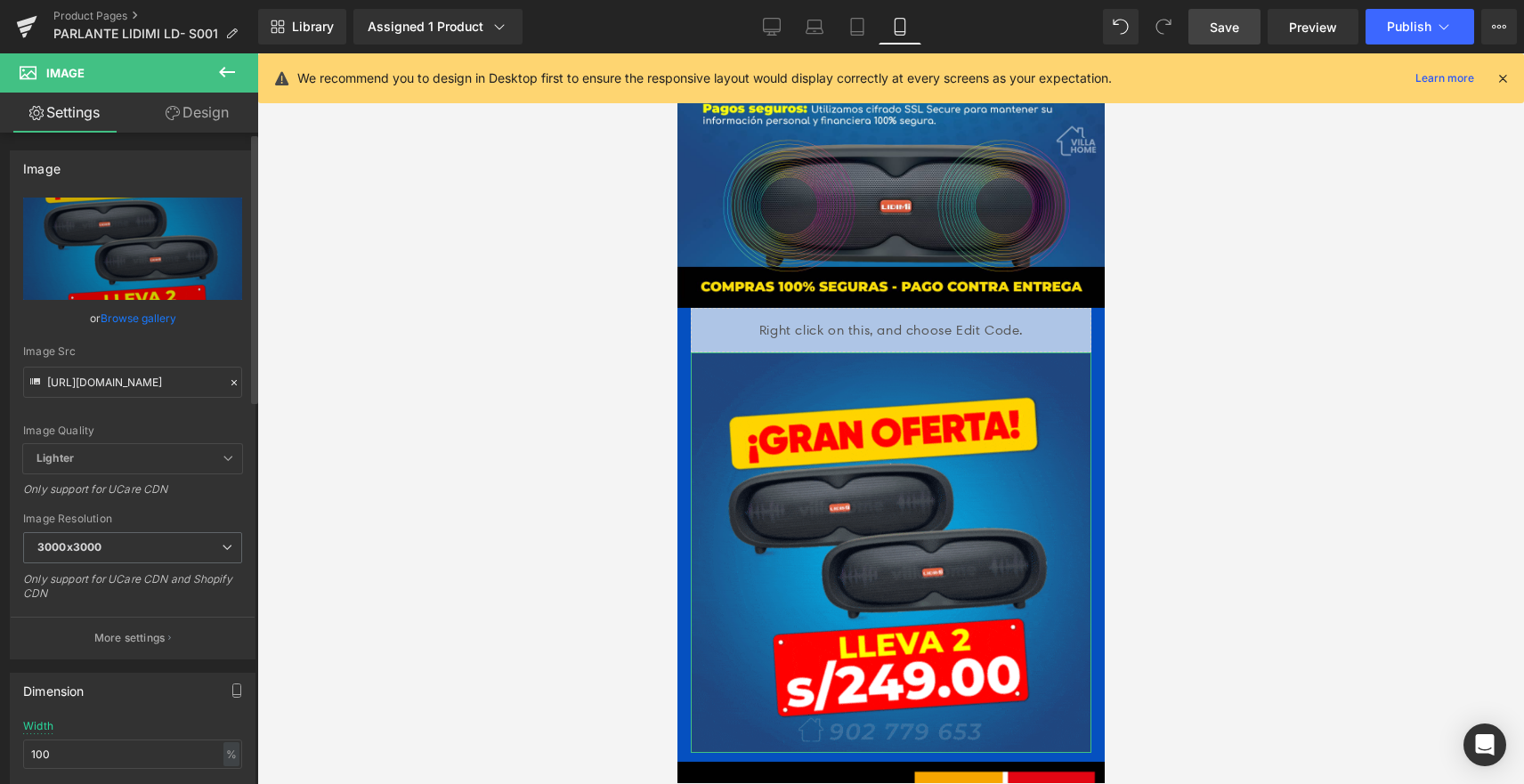
click at [187, 340] on div "Image Quality Lighter Lightest Lighter Lighter Lightest Only support for UCare …" at bounding box center [133, 321] width 219 height 246
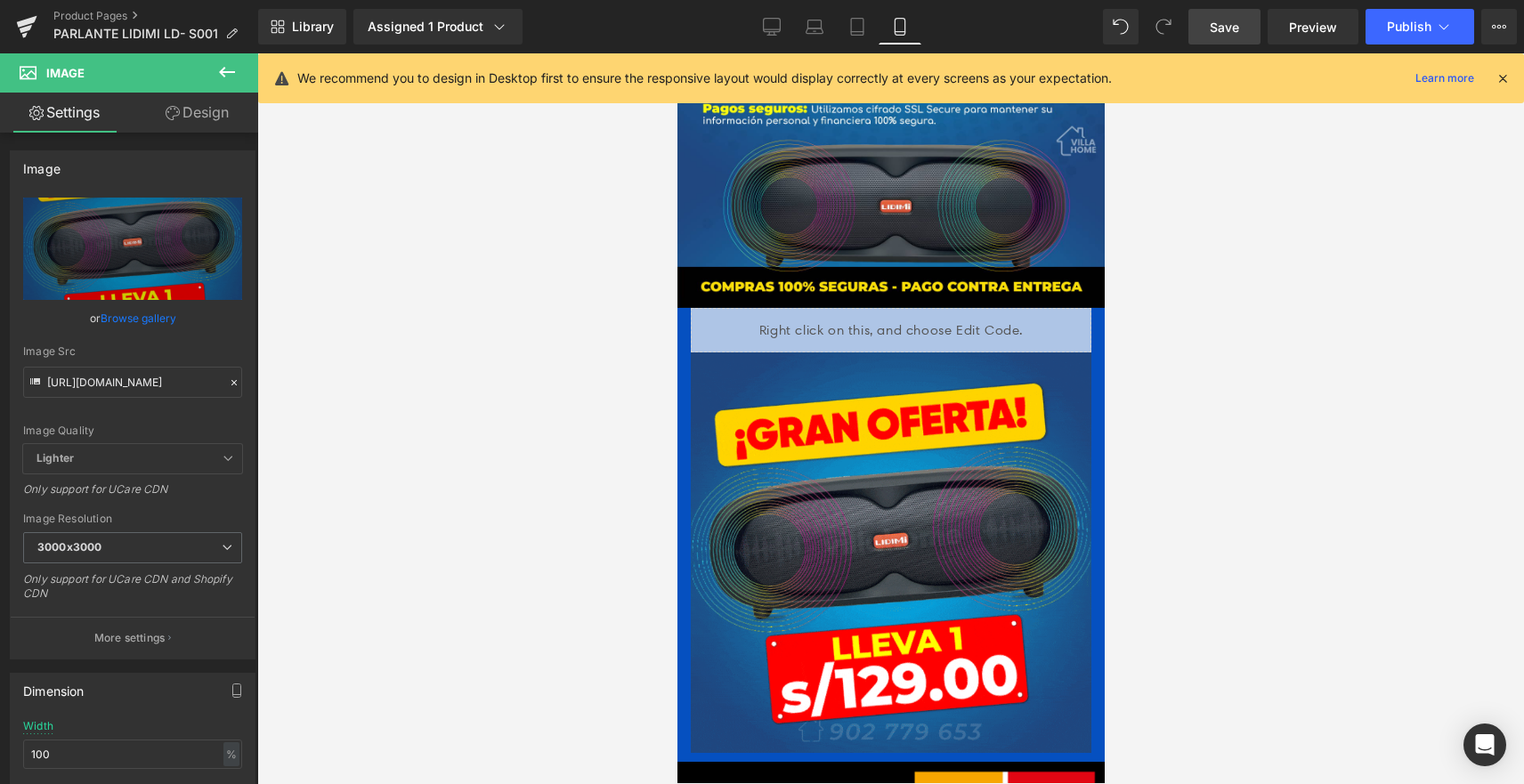
click at [1244, 20] on link "Save" at bounding box center [1225, 26] width 72 height 35
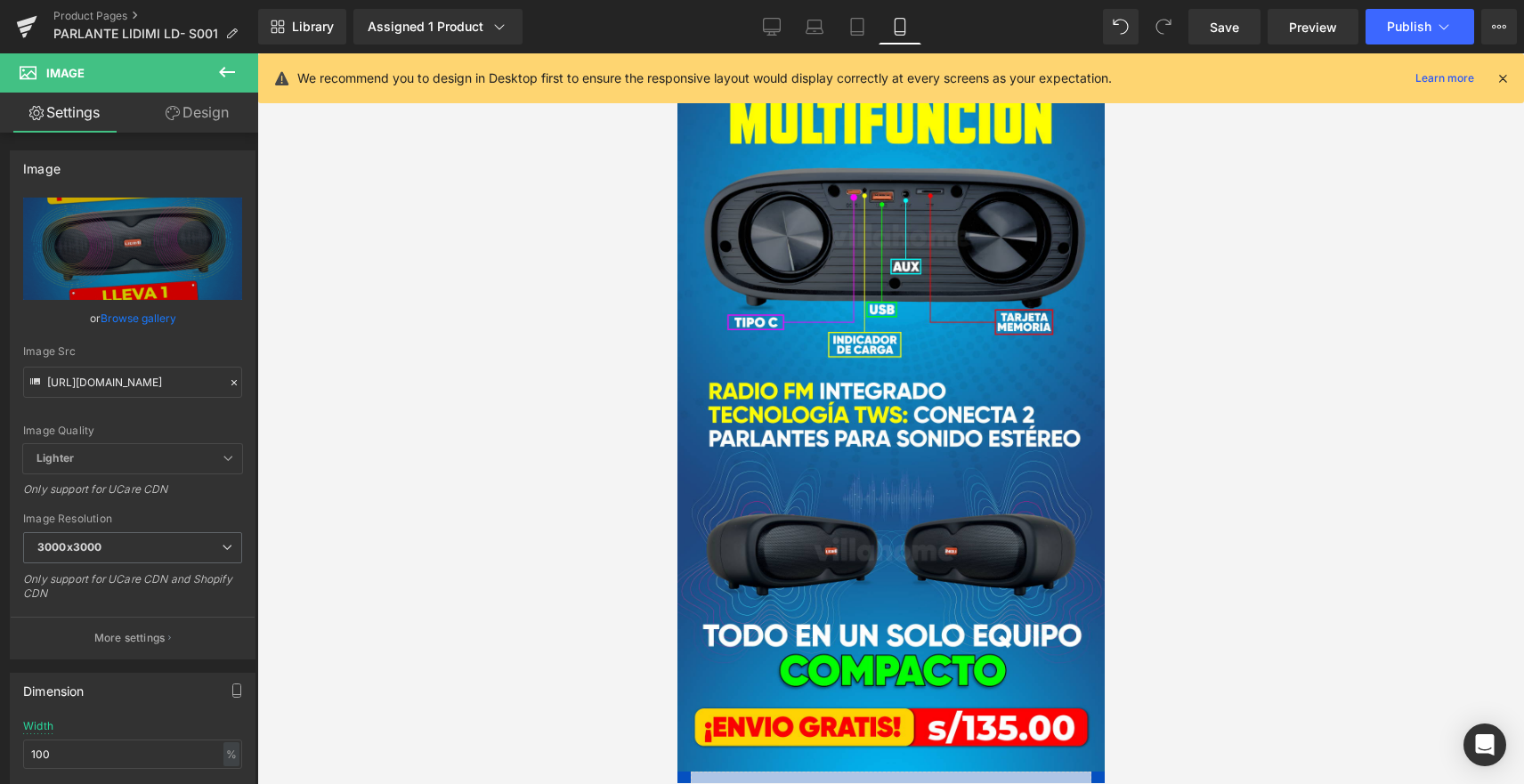
scroll to position [1999, 0]
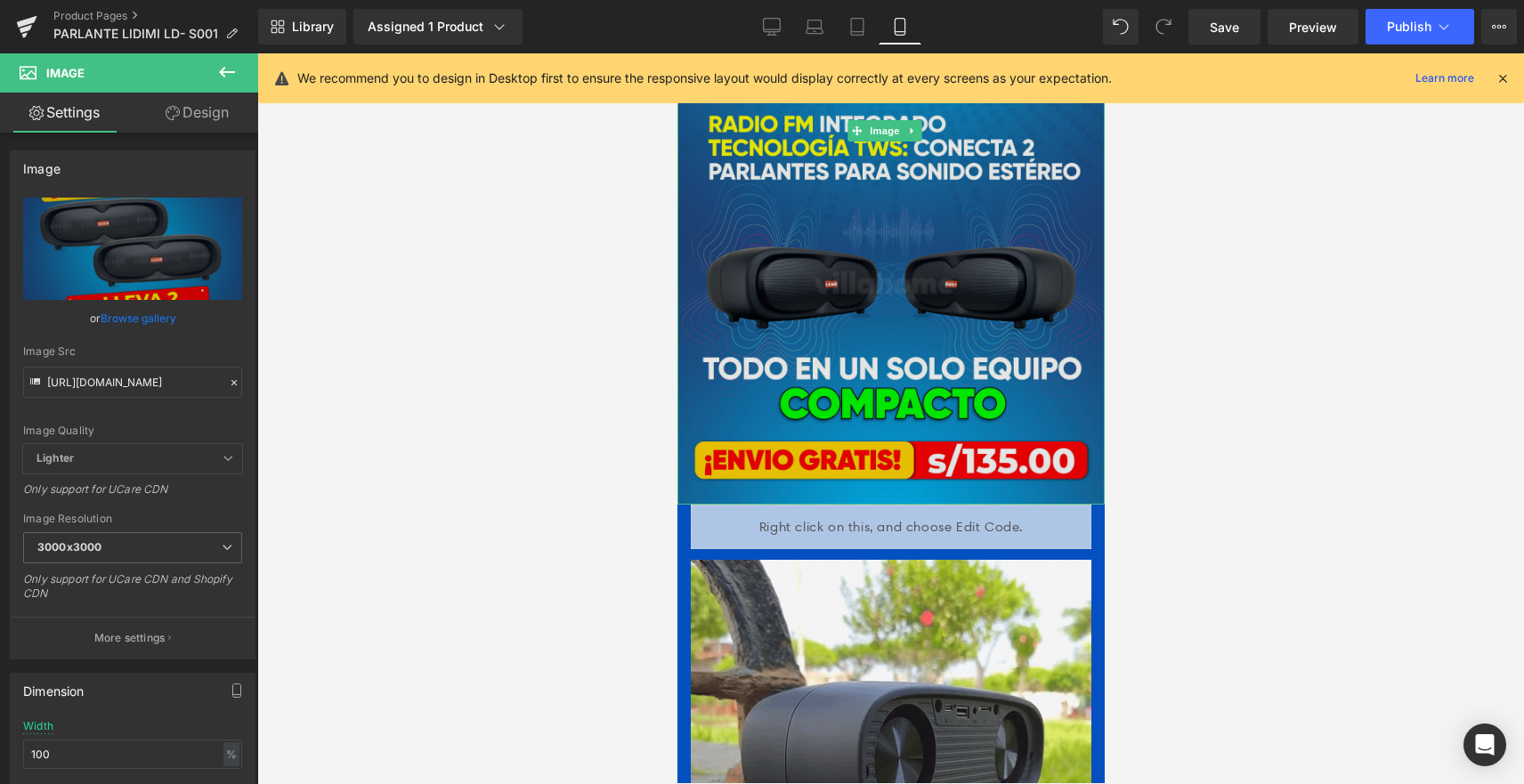
click at [915, 211] on img at bounding box center [890, 131] width 427 height 747
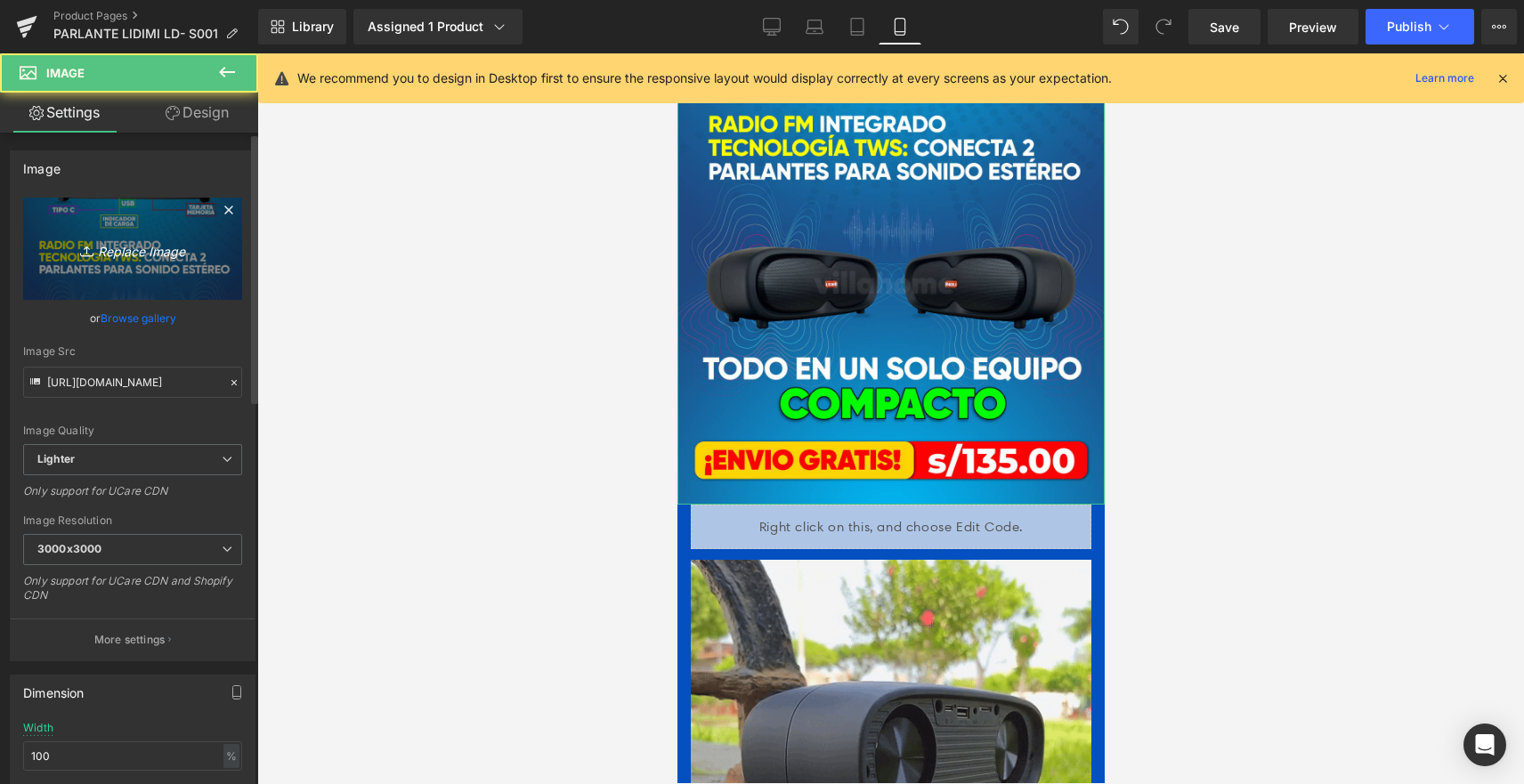
click at [140, 264] on link "Replace Image" at bounding box center [133, 248] width 219 height 103
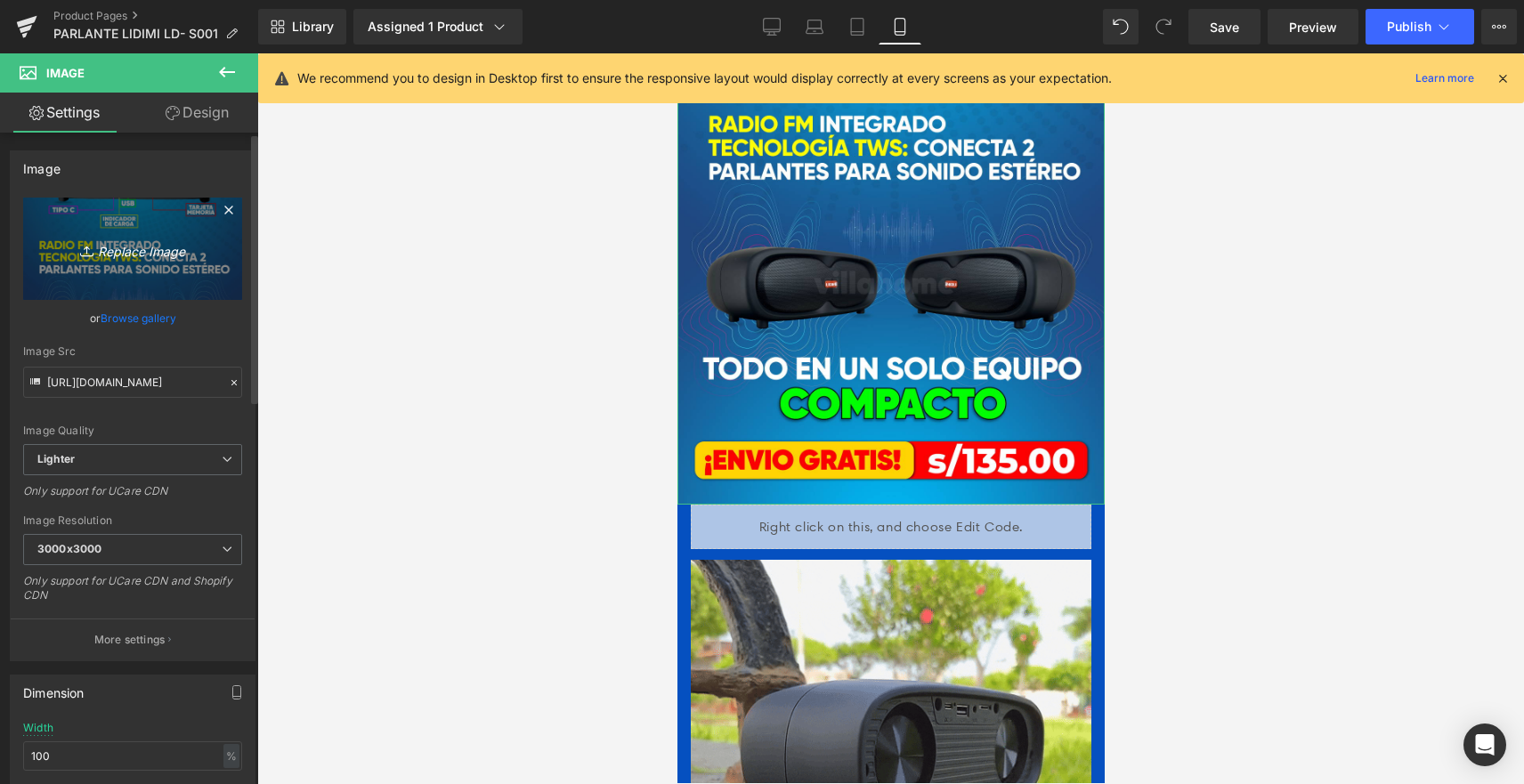
type input "C:\fakepath\129LIDIMI.png"
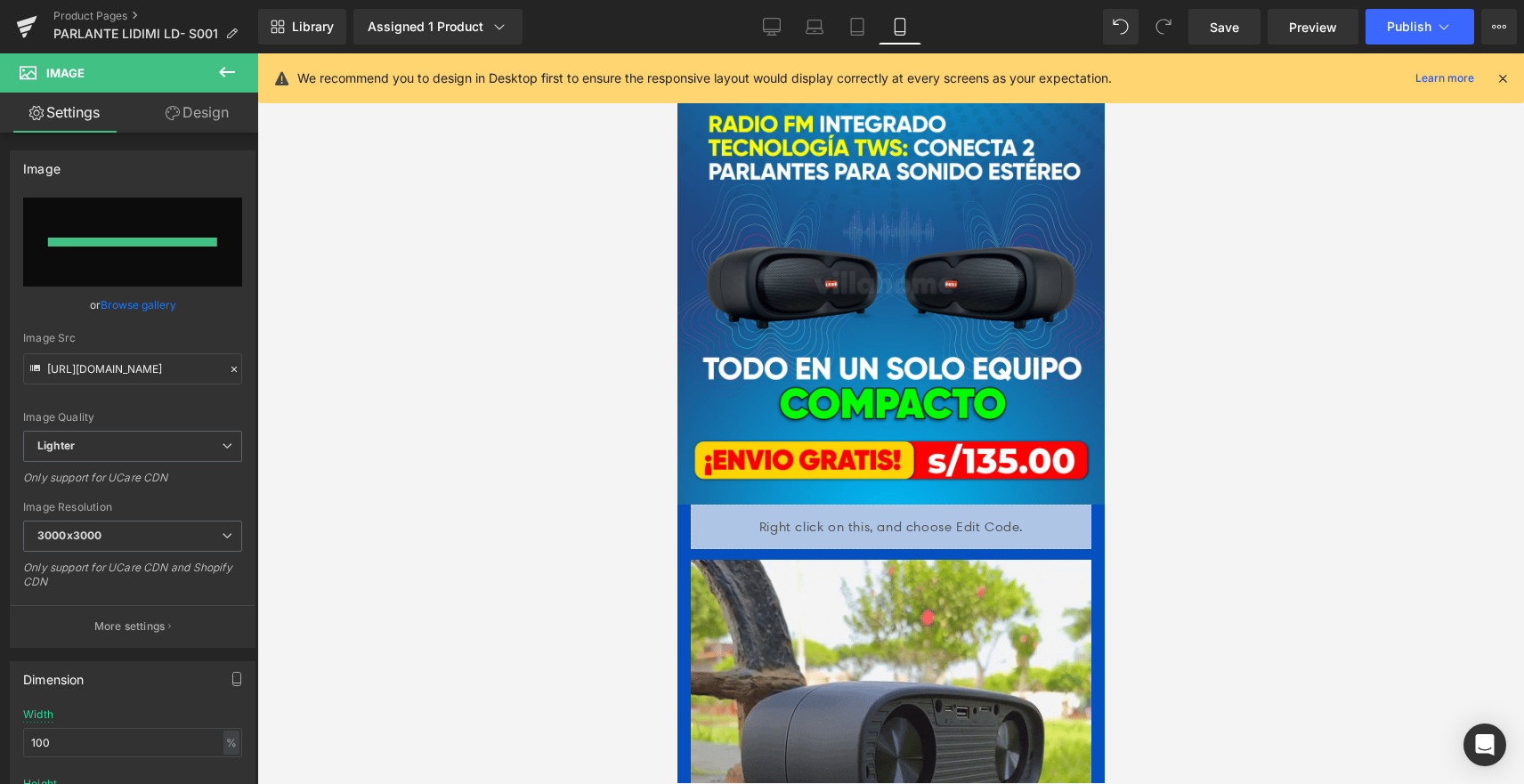
type input "https://ucarecdn.com/6f0c58d0-9c9c-44a9-8665-bc7a34c637a2/-/format/auto/-/previ…"
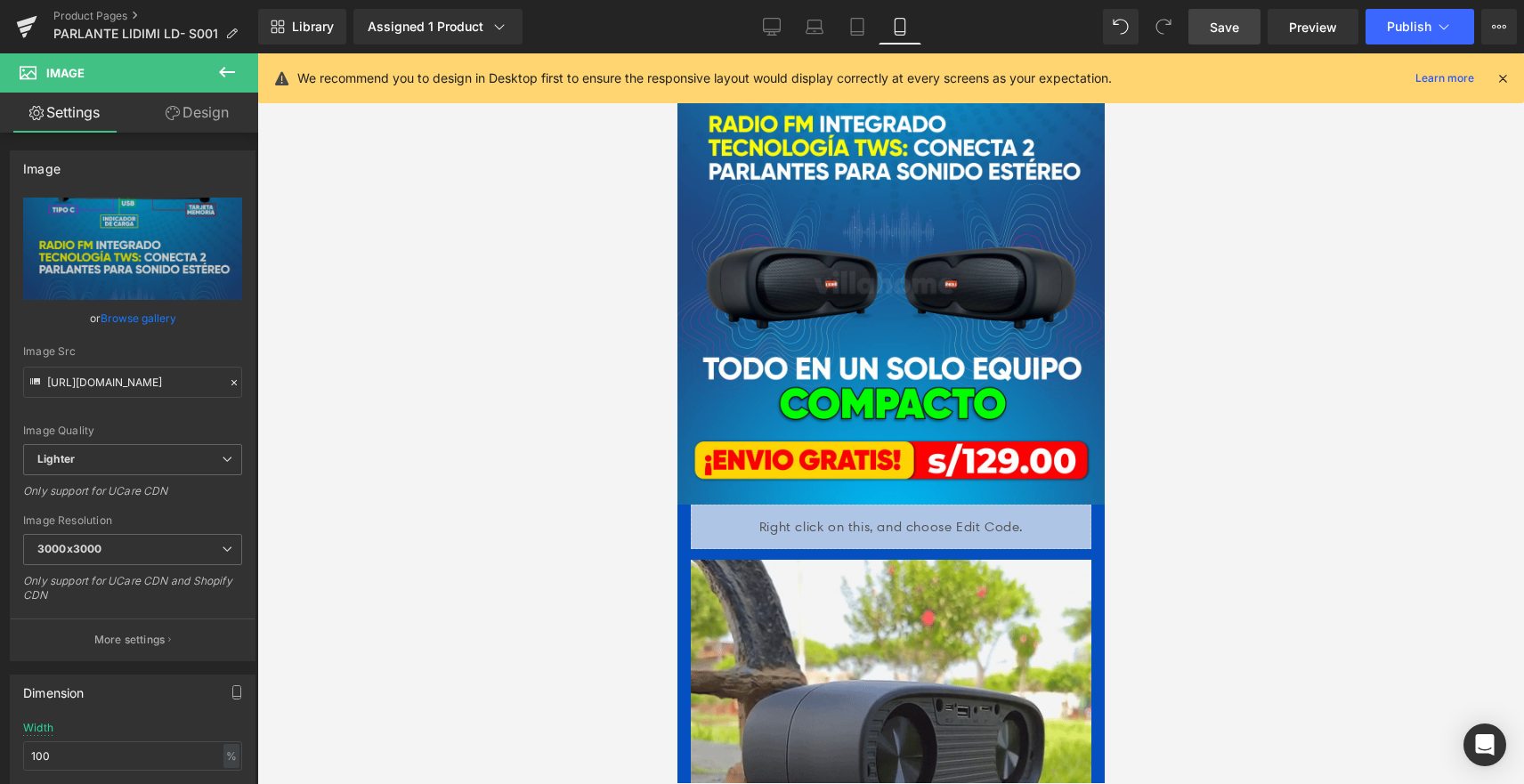
click at [1243, 23] on link "Save" at bounding box center [1225, 26] width 72 height 35
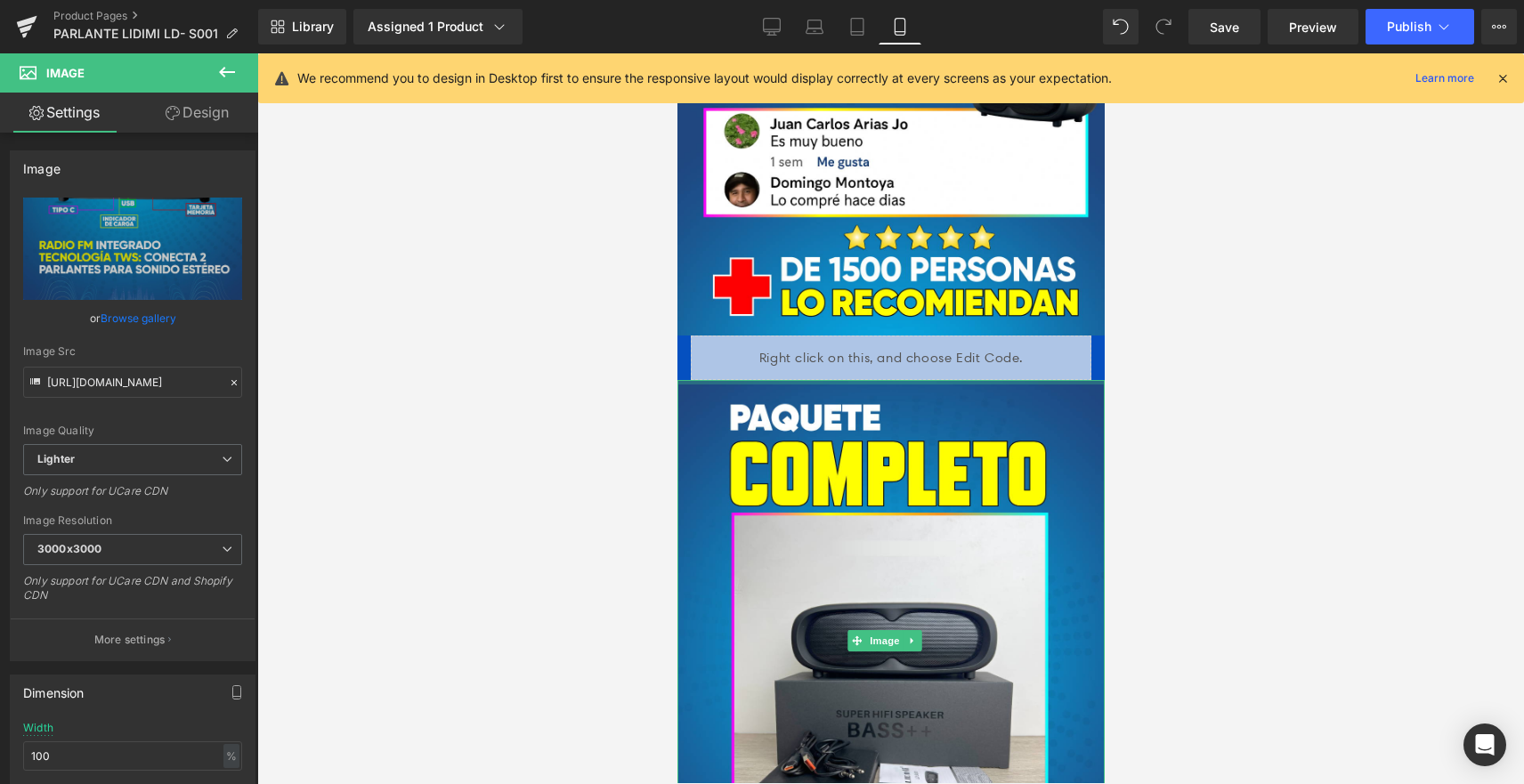
scroll to position [3602, 0]
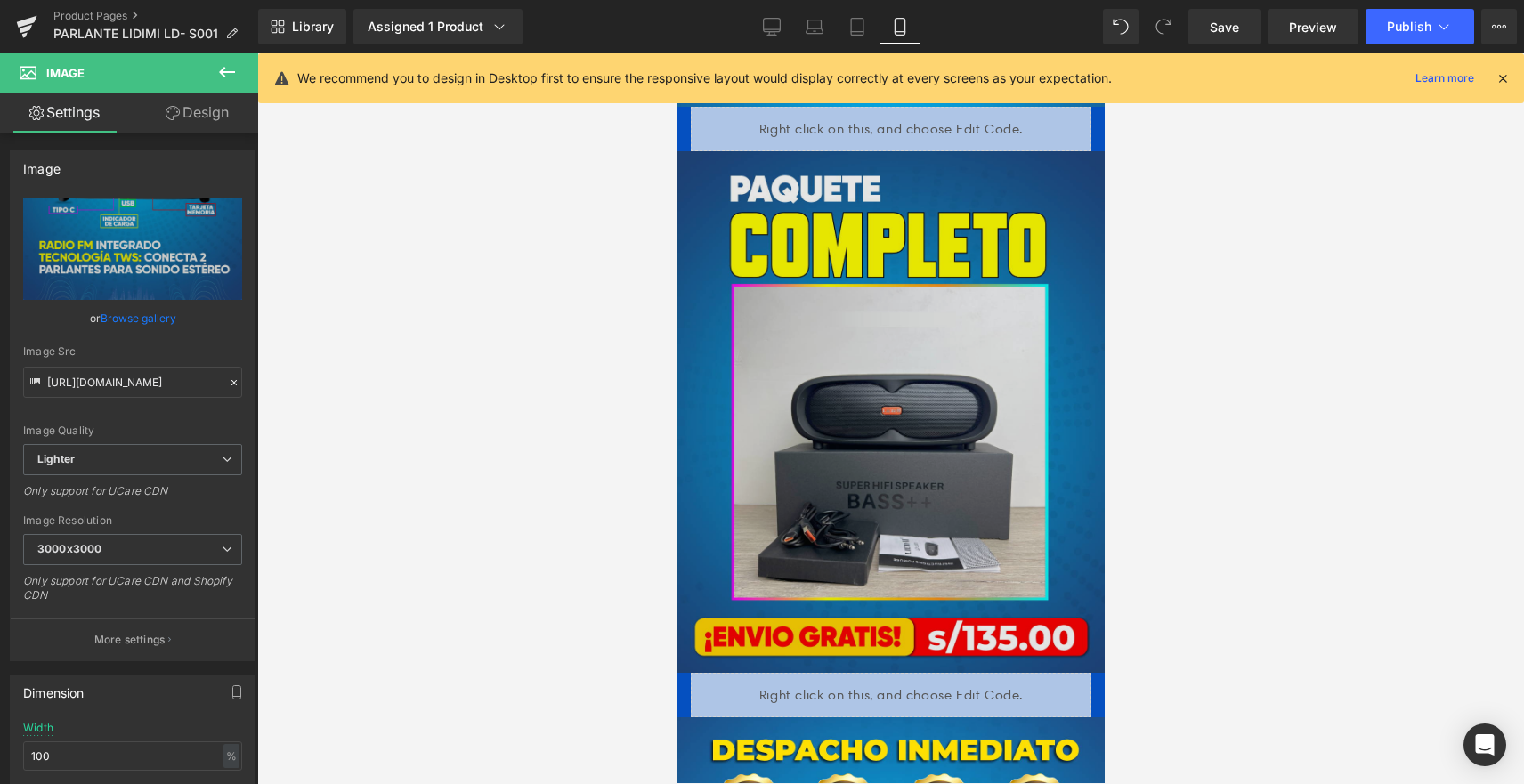
click at [923, 381] on img at bounding box center [890, 413] width 427 height 522
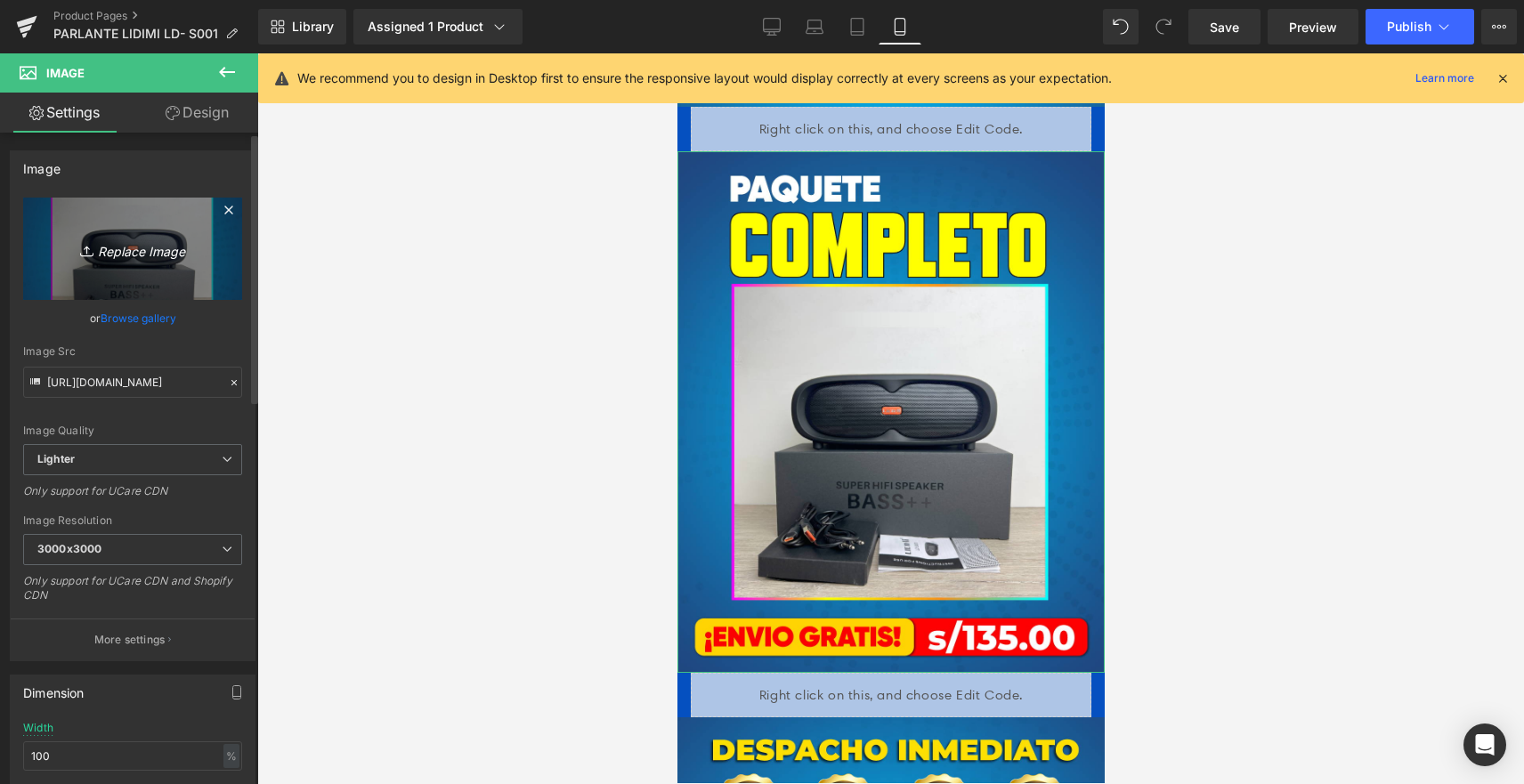
click at [154, 264] on link "Replace Image" at bounding box center [133, 248] width 219 height 103
type input "C:\fakepath\129LIDIMI_2.png"
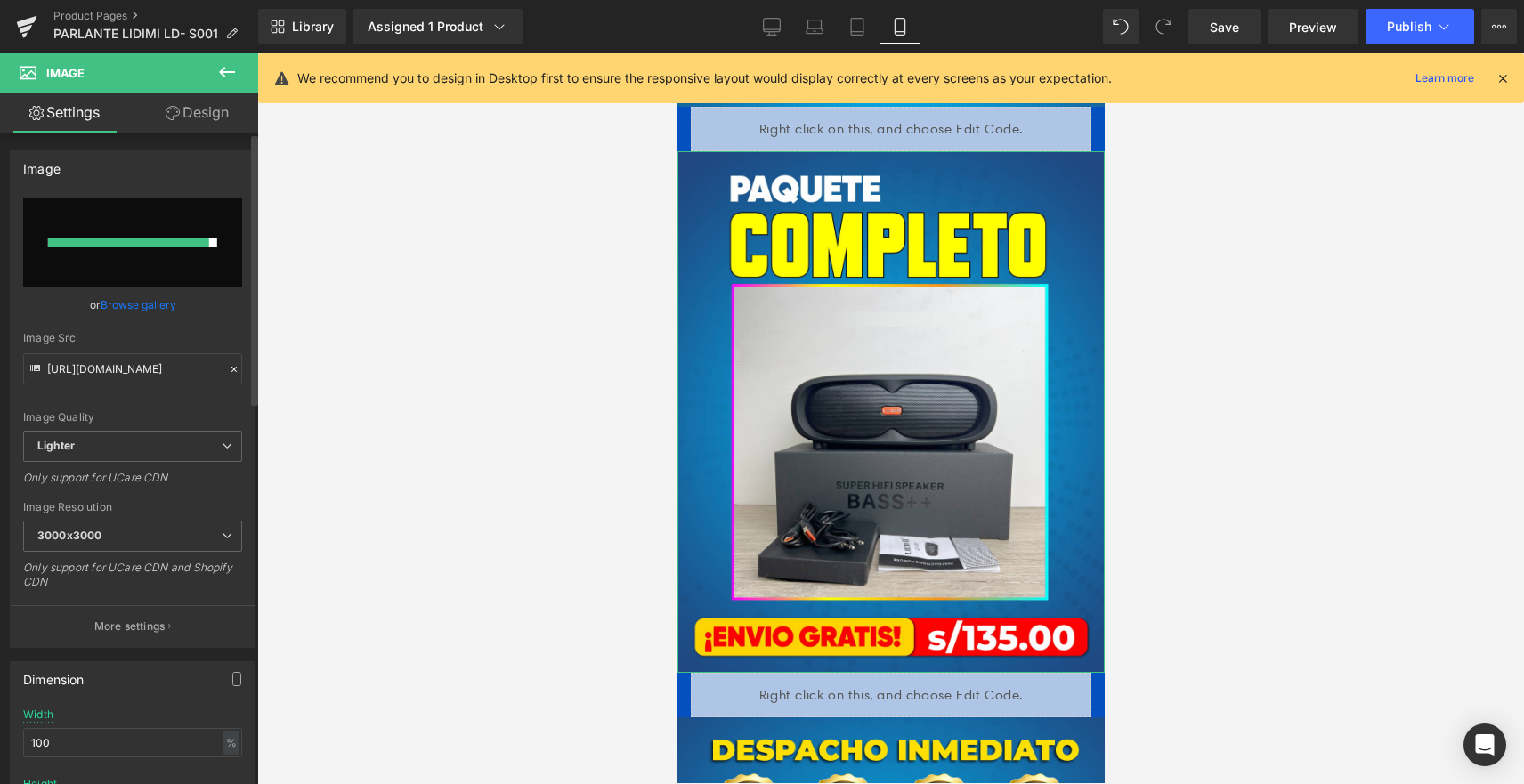
click at [145, 296] on link "Browse gallery" at bounding box center [138, 305] width 75 height 31
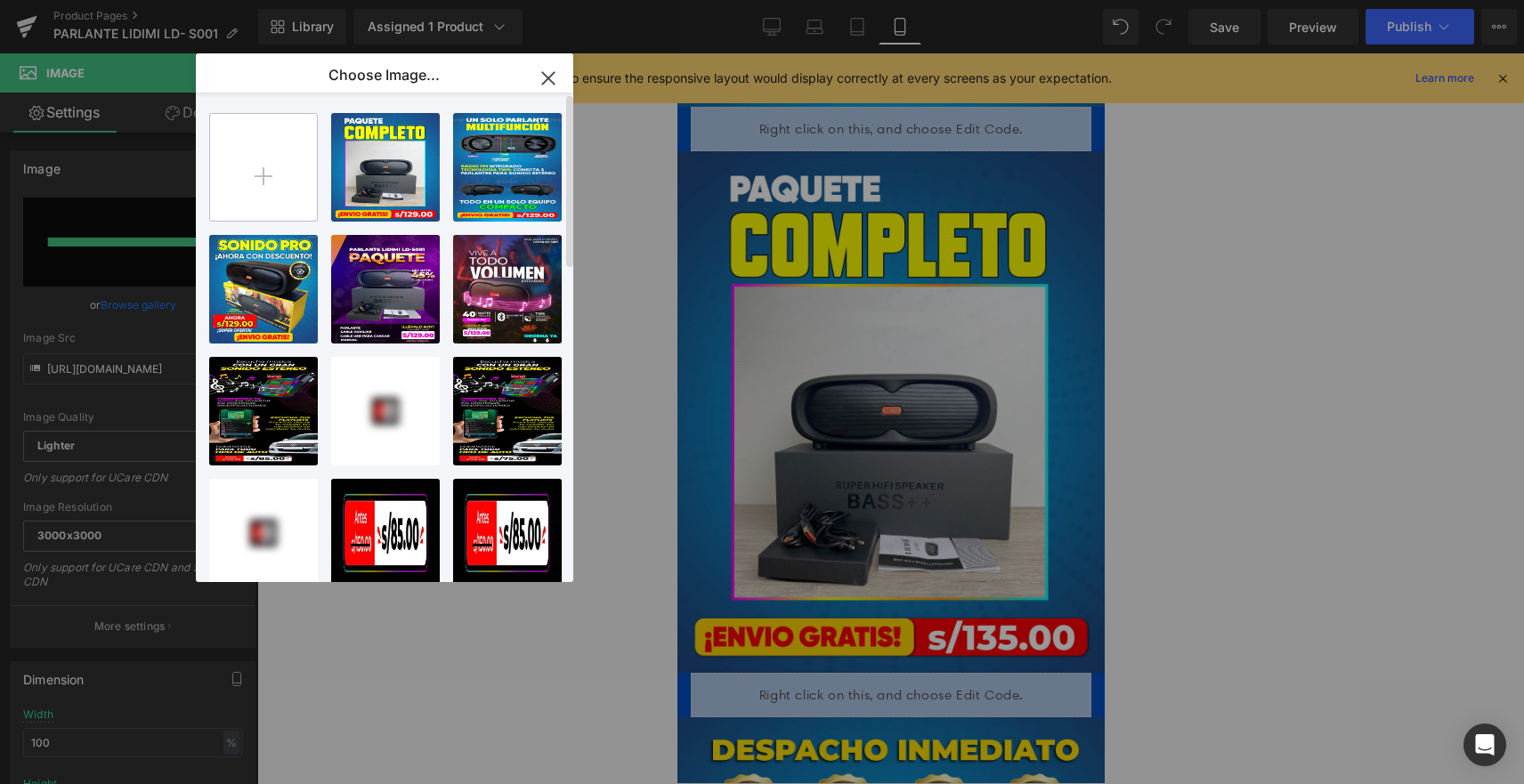
click at [295, 177] on input "file" at bounding box center [263, 167] width 107 height 107
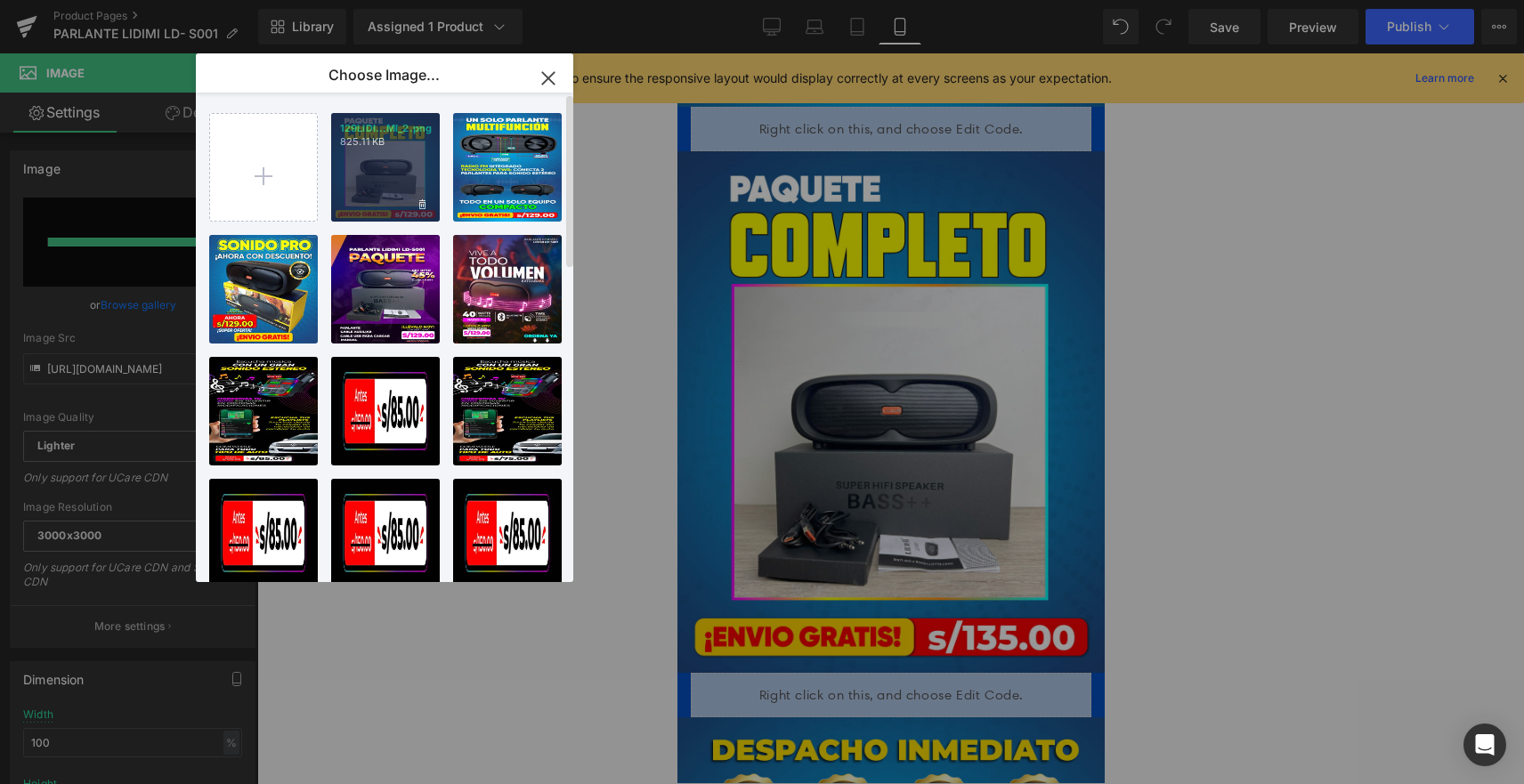
click at [360, 195] on div "129LIDI...MI_2.png 825.11 KB" at bounding box center [385, 167] width 109 height 109
type input "https://ucarecdn.com/5ce33427-0287-4613-98b7-e6c1b0d93d34/-/format/auto/-/previ…"
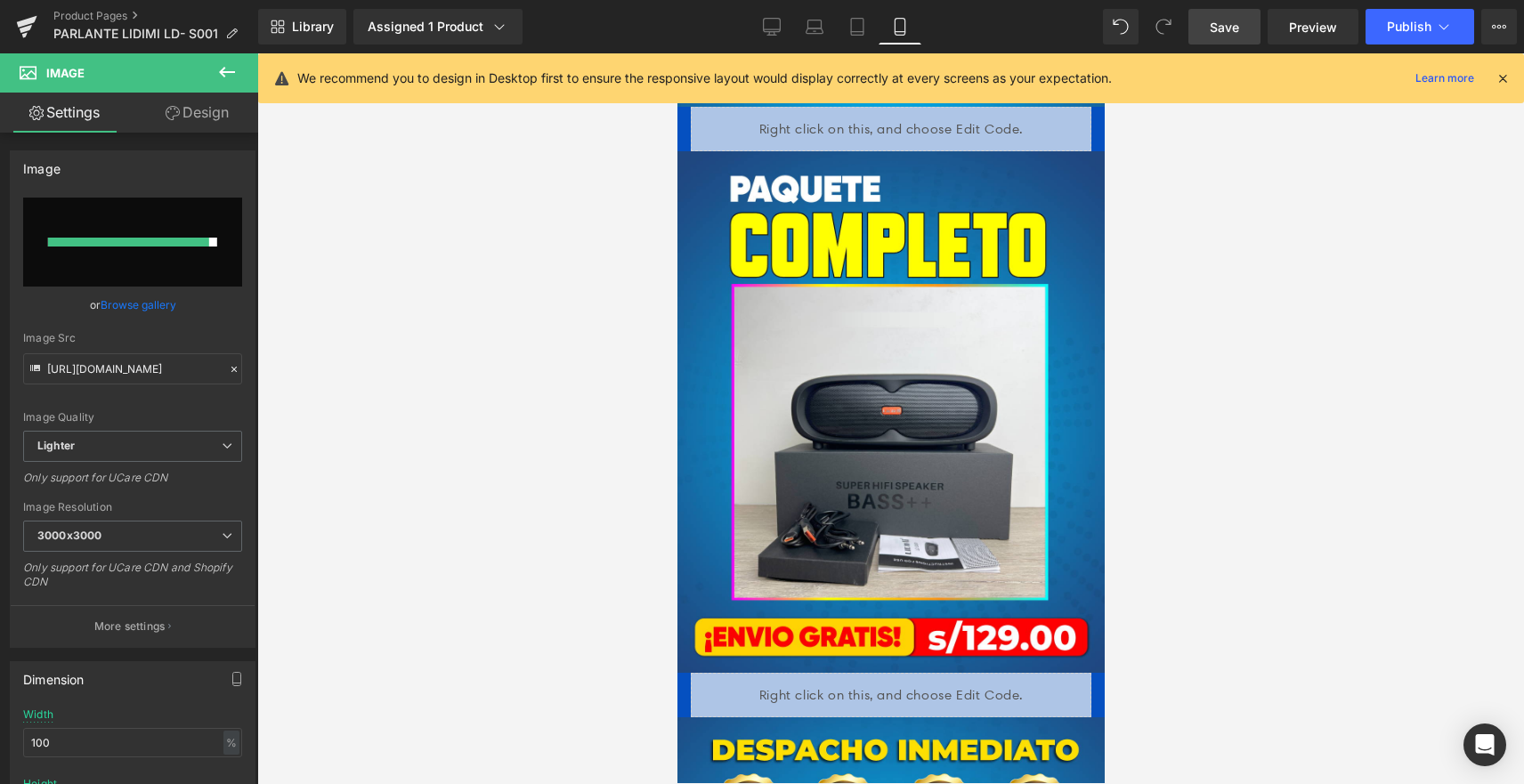
click at [1241, 35] on link "Save" at bounding box center [1225, 26] width 72 height 35
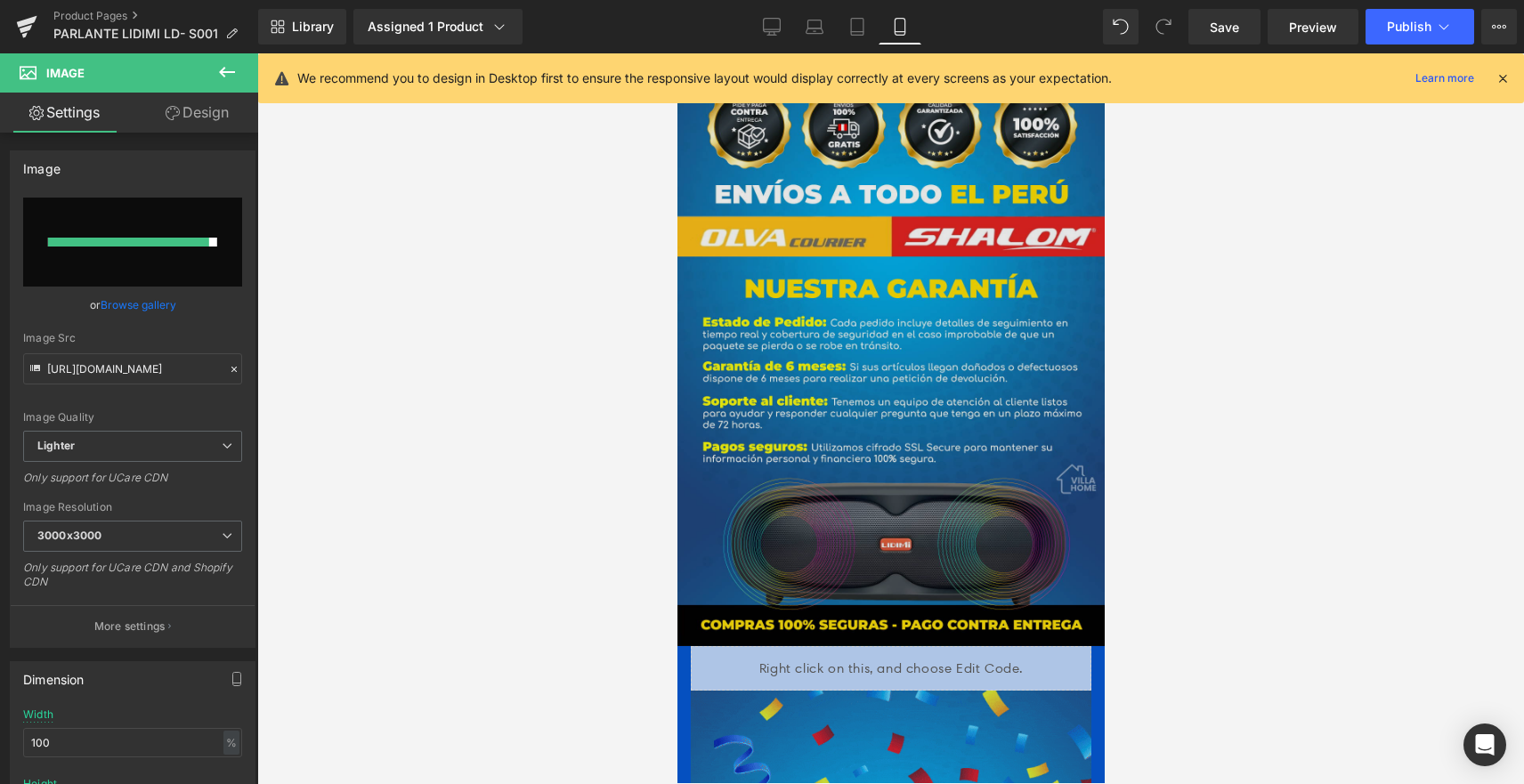
scroll to position [4314, 0]
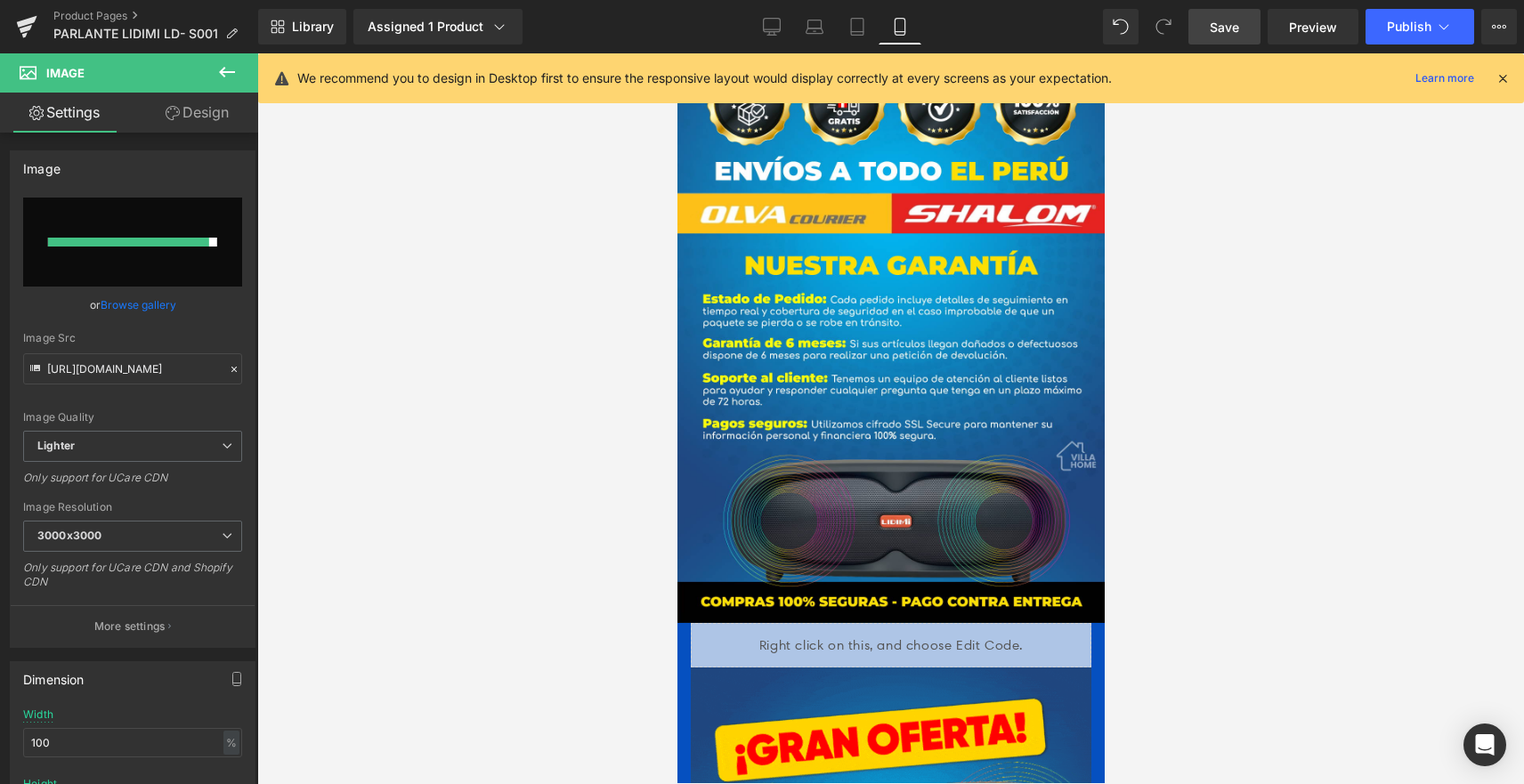
drag, startPoint x: 1241, startPoint y: 8, endPoint x: 1234, endPoint y: 18, distance: 12.2
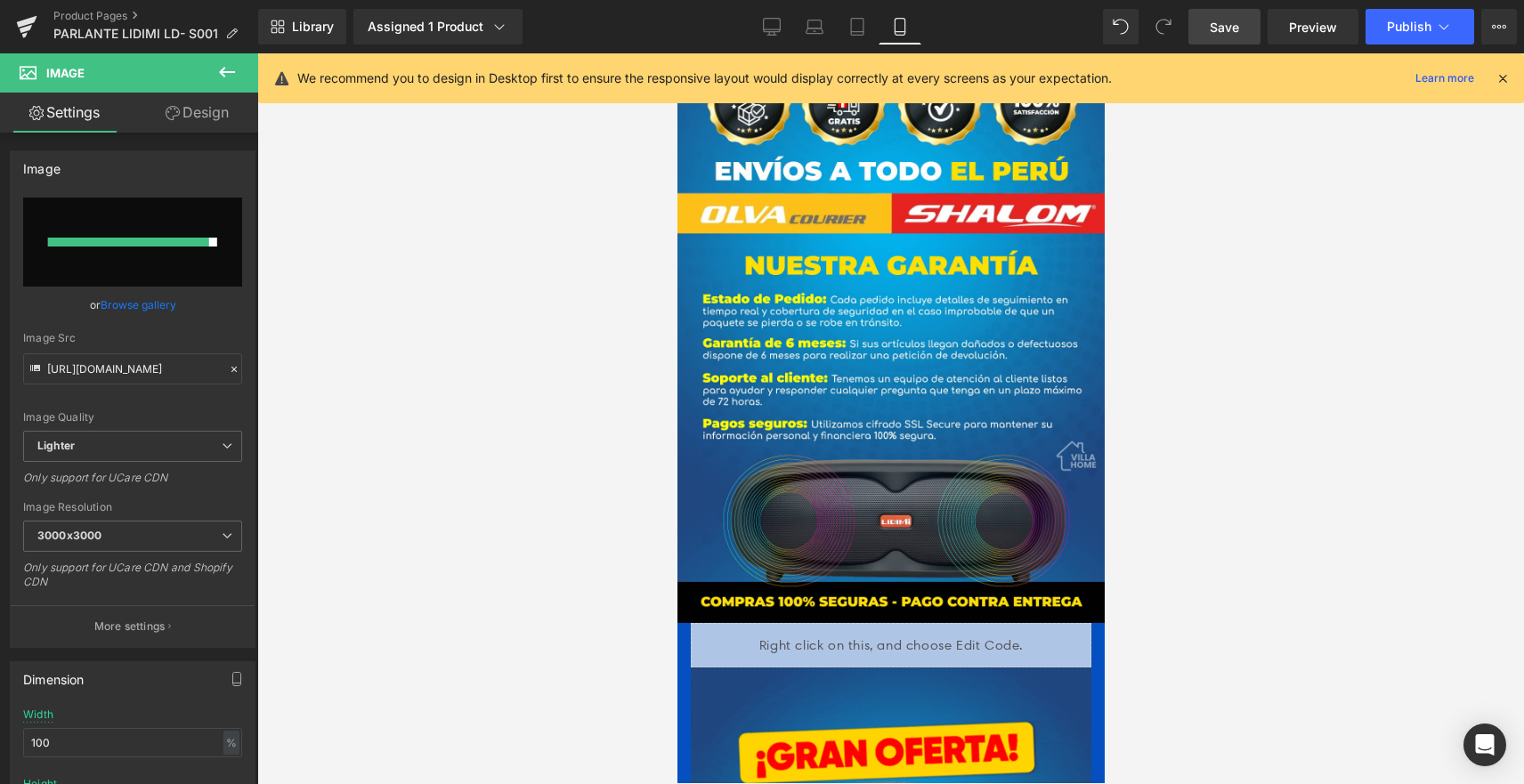
click at [1241, 9] on div "Library Assigned 1 Product Product Preview PARLANTE SUPERBASS LIDIMI LD-S001 🎶🔊…" at bounding box center [891, 26] width 1266 height 54
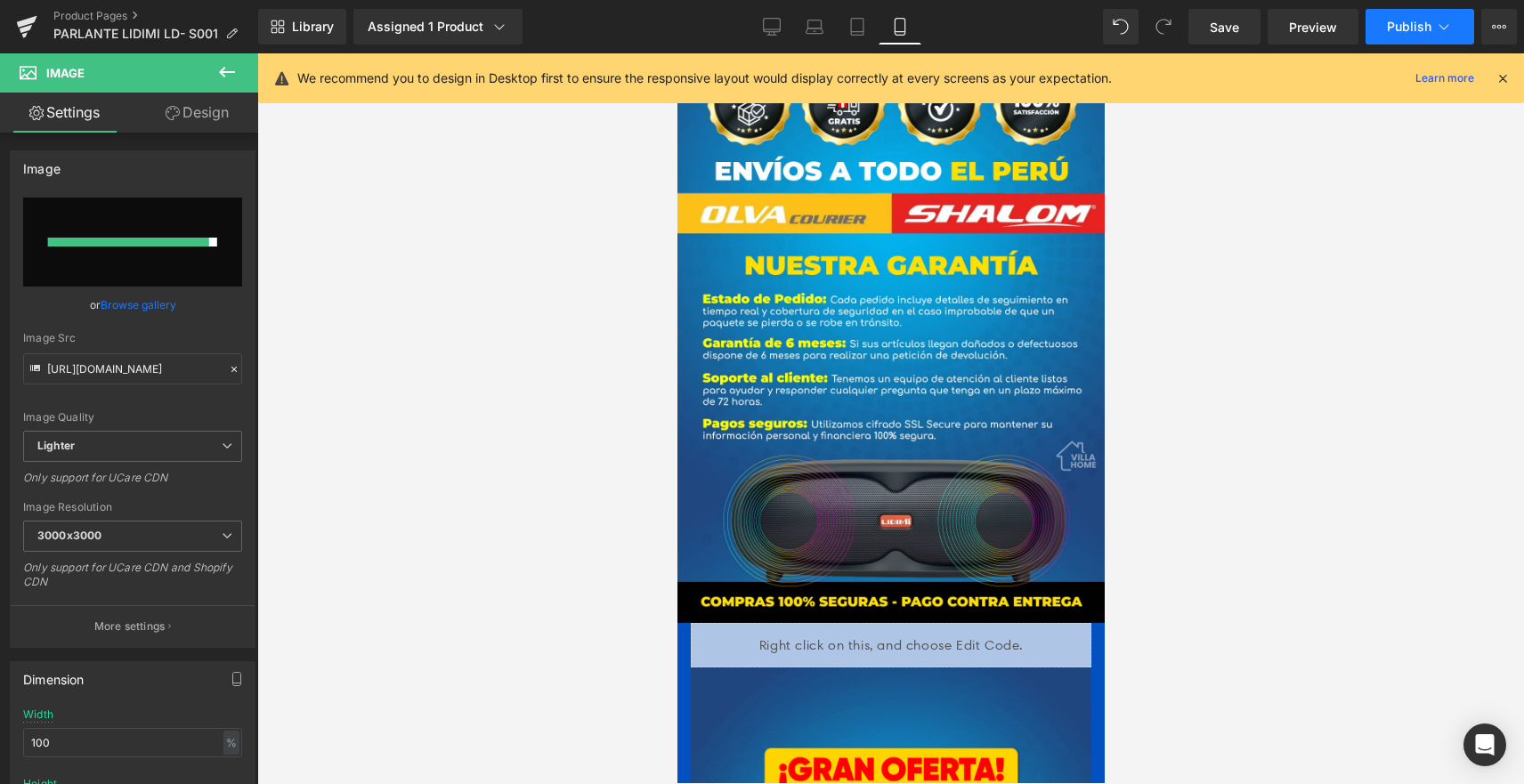
click at [1389, 17] on button "Publish" at bounding box center [1419, 26] width 109 height 35
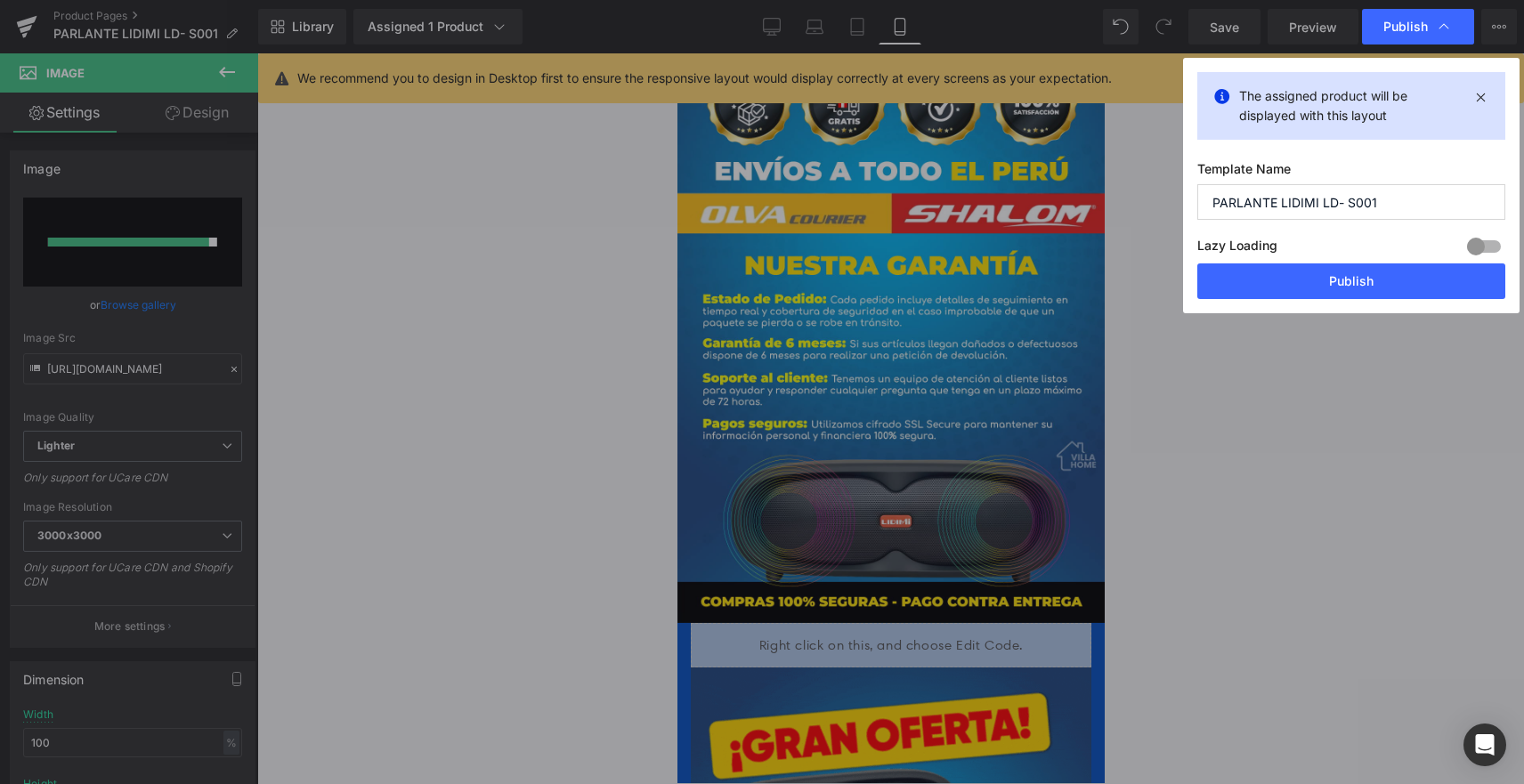
click at [1345, 283] on button "Publish" at bounding box center [1351, 282] width 308 height 35
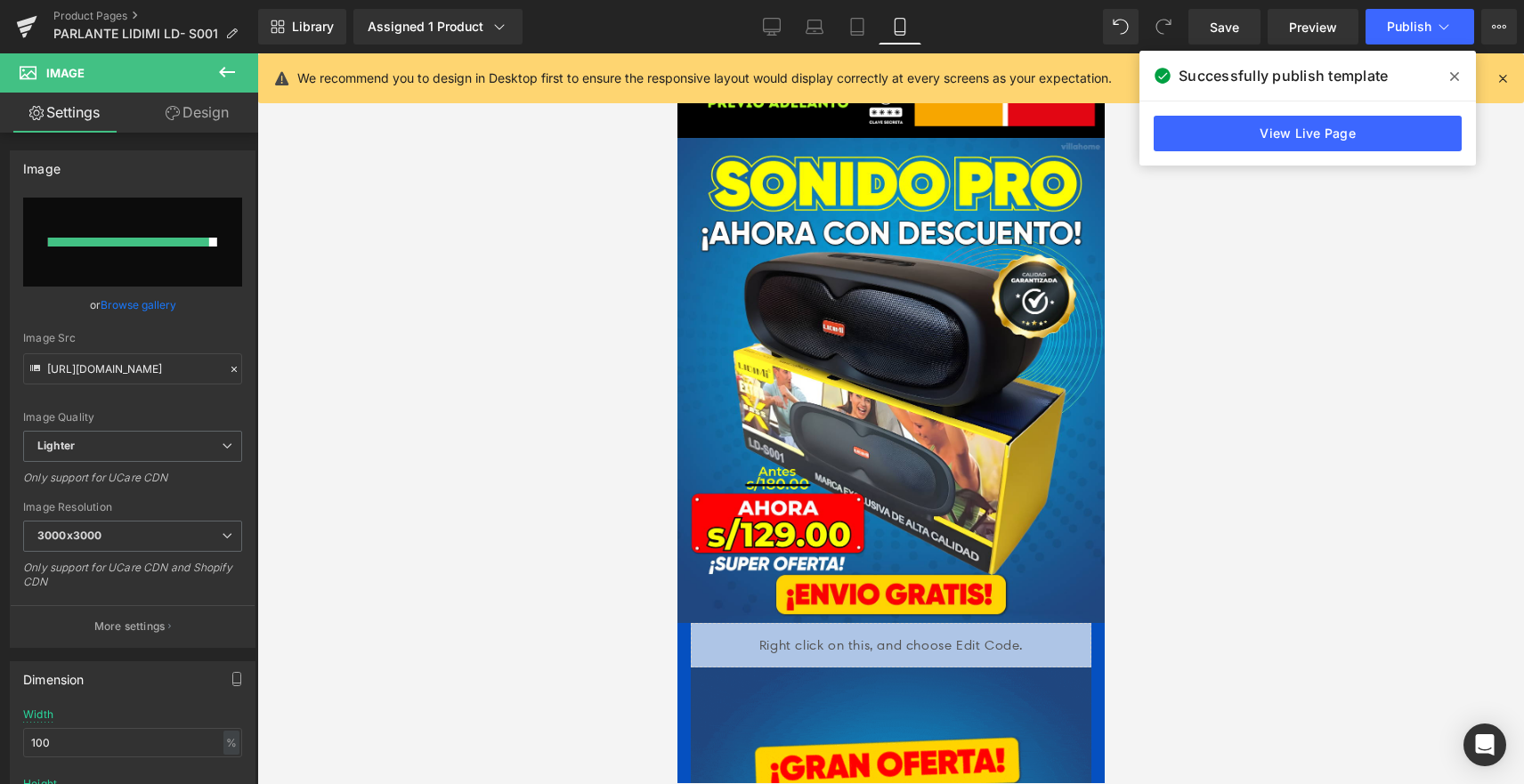
scroll to position [0, 0]
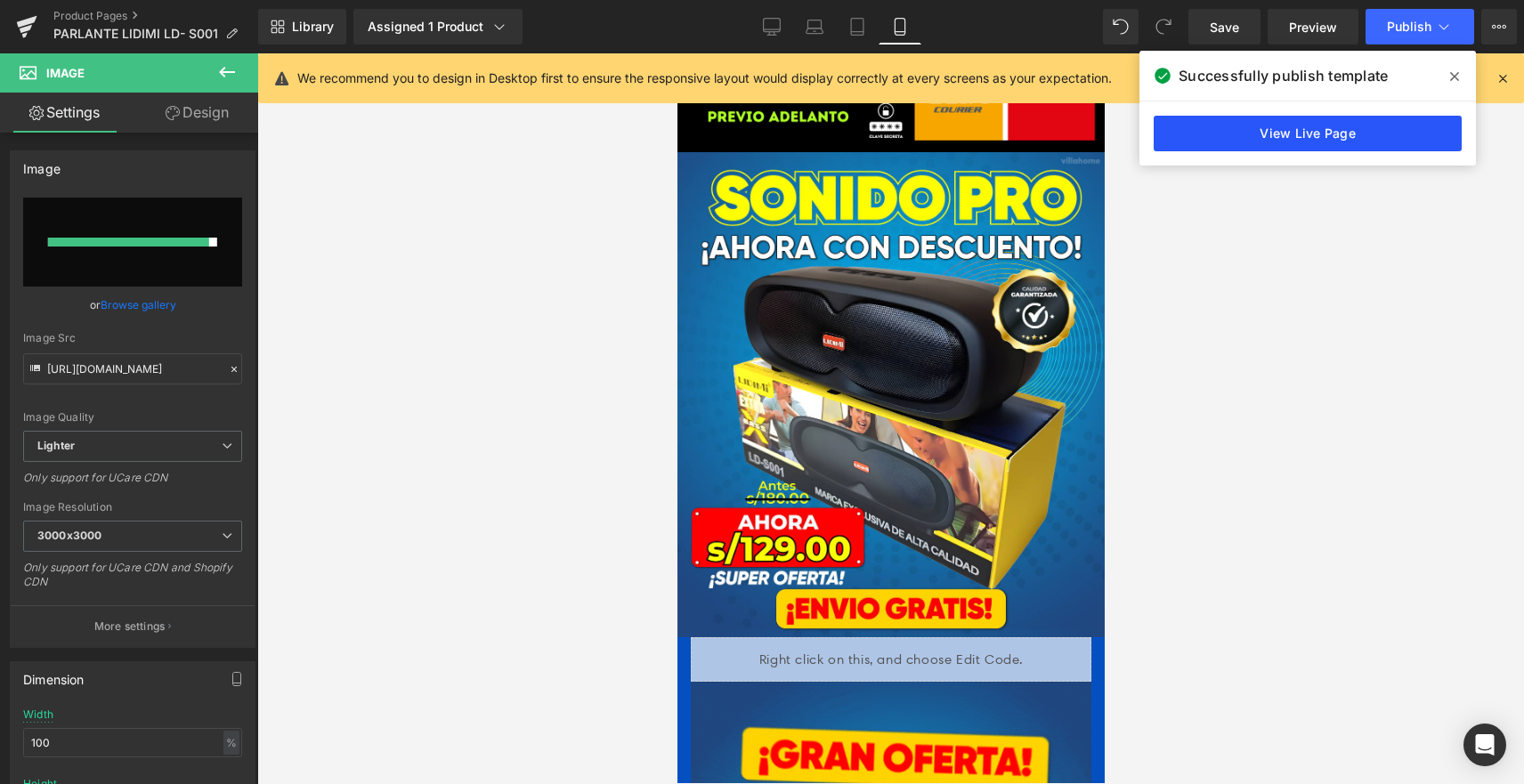
click at [1379, 127] on link "View Live Page" at bounding box center [1307, 133] width 308 height 35
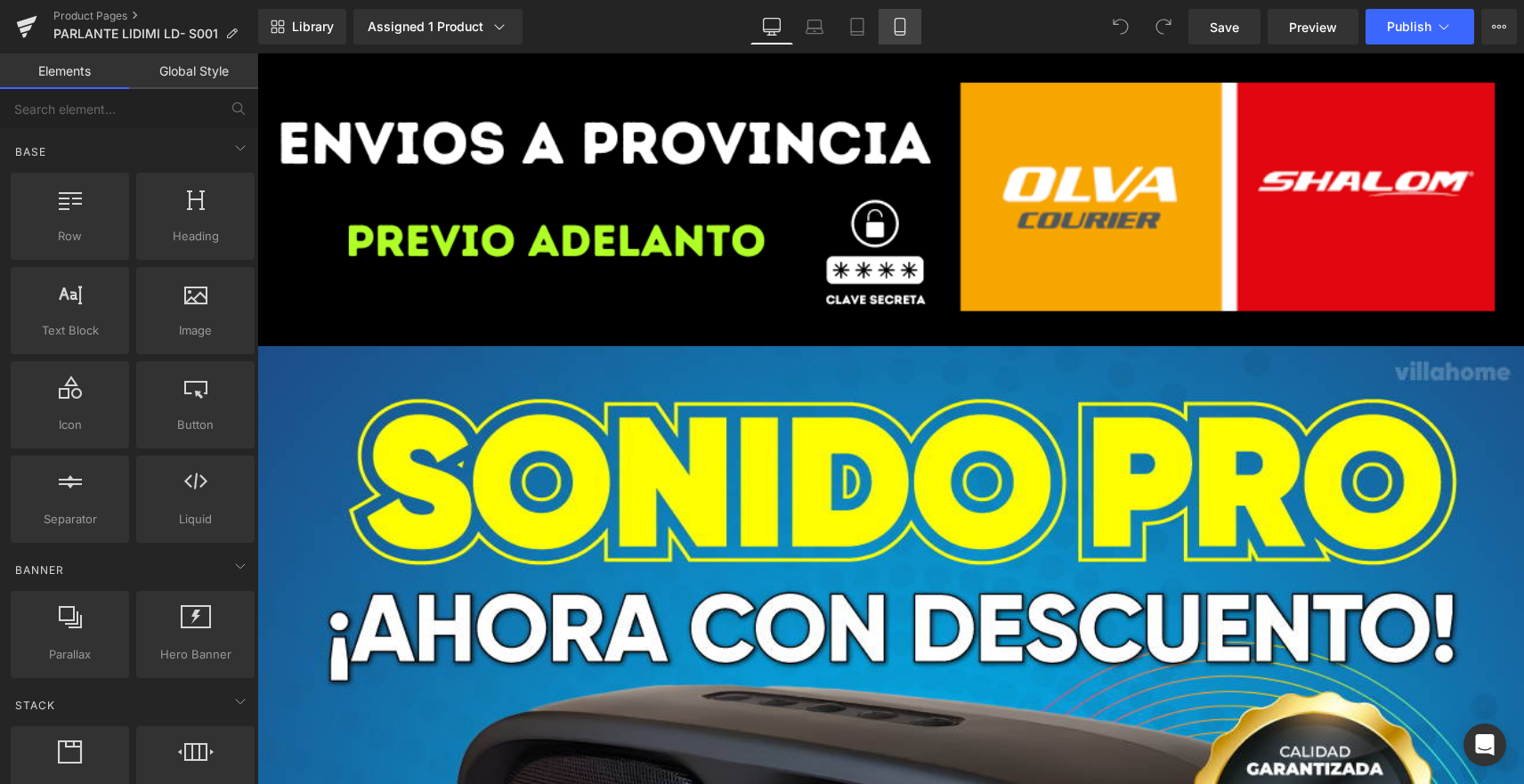
click at [908, 25] on icon at bounding box center [900, 26] width 18 height 18
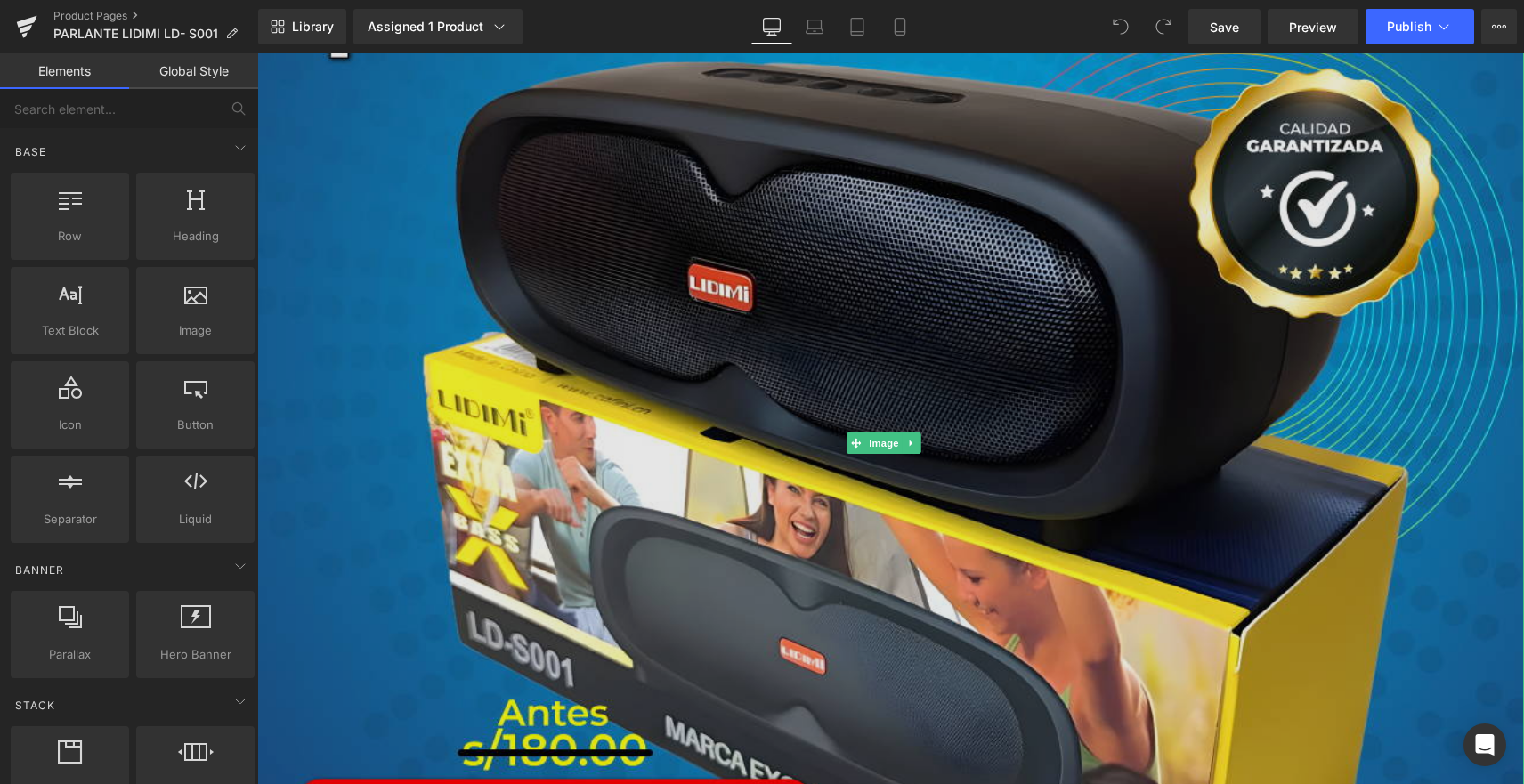
scroll to position [1246, 0]
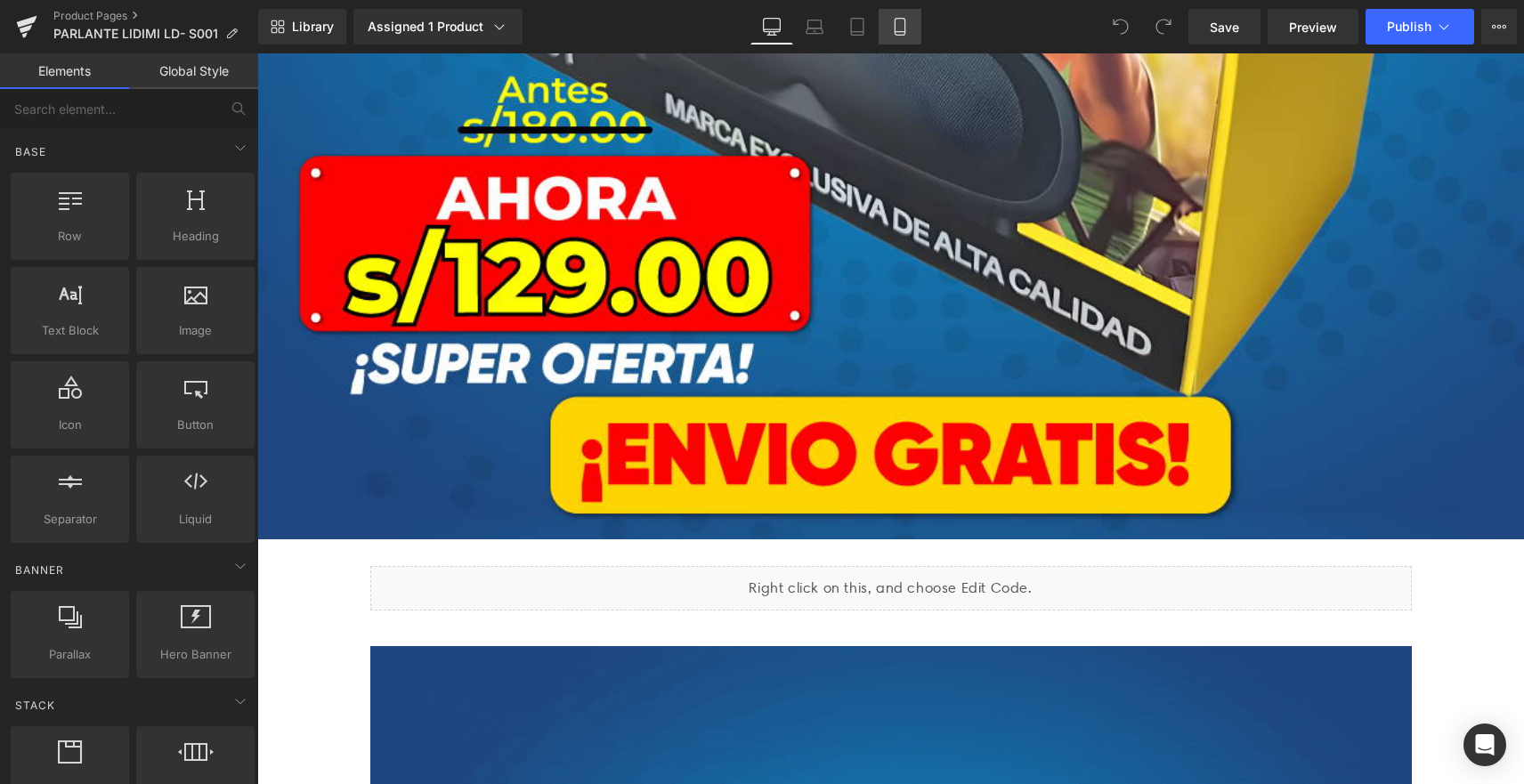
click at [894, 30] on icon at bounding box center [900, 26] width 18 height 18
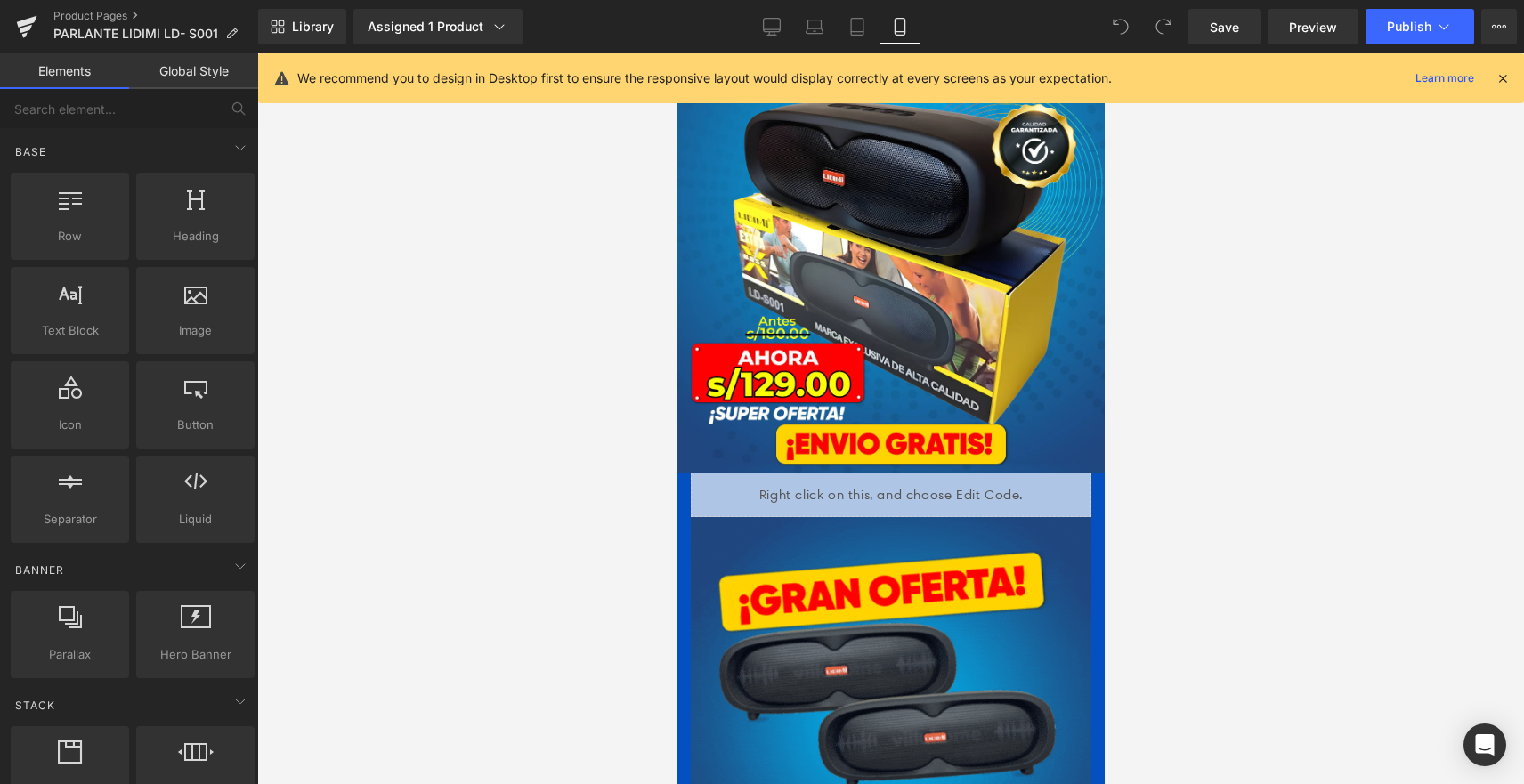
scroll to position [0, 0]
